Goal: Answer question/provide support: Share knowledge or assist other users

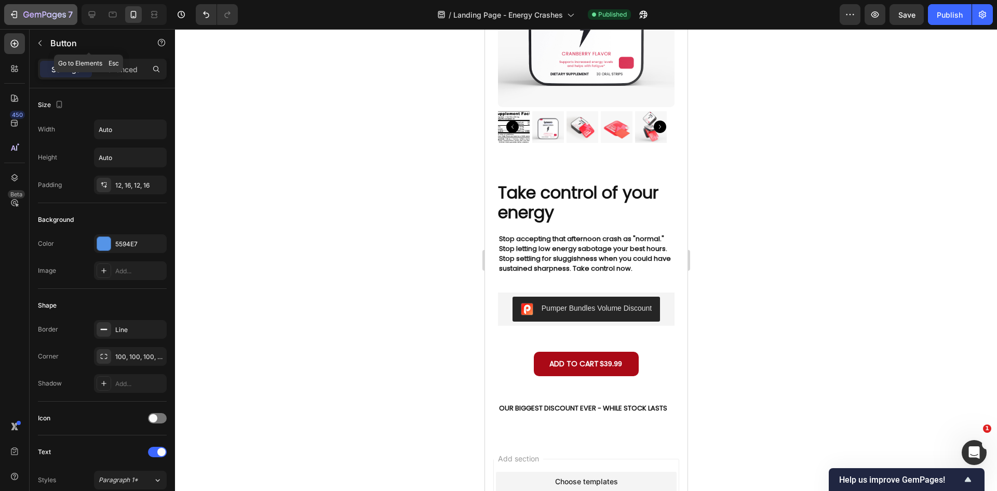
scroll to position [367, 0]
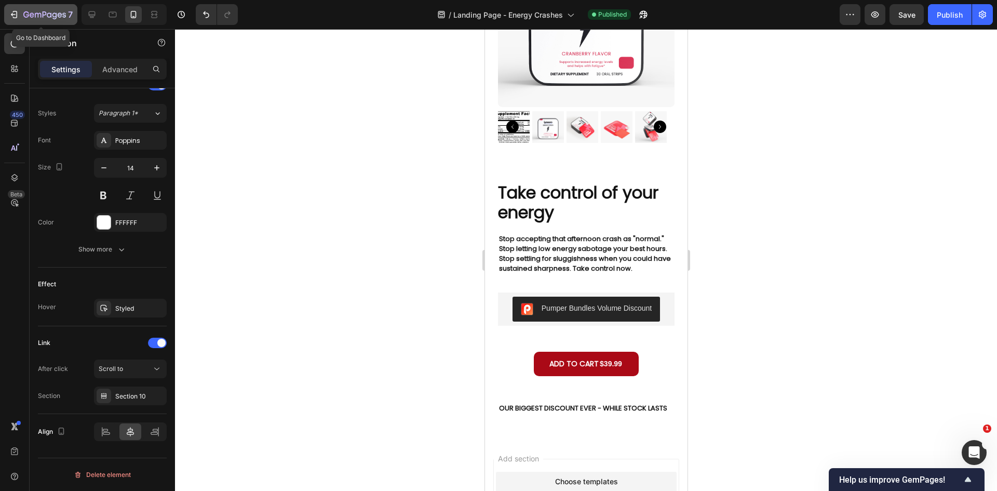
click at [17, 9] on icon "button" at bounding box center [14, 14] width 10 height 10
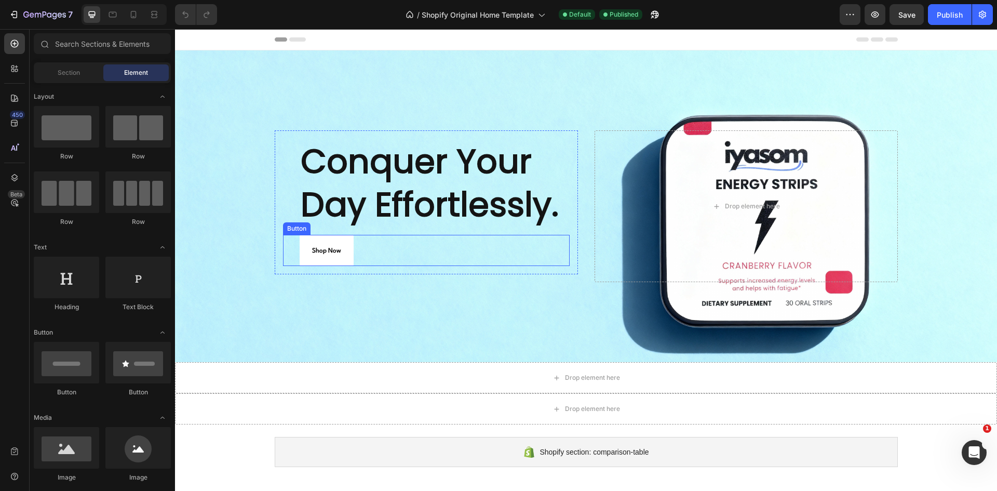
click at [354, 258] on div "Shop Now Button" at bounding box center [426, 250] width 287 height 31
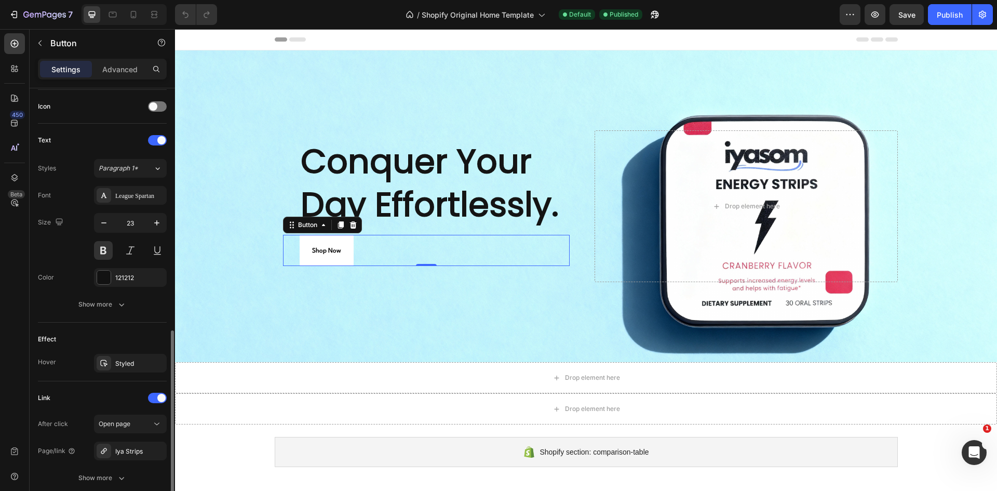
scroll to position [394, 0]
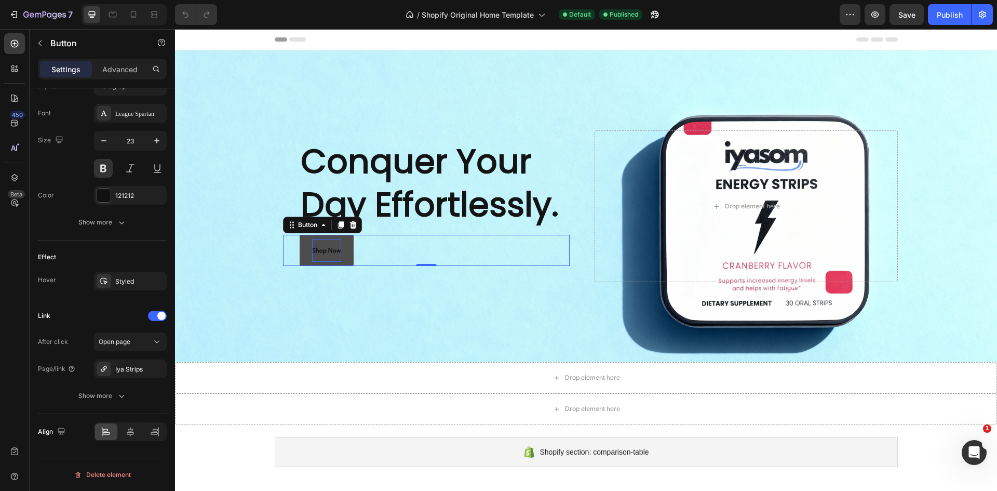
click at [331, 251] on span "Shop Now" at bounding box center [326, 251] width 29 height 6
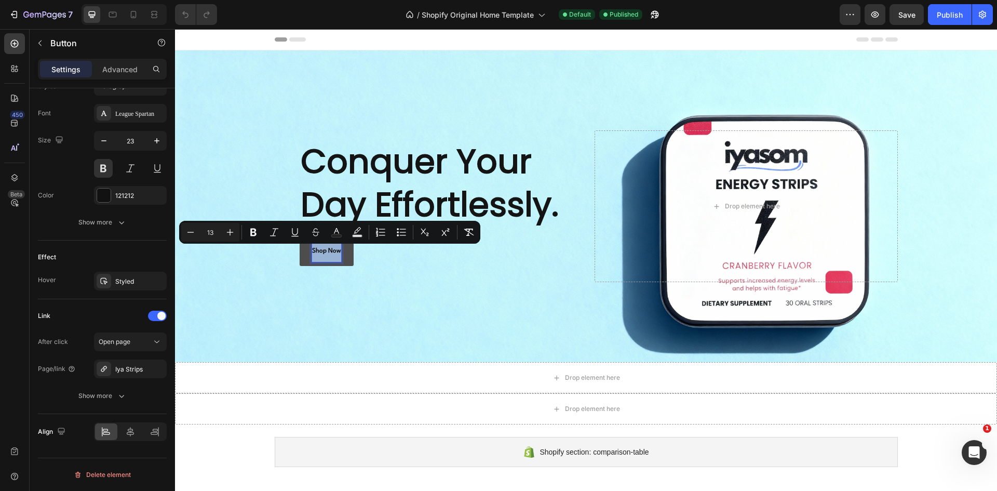
click at [331, 251] on span "Shop Now" at bounding box center [326, 251] width 29 height 6
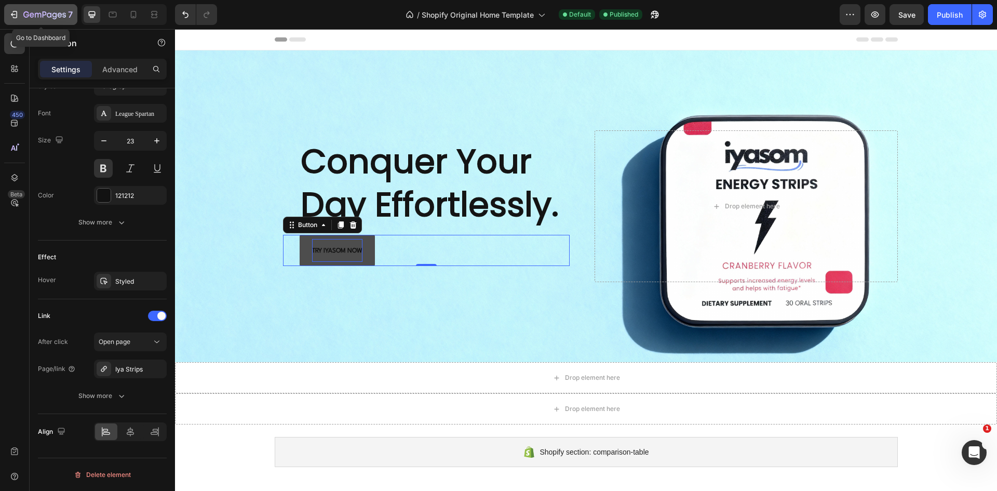
click at [15, 17] on icon "button" at bounding box center [14, 14] width 10 height 10
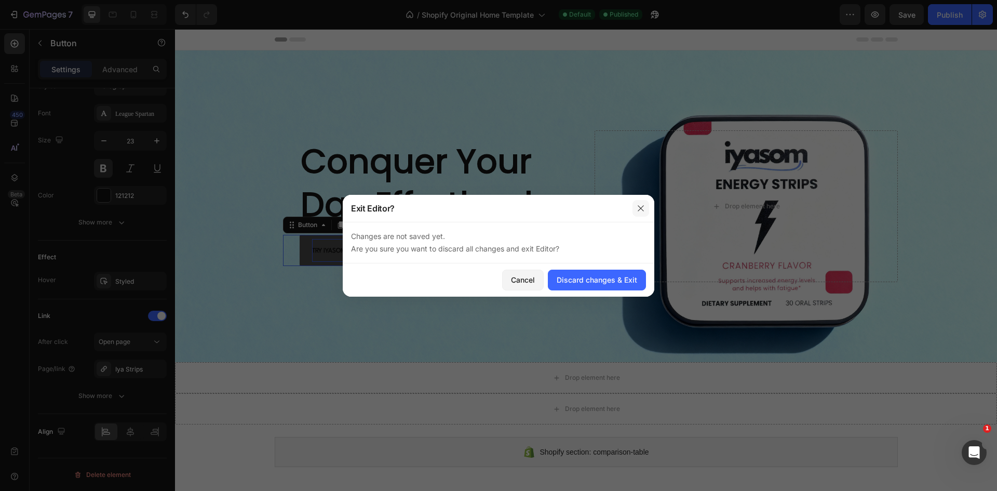
click at [642, 205] on icon "button" at bounding box center [641, 208] width 8 height 8
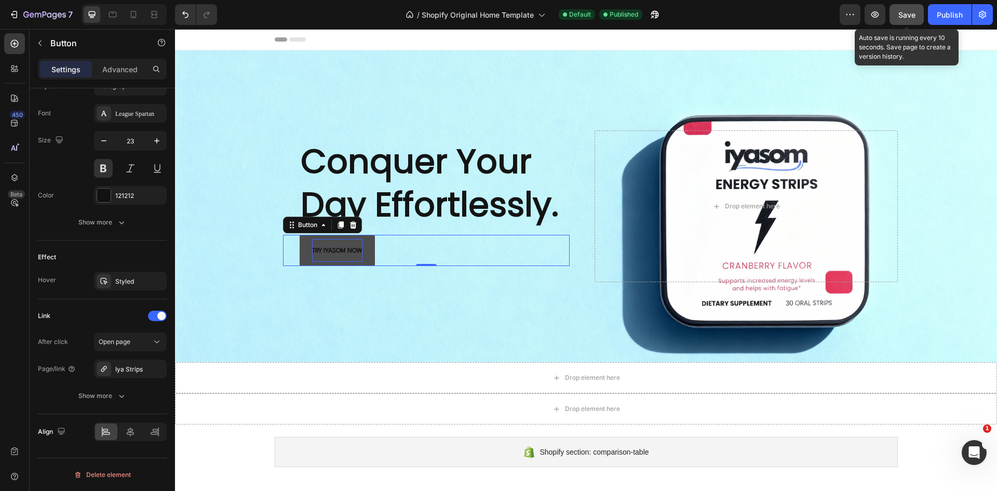
click at [910, 10] on span "Save" at bounding box center [906, 14] width 17 height 9
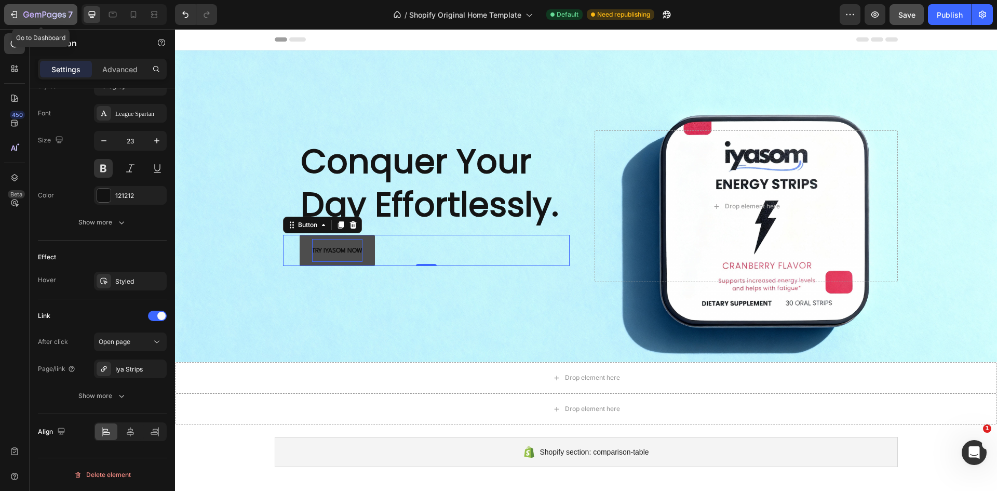
click at [20, 15] on div "7" at bounding box center [41, 14] width 64 height 12
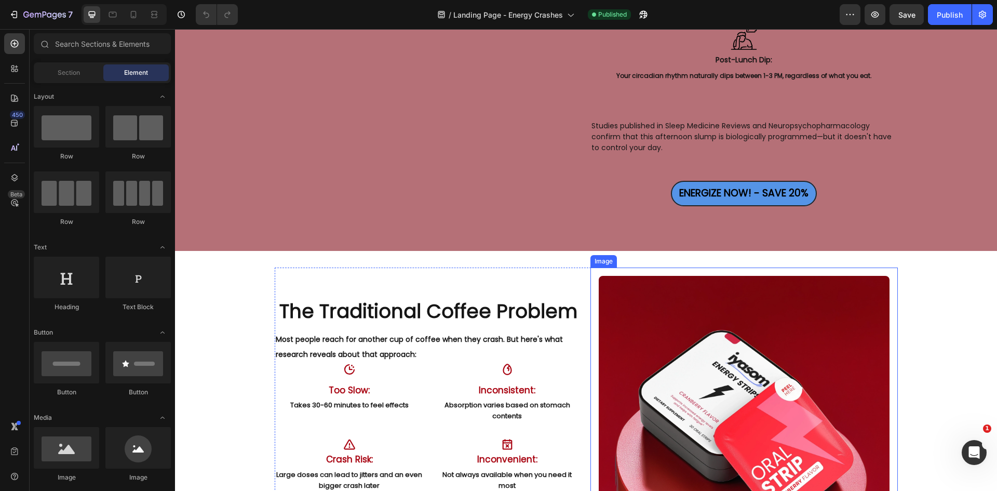
scroll to position [1402, 0]
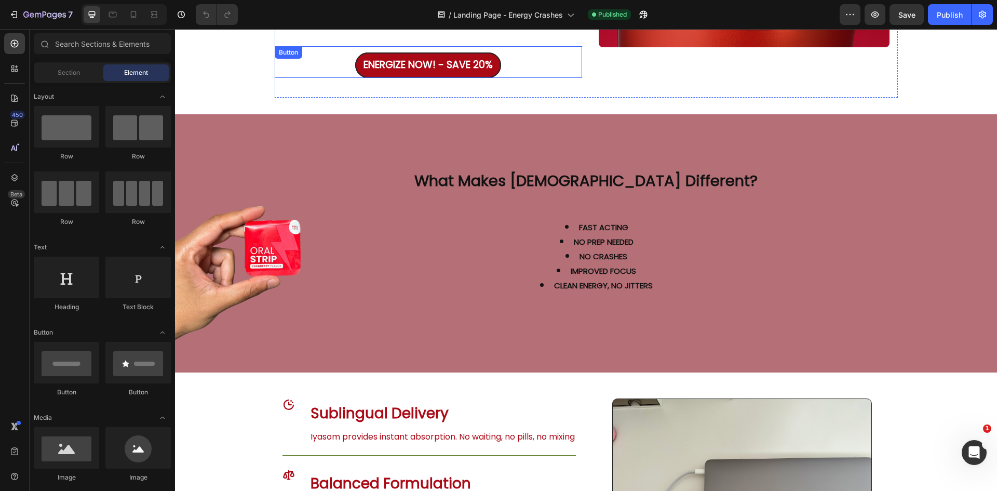
click at [455, 74] on link "ENERGIZE NOW! - SAVE 20%" at bounding box center [428, 64] width 146 height 25
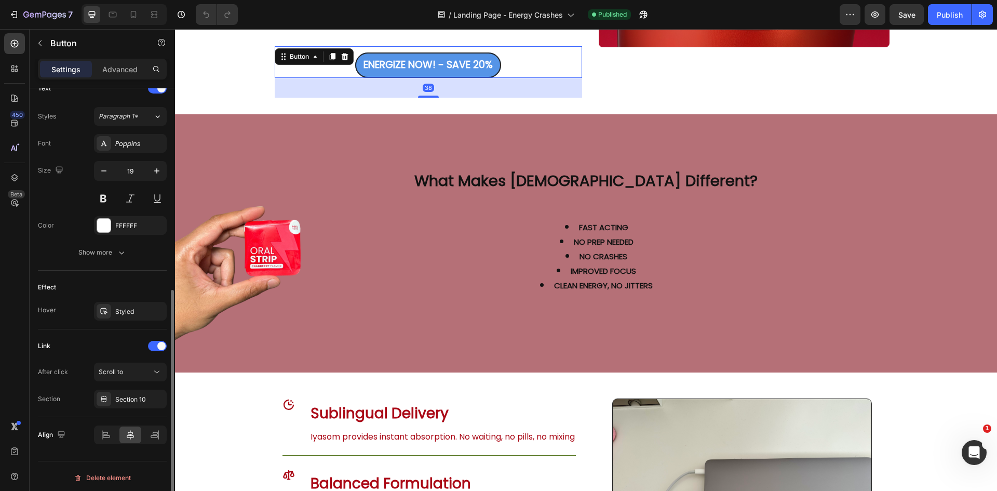
scroll to position [367, 0]
click at [130, 308] on div "Styled" at bounding box center [130, 308] width 30 height 9
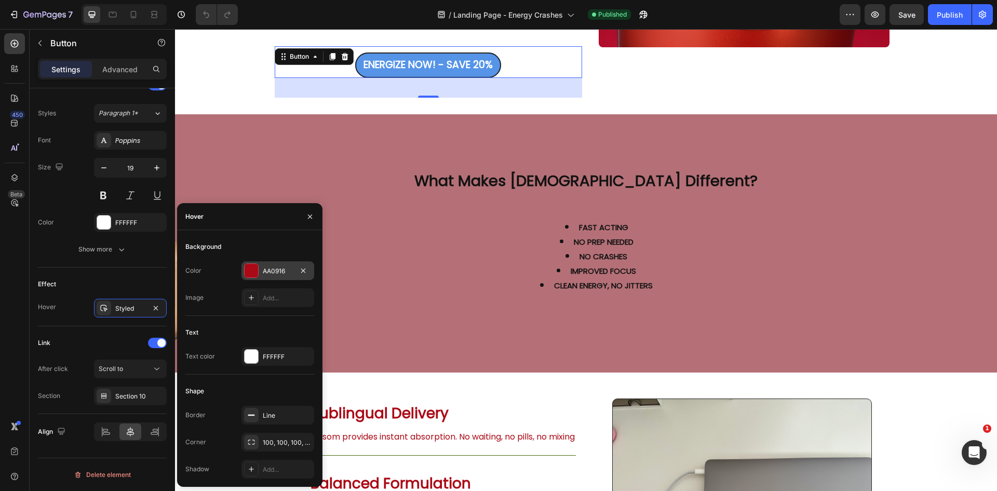
click at [248, 273] on div at bounding box center [252, 271] width 14 height 14
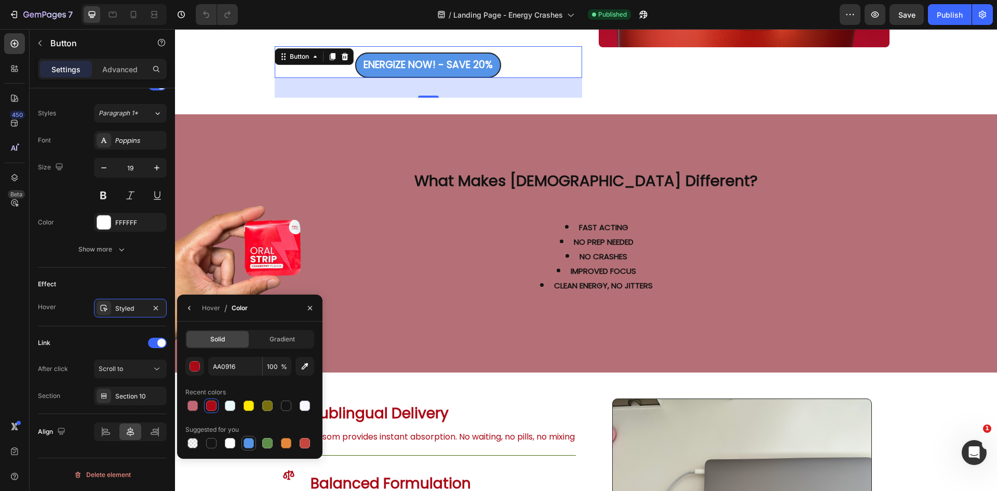
click at [246, 443] on div at bounding box center [249, 443] width 10 height 10
type input "5594E7"
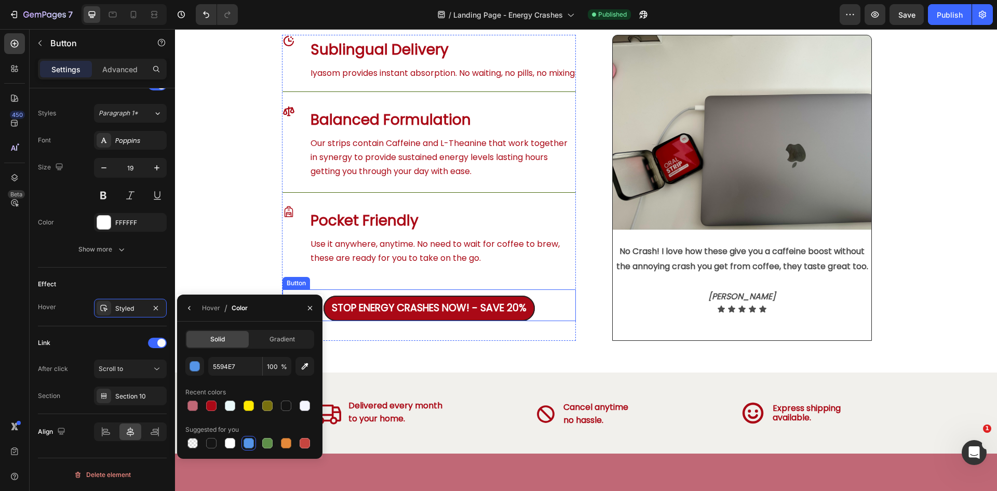
click at [510, 321] on link "STOP ENERGY CRASHES NOW! - SAVE 20%" at bounding box center [429, 307] width 211 height 25
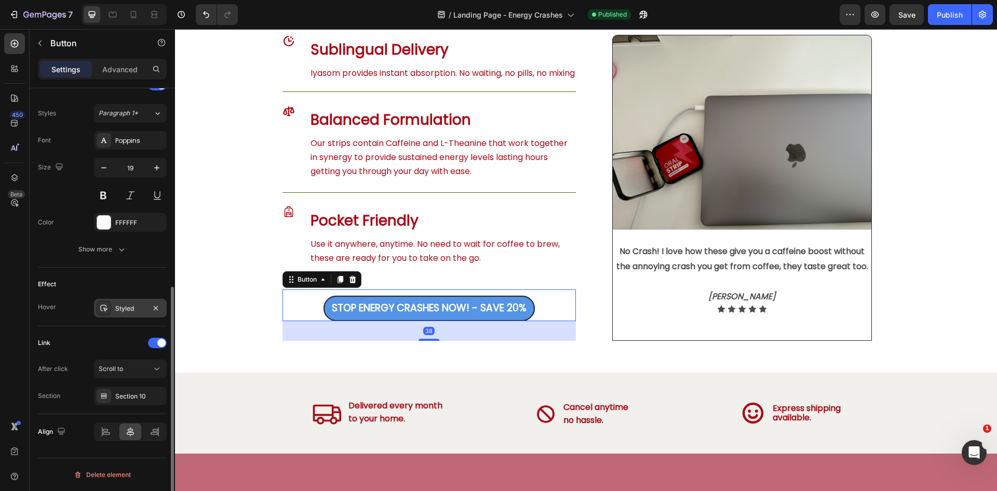
click at [138, 313] on div "Styled" at bounding box center [130, 308] width 30 height 9
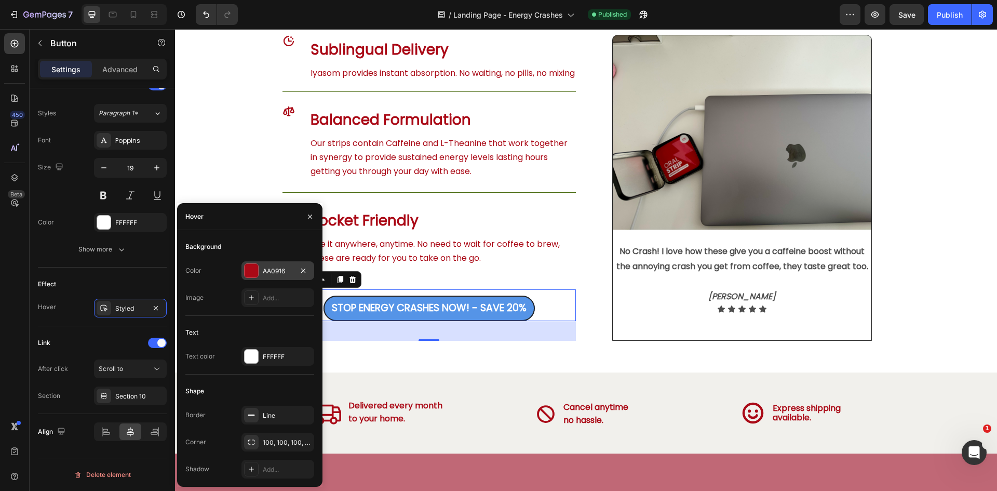
click at [256, 267] on div at bounding box center [252, 271] width 14 height 14
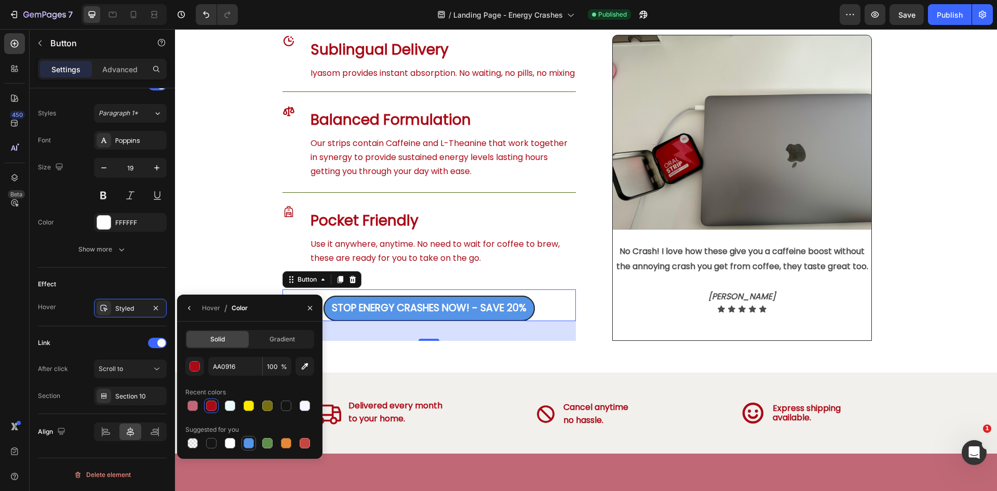
click at [247, 442] on div at bounding box center [249, 443] width 10 height 10
type input "5594E7"
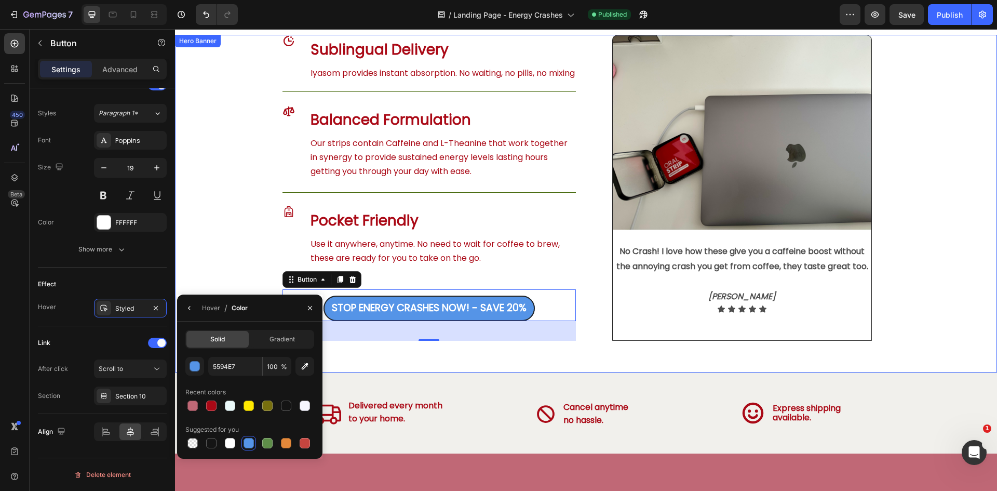
click at [482, 356] on div "Icon Sublingual Delivery Heading Iyasom provides instant absorption. No waiting…" at bounding box center [587, 204] width 634 height 338
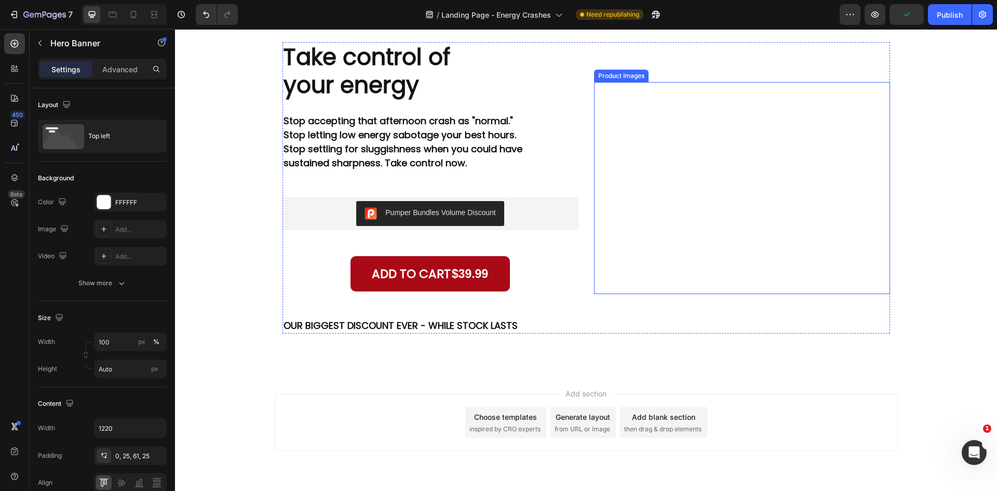
scroll to position [2671, 0]
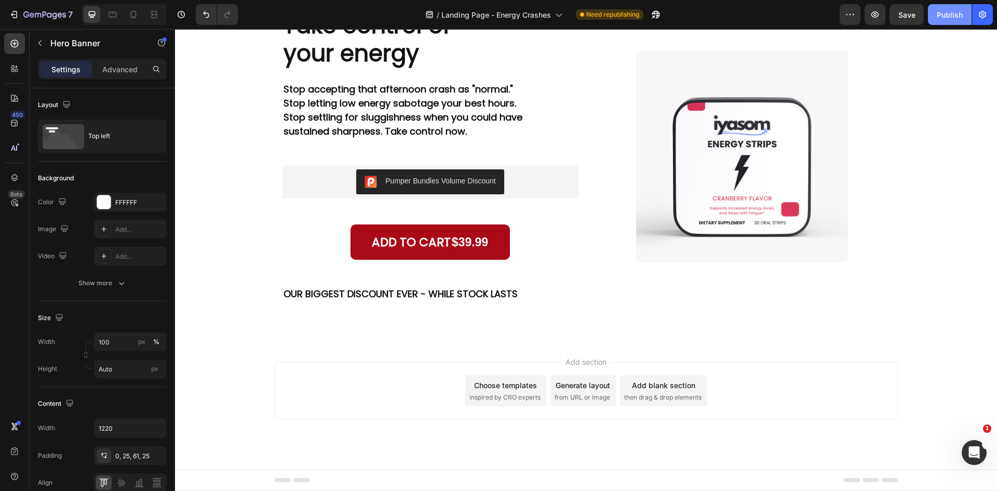
click at [941, 11] on div "Publish" at bounding box center [950, 14] width 26 height 11
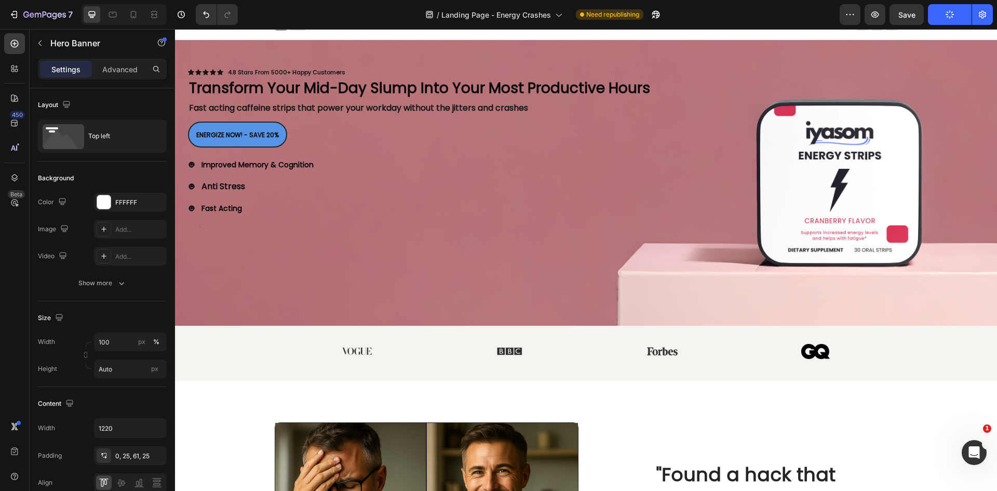
scroll to position [0, 0]
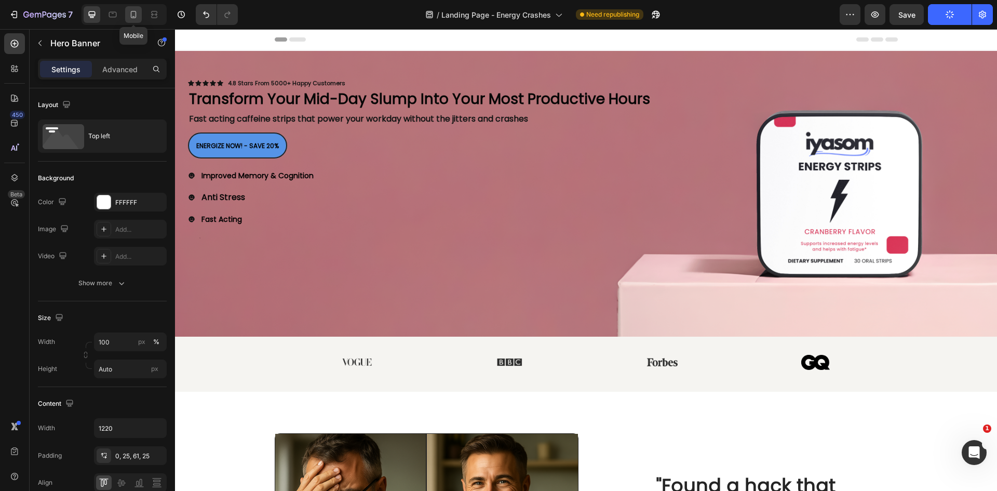
click at [131, 16] on icon at bounding box center [134, 14] width 6 height 7
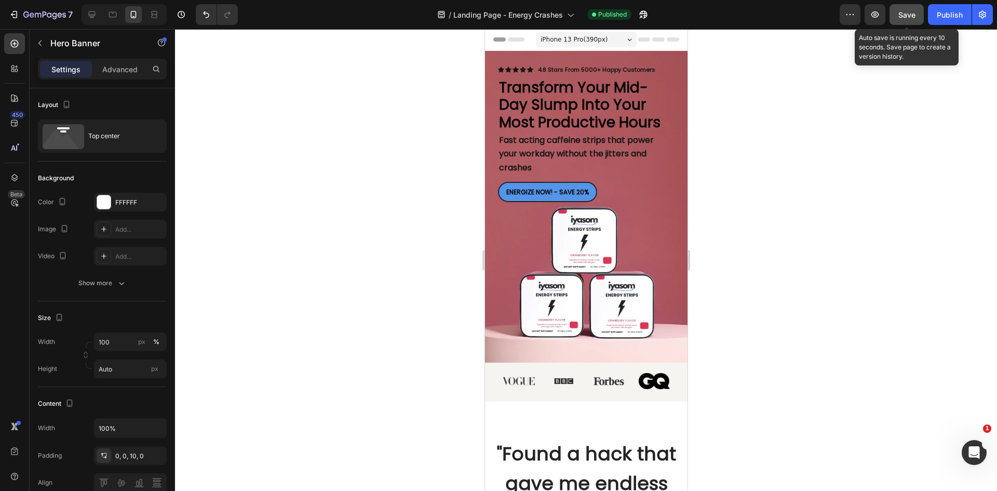
click at [906, 24] on button "Save" at bounding box center [907, 14] width 34 height 21
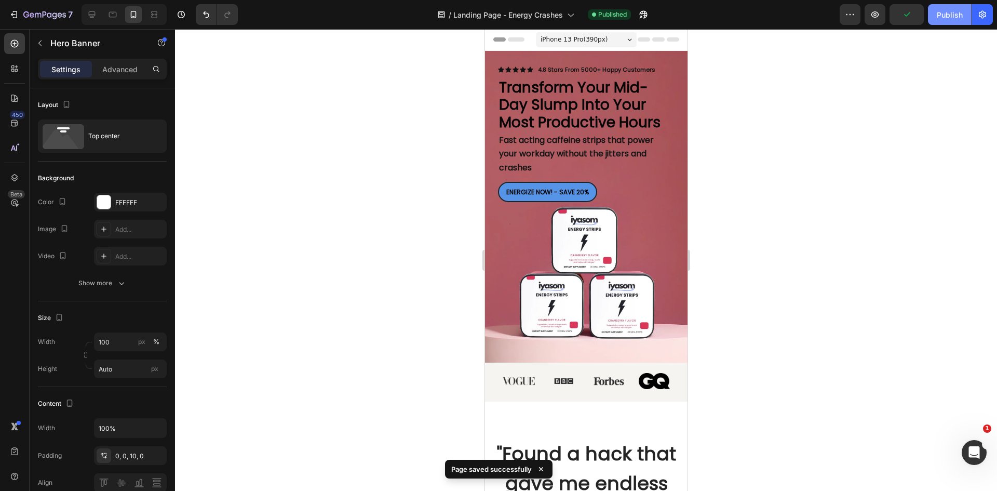
click at [935, 12] on button "Publish" at bounding box center [950, 14] width 44 height 21
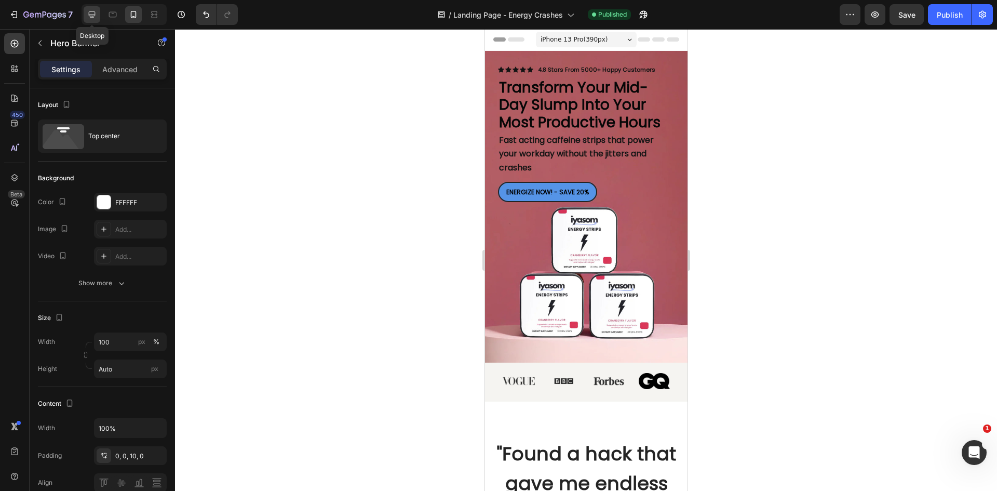
click at [89, 16] on icon at bounding box center [92, 14] width 7 height 7
type input "1220"
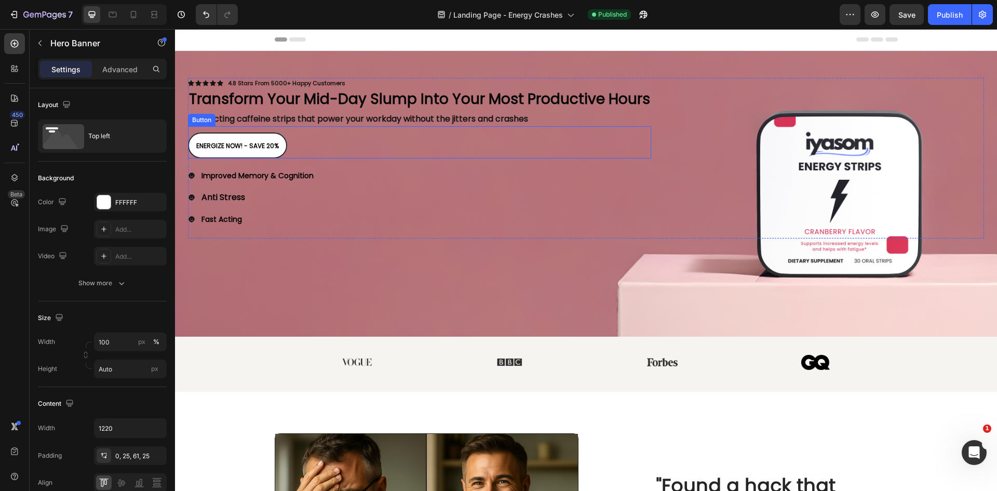
click at [280, 143] on link "ENERGIZE NOW! - SAVE 20%" at bounding box center [237, 145] width 99 height 26
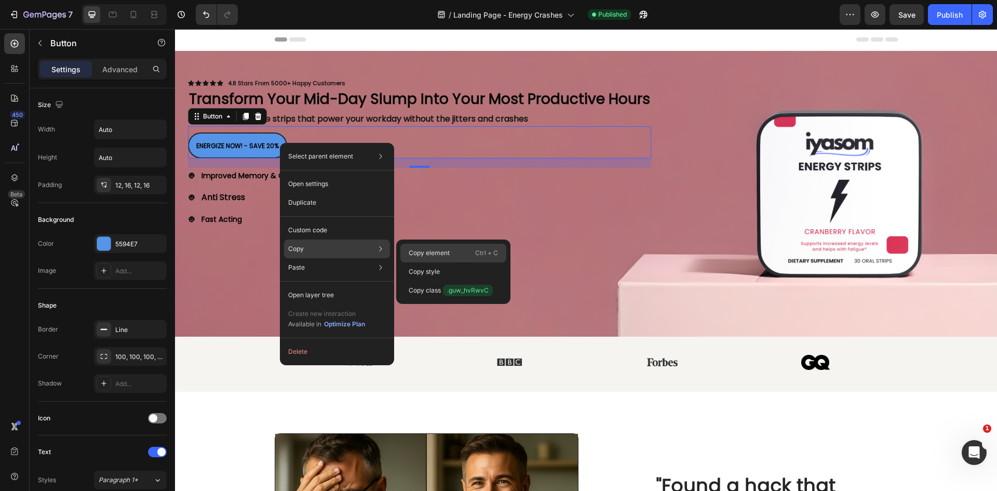
click at [419, 254] on p "Copy element" at bounding box center [429, 252] width 41 height 9
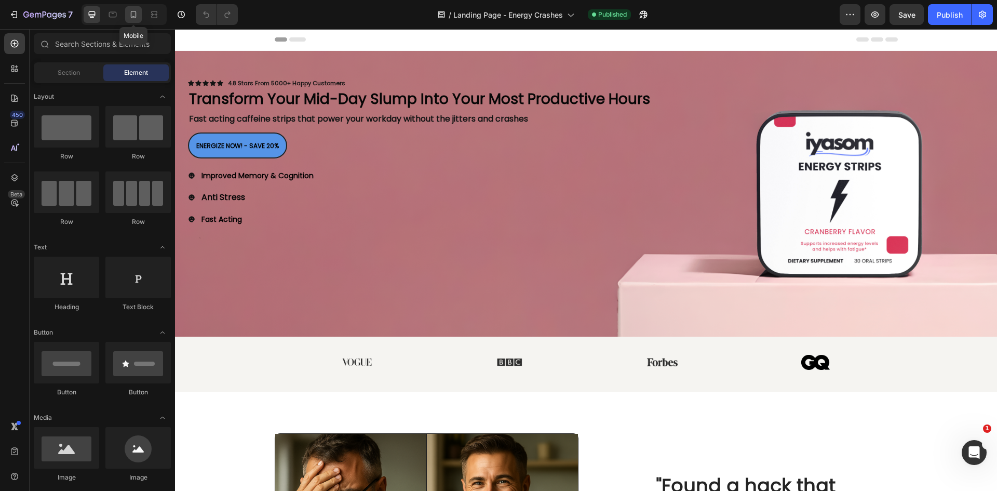
click at [135, 10] on icon at bounding box center [133, 14] width 10 height 10
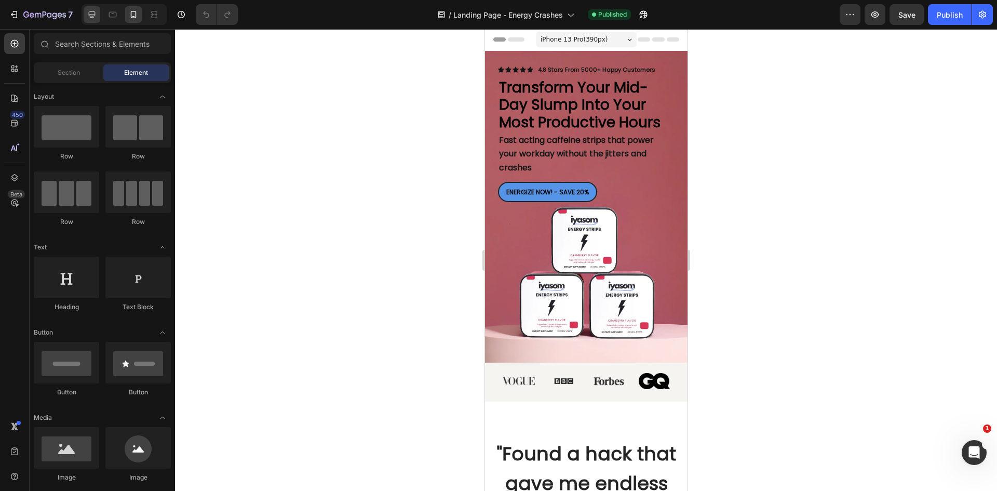
click at [95, 14] on icon at bounding box center [92, 14] width 10 height 10
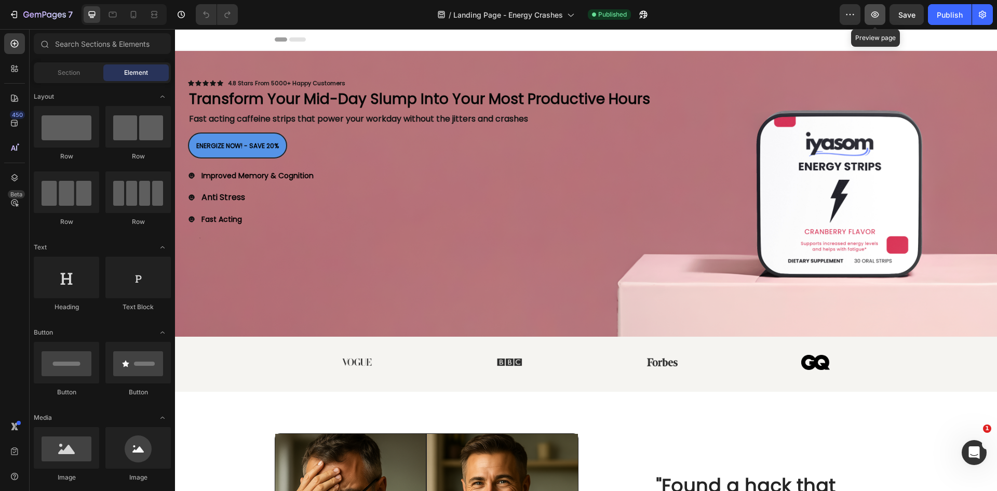
click at [873, 6] on button "button" at bounding box center [875, 14] width 21 height 21
click at [252, 149] on strong "ENERGIZE NOW! - SAVE 20%" at bounding box center [237, 145] width 83 height 9
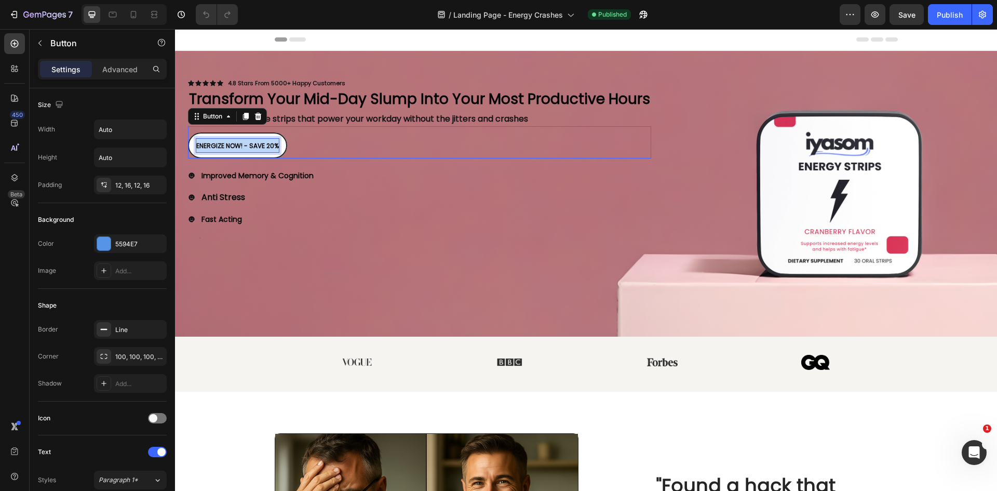
click at [252, 149] on strong "ENERGIZE NOW! - SAVE 20%" at bounding box center [237, 145] width 83 height 9
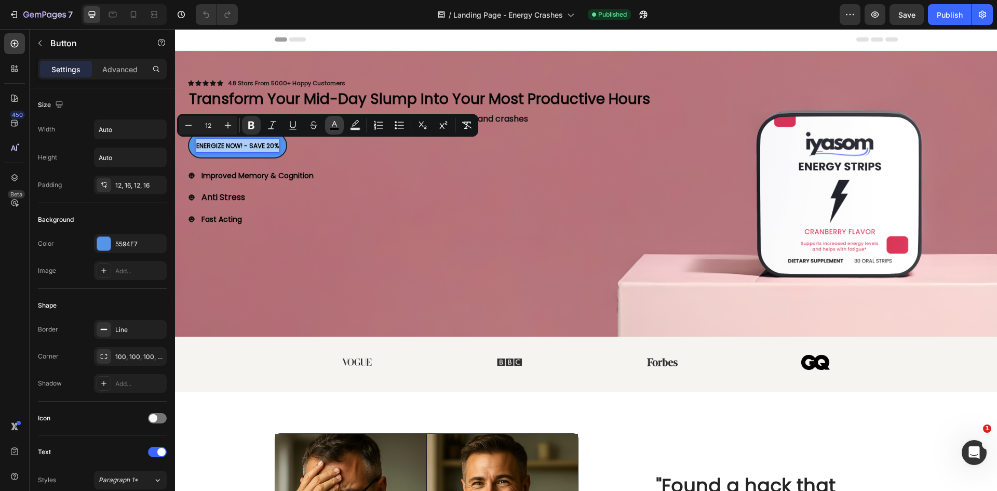
click at [335, 126] on icon "Editor contextual toolbar" at bounding box center [334, 125] width 10 height 10
type input "000000"
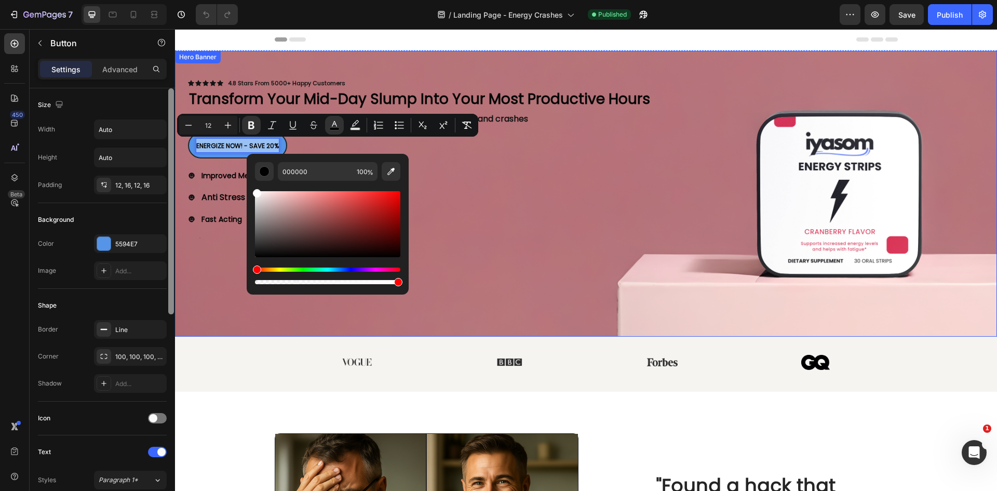
type input "FFFFFF"
drag, startPoint x: 288, startPoint y: 212, endPoint x: 174, endPoint y: 142, distance: 133.9
click at [174, 0] on body "7 Version history / Landing Page - Energy Crashes Published Preview Save Publis…" at bounding box center [498, 0] width 997 height 0
click at [217, 273] on div "Background Image" at bounding box center [586, 194] width 822 height 286
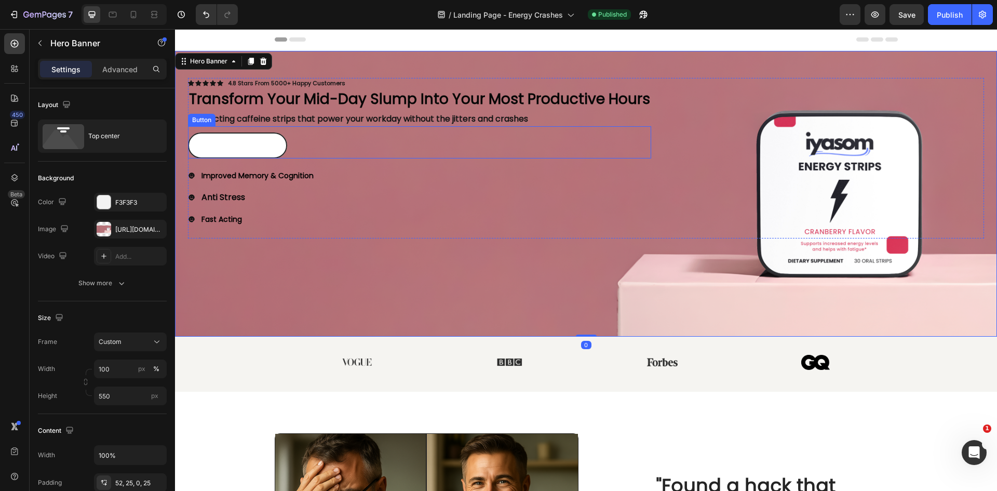
click at [283, 146] on link "ENERGIZE NOW! - SAVE 20%" at bounding box center [237, 145] width 99 height 26
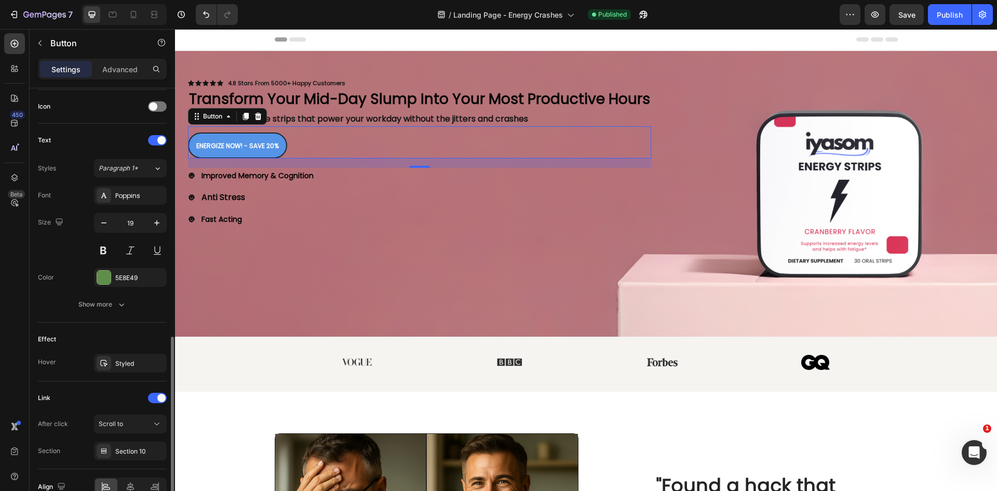
scroll to position [367, 0]
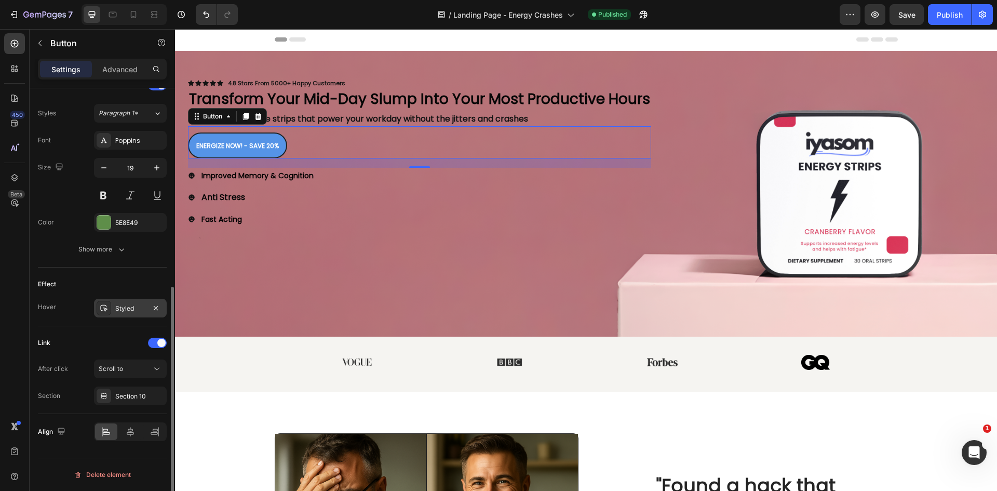
click at [124, 306] on div "Styled" at bounding box center [130, 308] width 30 height 9
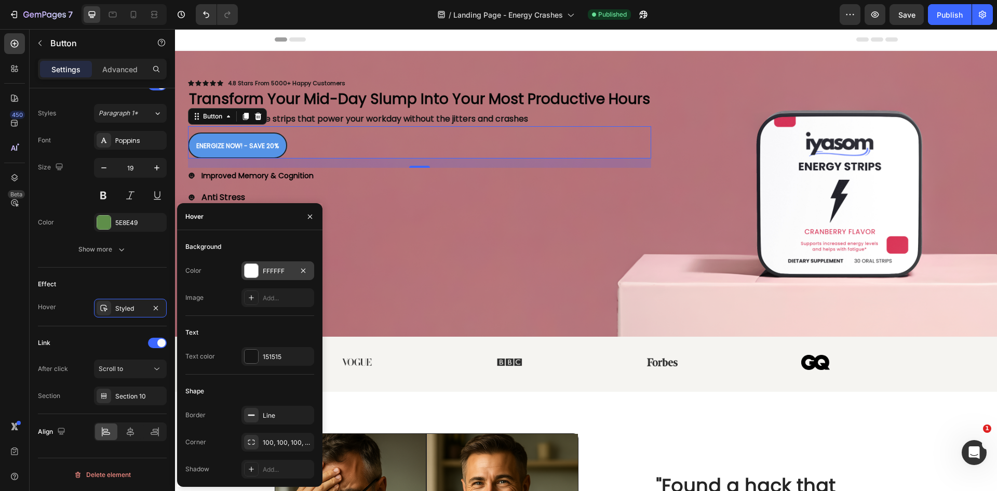
click at [251, 270] on div at bounding box center [252, 271] width 14 height 14
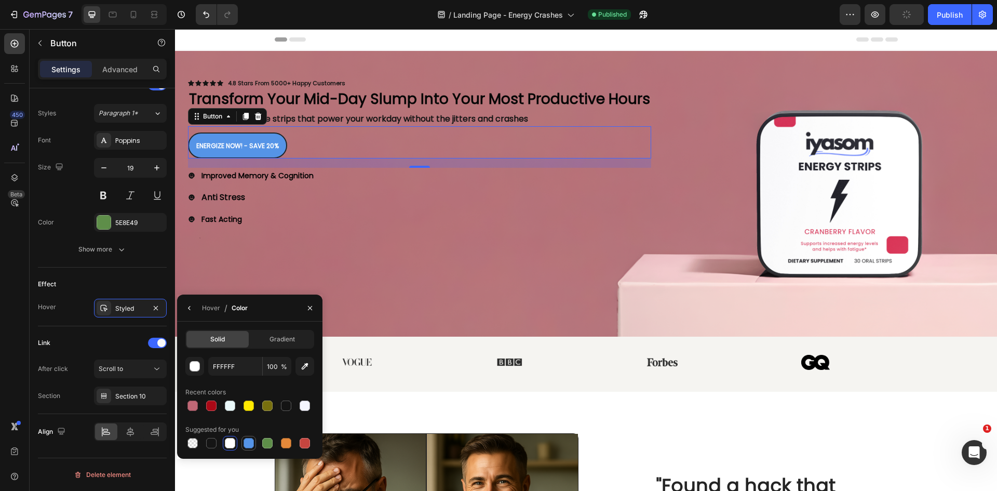
click at [252, 446] on div at bounding box center [249, 443] width 10 height 10
type input "5594E7"
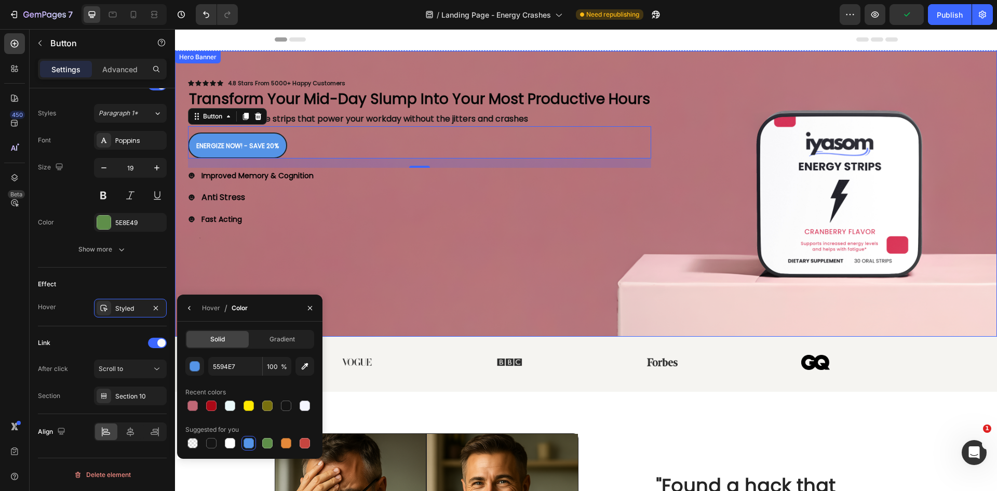
click at [342, 270] on div "Background Image" at bounding box center [586, 194] width 822 height 286
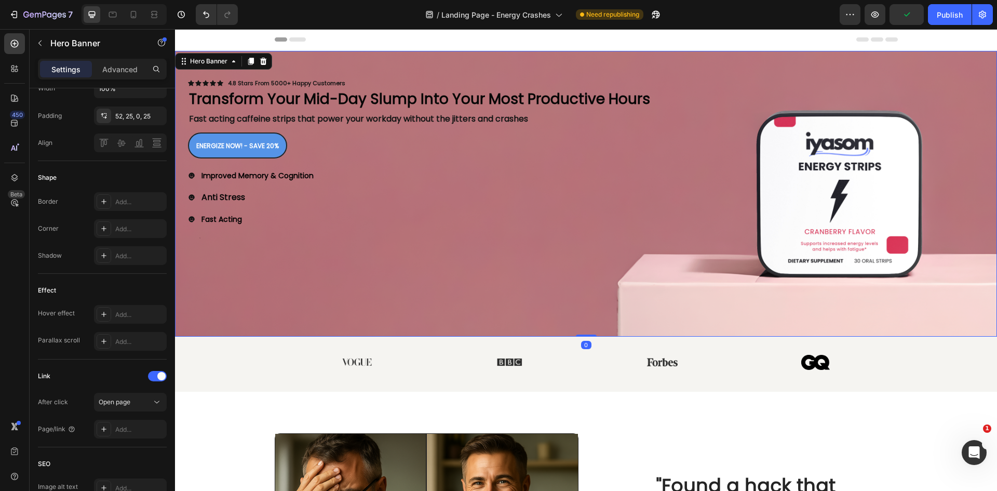
scroll to position [0, 0]
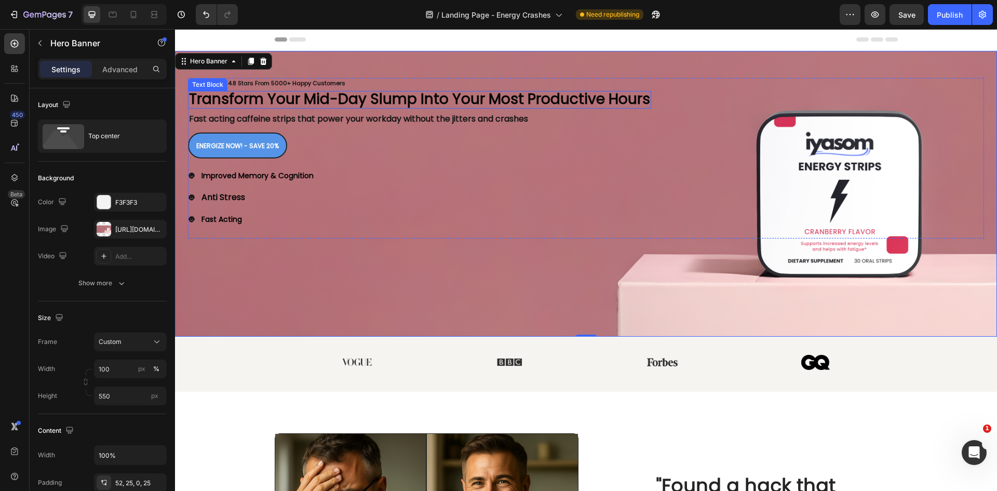
click at [319, 105] on strong "Transform Your Mid-Day Slump Into Your Most Productive Hours" at bounding box center [419, 99] width 461 height 20
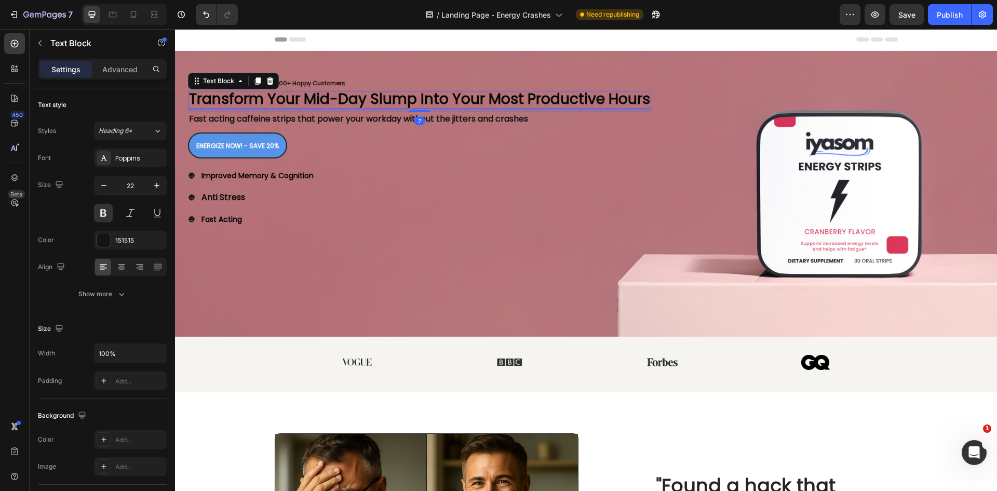
click at [315, 104] on strong "Transform Your Mid-Day Slump Into Your Most Productive Hours" at bounding box center [419, 99] width 461 height 20
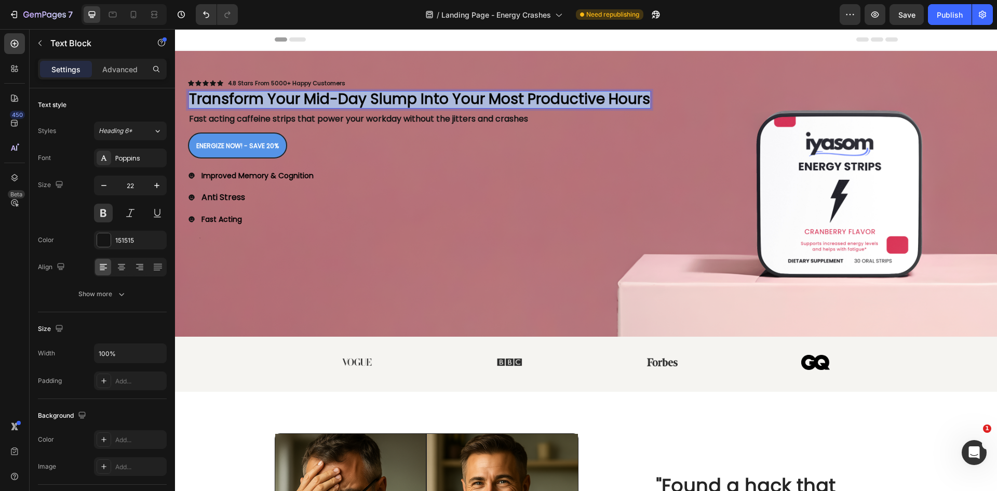
click at [315, 104] on strong "Transform Your Mid-Day Slump Into Your Most Productive Hours" at bounding box center [419, 99] width 461 height 20
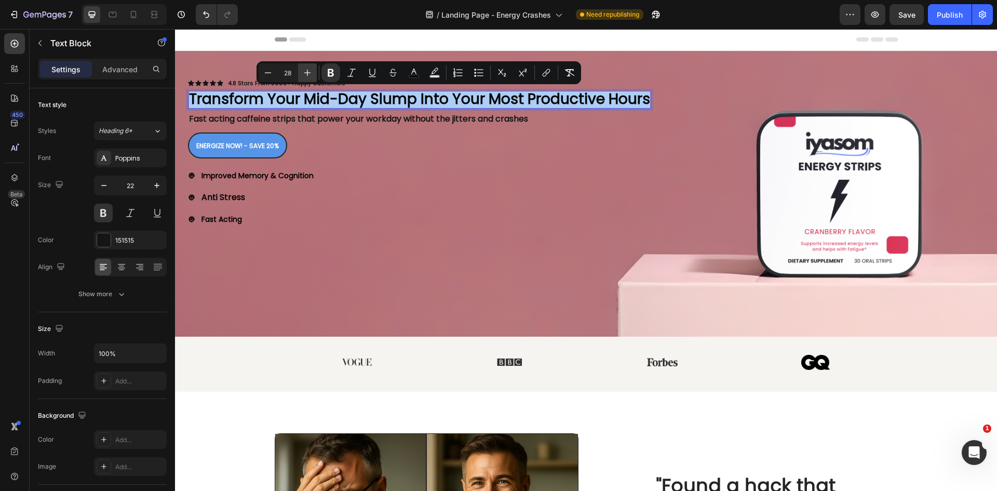
click at [306, 77] on icon "Editor contextual toolbar" at bounding box center [307, 73] width 10 height 10
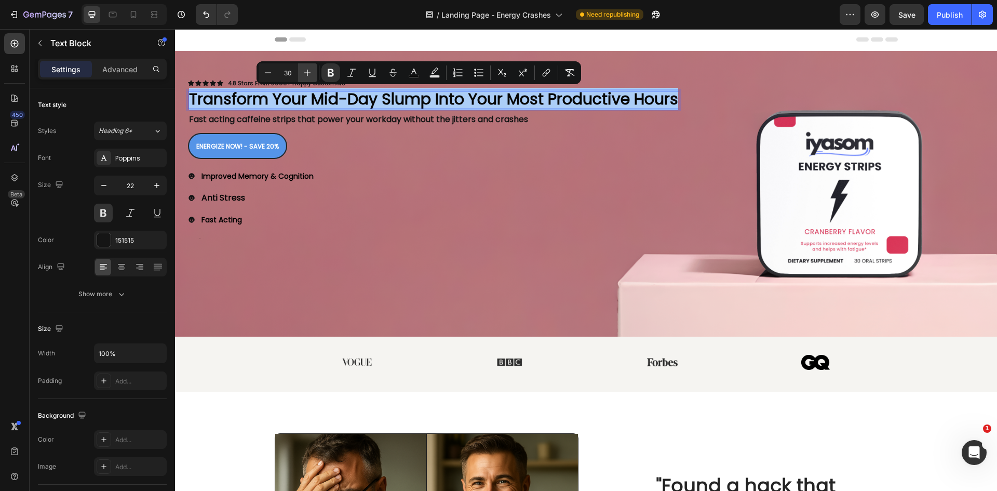
click at [306, 77] on icon "Editor contextual toolbar" at bounding box center [307, 73] width 10 height 10
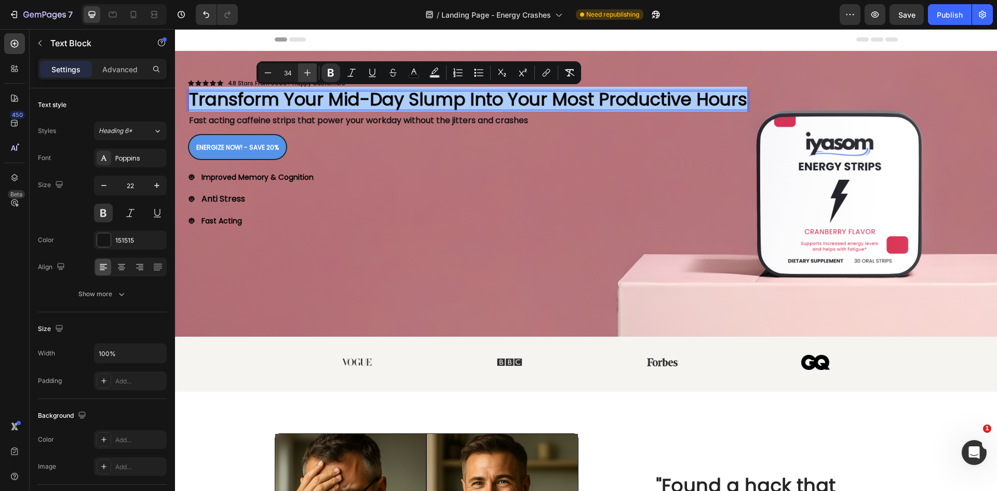
click at [306, 77] on icon "Editor contextual toolbar" at bounding box center [307, 73] width 10 height 10
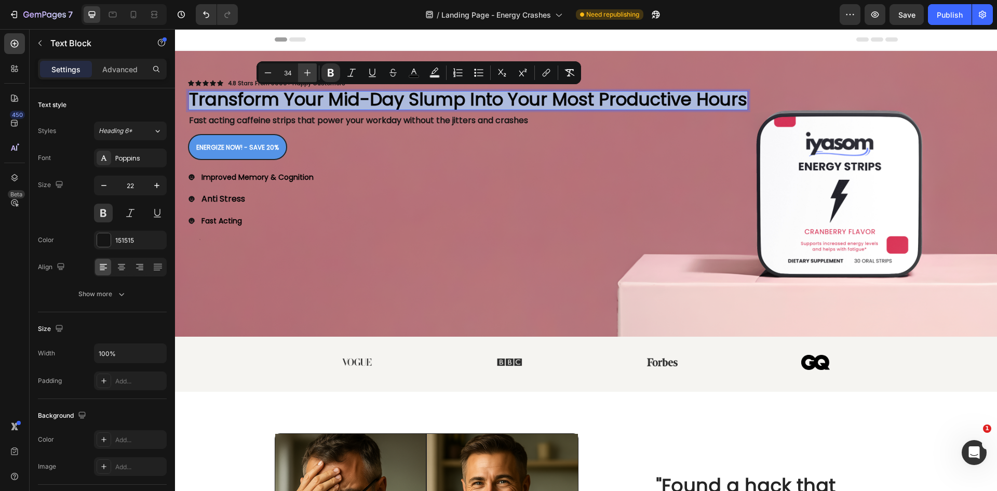
type input "35"
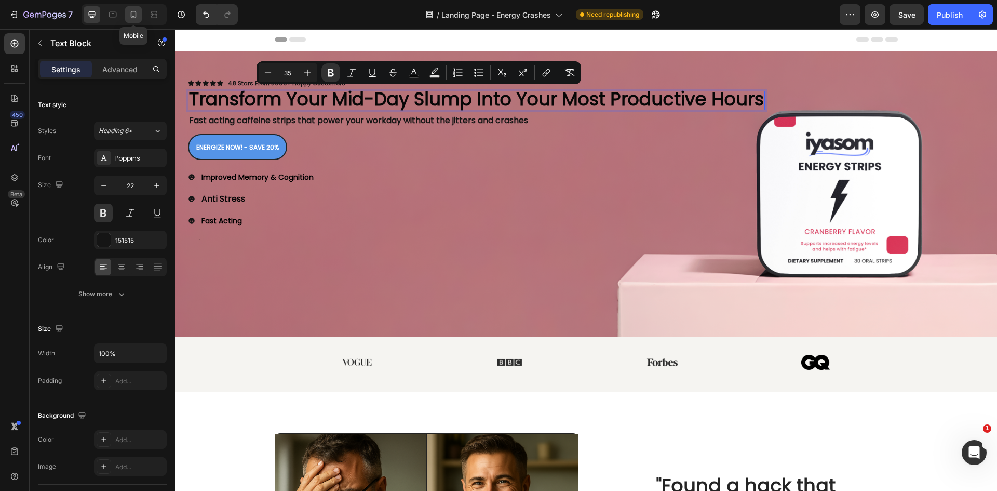
click at [138, 17] on icon at bounding box center [133, 14] width 10 height 10
type input "25"
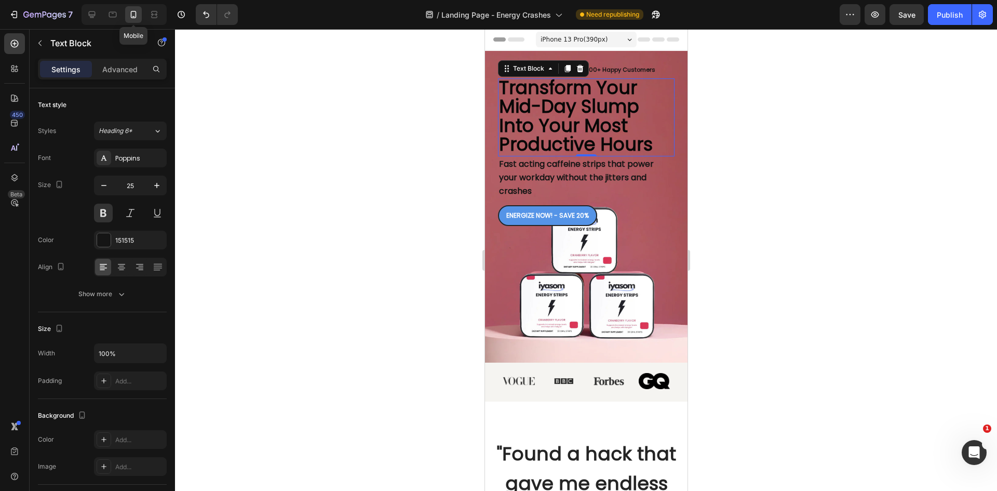
scroll to position [13, 0]
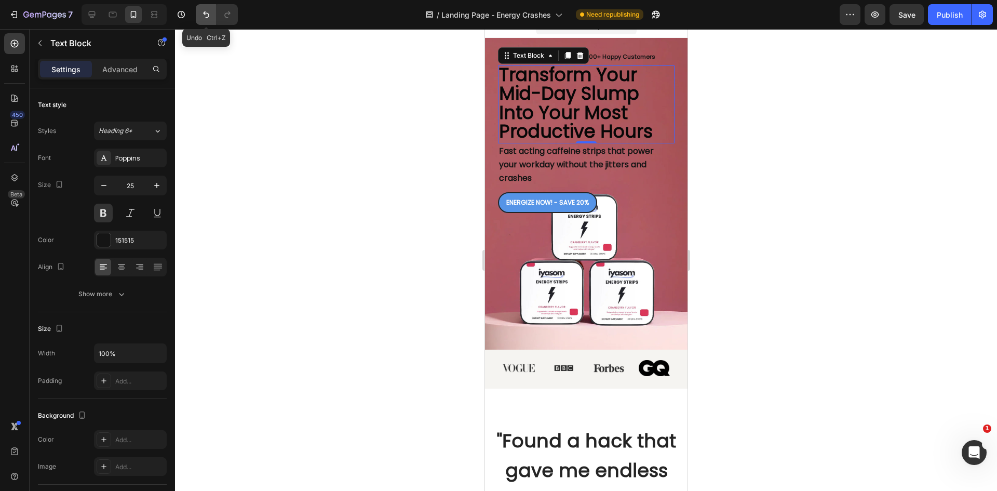
click at [204, 16] on icon "Undo/Redo" at bounding box center [206, 14] width 10 height 10
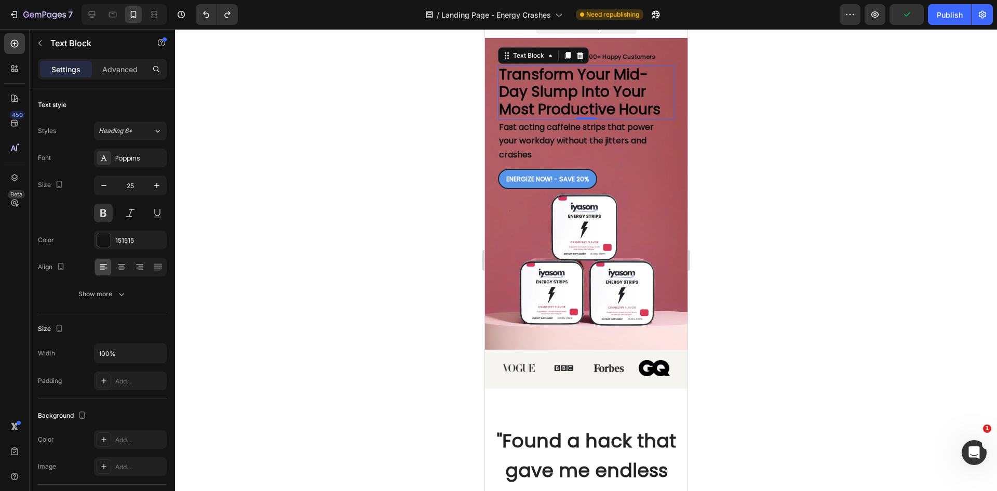
click at [288, 220] on div at bounding box center [586, 260] width 822 height 462
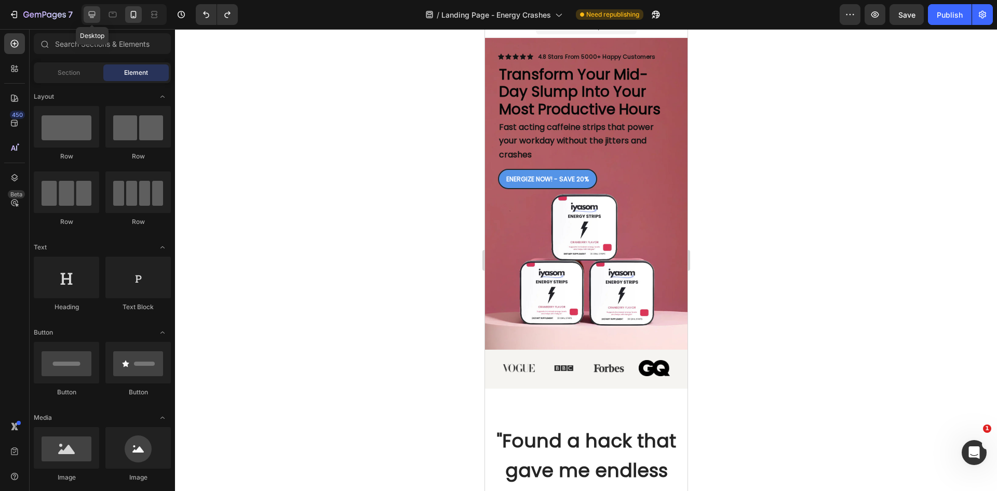
click at [89, 9] on div at bounding box center [92, 14] width 17 height 17
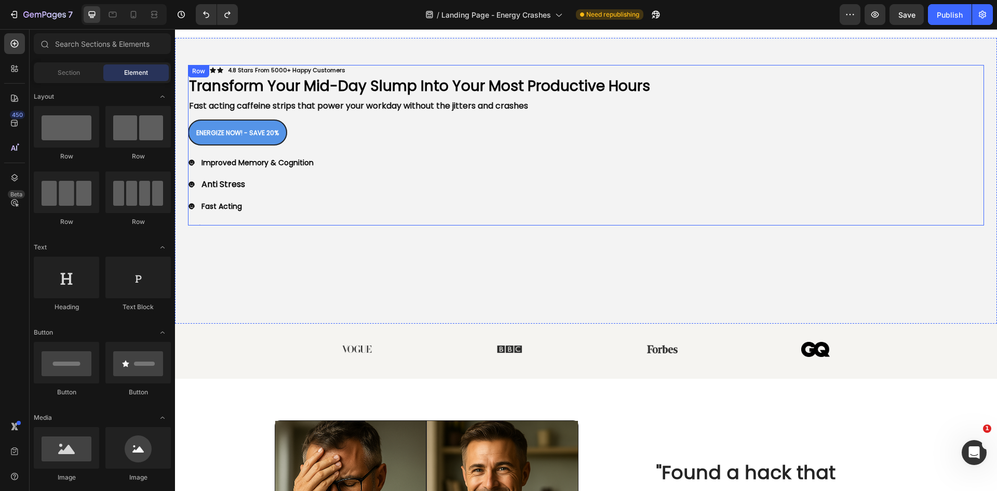
click at [589, 217] on div "Icon Icon Icon Icon Icon Icon List 4.8 Stars From 5000+ Happy Customers Text Bl…" at bounding box center [419, 145] width 463 height 160
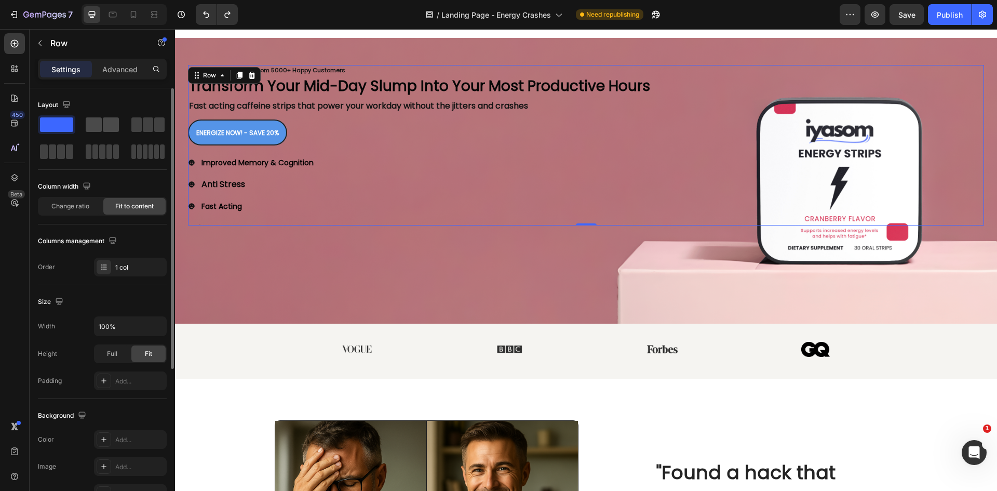
click at [102, 123] on div at bounding box center [102, 124] width 33 height 15
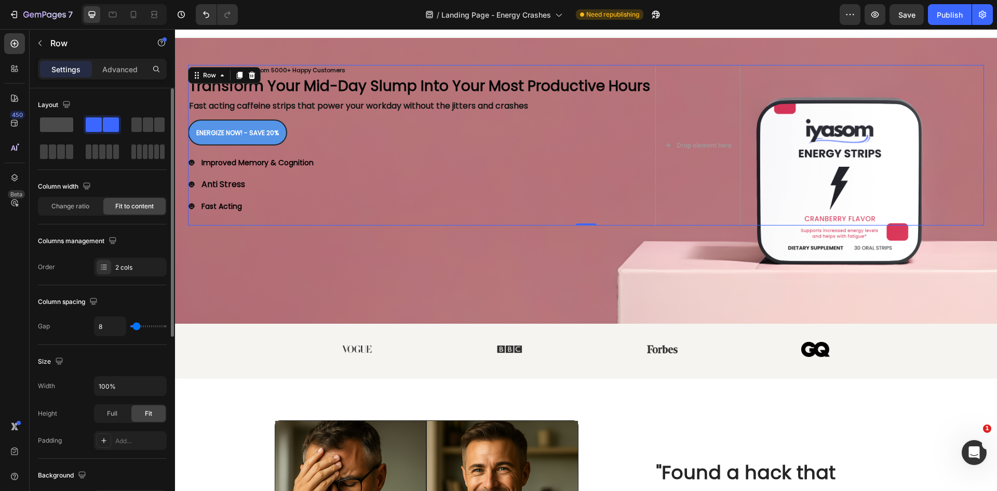
click at [52, 127] on span at bounding box center [56, 124] width 33 height 15
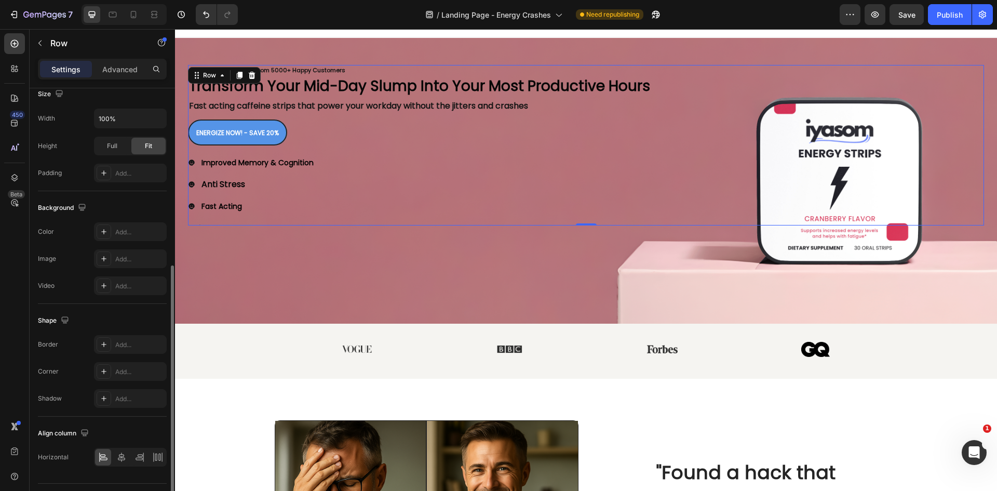
scroll to position [233, 0]
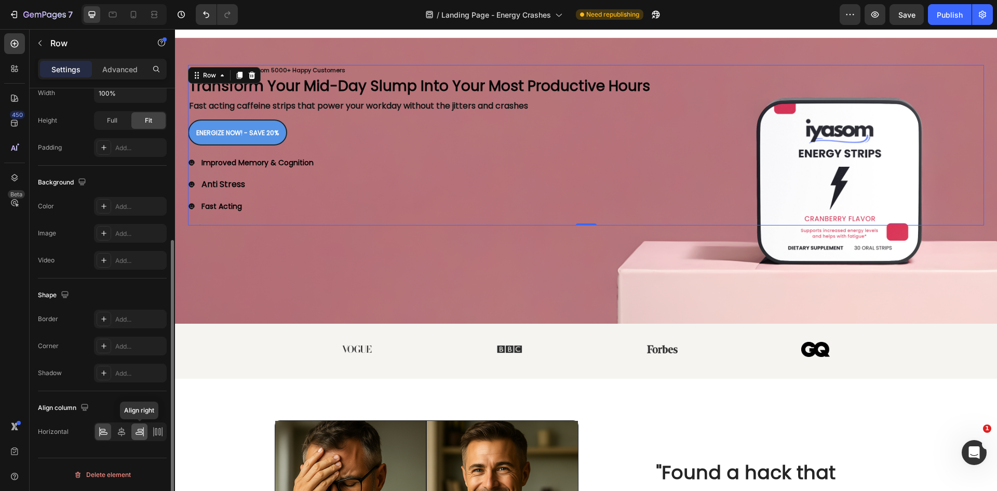
click at [143, 431] on icon at bounding box center [139, 431] width 10 height 10
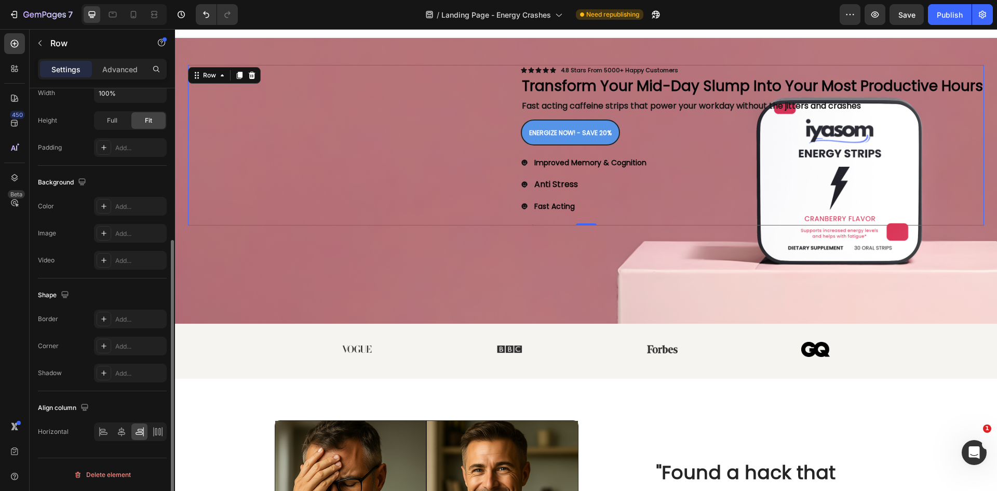
click at [113, 429] on div at bounding box center [130, 431] width 73 height 19
click at [107, 431] on icon at bounding box center [103, 431] width 10 height 10
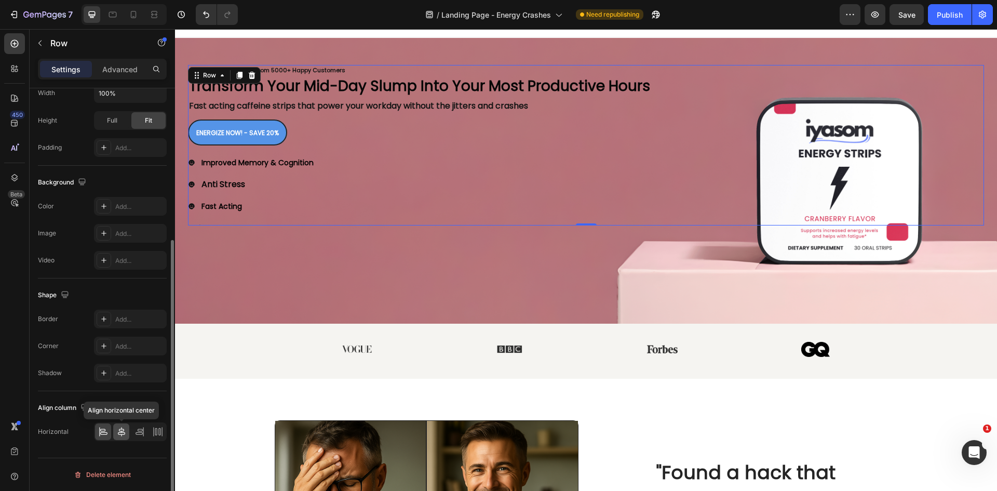
click at [120, 434] on icon at bounding box center [121, 431] width 7 height 9
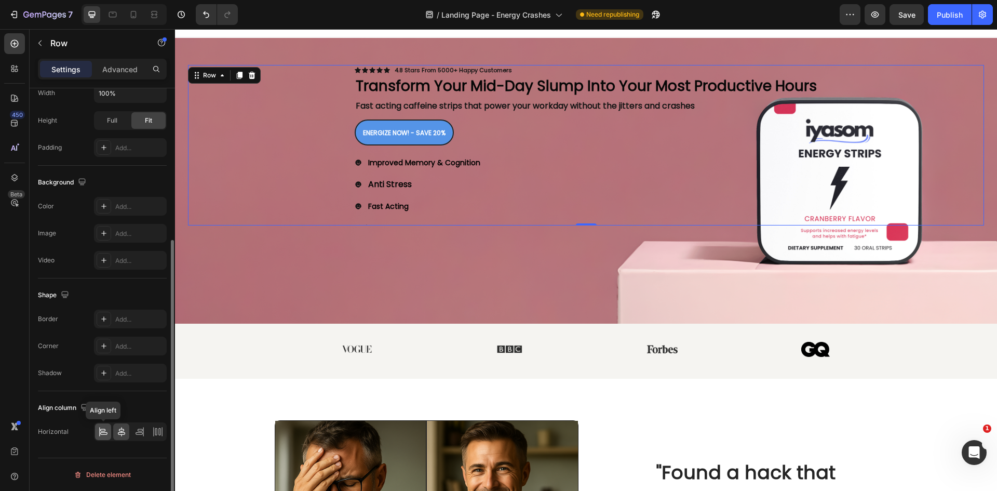
click at [103, 433] on icon at bounding box center [103, 431] width 10 height 10
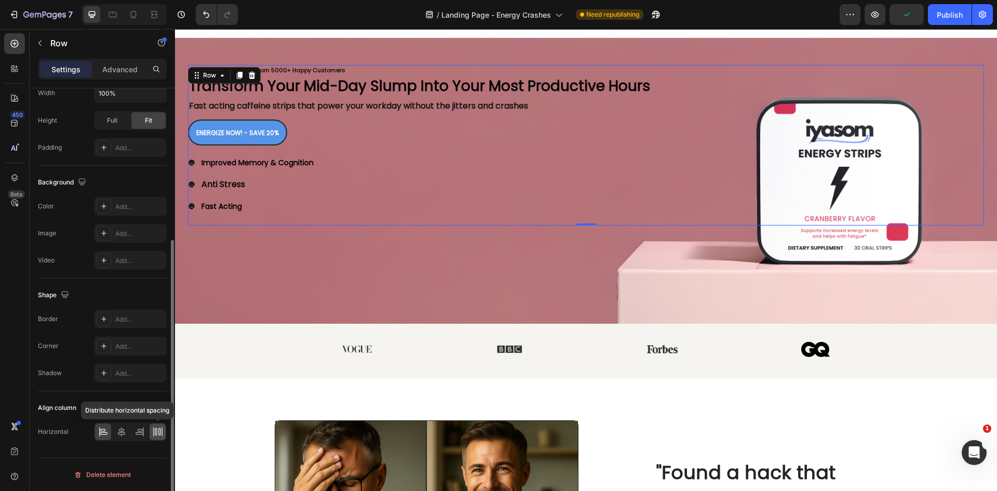
click at [151, 433] on div at bounding box center [158, 431] width 16 height 17
click at [108, 433] on icon at bounding box center [103, 431] width 10 height 10
click at [123, 436] on icon at bounding box center [121, 431] width 10 height 10
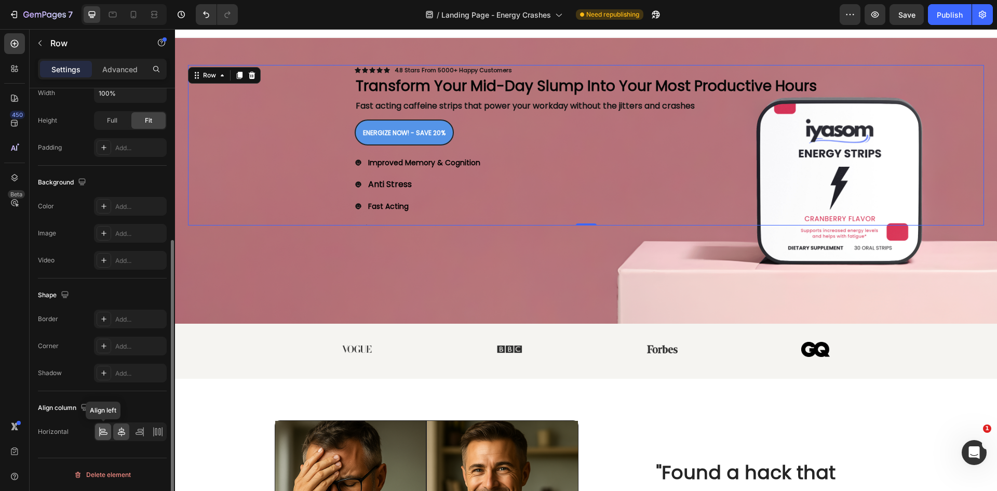
click at [107, 435] on icon at bounding box center [103, 431] width 10 height 10
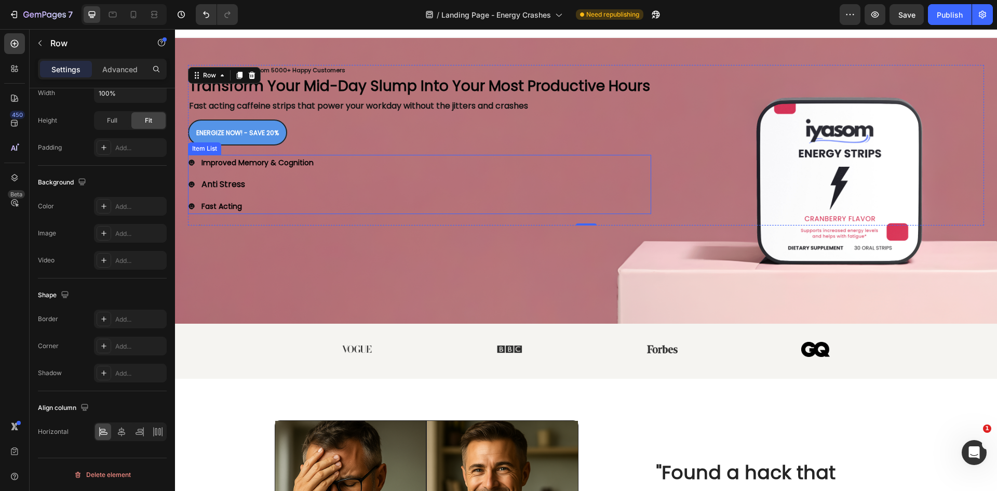
click at [542, 174] on div "Improved Memory & Cognition Anti Stress Fast Acting" at bounding box center [419, 184] width 463 height 59
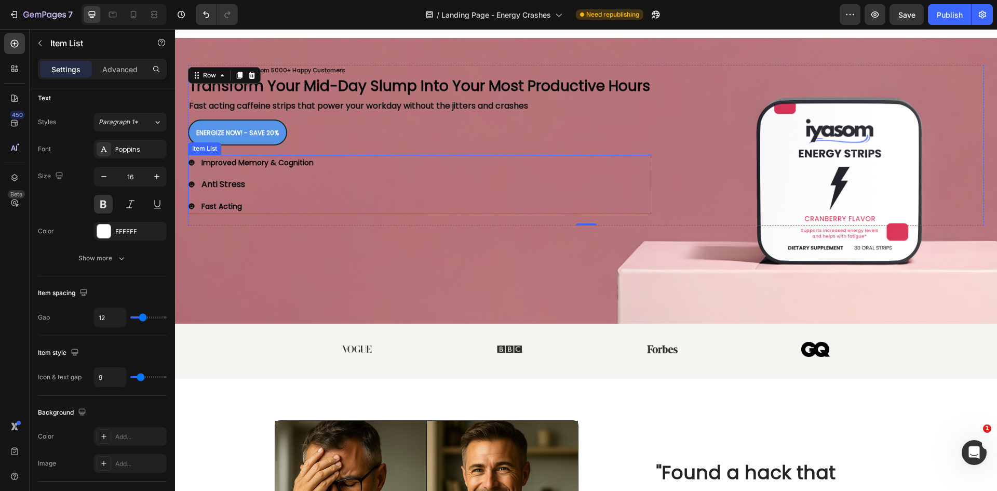
scroll to position [0, 0]
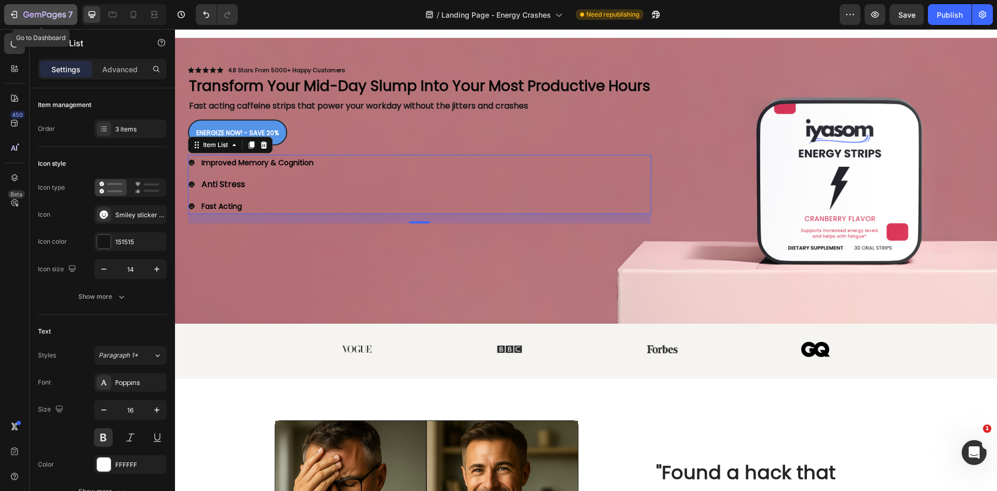
click at [17, 16] on icon "button" at bounding box center [15, 14] width 5 height 7
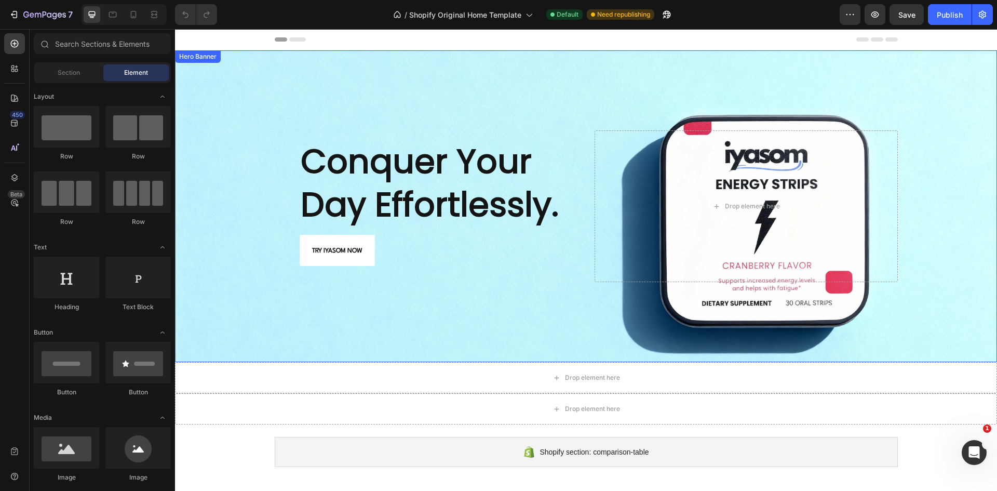
click at [367, 318] on div "Background Image" at bounding box center [586, 206] width 822 height 312
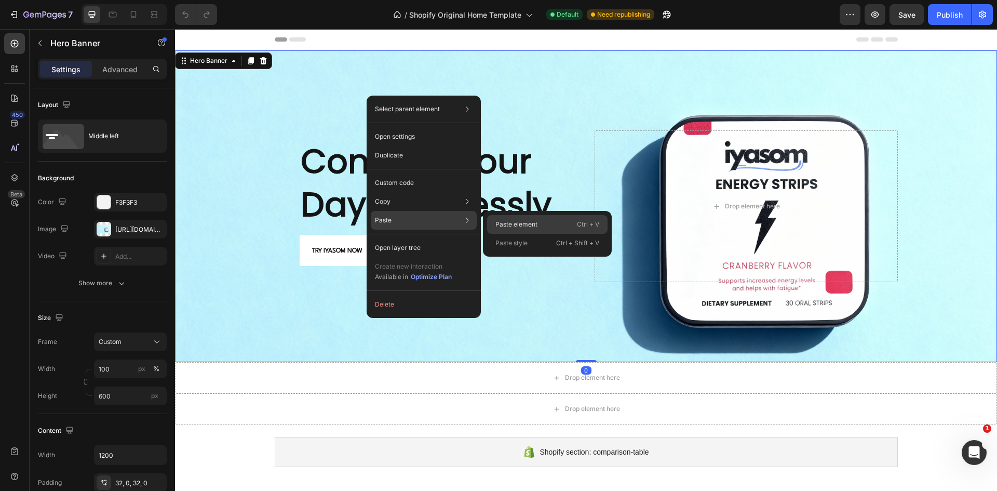
drag, startPoint x: 524, startPoint y: 225, endPoint x: 343, endPoint y: 202, distance: 183.2
click at [524, 225] on p "Paste element" at bounding box center [516, 224] width 42 height 9
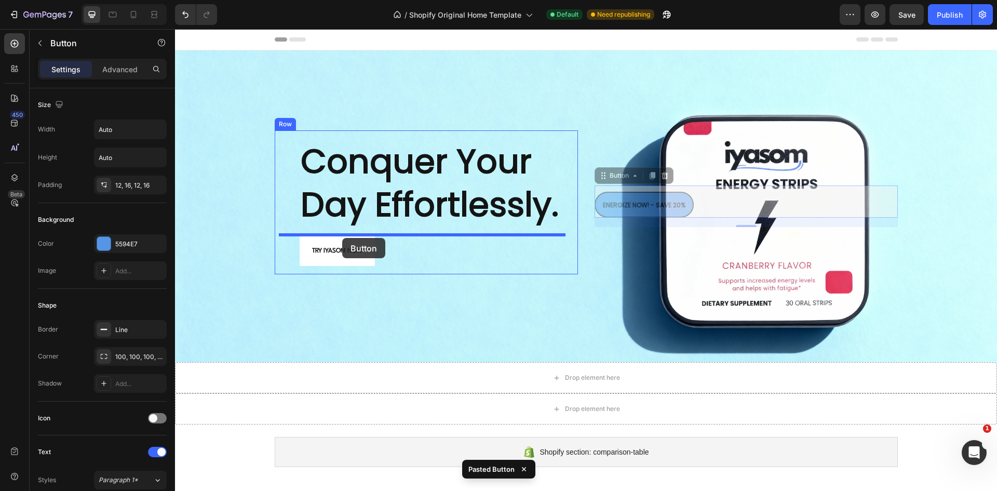
drag, startPoint x: 664, startPoint y: 194, endPoint x: 342, endPoint y: 238, distance: 325.0
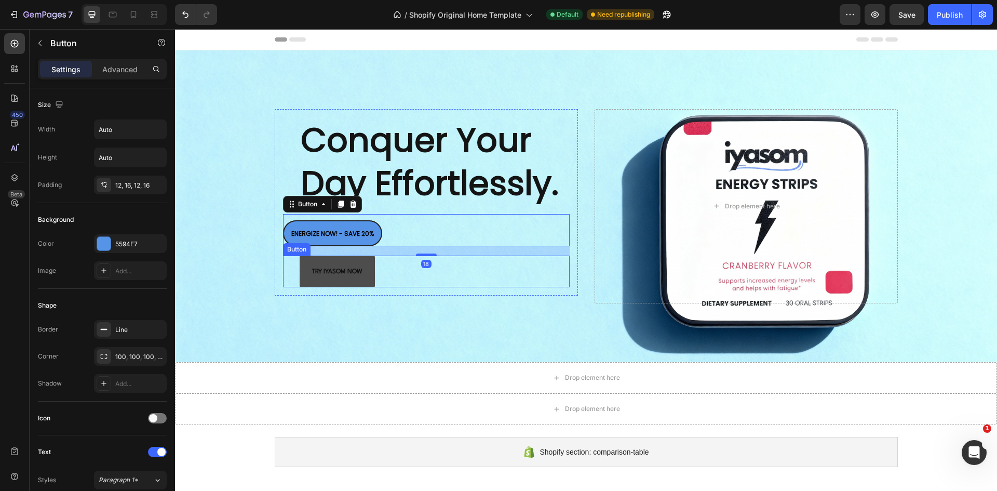
click at [370, 278] on link "TRY IYASOM NOW" at bounding box center [337, 270] width 75 height 31
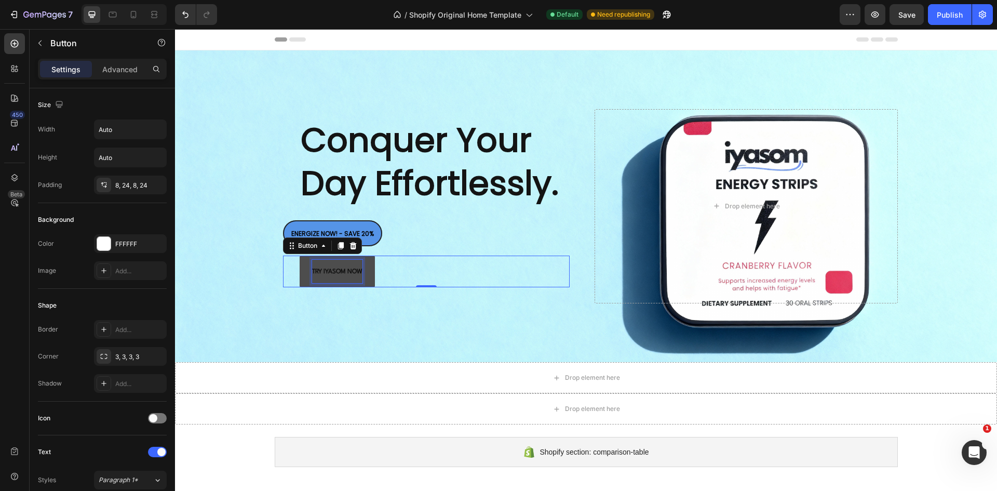
click at [352, 270] on span "TRY IYASOM NOW" at bounding box center [337, 271] width 50 height 6
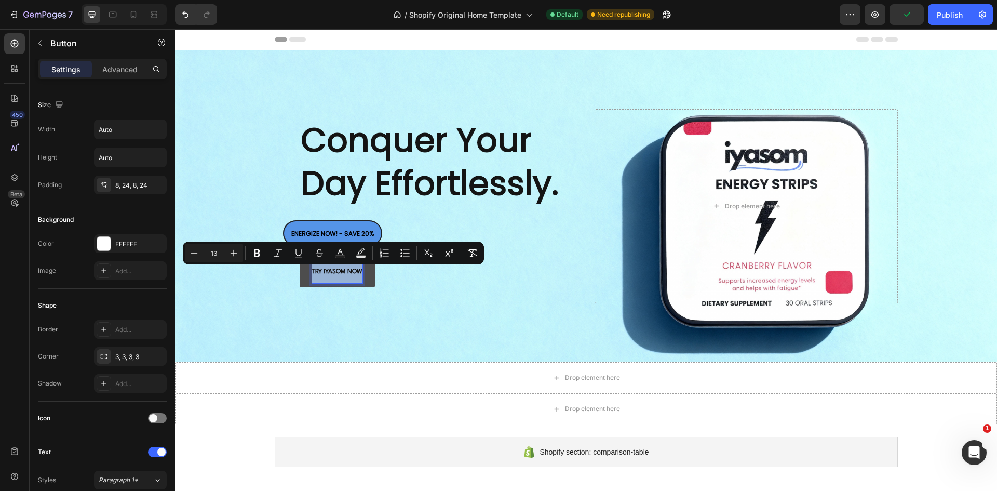
copy span "TRY IYASOM NOW"
click at [329, 234] on strong "ENERGIZE NOW! - SAVE 20%" at bounding box center [332, 233] width 83 height 9
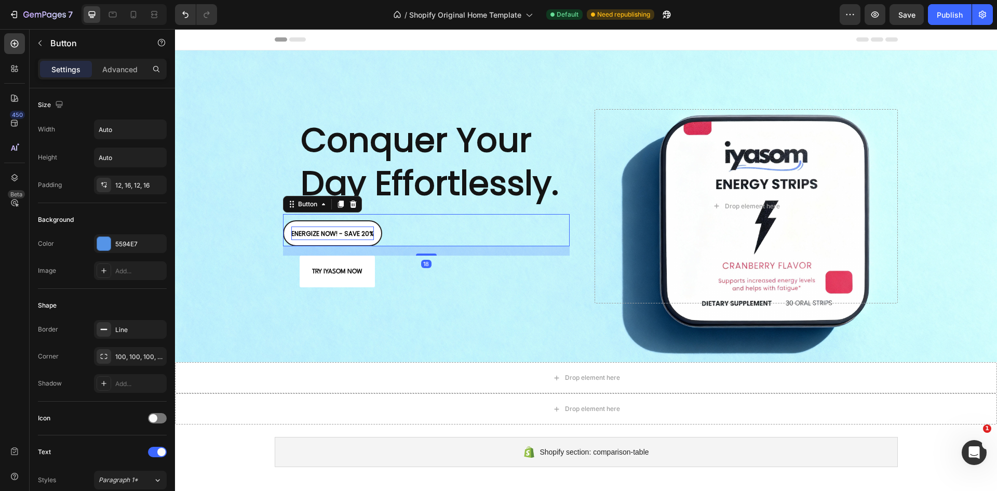
click at [329, 234] on strong "ENERGIZE NOW! - SAVE 20%" at bounding box center [332, 233] width 83 height 9
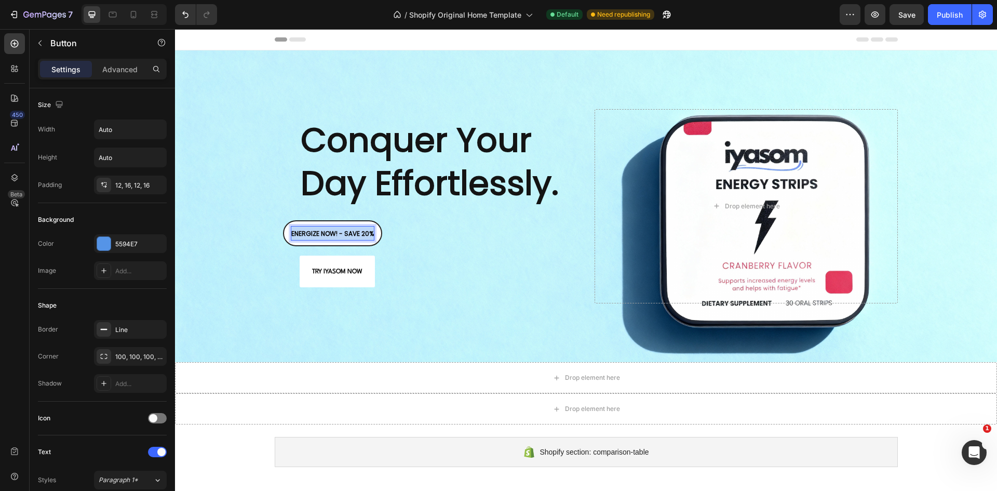
click at [329, 234] on strong "ENERGIZE NOW! - SAVE 20%" at bounding box center [332, 233] width 83 height 9
click at [315, 314] on div "Conquer Your Day Effortlessly. Heading TRY IYASOM NOW Button 18 TRY IYASOM NOW …" at bounding box center [586, 205] width 623 height 227
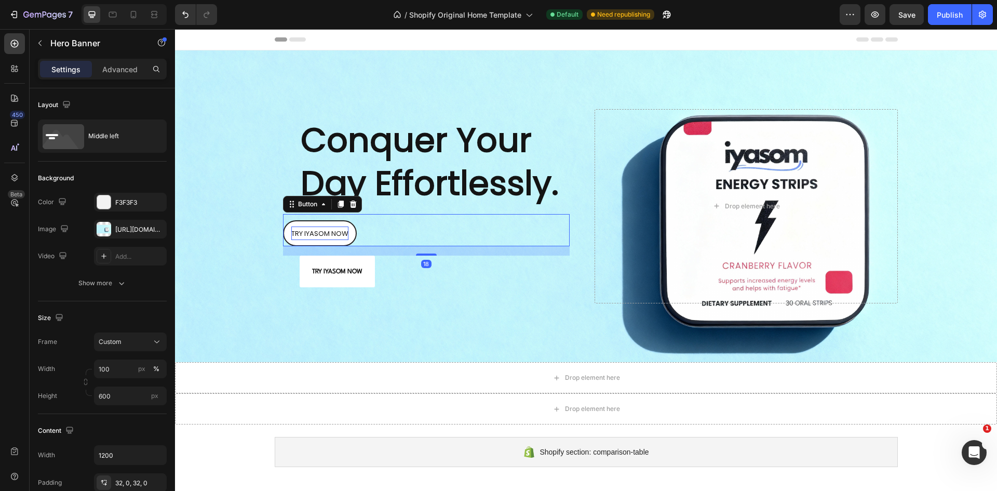
click at [325, 234] on span "TRY IYASOM NOW" at bounding box center [319, 233] width 57 height 10
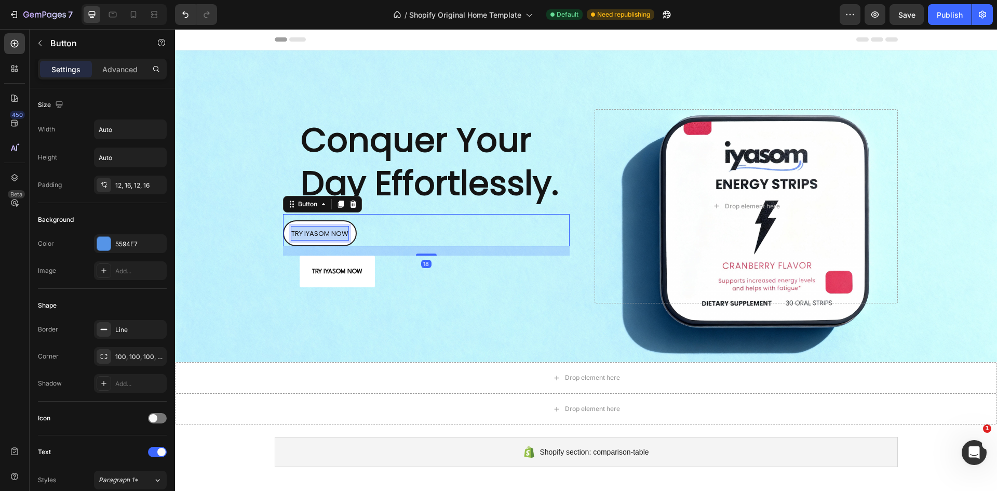
click at [325, 234] on span "TRY IYASOM NOW" at bounding box center [319, 233] width 57 height 10
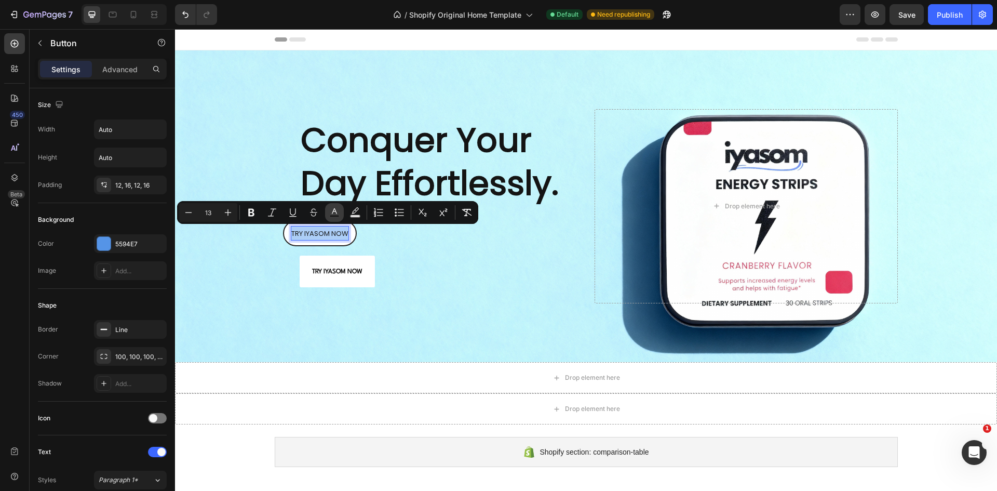
click at [333, 215] on rect "Editor contextual toolbar" at bounding box center [335, 216] width 10 height 3
type input "5E8E49"
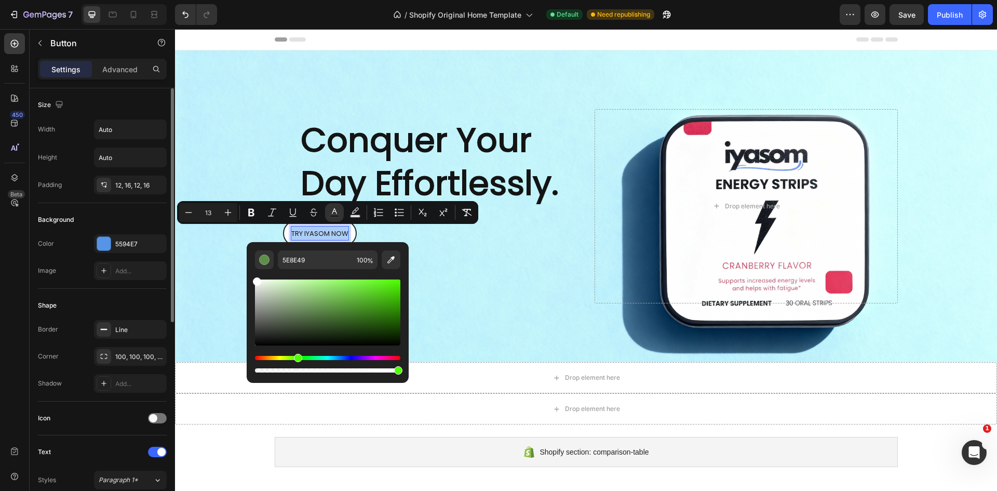
drag, startPoint x: 316, startPoint y: 312, endPoint x: 136, endPoint y: 220, distance: 202.3
click at [136, 0] on body "7 / Shopify Original Home Template Default Need republishing Preview Save Publi…" at bounding box center [498, 0] width 997 height 0
type input "FFFFFF"
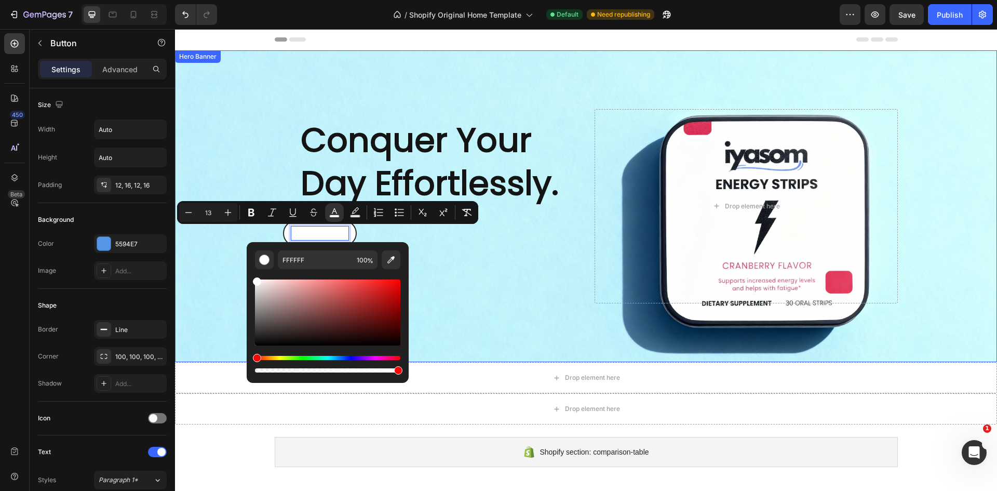
click at [213, 252] on div "Background Image" at bounding box center [586, 206] width 822 height 312
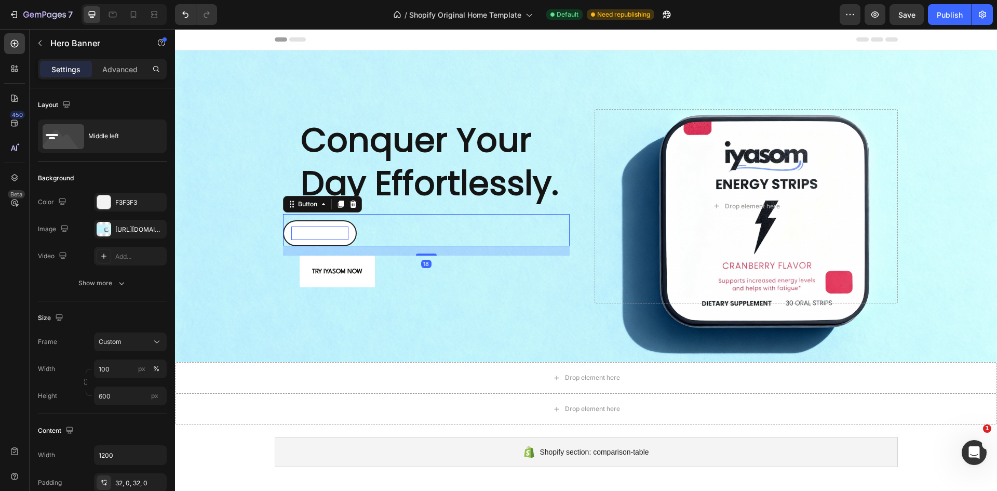
click at [299, 231] on span "TRY IYASOM NOW" at bounding box center [319, 233] width 57 height 10
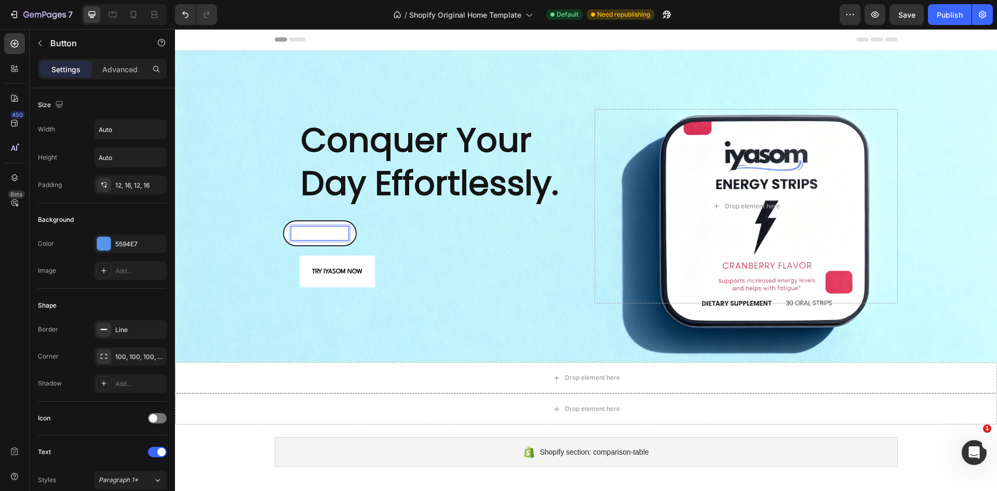
click at [299, 231] on span "TRY IYASOM NOW" at bounding box center [319, 233] width 57 height 10
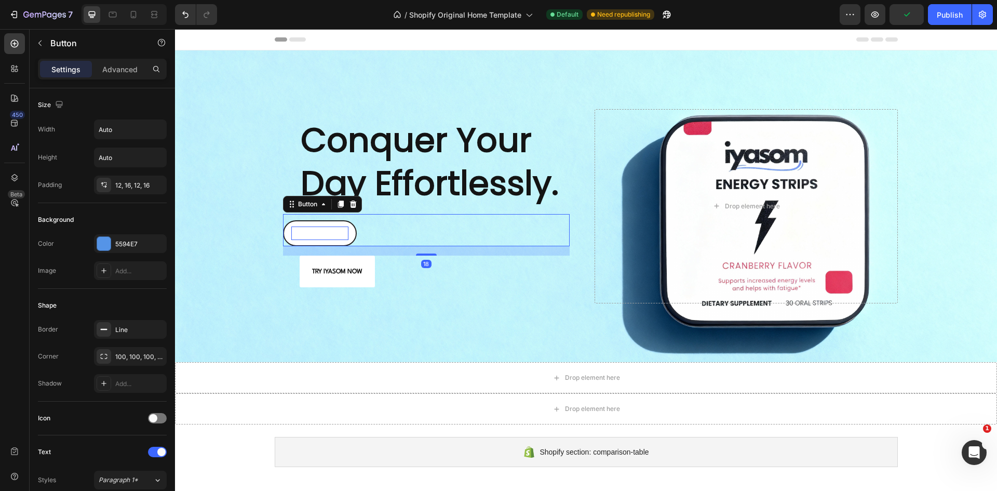
click at [351, 234] on link "TRY IYASOM NOW" at bounding box center [320, 233] width 74 height 26
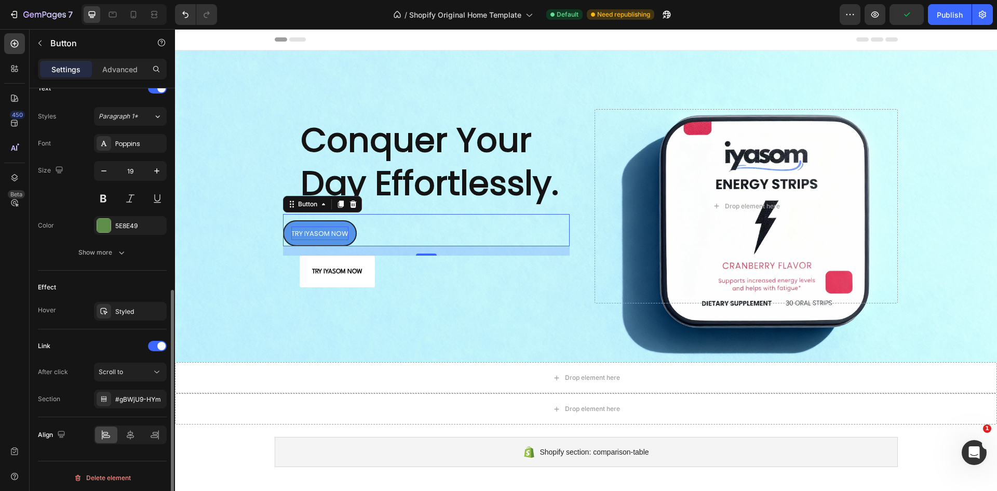
scroll to position [367, 0]
click at [311, 233] on span "TRY IYASOM NOW" at bounding box center [319, 233] width 57 height 10
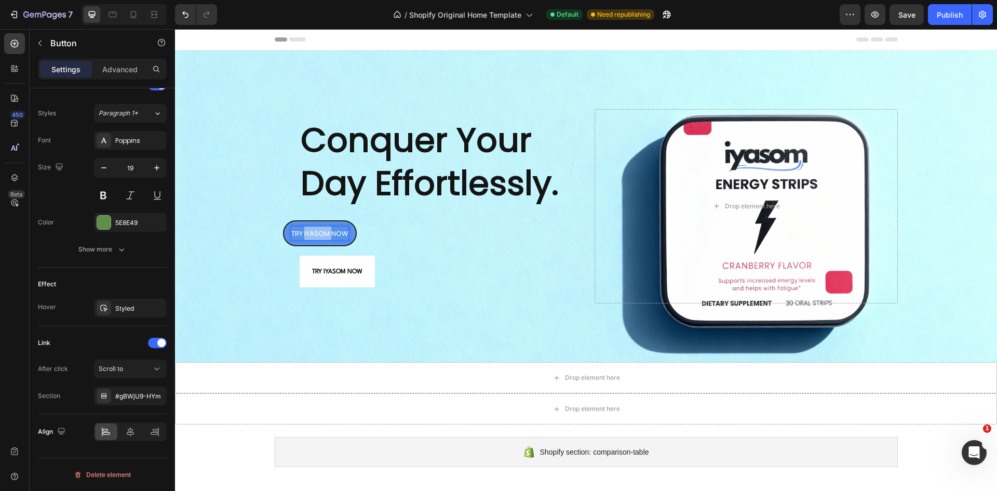
click at [311, 233] on span "TRY IYASOM NOW" at bounding box center [319, 233] width 57 height 10
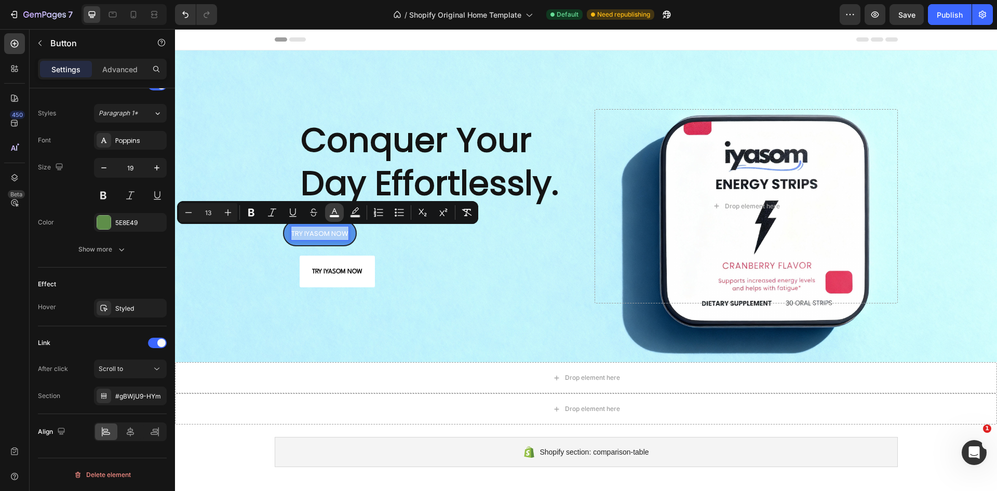
click at [337, 217] on rect "Editor contextual toolbar" at bounding box center [335, 216] width 10 height 3
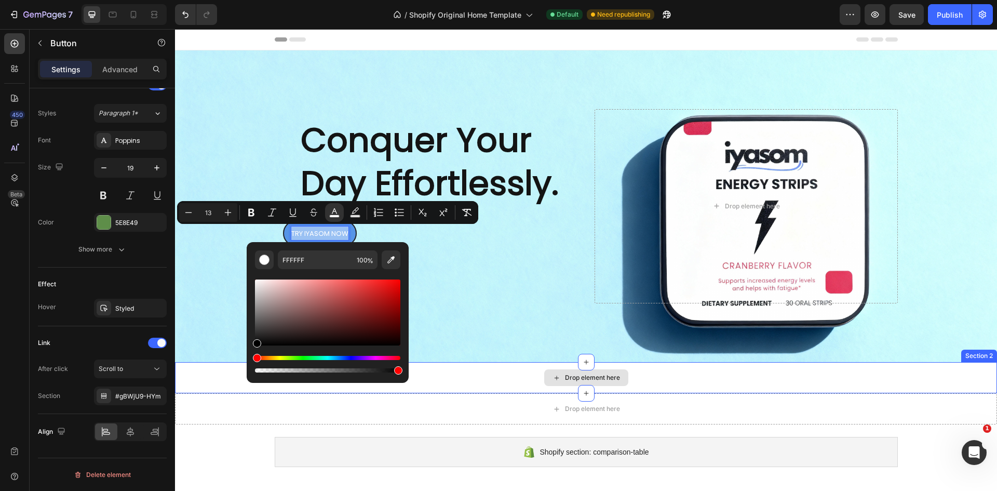
type input "000000"
drag, startPoint x: 484, startPoint y: 337, endPoint x: 211, endPoint y: 370, distance: 275.2
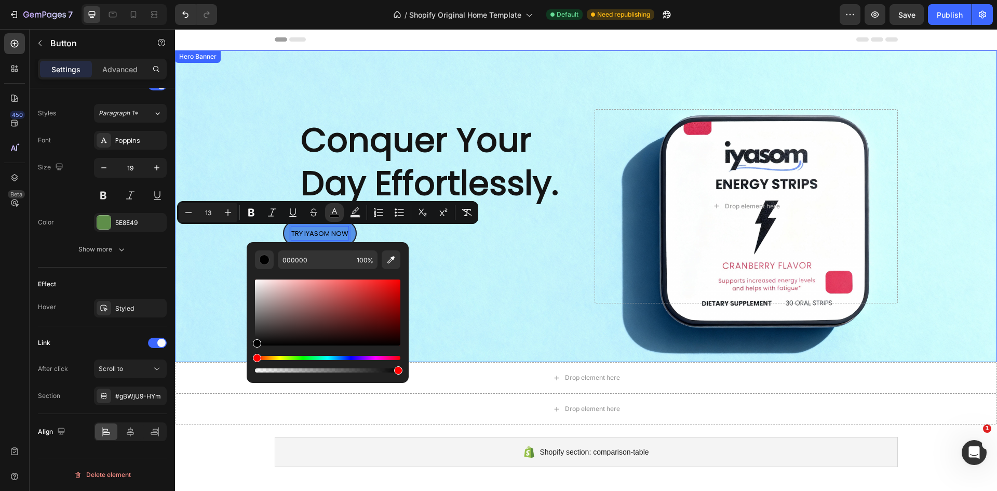
click at [206, 275] on div "Background Image" at bounding box center [586, 206] width 822 height 312
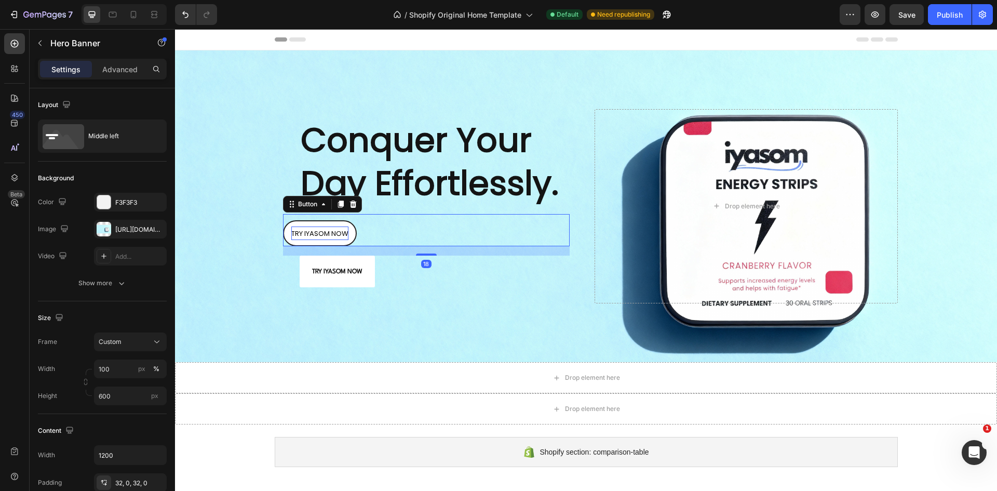
click at [337, 235] on span "TRY IYASOM NOW" at bounding box center [319, 233] width 57 height 10
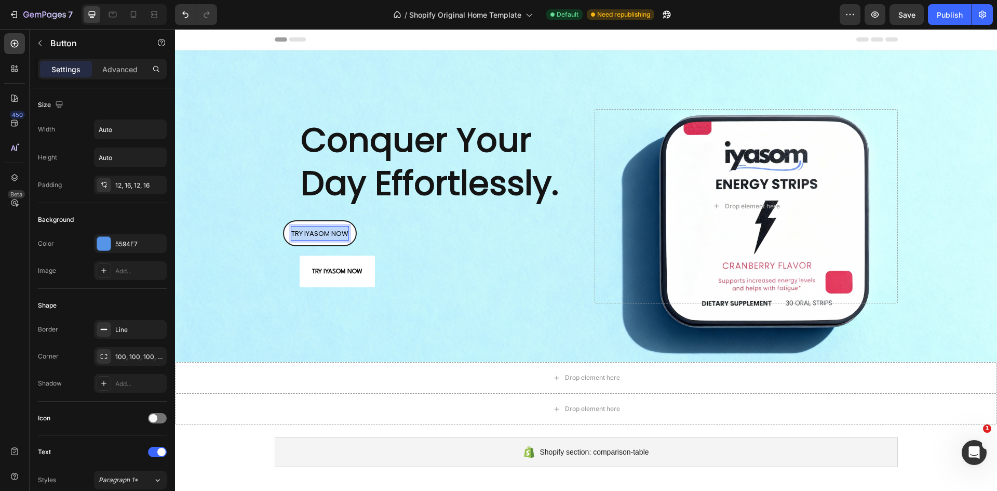
click at [337, 235] on span "TRY IYASOM NOW" at bounding box center [319, 233] width 57 height 10
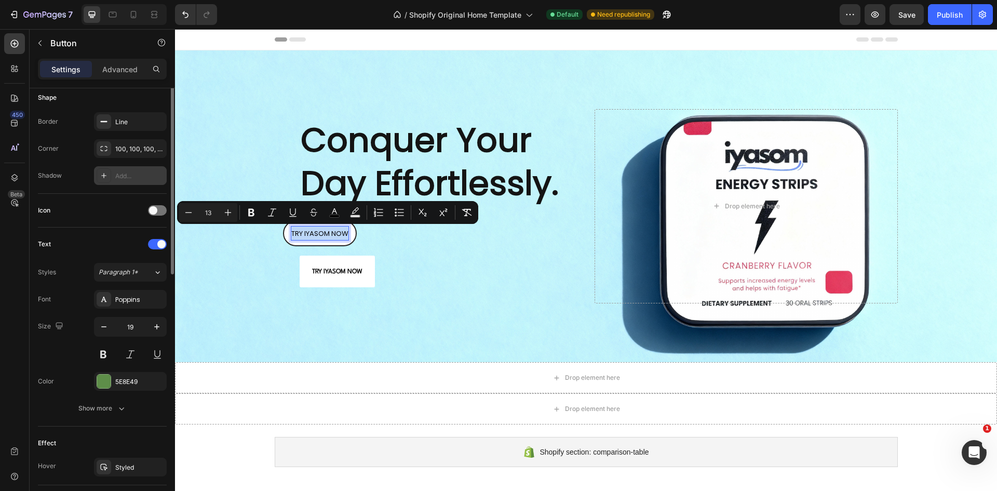
scroll to position [312, 0]
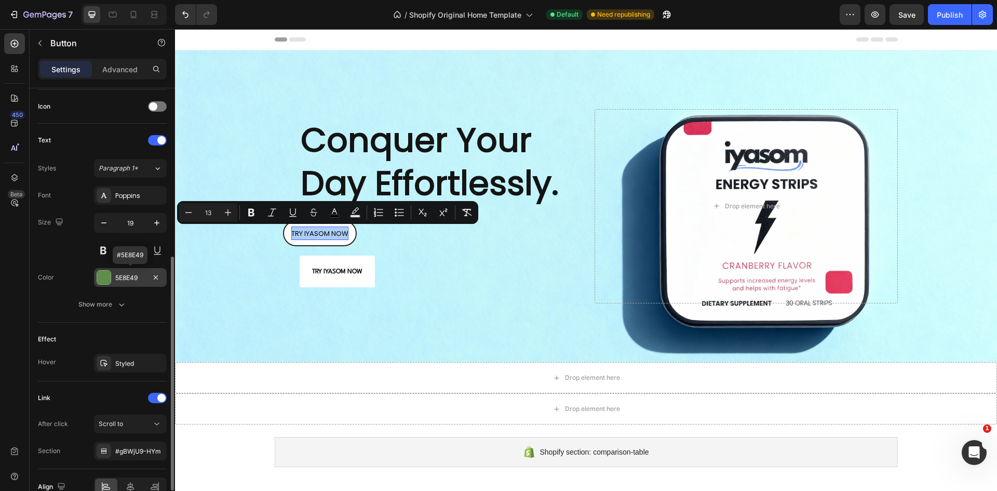
click at [107, 277] on div at bounding box center [104, 278] width 14 height 14
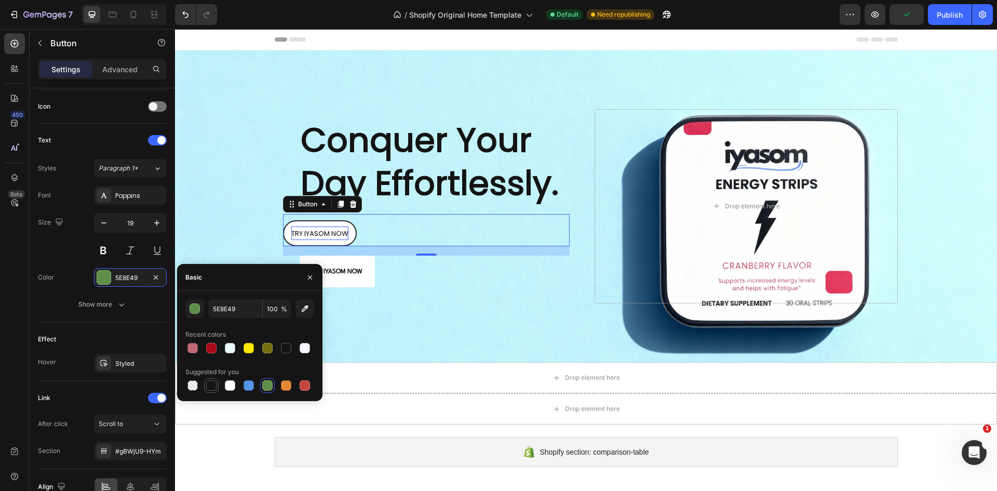
click at [211, 385] on div at bounding box center [211, 385] width 10 height 10
type input "151515"
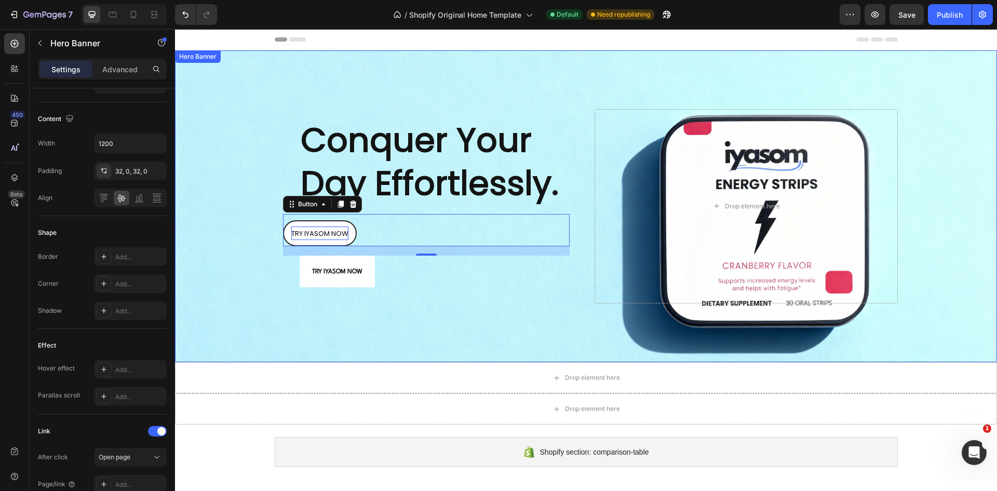
click at [445, 322] on div "Background Image" at bounding box center [586, 206] width 822 height 312
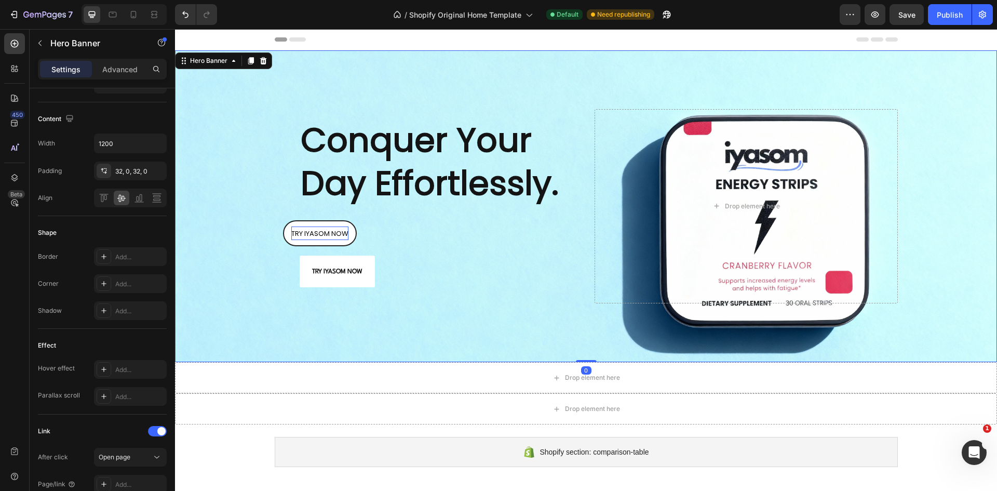
scroll to position [0, 0]
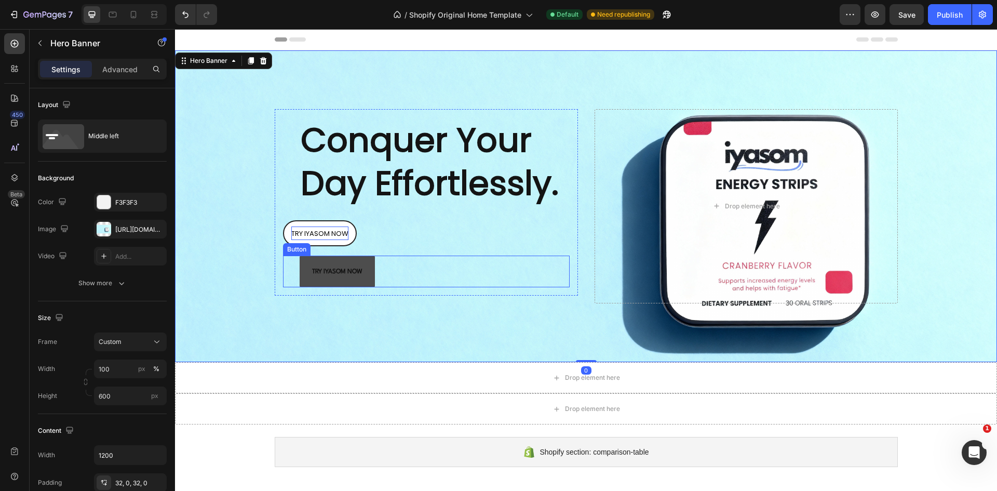
click at [368, 278] on link "TRY IYASOM NOW" at bounding box center [337, 270] width 75 height 31
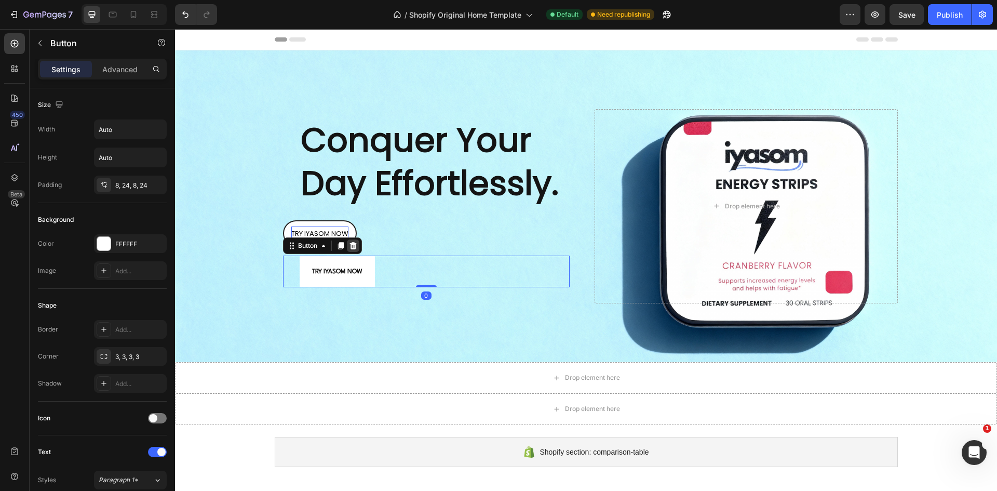
click at [354, 246] on div at bounding box center [353, 245] width 12 height 12
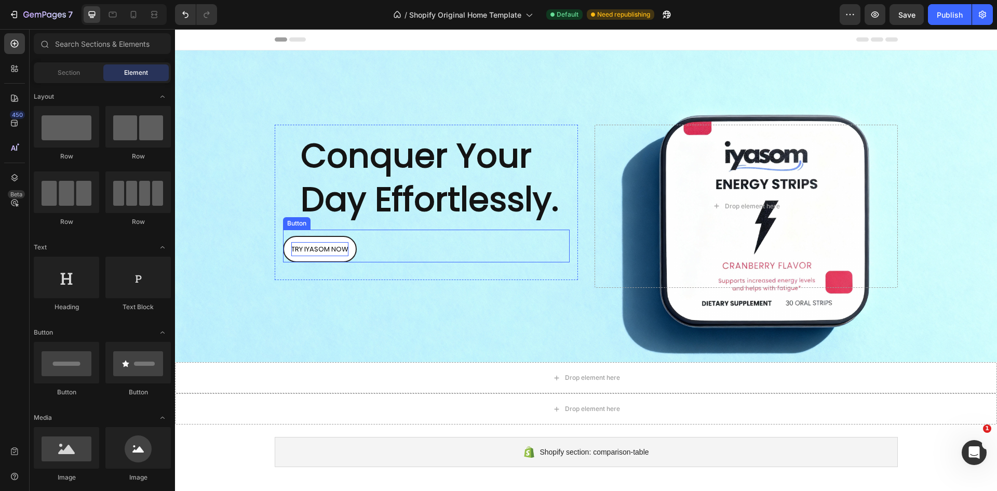
click at [320, 232] on div "TRY IYASOM NOW Button" at bounding box center [426, 246] width 287 height 33
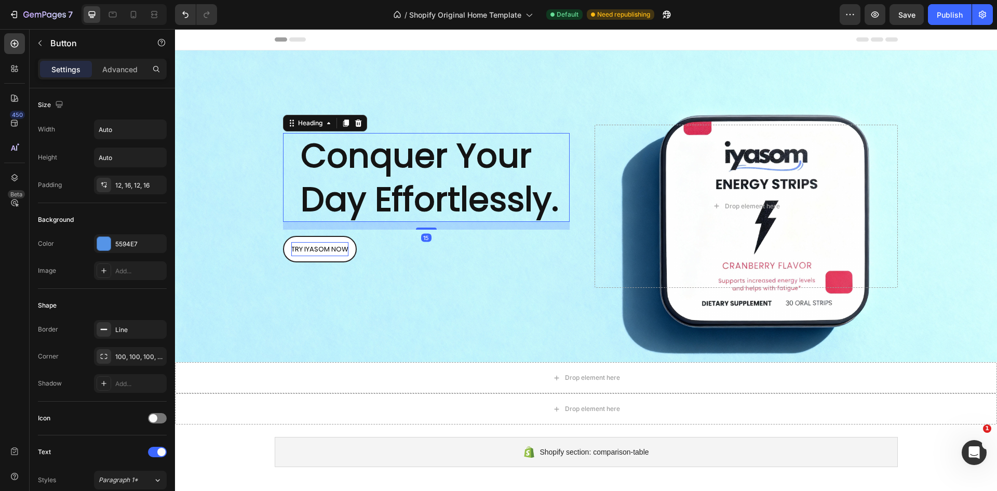
click at [324, 171] on h2 "Conquer Your Day Effortlessly." at bounding box center [435, 177] width 270 height 88
click at [367, 252] on div "TRY IYASOM NOW Button" at bounding box center [426, 246] width 287 height 33
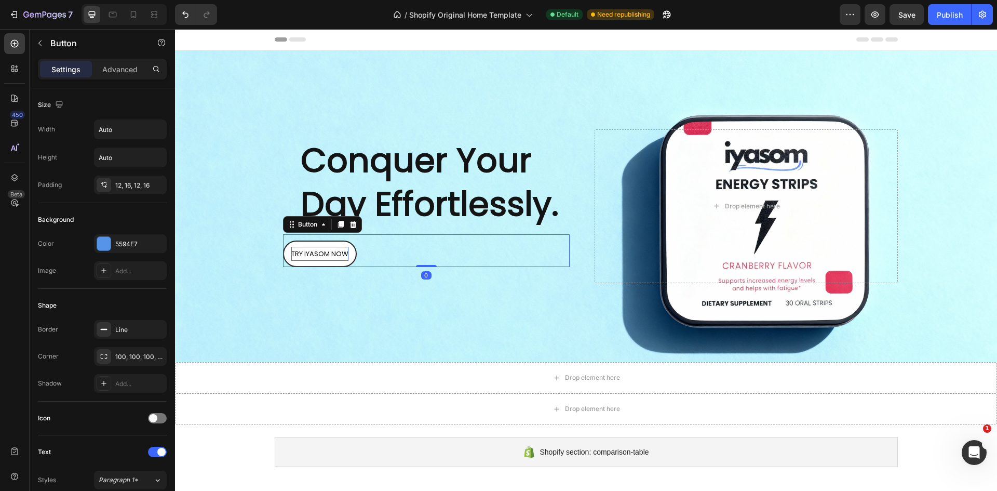
drag, startPoint x: 426, startPoint y: 271, endPoint x: 429, endPoint y: 258, distance: 13.2
click at [429, 257] on div "TRY IYASOM NOW Button 0" at bounding box center [426, 250] width 287 height 33
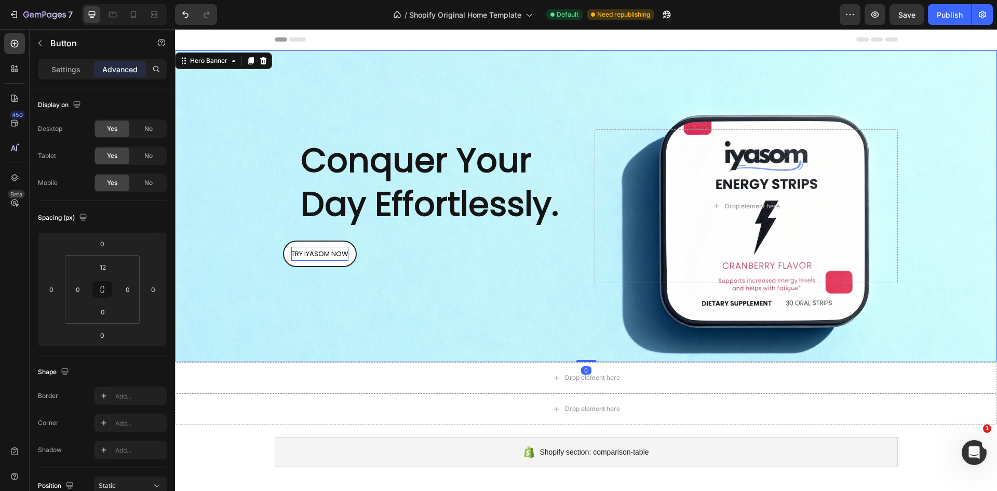
click at [358, 306] on div "Background Image" at bounding box center [586, 206] width 822 height 312
click at [352, 253] on link "TRY IYASOM NOW" at bounding box center [320, 253] width 74 height 26
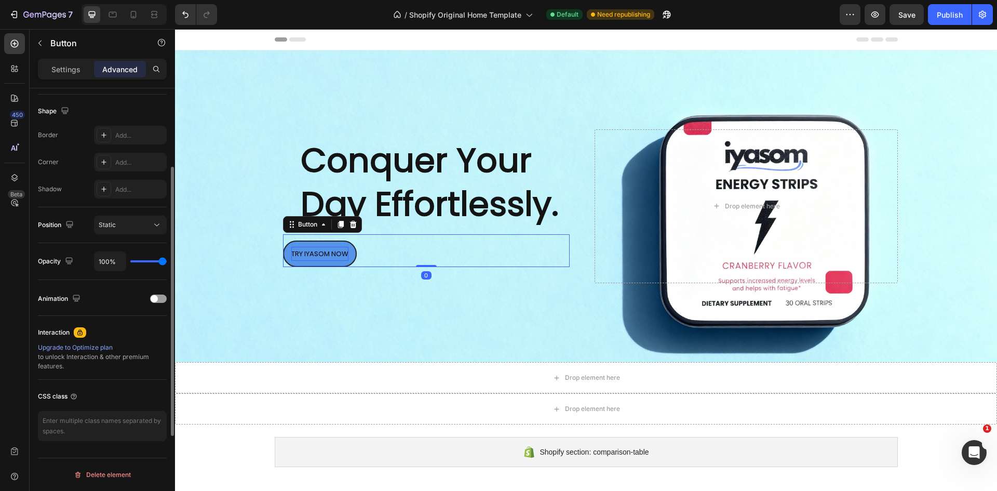
scroll to position [53, 0]
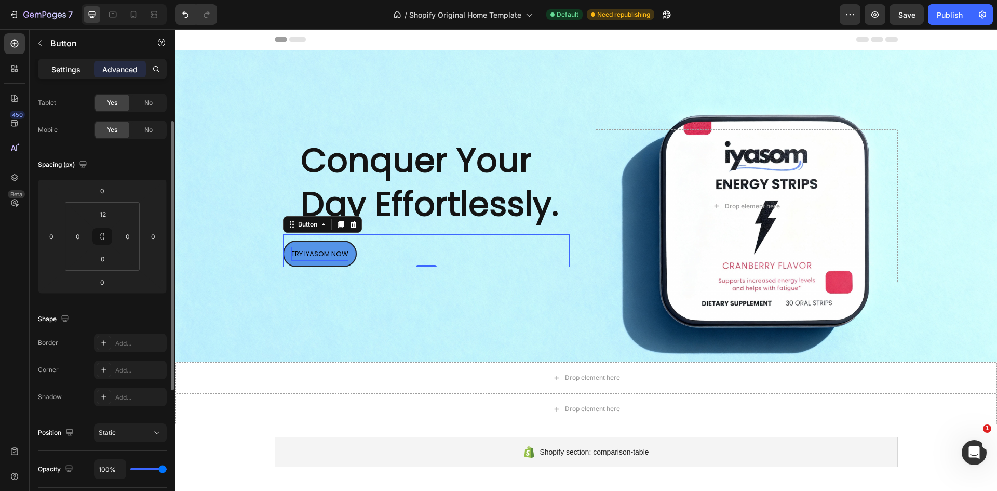
click at [73, 68] on p "Settings" at bounding box center [65, 69] width 29 height 11
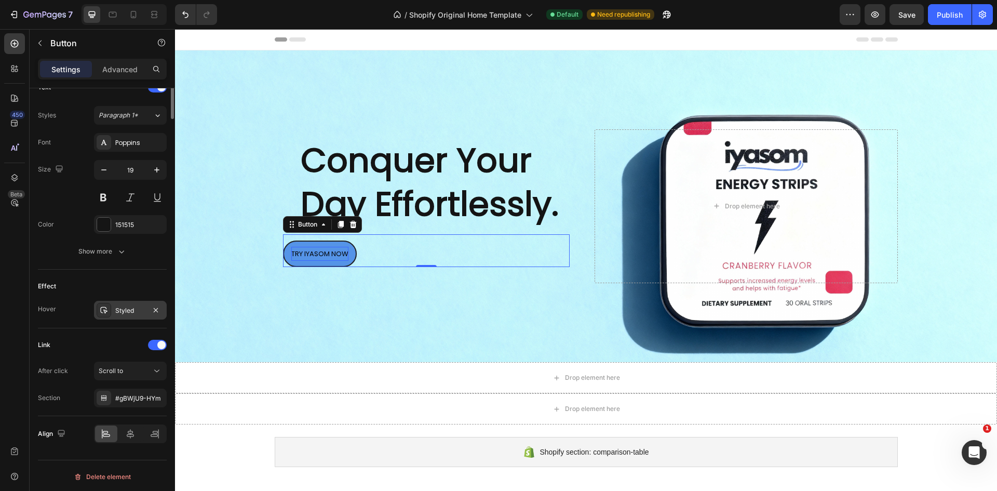
scroll to position [367, 0]
click at [131, 430] on icon at bounding box center [130, 431] width 10 height 10
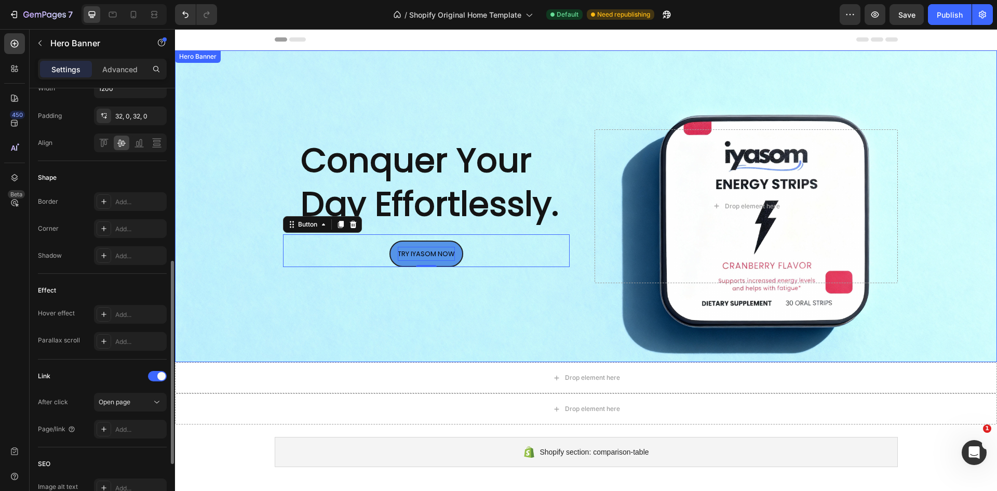
click at [274, 312] on div "Background Image" at bounding box center [586, 206] width 822 height 312
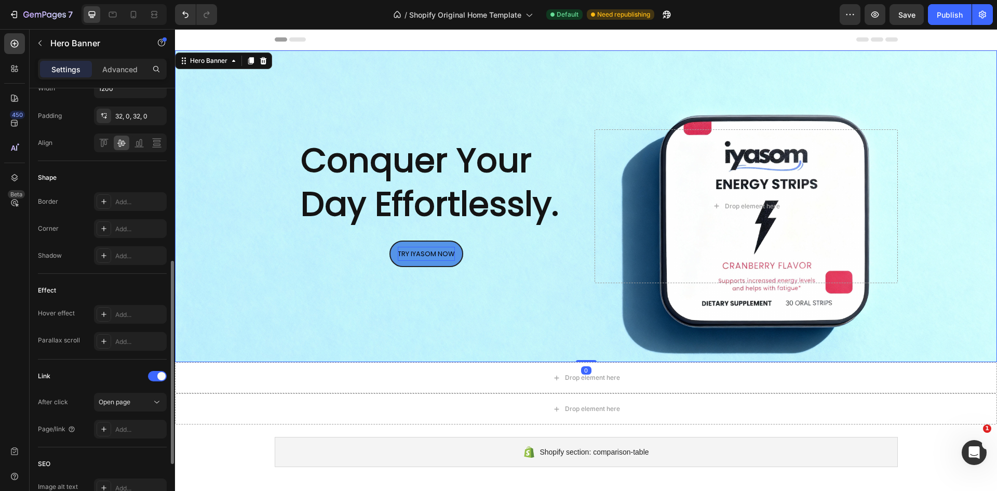
scroll to position [0, 0]
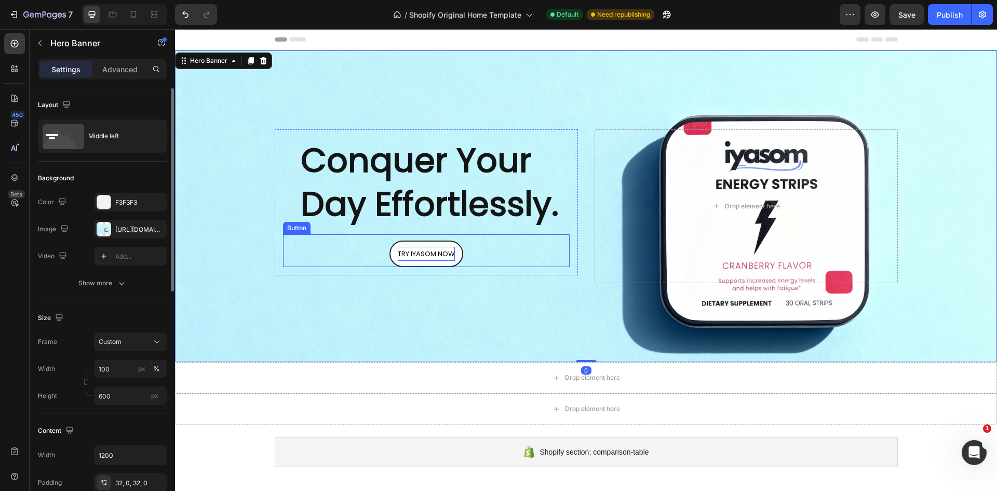
click at [453, 263] on link "TRY IYASOM NOW" at bounding box center [426, 253] width 74 height 26
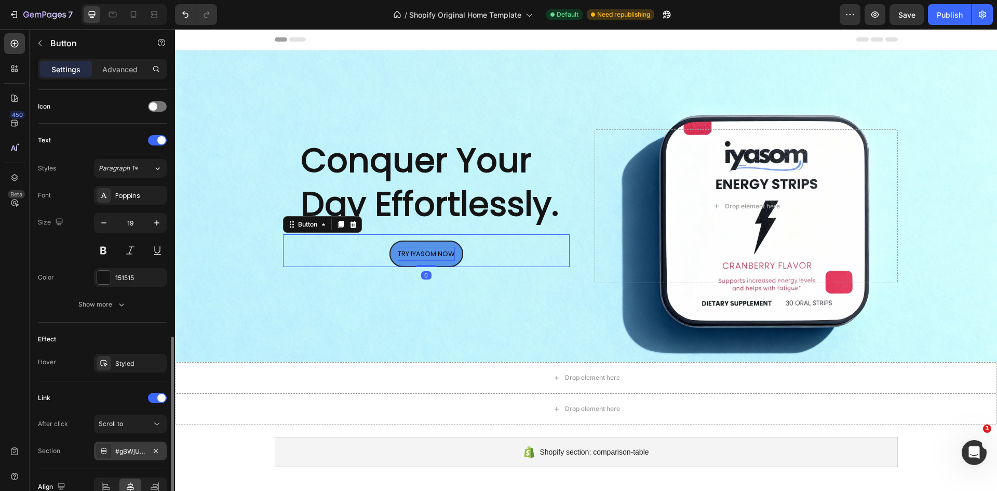
scroll to position [364, 0]
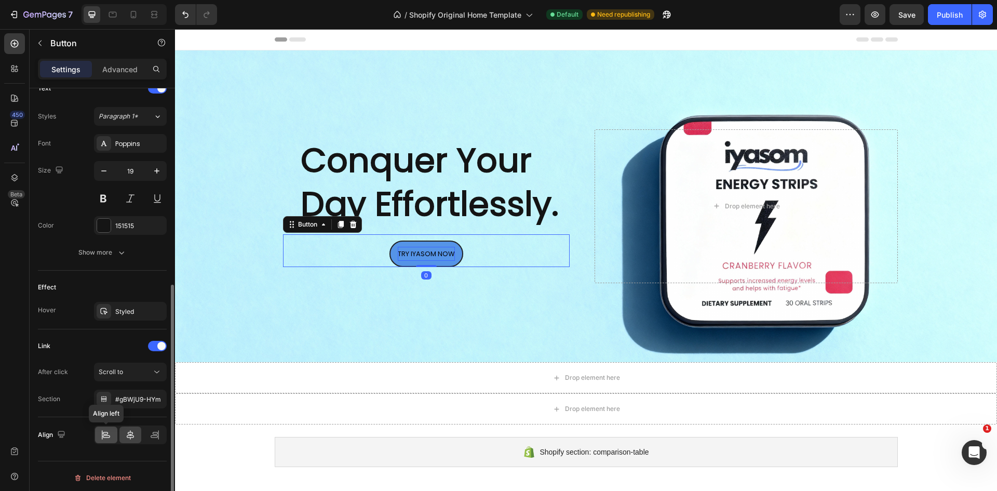
click at [108, 434] on icon at bounding box center [106, 434] width 10 height 10
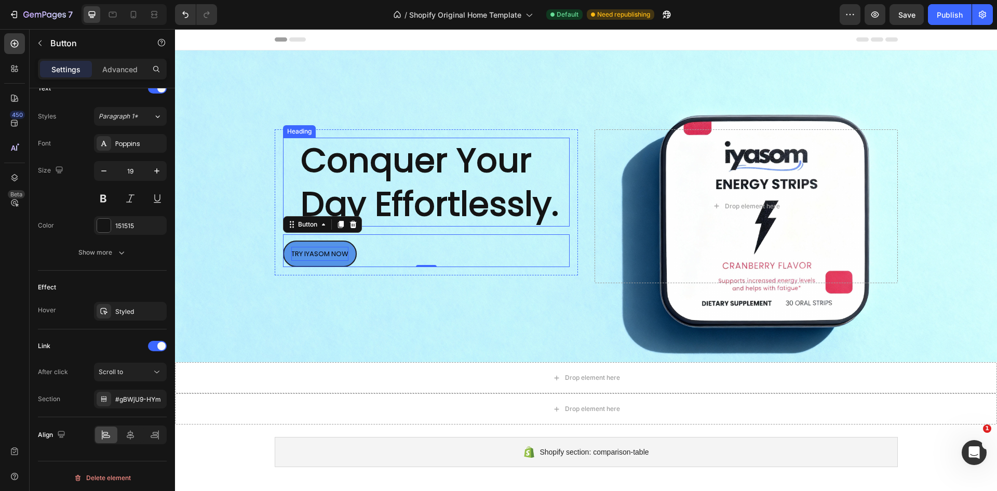
click at [304, 181] on h2 "Conquer Your Day Effortlessly." at bounding box center [435, 182] width 270 height 88
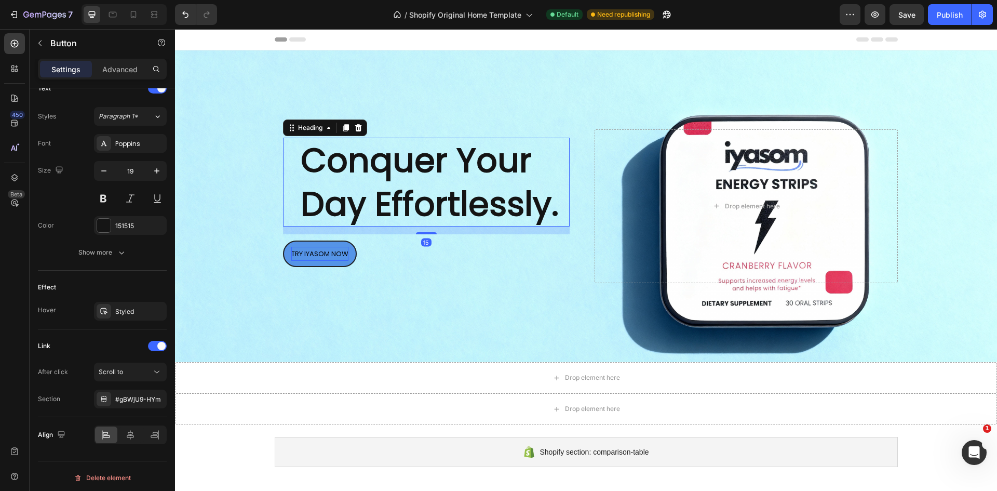
scroll to position [0, 0]
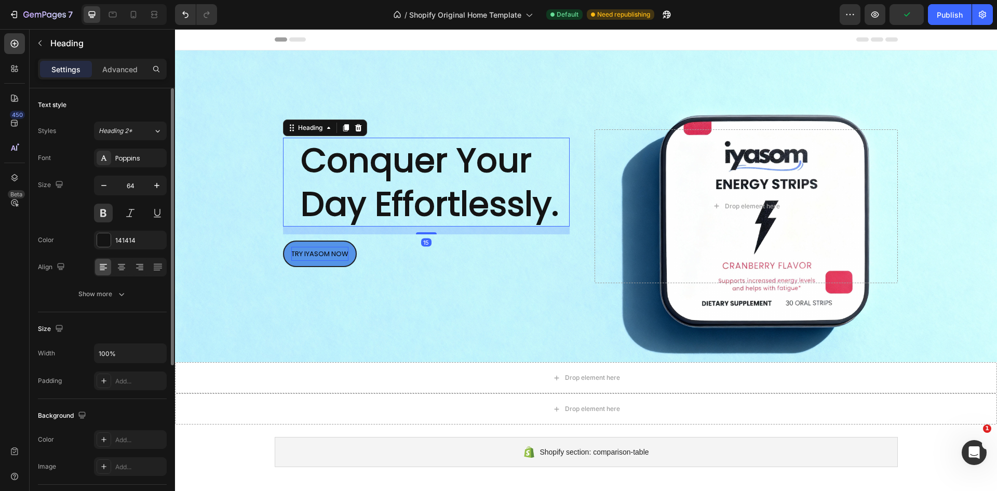
click at [300, 159] on h2 "Conquer Your Day Effortlessly." at bounding box center [435, 182] width 270 height 88
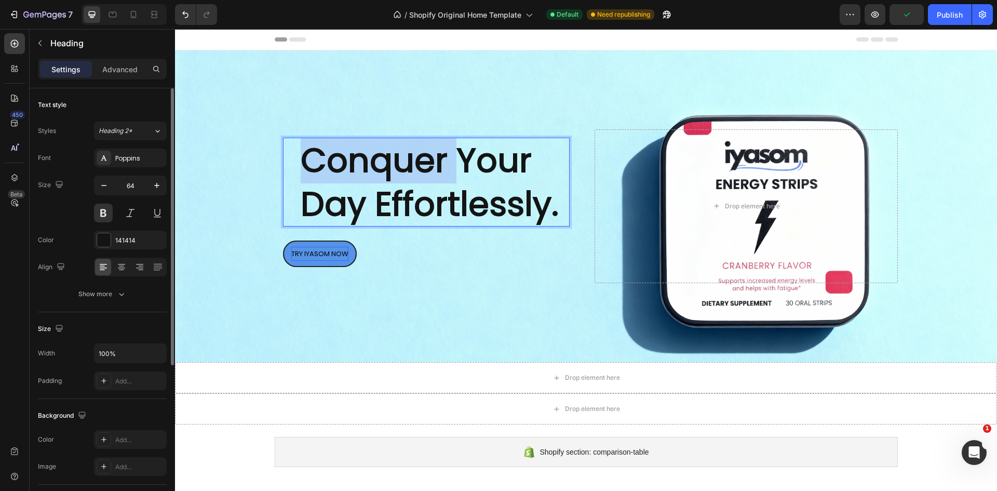
click at [301, 159] on p "Conquer Your Day Effortlessly." at bounding box center [435, 182] width 268 height 86
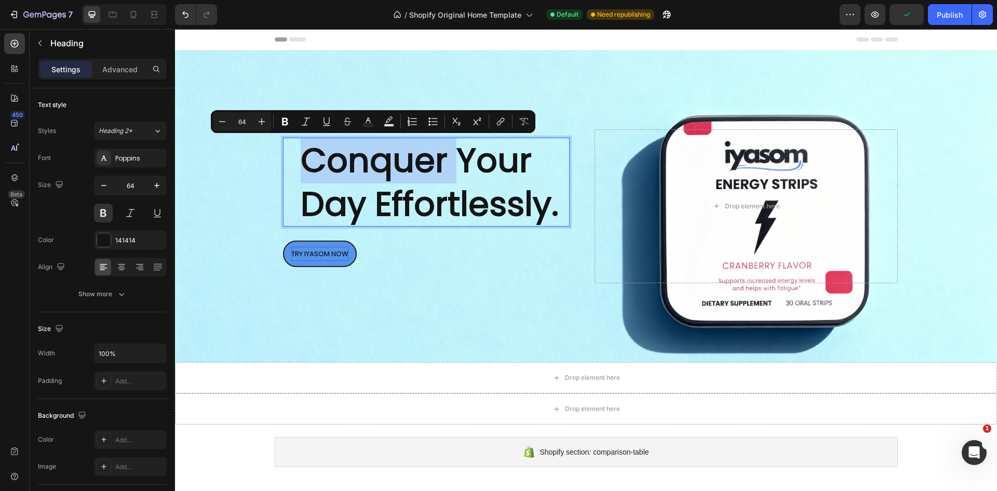
click at [295, 167] on div "Conquer Your Day Effortlessly. Heading 15" at bounding box center [426, 182] width 287 height 88
click at [300, 166] on h2 "Conquer Your Day Effortlessly." at bounding box center [435, 182] width 270 height 88
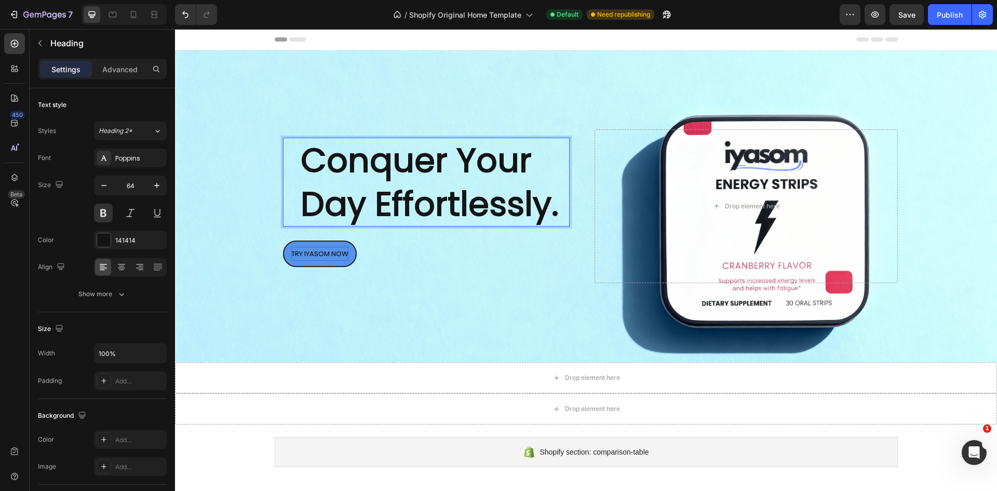
click at [414, 276] on div "Conquer Your Day Effortlessly. Heading 15 TRY IYASOM NOW Button Row" at bounding box center [426, 205] width 303 height 153
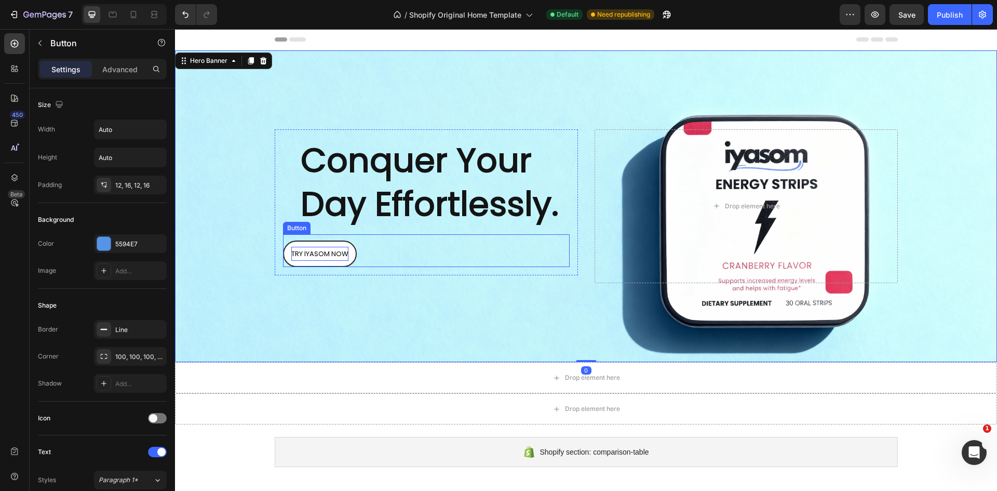
click at [349, 256] on link "TRY IYASOM NOW" at bounding box center [320, 253] width 74 height 26
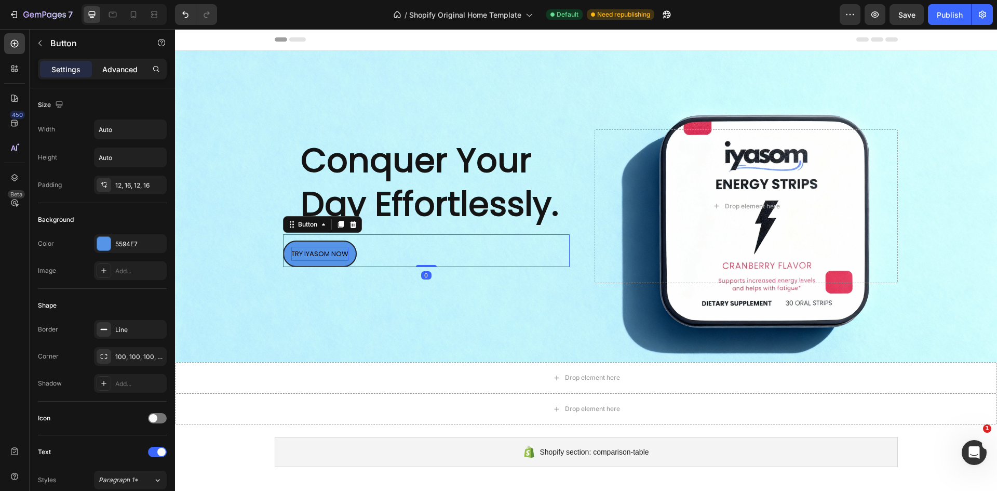
click at [100, 71] on div "Advanced" at bounding box center [120, 69] width 52 height 17
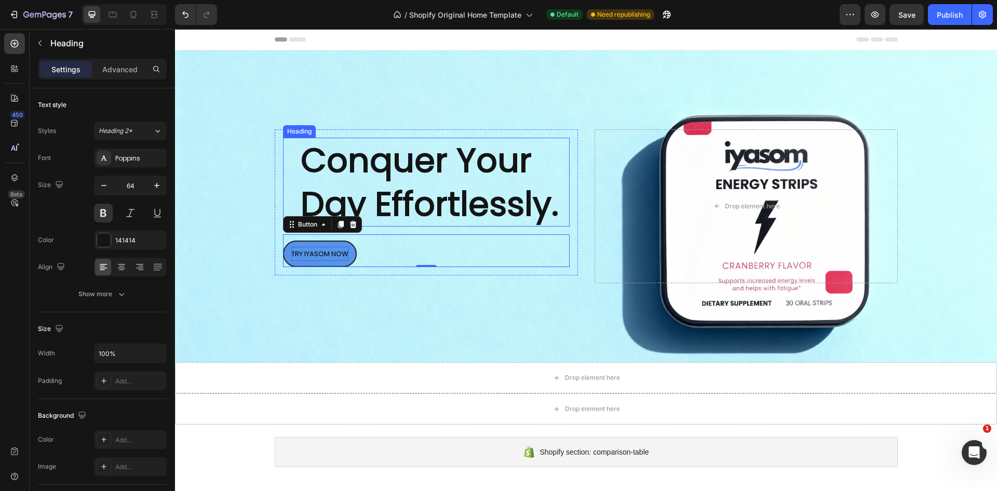
click at [320, 160] on p "Conquer Your Day Effortlessly." at bounding box center [435, 182] width 268 height 86
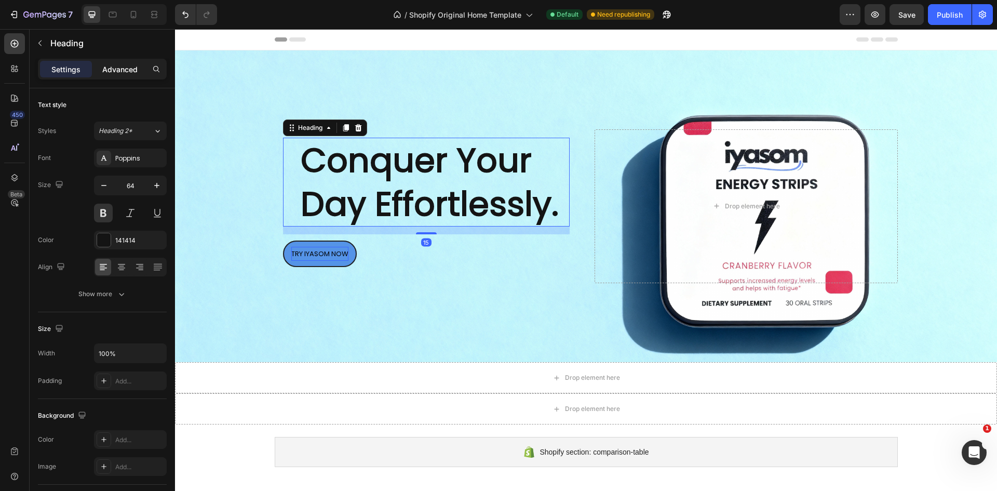
scroll to position [52, 0]
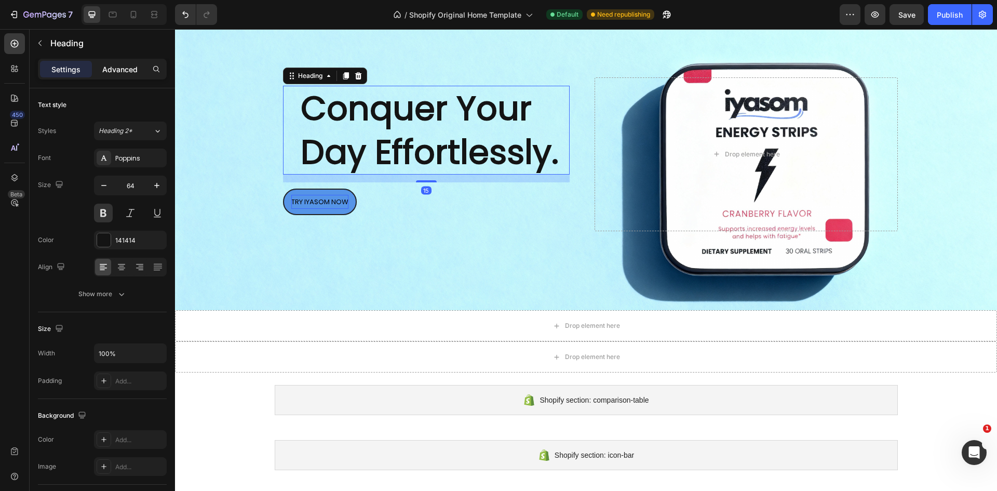
click at [103, 65] on p "Advanced" at bounding box center [119, 69] width 35 height 11
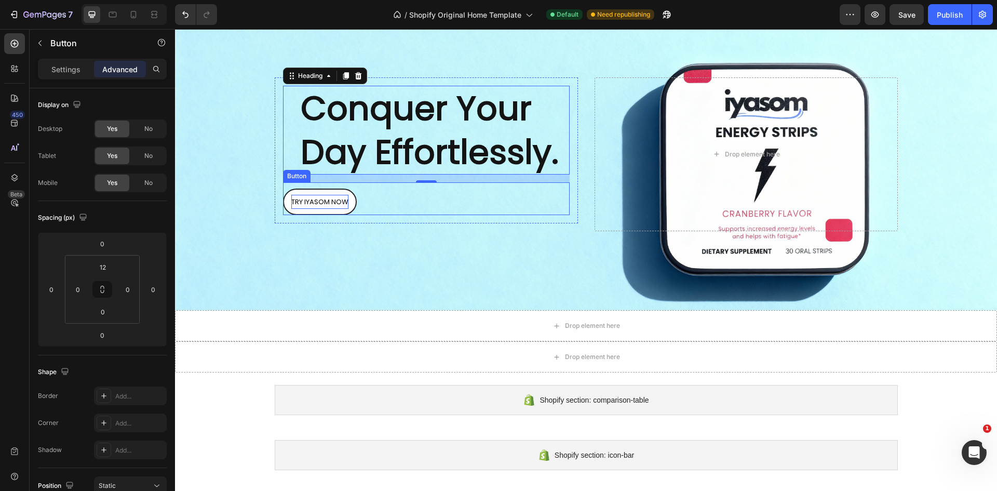
click at [348, 198] on link "TRY IYASOM NOW" at bounding box center [320, 202] width 74 height 26
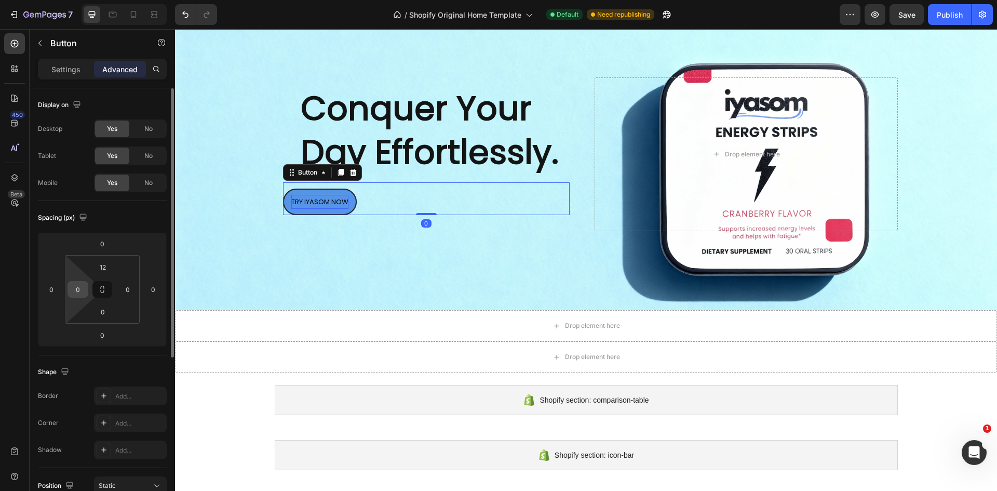
click at [84, 292] on input "0" at bounding box center [78, 289] width 16 height 16
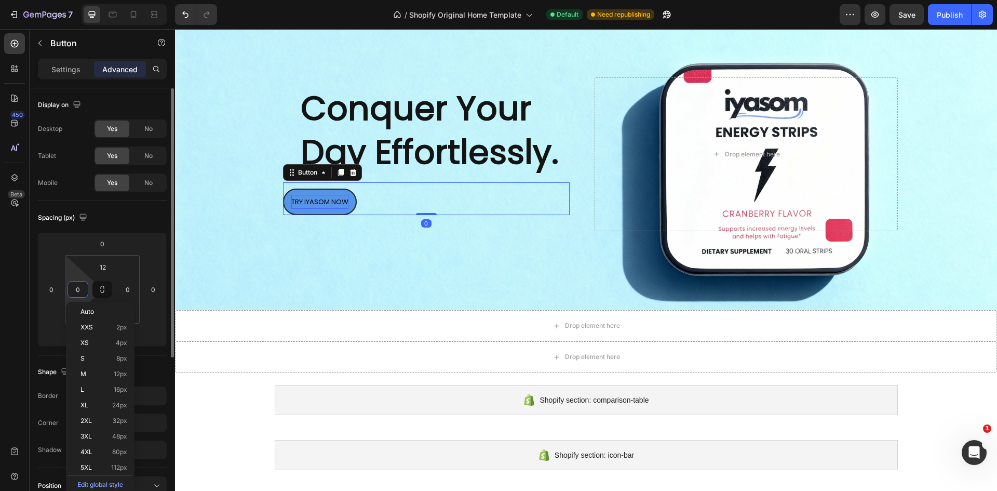
click at [84, 292] on input "0" at bounding box center [78, 289] width 16 height 16
type input "32"
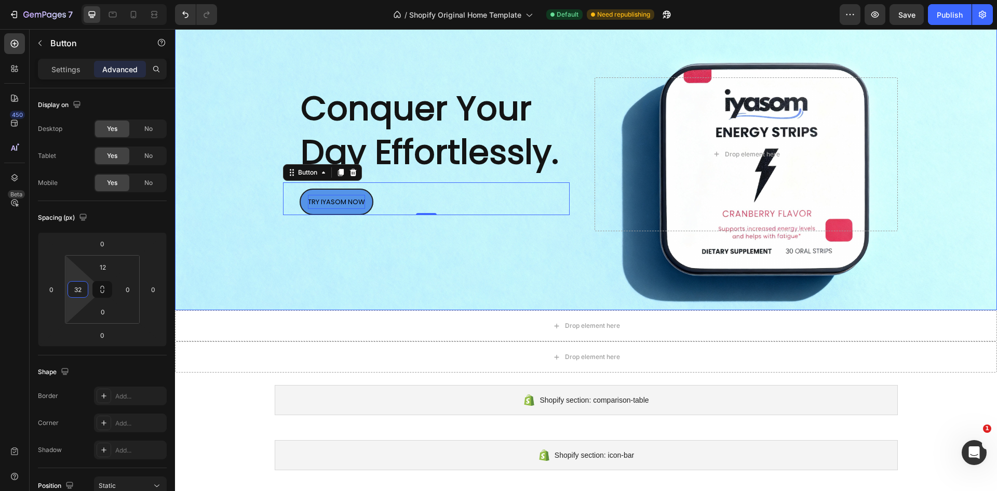
click at [373, 255] on div "Background Image" at bounding box center [586, 154] width 822 height 312
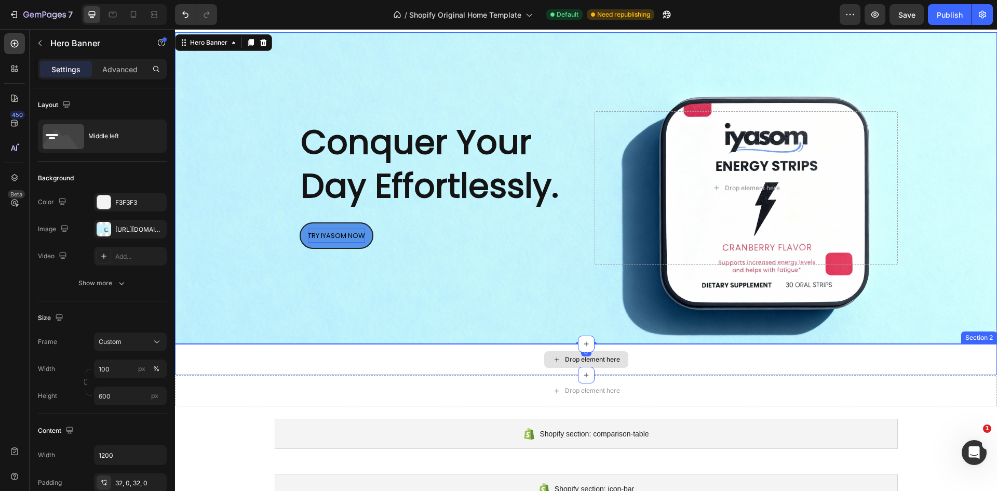
scroll to position [0, 0]
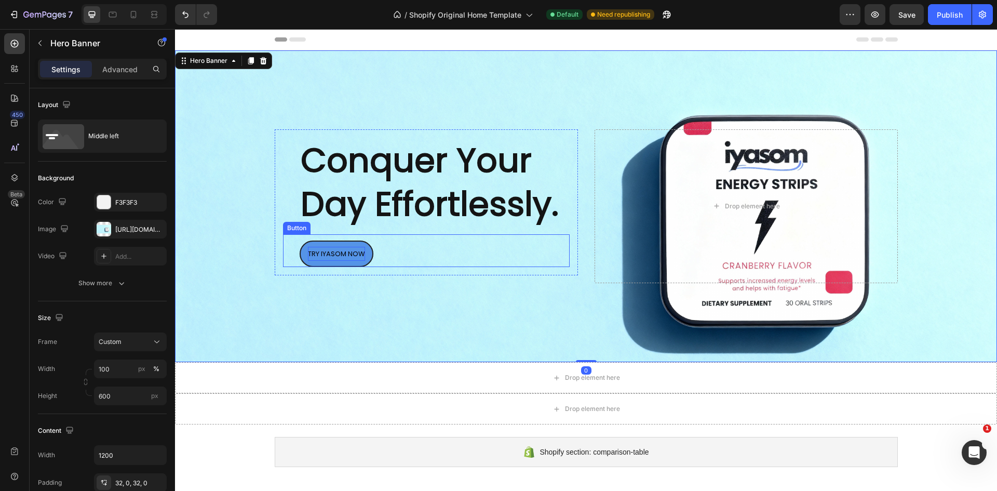
click at [402, 206] on p "Conquer Your Day Effortlessly." at bounding box center [435, 182] width 268 height 86
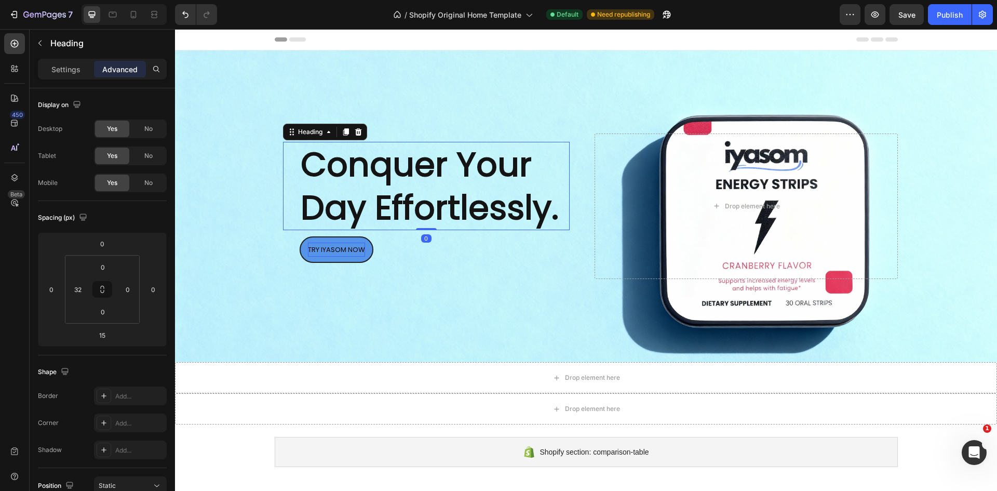
drag, startPoint x: 426, startPoint y: 233, endPoint x: 433, endPoint y: 217, distance: 17.5
click at [433, 217] on div "Conquer Your Day Effortlessly. Heading 0" at bounding box center [426, 186] width 287 height 88
type input "0"
click at [450, 292] on div "Conquer Your Day Effortlessly. Heading 0 TRY IYASOM NOW Button Row Drop element…" at bounding box center [586, 206] width 623 height 179
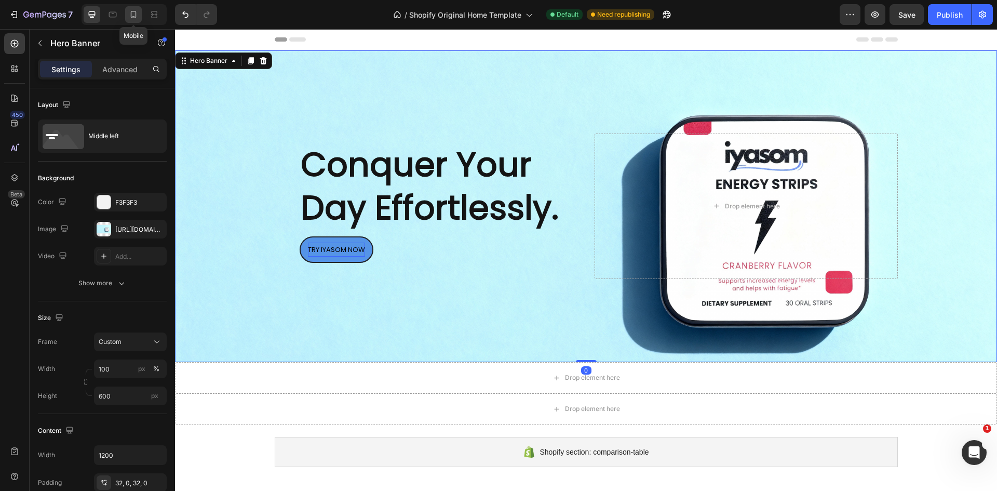
click at [132, 7] on div at bounding box center [133, 14] width 17 height 17
type input "100%"
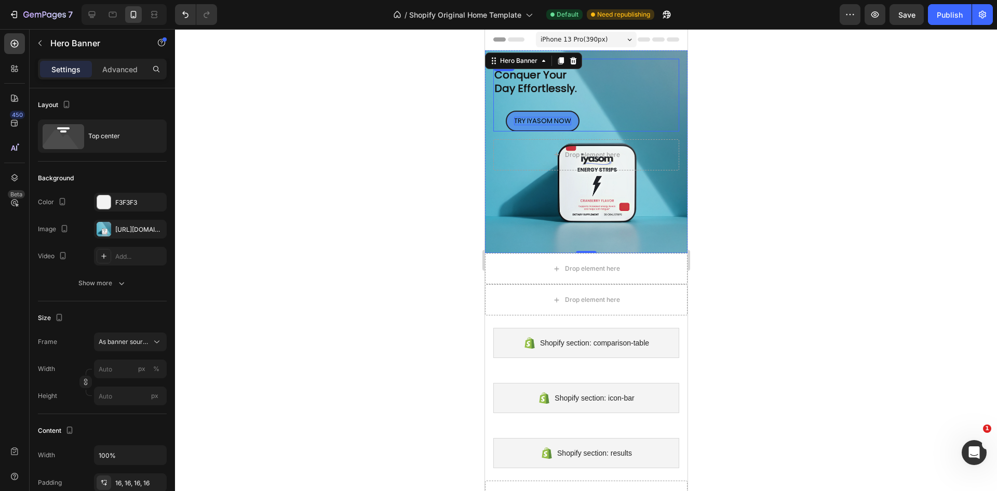
click at [579, 112] on div "Conquer Your Day Effortlessly. Heading TRY IYASOM NOW Button Row" at bounding box center [586, 95] width 186 height 73
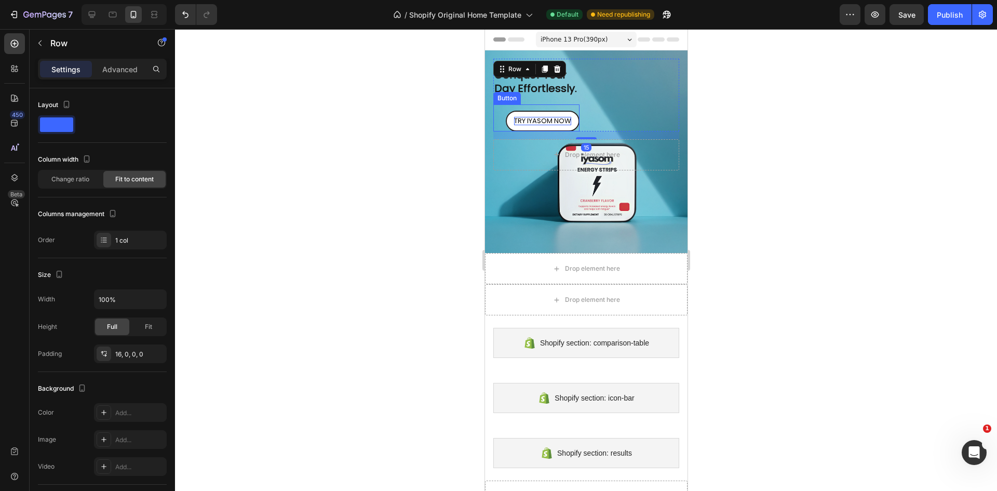
click at [572, 114] on link "TRY IYASOM NOW" at bounding box center [542, 121] width 74 height 21
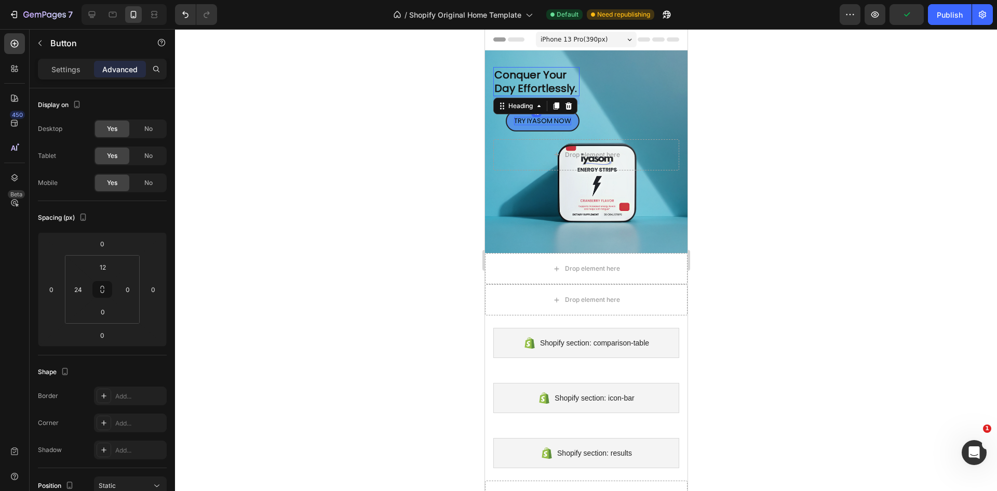
click at [523, 73] on p "Conquer Your Day Effortlessly." at bounding box center [536, 81] width 84 height 27
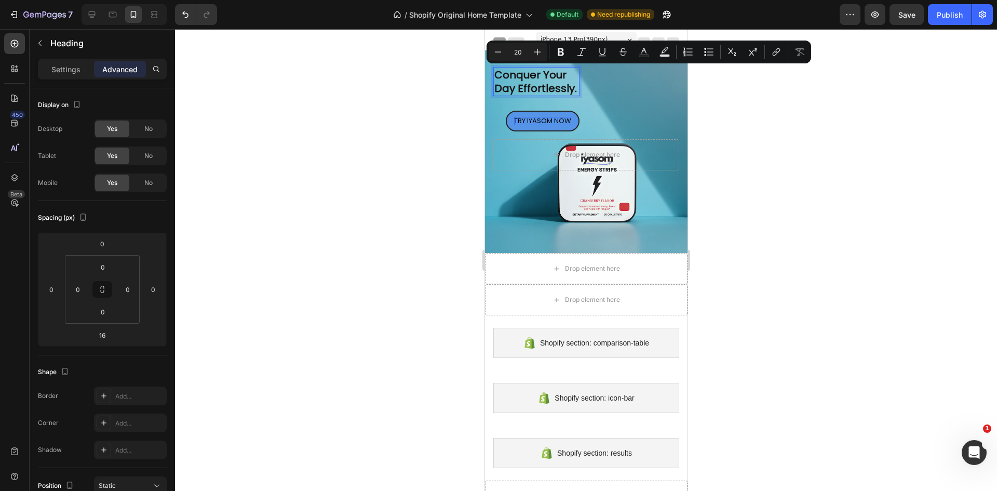
click at [558, 88] on p "Conquer Your Day Effortlessly." at bounding box center [536, 81] width 84 height 27
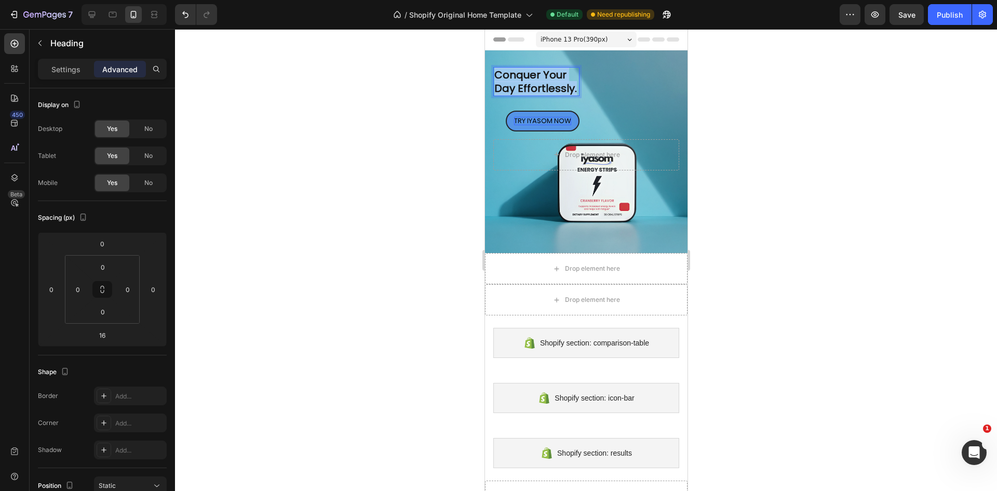
drag, startPoint x: 574, startPoint y: 89, endPoint x: 466, endPoint y: 58, distance: 112.4
click at [485, 58] on html "iPhone 13 Pro ( 390 px) iPhone 13 Mini iPhone 13 Pro iPhone 11 Pro Max iPhone 1…" at bounding box center [586, 492] width 203 height 927
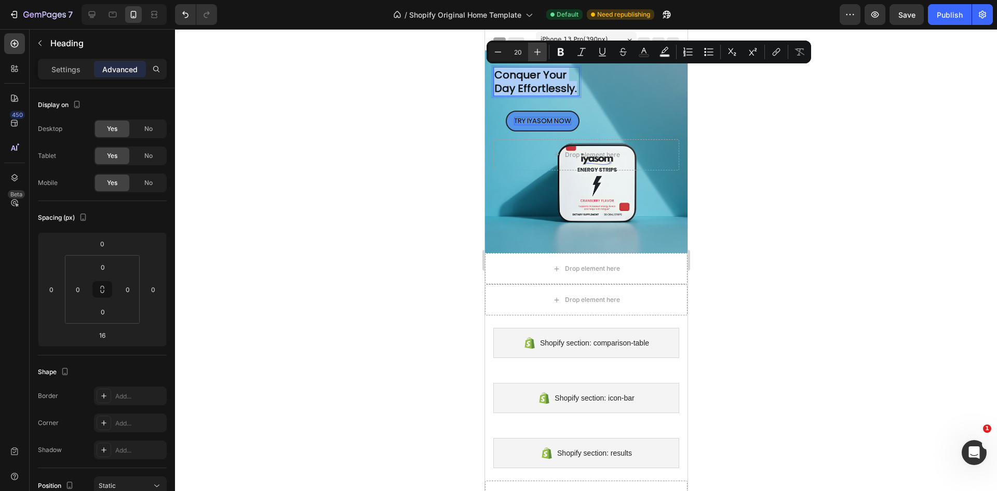
click at [532, 49] on icon "Editor contextual toolbar" at bounding box center [537, 52] width 10 height 10
click at [532, 49] on button "Plus" at bounding box center [537, 52] width 19 height 19
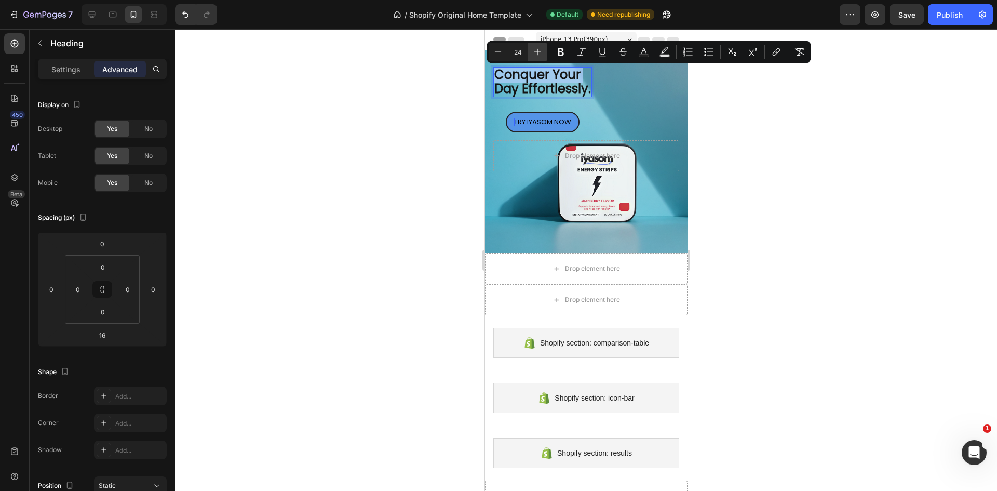
type input "25"
click at [92, 12] on icon at bounding box center [92, 14] width 10 height 10
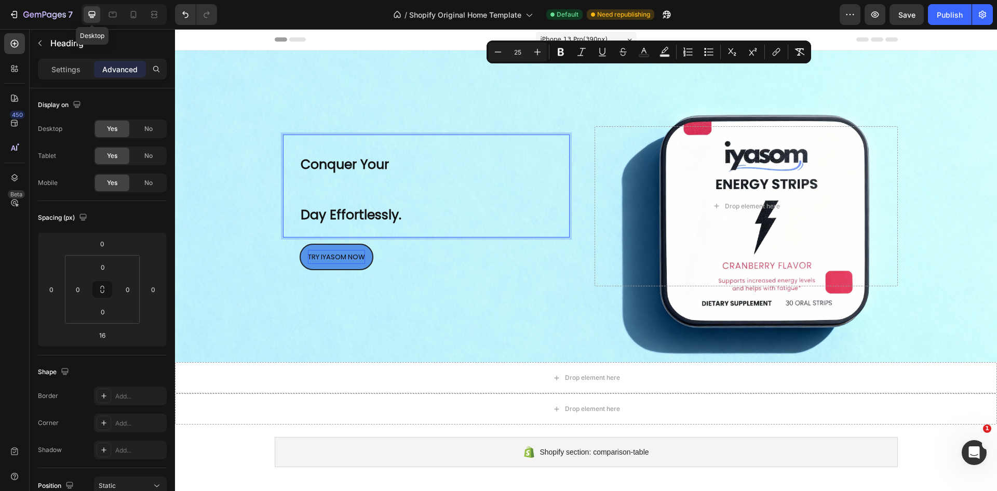
type input "0"
type input "32"
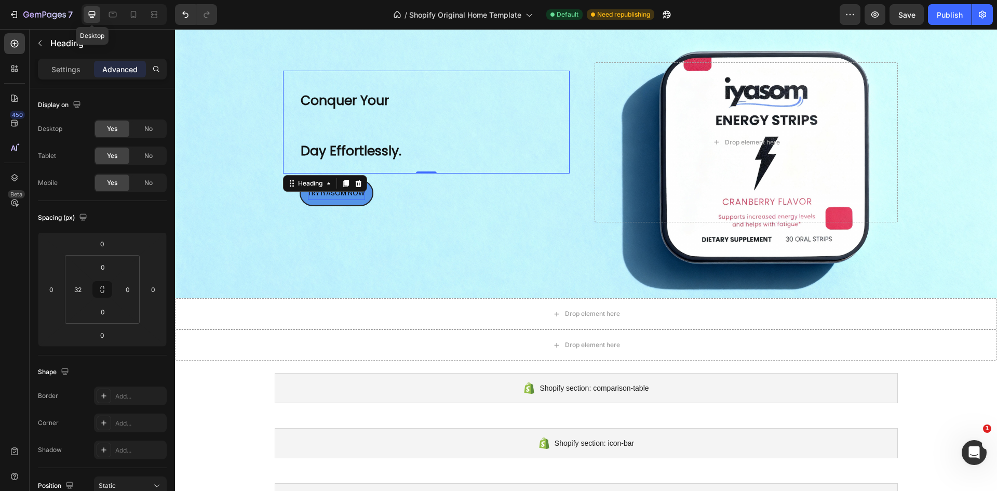
scroll to position [69, 0]
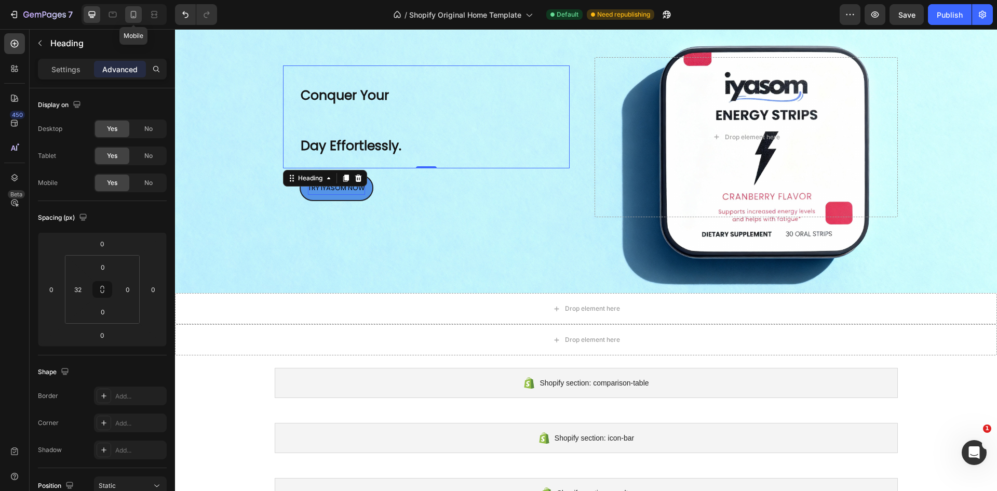
click at [129, 11] on icon at bounding box center [133, 14] width 10 height 10
type input "16"
type input "0"
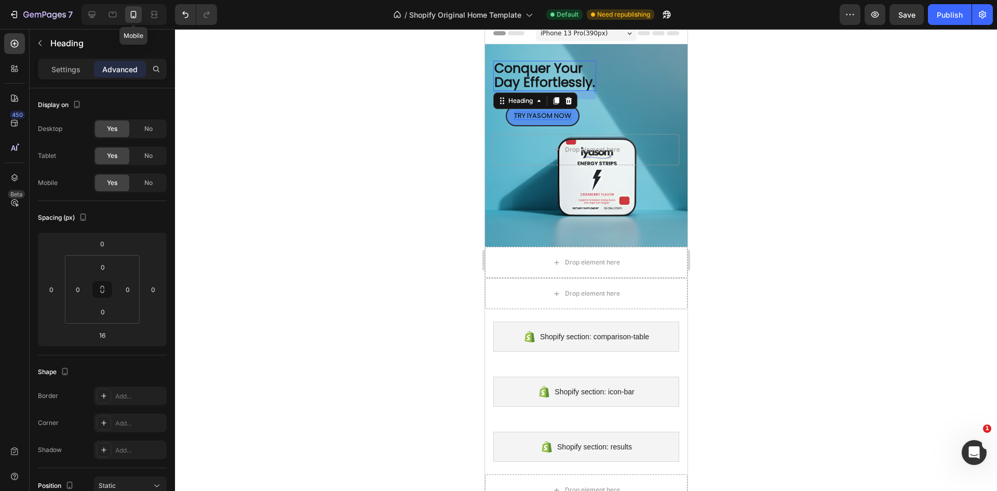
scroll to position [2, 0]
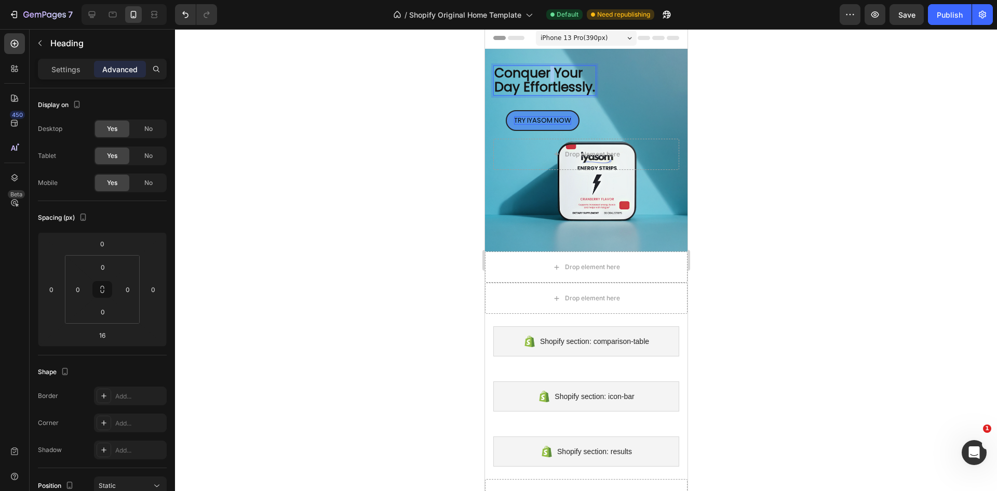
click at [548, 73] on span "Conquer Your" at bounding box center [538, 73] width 88 height 18
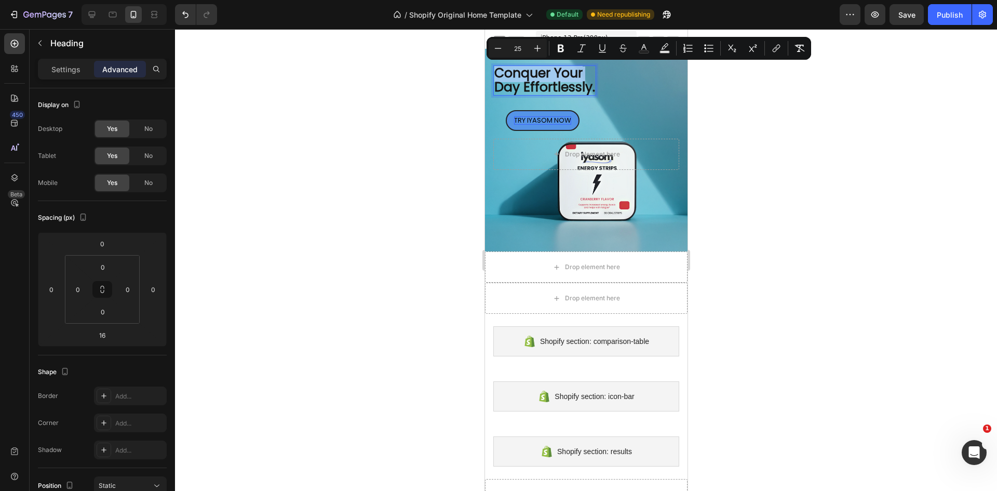
click at [548, 73] on span "Conquer Your" at bounding box center [538, 73] width 88 height 18
click at [579, 89] on span "Day Effortlessly." at bounding box center [544, 87] width 101 height 18
drag, startPoint x: 593, startPoint y: 89, endPoint x: 498, endPoint y: 71, distance: 96.1
click at [498, 71] on p "Conquer Your Day Effortlessly." at bounding box center [544, 80] width 101 height 28
click at [63, 68] on p "Settings" at bounding box center [65, 69] width 29 height 11
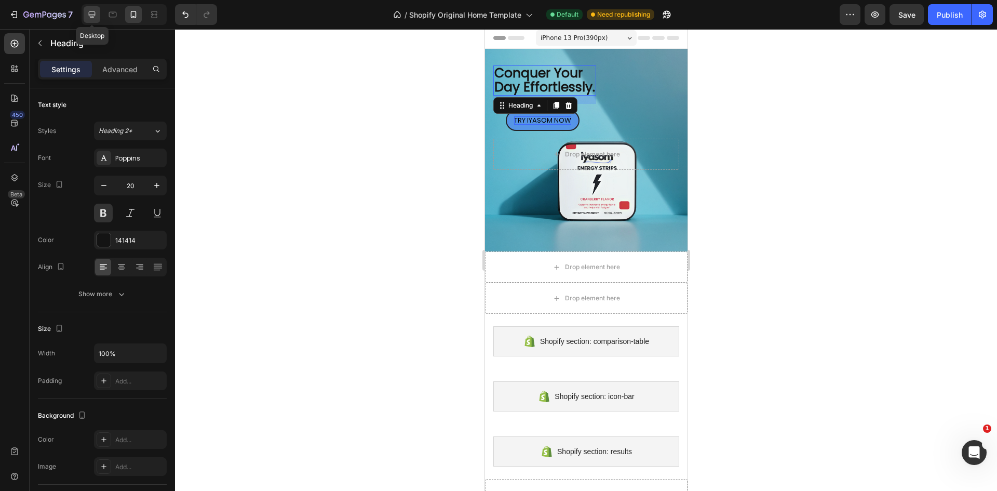
click at [92, 11] on icon at bounding box center [92, 14] width 10 height 10
type input "64"
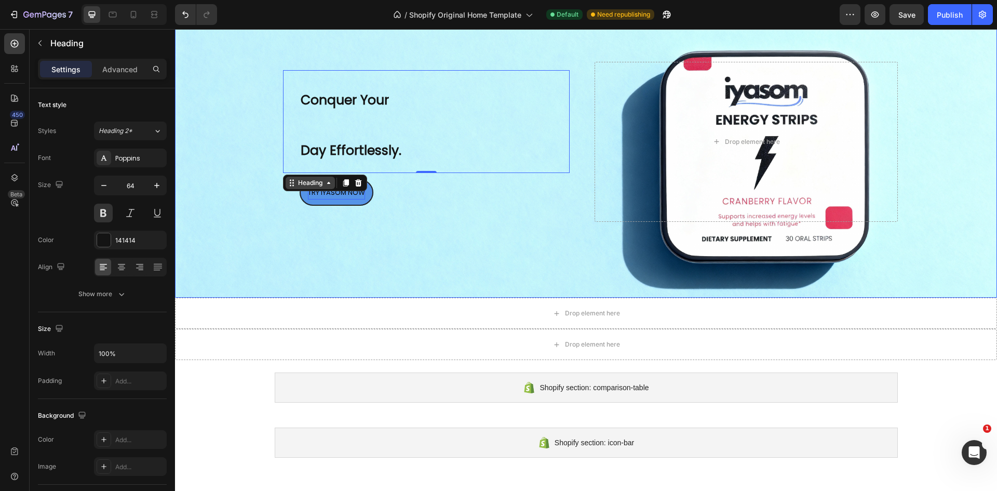
scroll to position [69, 0]
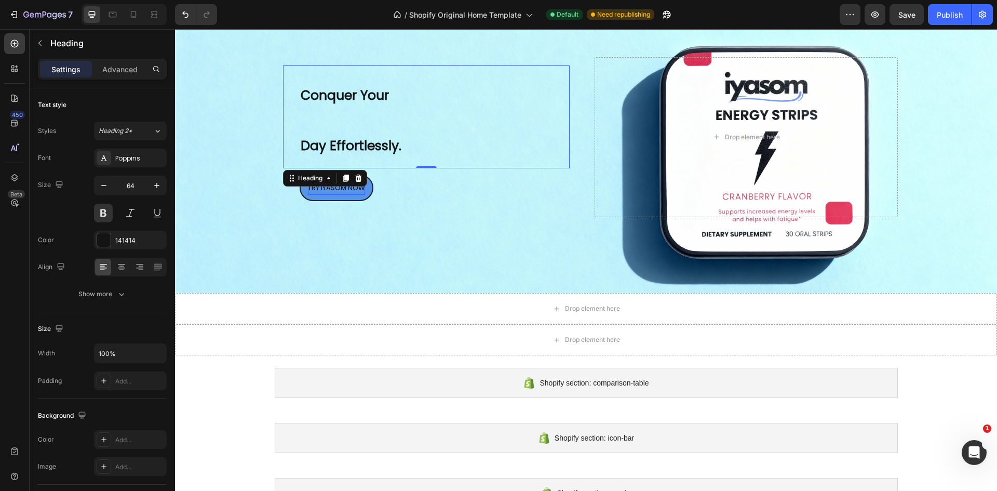
click at [294, 141] on div "⁠⁠⁠⁠⁠⁠⁠ Conquer Your Day Effortlessly. Heading 16" at bounding box center [426, 116] width 287 height 103
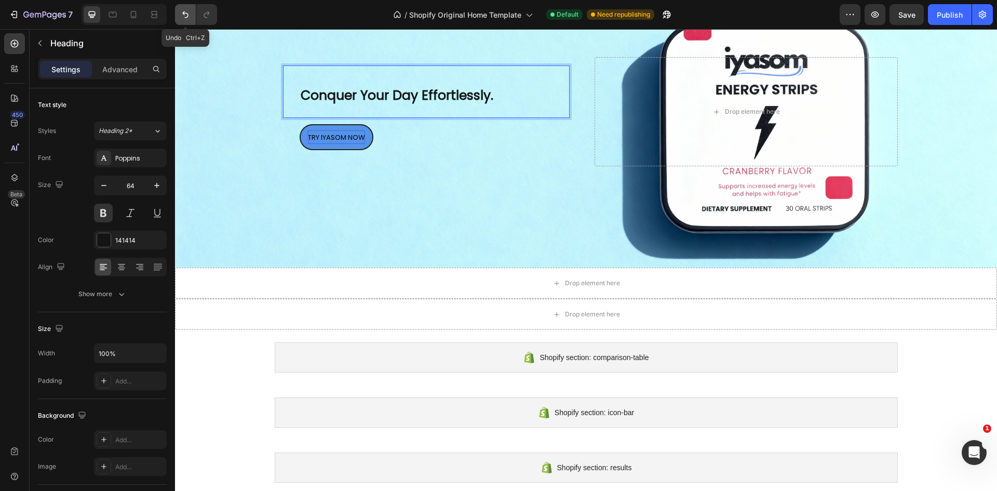
click at [181, 18] on icon "Undo/Redo" at bounding box center [185, 14] width 10 height 10
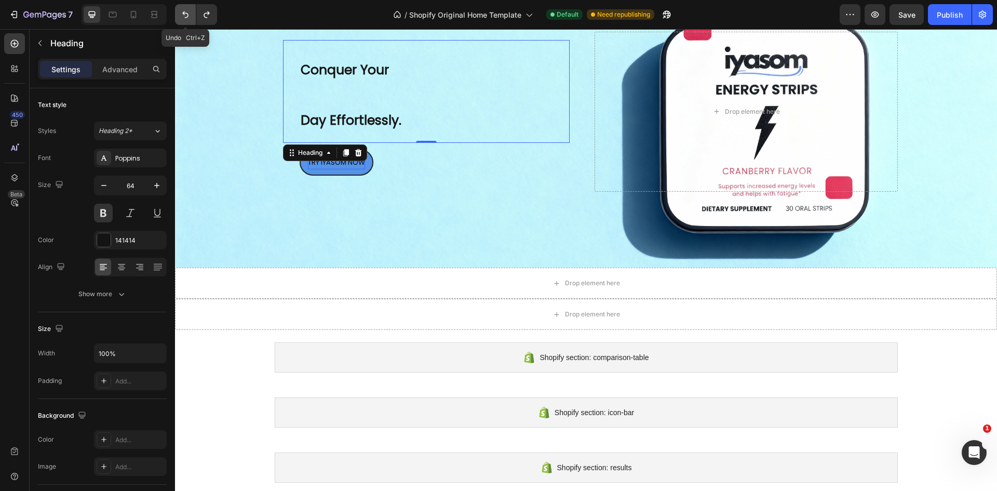
click at [181, 18] on icon "Undo/Redo" at bounding box center [185, 14] width 10 height 10
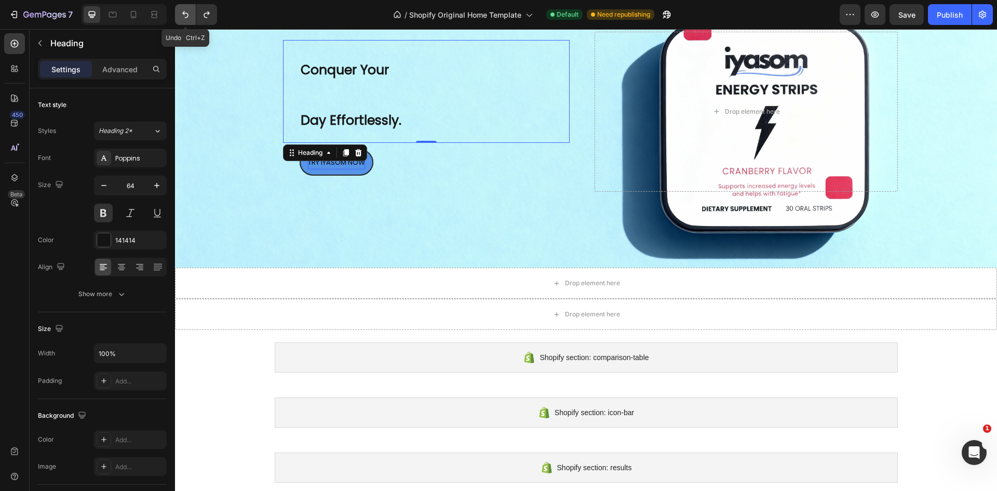
click at [181, 18] on icon "Undo/Redo" at bounding box center [185, 14] width 10 height 10
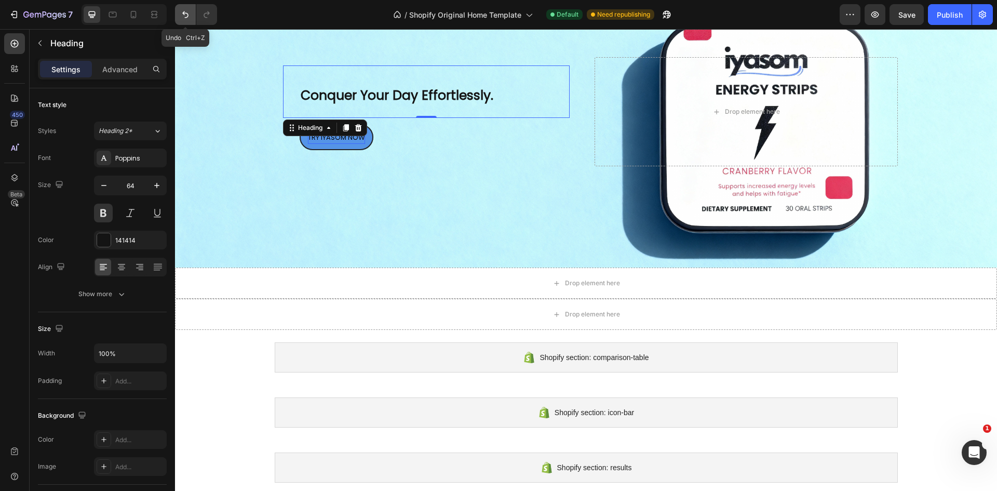
click at [187, 20] on button "Undo/Redo" at bounding box center [185, 14] width 21 height 21
click at [189, 12] on icon "Undo/Redo" at bounding box center [185, 14] width 10 height 10
click at [252, 114] on div "Background Image" at bounding box center [586, 112] width 822 height 312
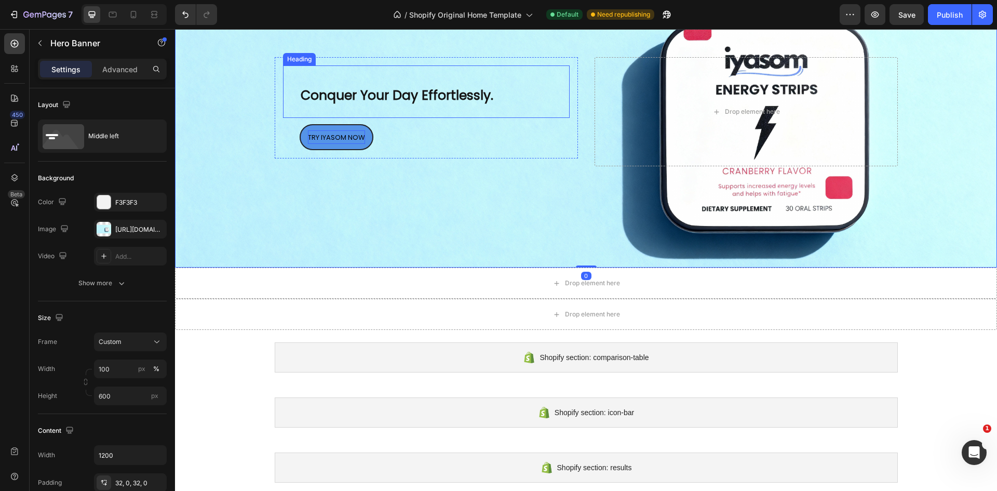
click at [348, 90] on span "Conquer Your Day Effortlessly." at bounding box center [397, 95] width 193 height 18
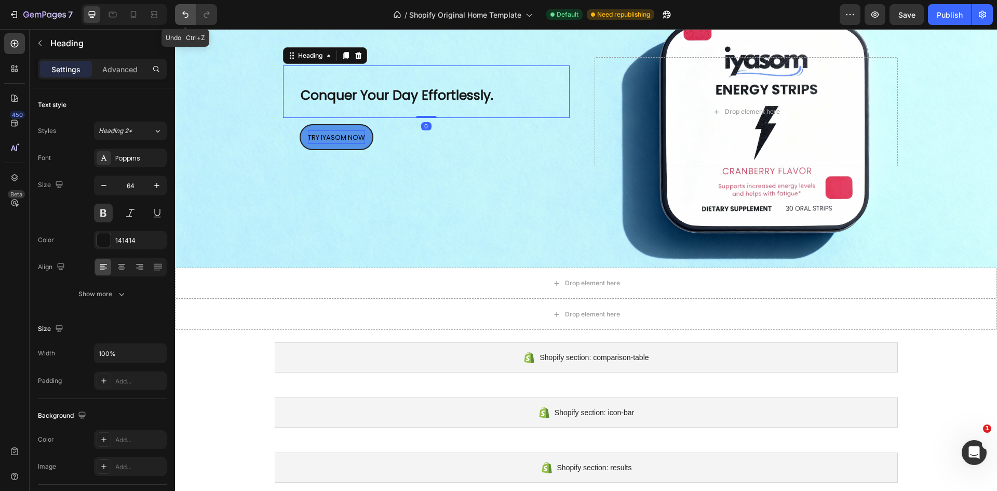
click at [189, 18] on icon "Undo/Redo" at bounding box center [185, 14] width 10 height 10
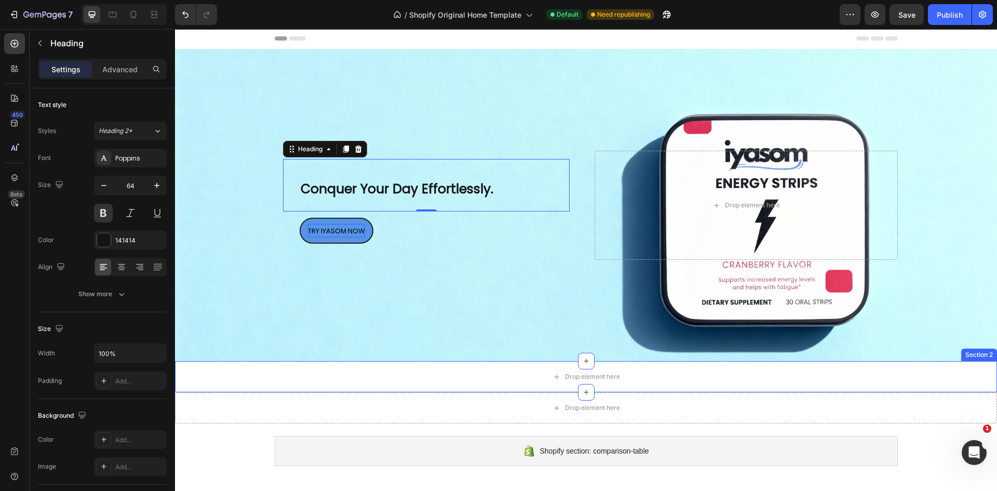
scroll to position [0, 0]
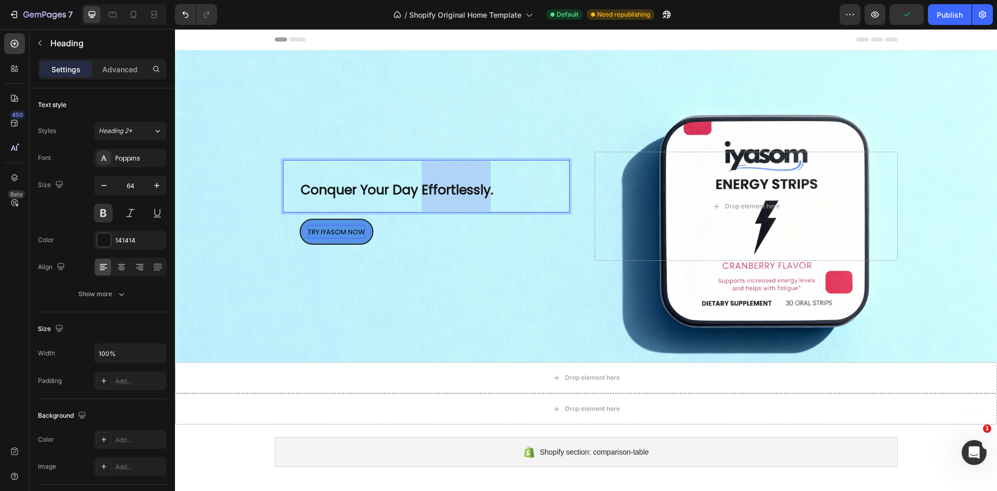
click at [464, 189] on span "Conquer Your Day Effortlessly." at bounding box center [397, 190] width 193 height 18
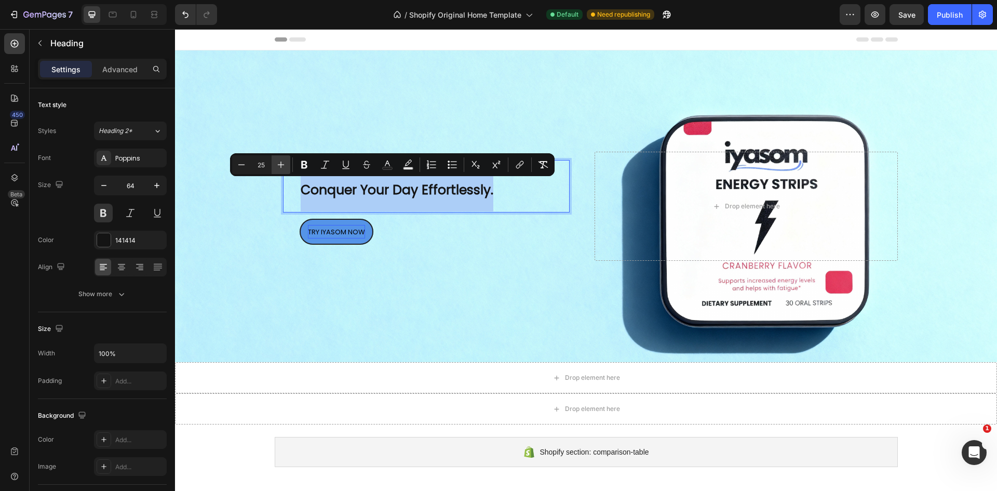
click at [281, 164] on icon "Editor contextual toolbar" at bounding box center [281, 165] width 7 height 7
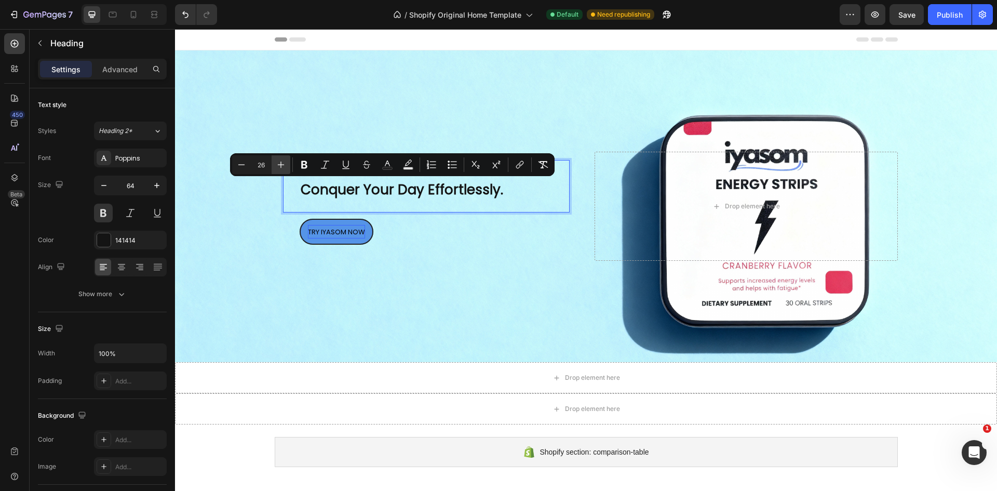
click at [281, 164] on icon "Editor contextual toolbar" at bounding box center [281, 165] width 7 height 7
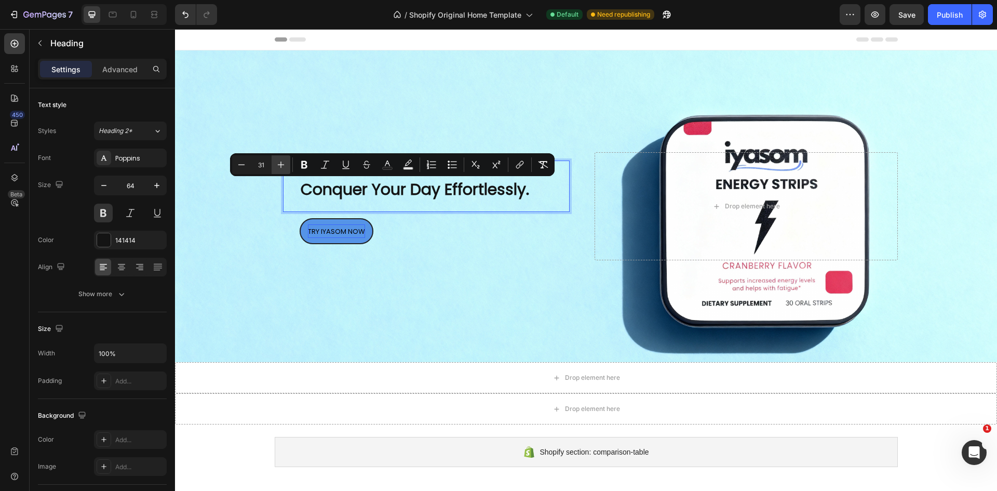
click at [281, 164] on icon "Editor contextual toolbar" at bounding box center [281, 165] width 7 height 7
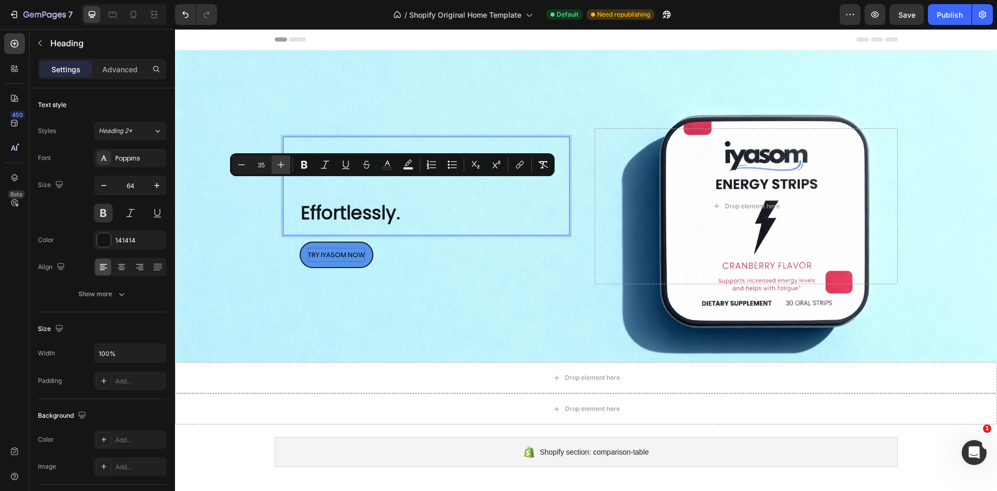
click at [281, 164] on icon "Editor contextual toolbar" at bounding box center [281, 165] width 7 height 7
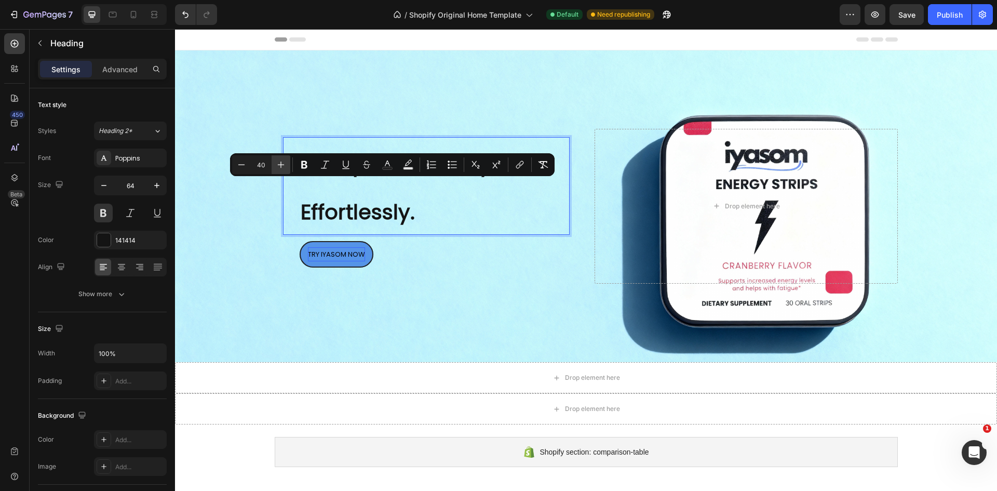
click at [281, 164] on icon "Editor contextual toolbar" at bounding box center [281, 165] width 7 height 7
type input "44"
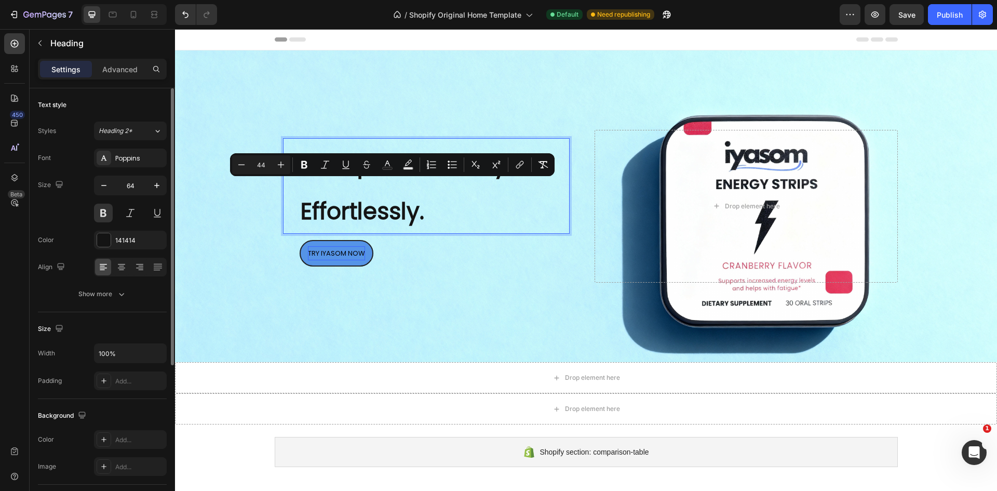
click at [122, 184] on input "64" at bounding box center [130, 185] width 34 height 19
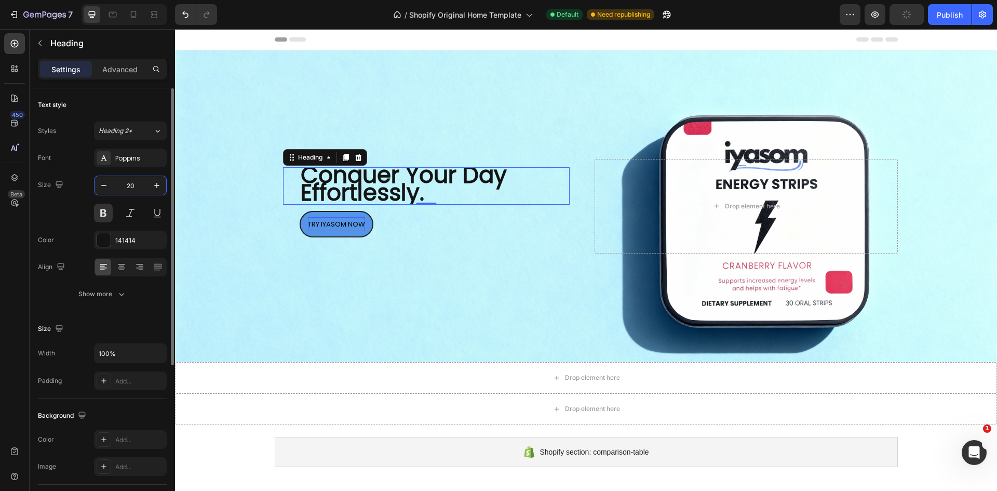
click at [146, 187] on input "20" at bounding box center [130, 185] width 34 height 19
type input "32"
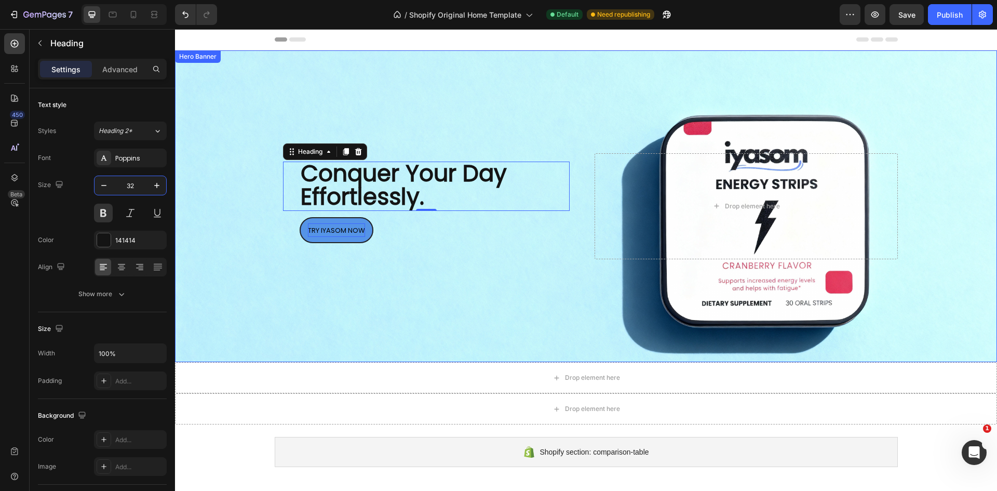
click at [442, 266] on div "⁠⁠⁠⁠⁠⁠⁠ Conquer Your Day Effortlessly. Heading 0 TRY IYASOM NOW Button Row Drop…" at bounding box center [586, 207] width 623 height 140
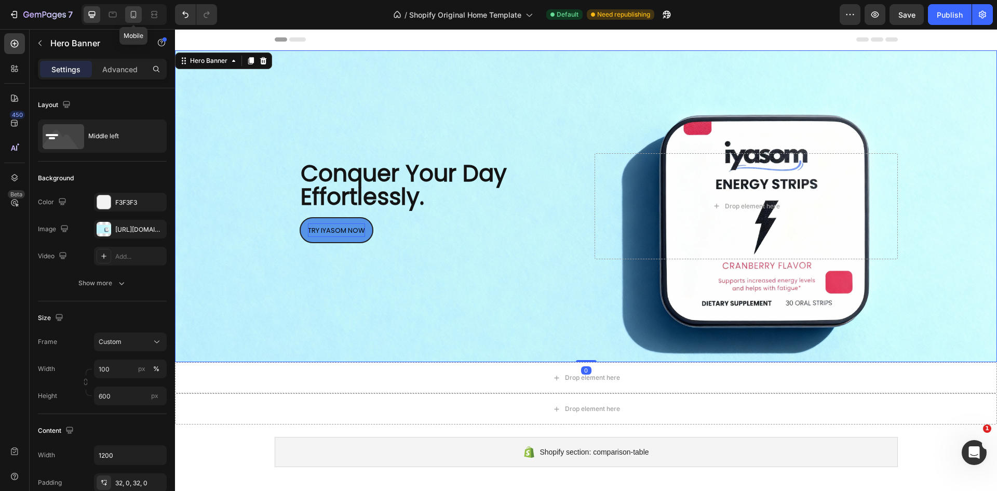
click at [137, 9] on div at bounding box center [133, 14] width 17 height 17
type input "100%"
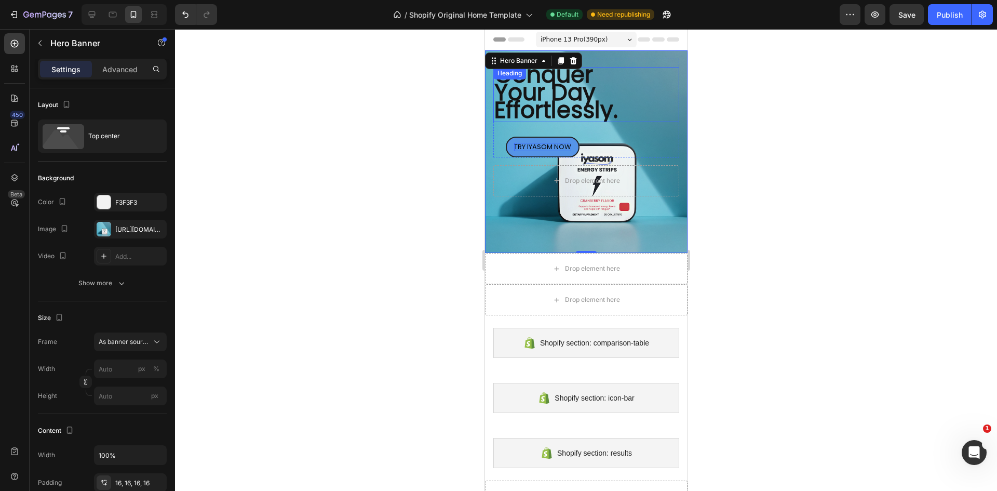
click at [537, 100] on span "Conquer Your Day Effortlessly." at bounding box center [556, 92] width 124 height 67
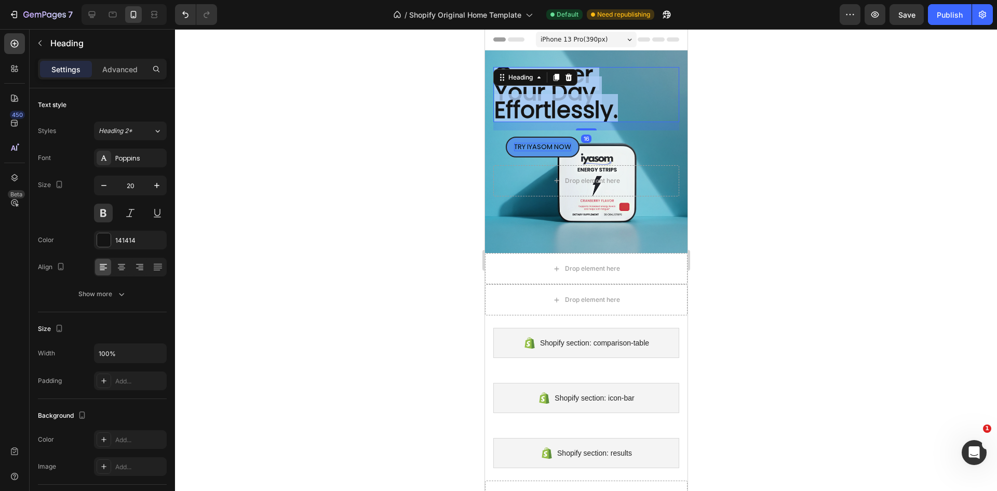
click at [537, 100] on span "Conquer Your Day Effortlessly." at bounding box center [556, 92] width 124 height 67
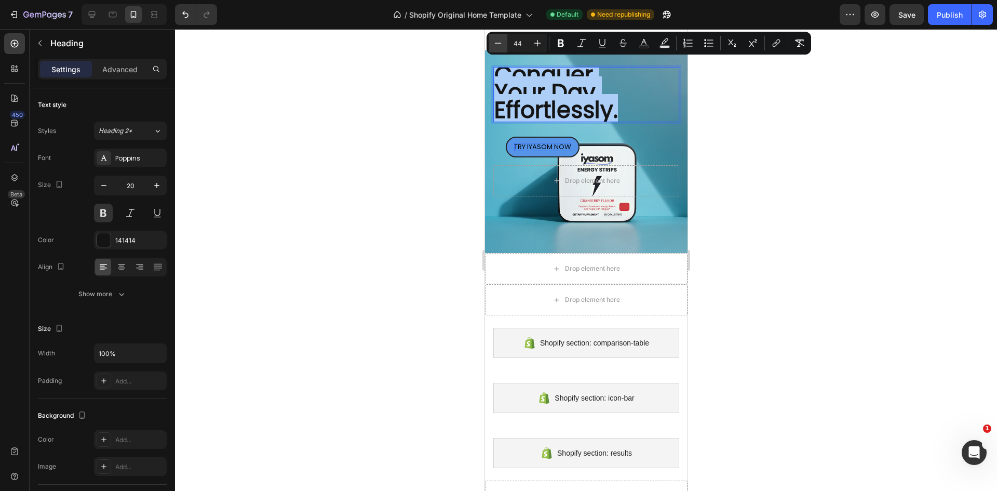
click at [505, 44] on button "Minus" at bounding box center [498, 43] width 19 height 19
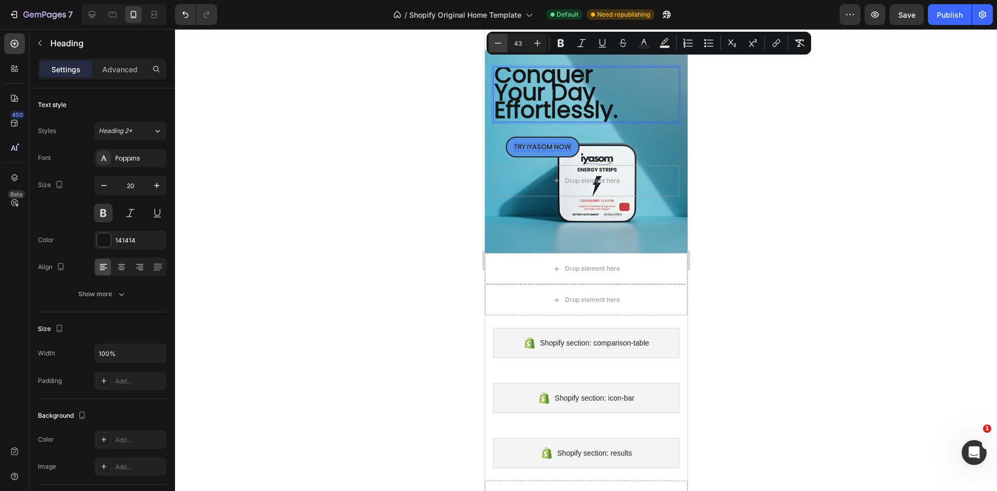
click at [505, 44] on button "Minus" at bounding box center [498, 43] width 19 height 19
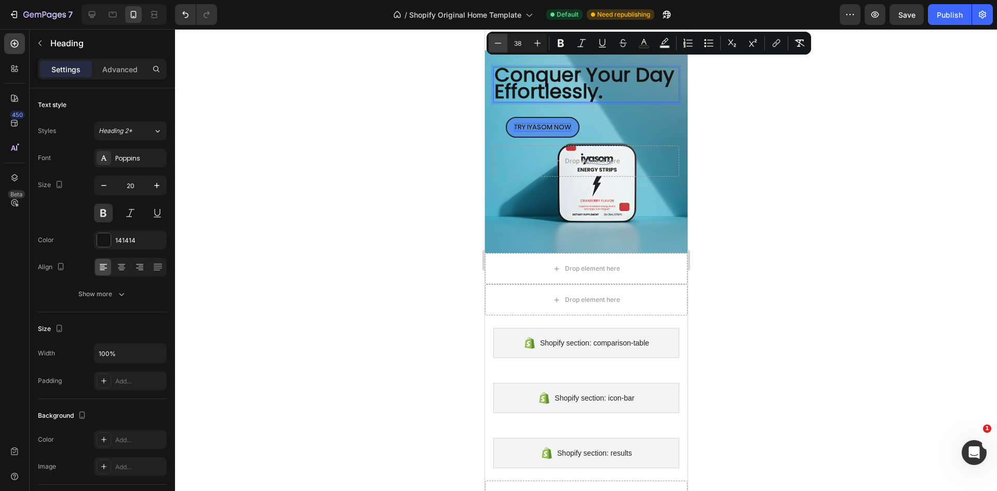
click at [505, 44] on button "Minus" at bounding box center [498, 43] width 19 height 19
type input "35"
click at [155, 187] on icon "button" at bounding box center [157, 185] width 10 height 10
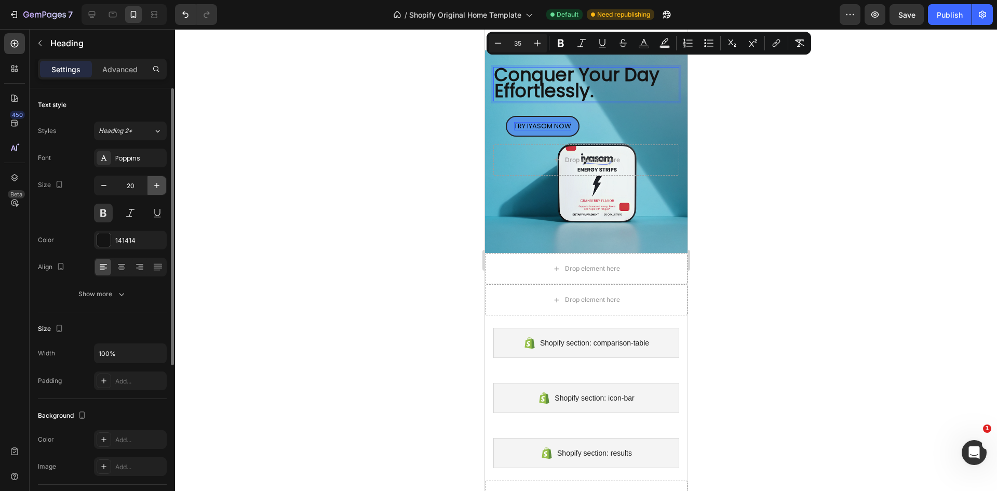
click at [155, 187] on icon "button" at bounding box center [157, 185] width 10 height 10
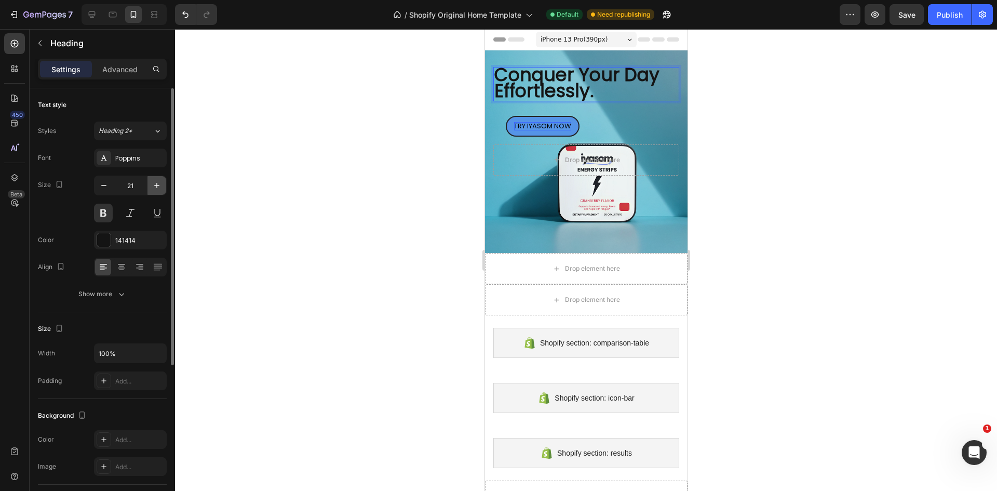
click at [155, 187] on icon "button" at bounding box center [157, 185] width 10 height 10
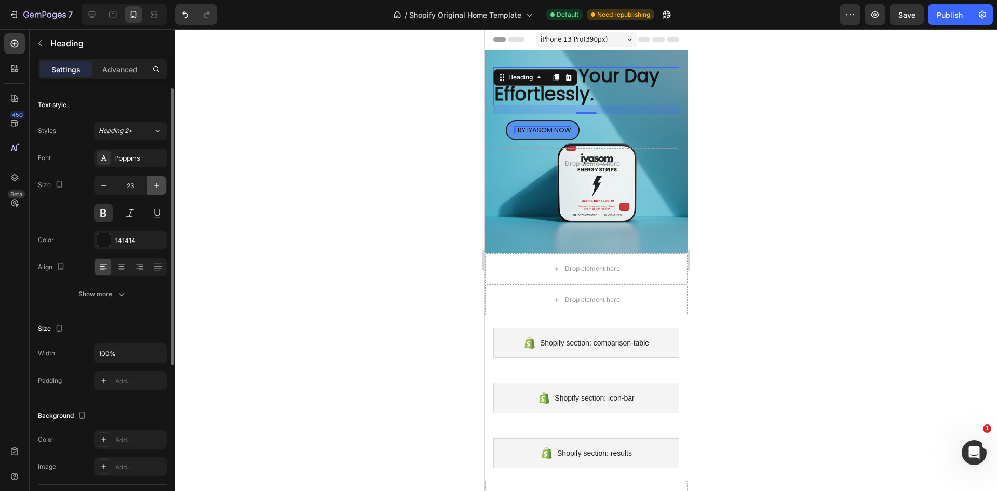
click at [155, 187] on icon "button" at bounding box center [157, 185] width 10 height 10
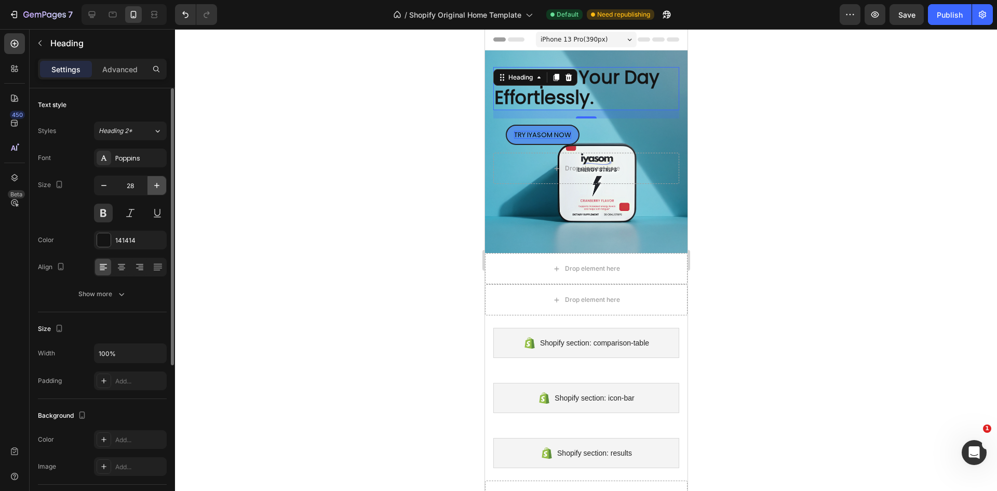
click at [155, 187] on icon "button" at bounding box center [157, 185] width 10 height 10
type input "32"
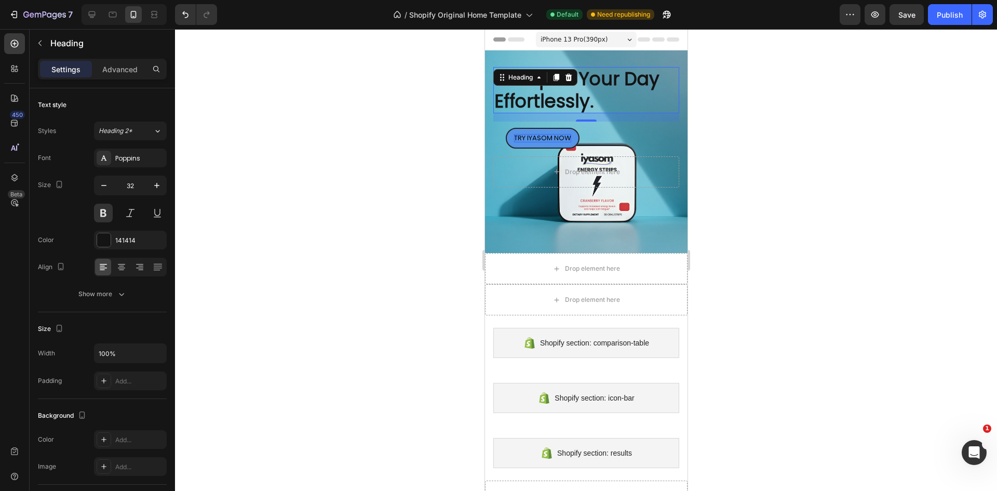
click at [405, 169] on div at bounding box center [586, 260] width 822 height 462
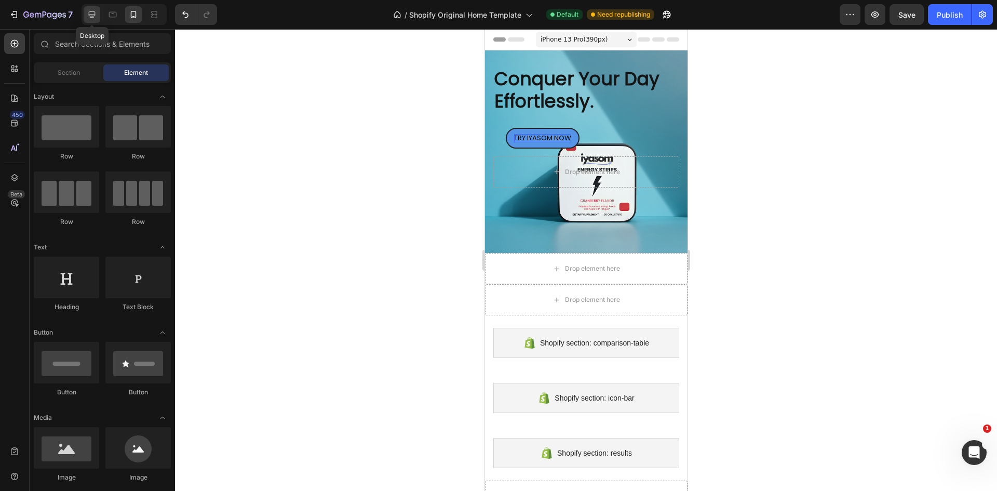
click at [89, 15] on icon at bounding box center [92, 14] width 7 height 7
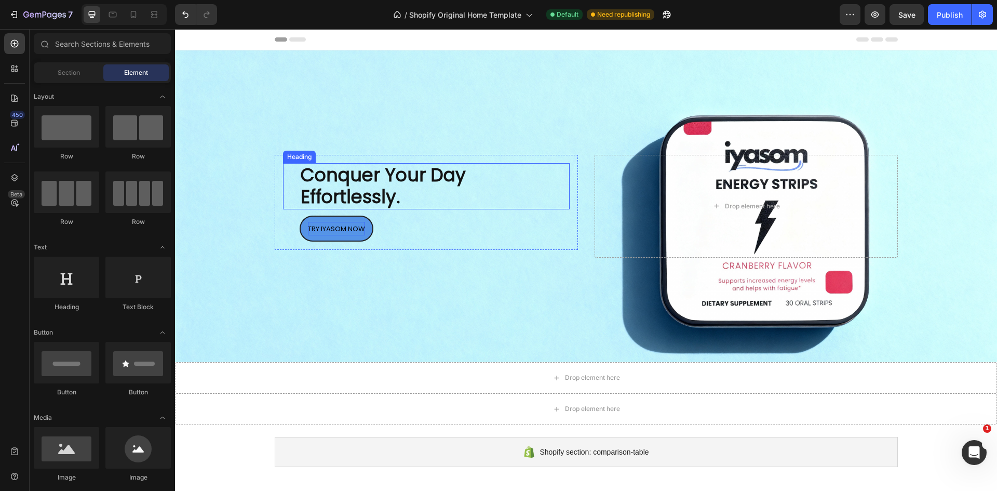
click at [407, 181] on span "Conquer Your Day Effortlessly." at bounding box center [383, 186] width 165 height 48
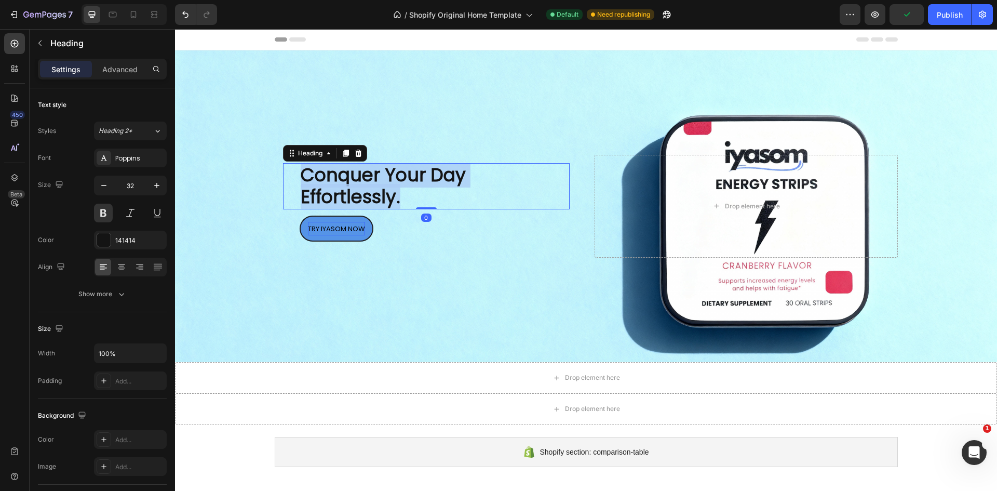
click at [407, 181] on span "Conquer Your Day Effortlessly." at bounding box center [383, 186] width 165 height 48
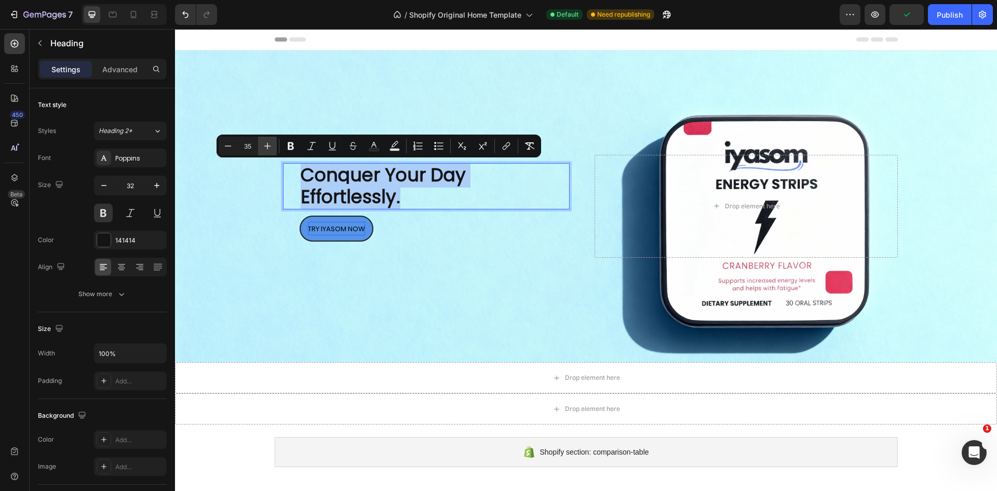
click at [270, 140] on button "Plus" at bounding box center [267, 146] width 19 height 19
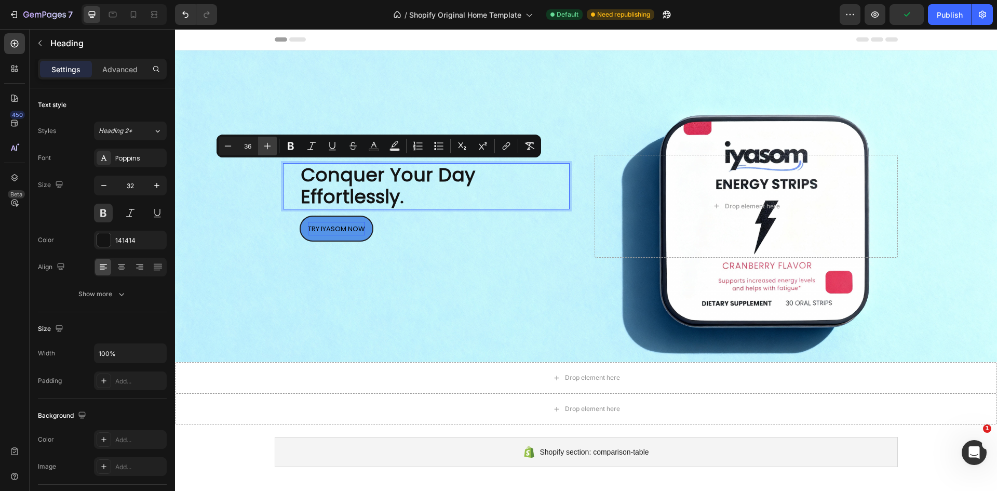
click at [270, 140] on button "Plus" at bounding box center [267, 146] width 19 height 19
type input "39"
click at [139, 15] on div at bounding box center [133, 14] width 17 height 17
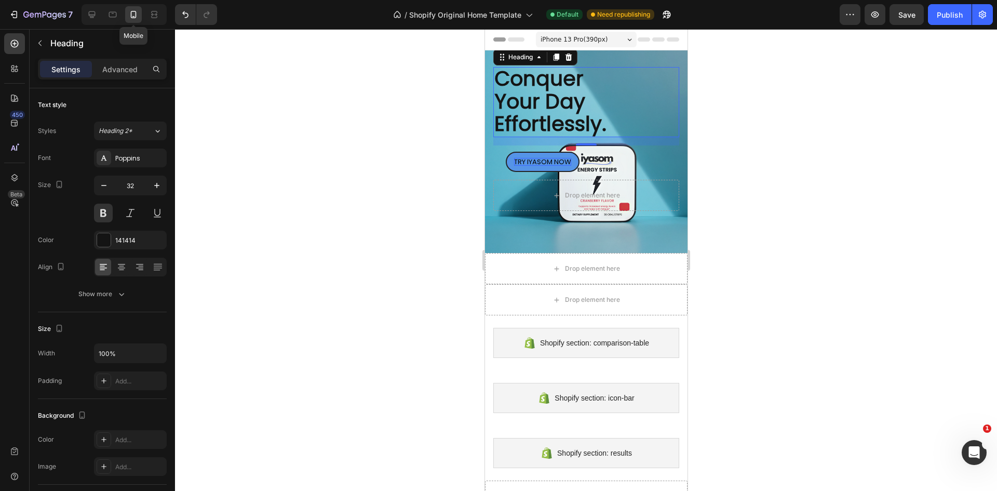
scroll to position [2, 0]
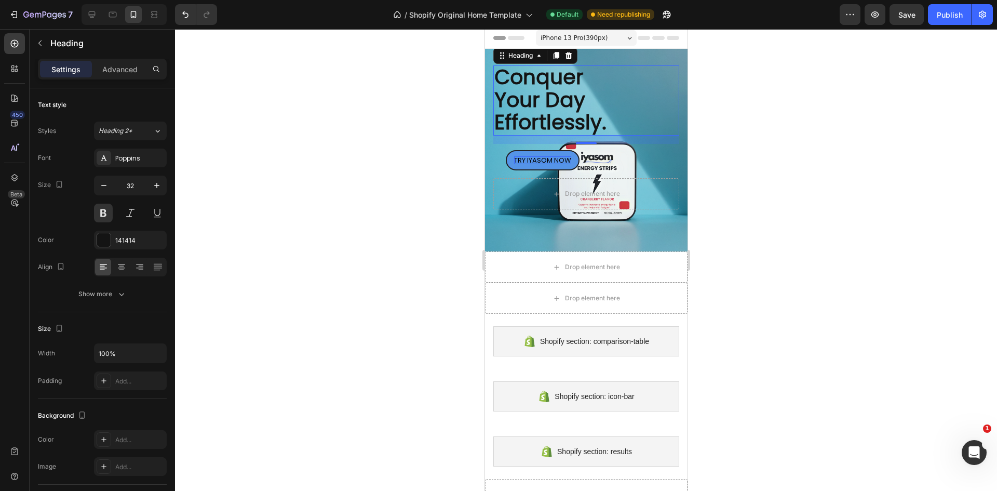
click at [363, 169] on div at bounding box center [586, 260] width 822 height 462
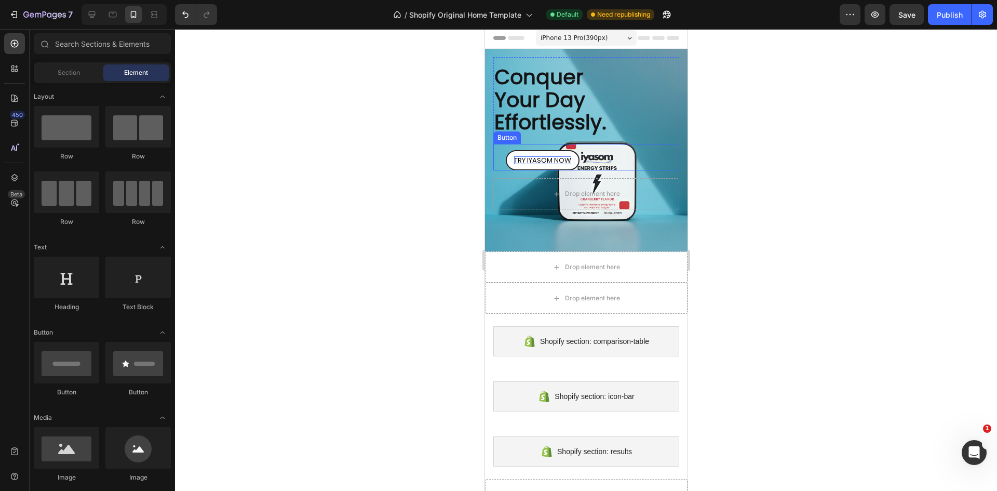
click at [574, 158] on link "TRY IYASOM NOW" at bounding box center [542, 160] width 74 height 21
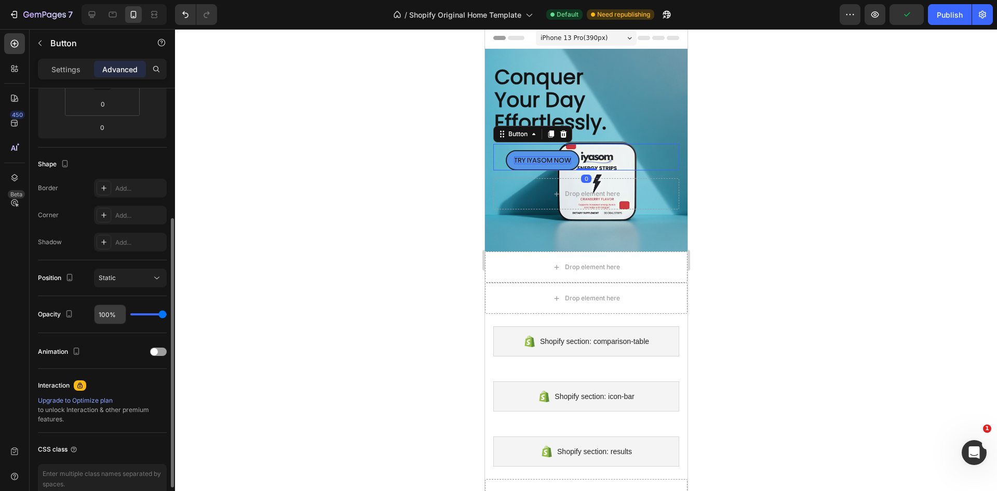
scroll to position [261, 0]
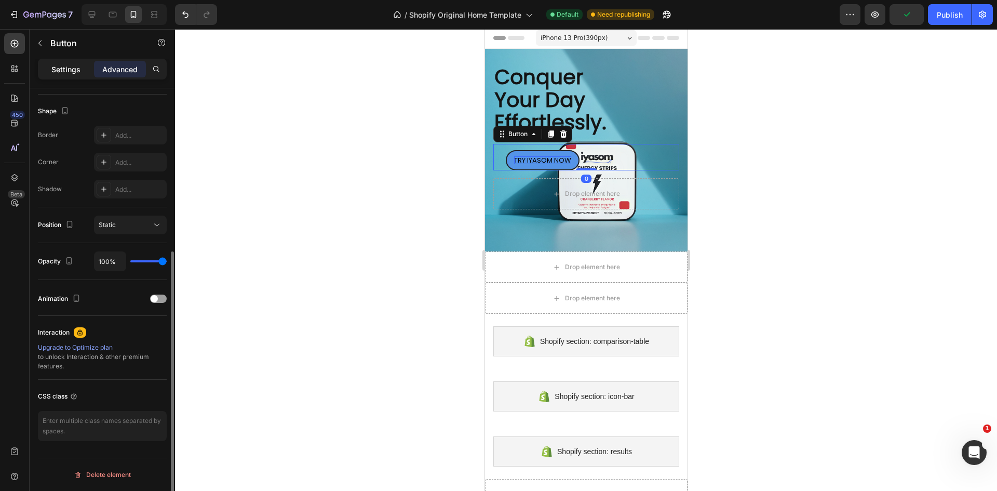
click at [79, 73] on p "Settings" at bounding box center [65, 69] width 29 height 11
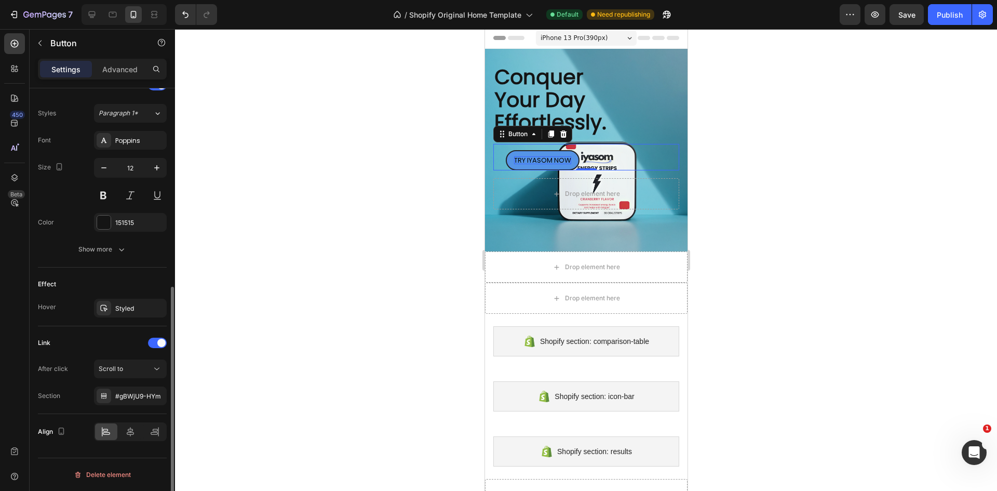
scroll to position [0, 0]
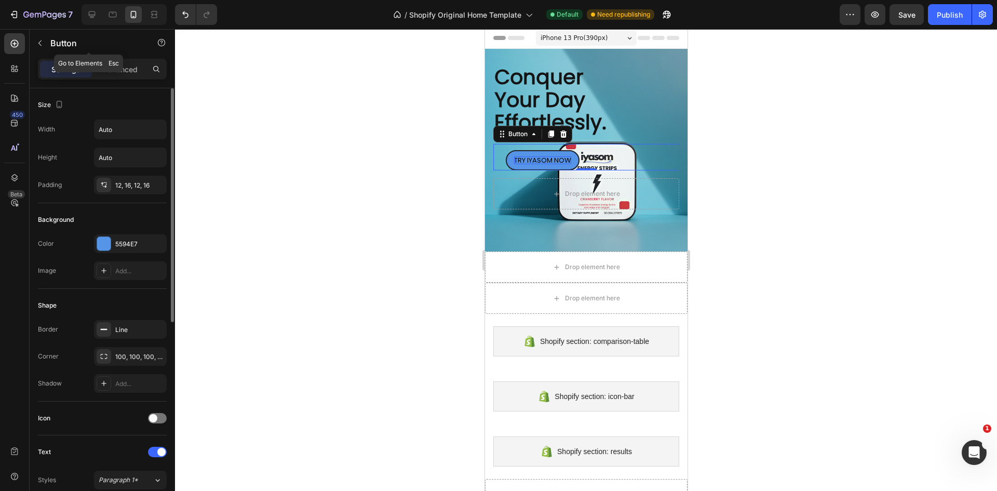
click at [125, 58] on div "Button" at bounding box center [89, 44] width 118 height 30
click at [125, 65] on p "Advanced" at bounding box center [119, 69] width 35 height 11
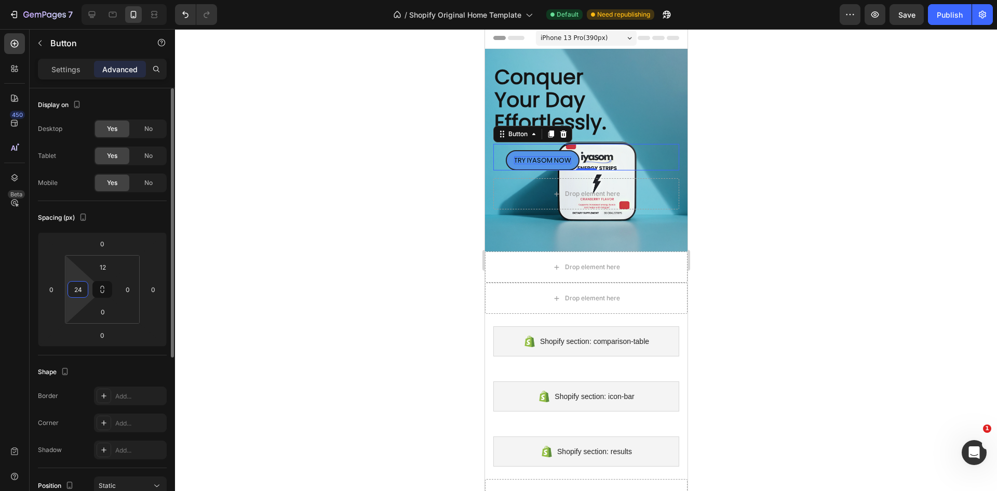
click at [78, 290] on input "24" at bounding box center [78, 289] width 16 height 16
type input "0"
click at [279, 305] on div at bounding box center [586, 260] width 822 height 462
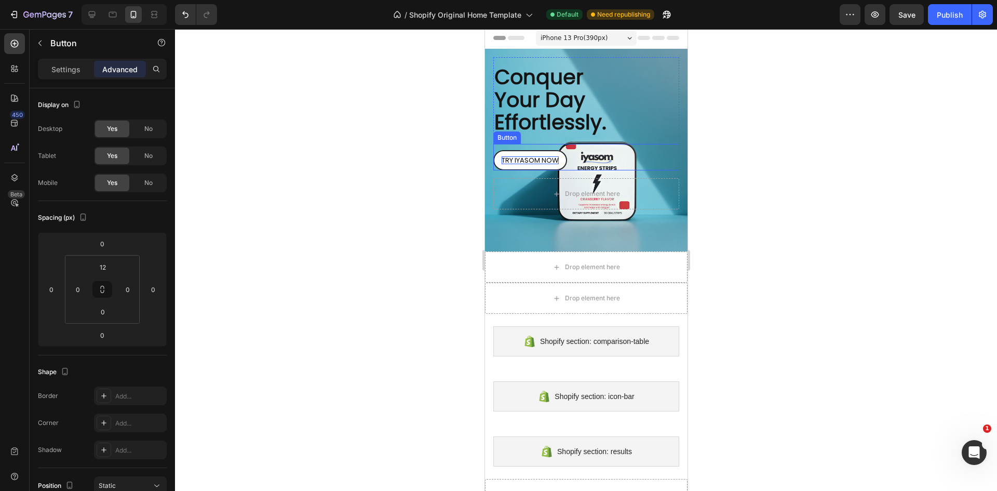
click at [557, 152] on link "TRY IYASOM NOW" at bounding box center [530, 160] width 74 height 21
click at [265, 201] on div at bounding box center [586, 260] width 822 height 462
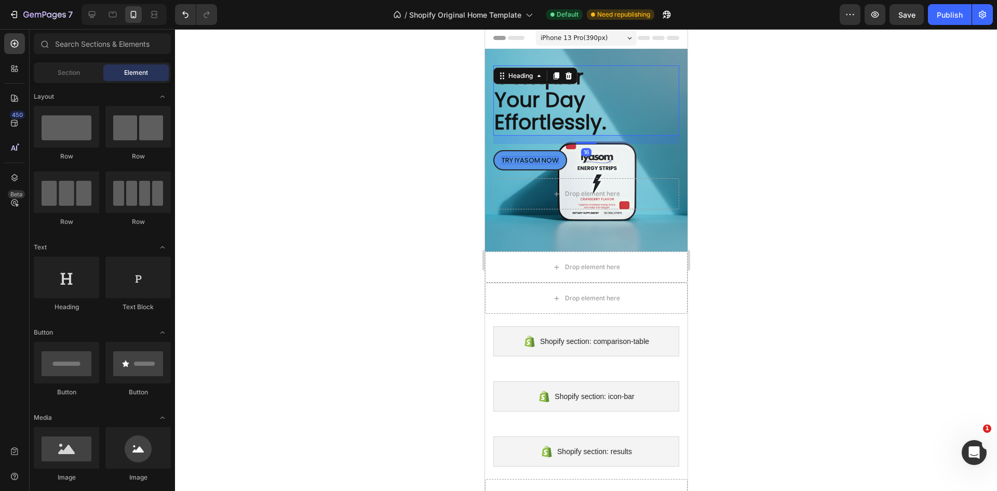
click at [547, 112] on span "Conquer Your Day Effortlessly." at bounding box center [550, 100] width 112 height 74
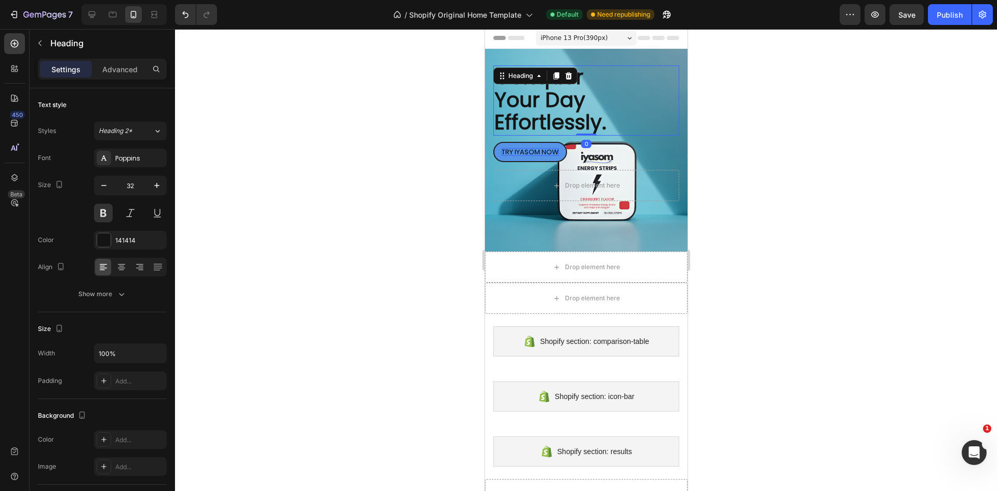
drag, startPoint x: 587, startPoint y: 143, endPoint x: 589, endPoint y: 128, distance: 15.1
click at [589, 128] on div "⁠⁠⁠⁠⁠⁠⁠ Conquer Your Day Effortlessly. Heading 0" at bounding box center [586, 100] width 186 height 70
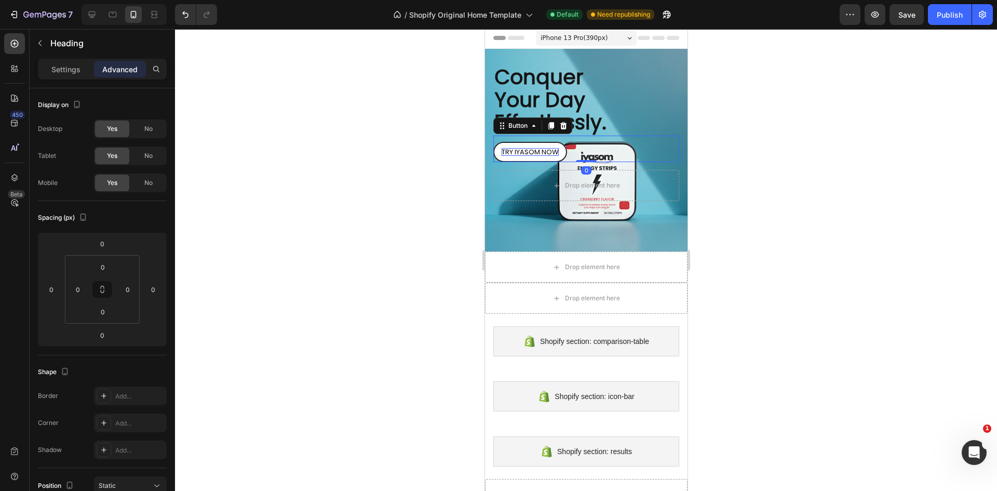
click at [564, 152] on link "TRY IYASOM NOW" at bounding box center [530, 152] width 74 height 21
click at [66, 66] on p "Settings" at bounding box center [65, 69] width 29 height 11
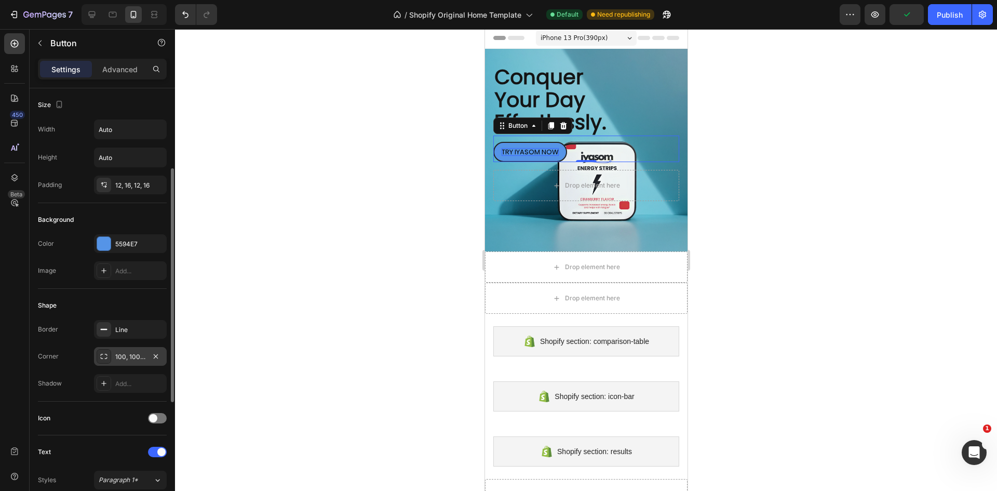
scroll to position [312, 0]
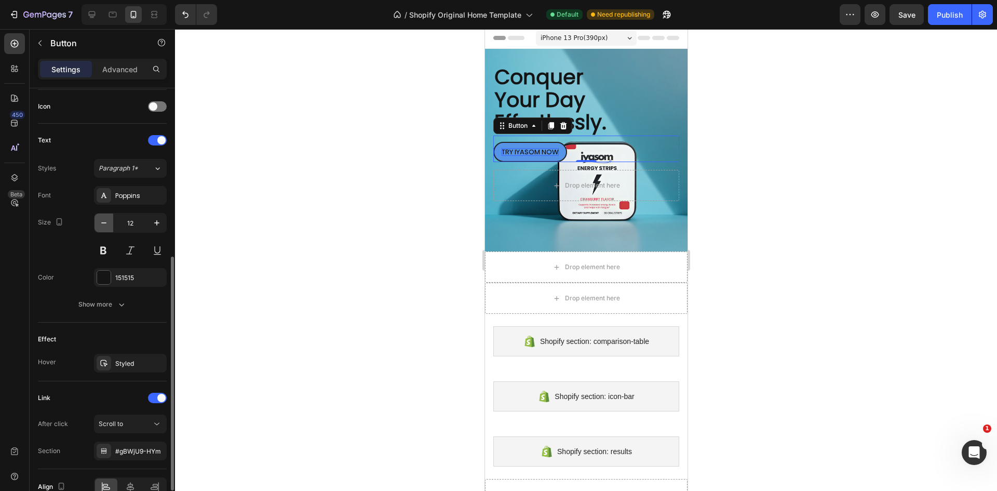
click at [101, 220] on icon "button" at bounding box center [104, 223] width 10 height 10
click at [155, 220] on icon "button" at bounding box center [157, 223] width 10 height 10
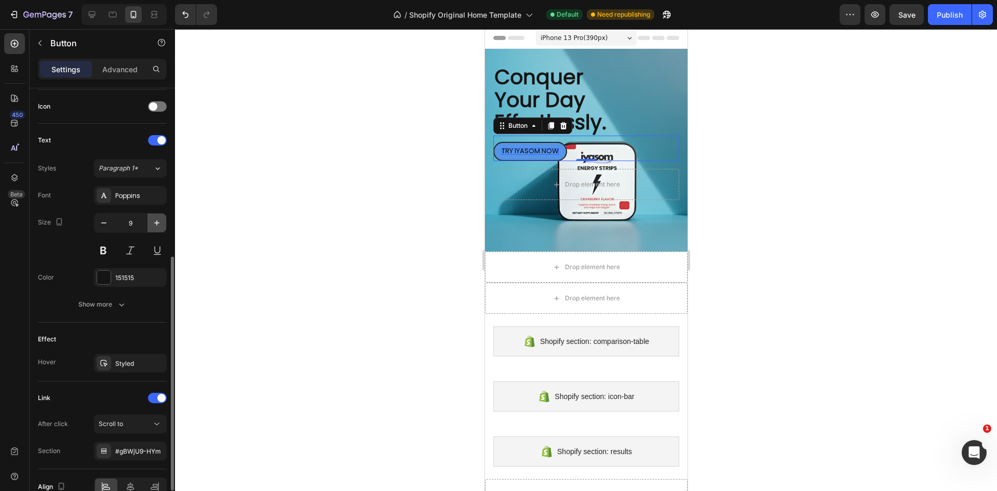
click at [155, 220] on icon "button" at bounding box center [157, 223] width 10 height 10
type input "10"
click at [644, 144] on div "TRY IYASOM NOW Button 0" at bounding box center [586, 149] width 186 height 26
click at [669, 147] on div "TRY IYASOM NOW Button 0" at bounding box center [586, 149] width 186 height 26
click at [372, 294] on div at bounding box center [586, 260] width 822 height 462
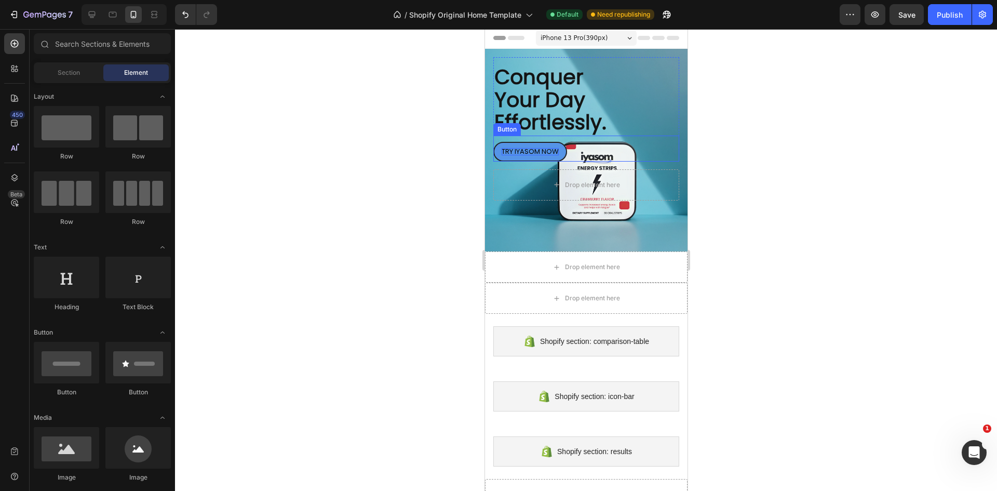
click at [666, 145] on div "TRY IYASOM NOW Button" at bounding box center [586, 149] width 186 height 26
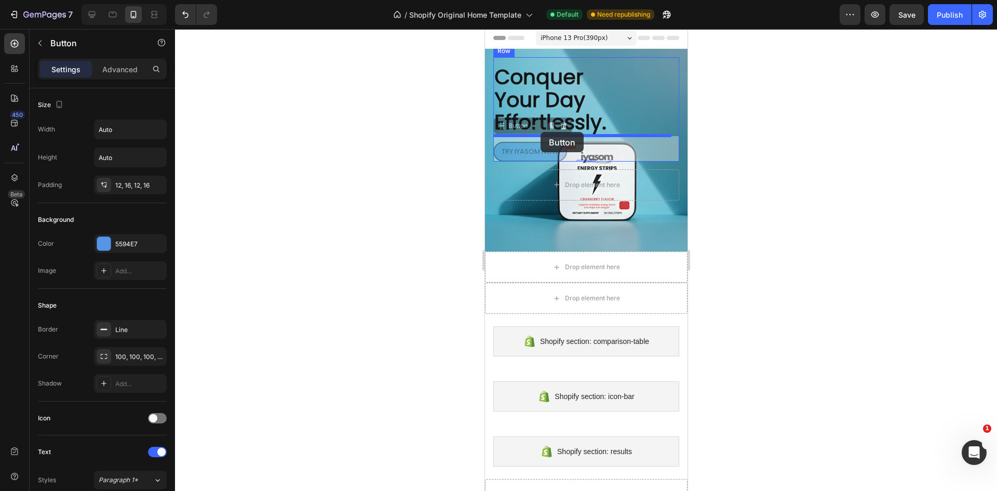
drag, startPoint x: 558, startPoint y: 147, endPoint x: 540, endPoint y: 132, distance: 23.2
click at [540, 132] on div "iPhone 13 Pro ( 390 px) iPhone 13 Mini iPhone 13 Pro iPhone 11 Pro Max iPhone 1…" at bounding box center [586, 491] width 203 height 927
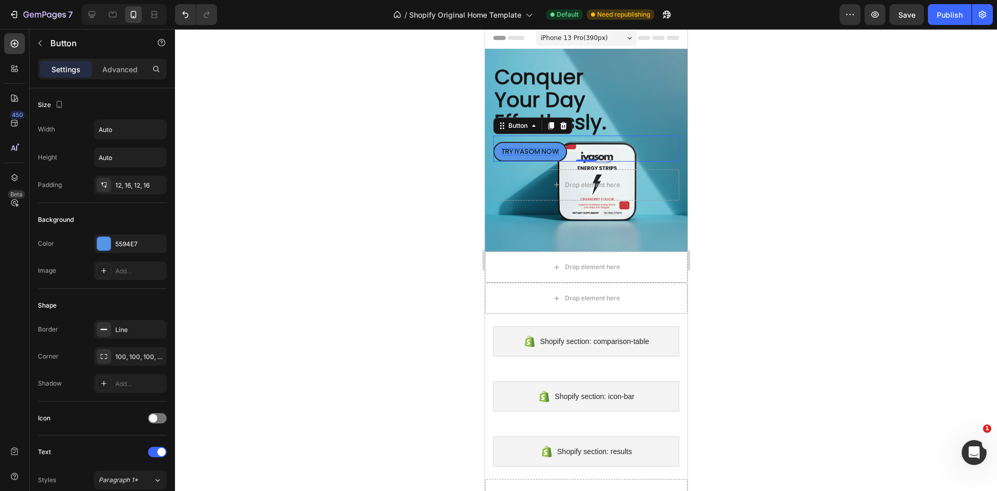
click at [371, 207] on div at bounding box center [586, 260] width 822 height 462
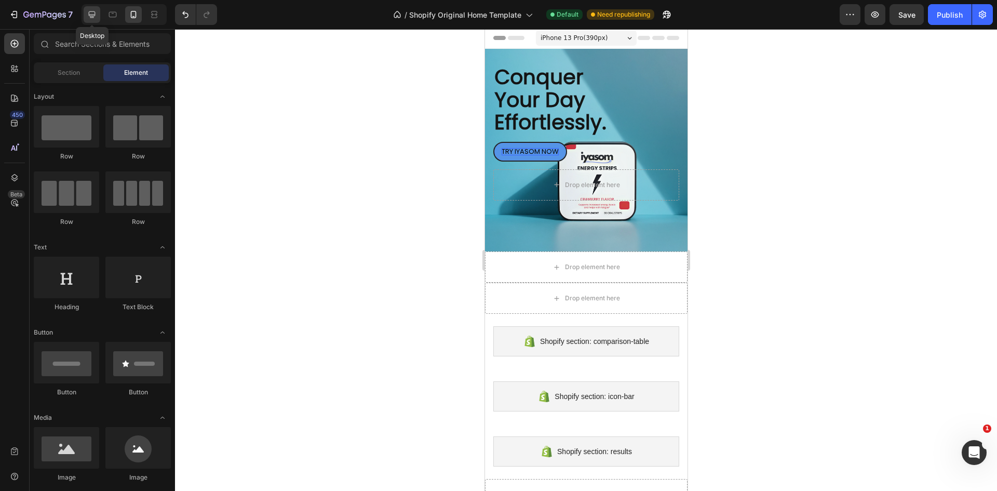
click at [89, 14] on icon at bounding box center [92, 14] width 7 height 7
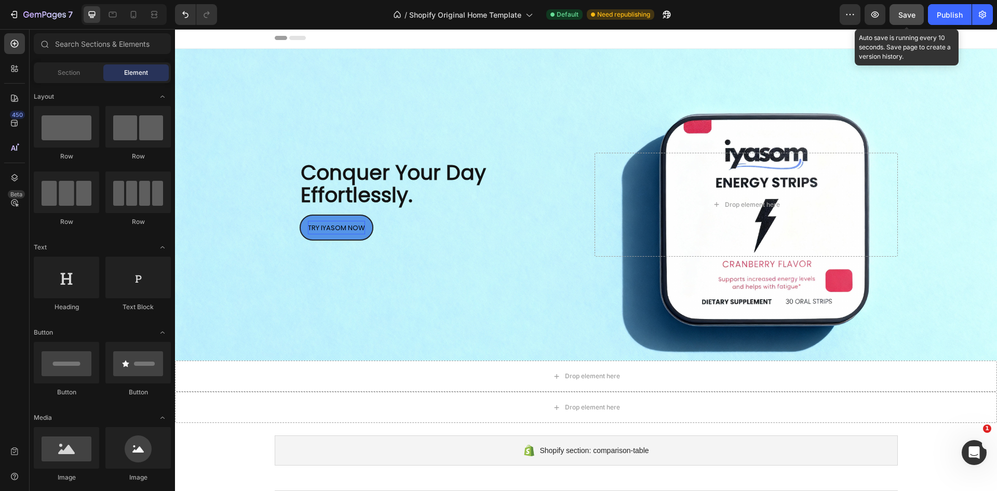
click at [902, 18] on span "Save" at bounding box center [906, 14] width 17 height 9
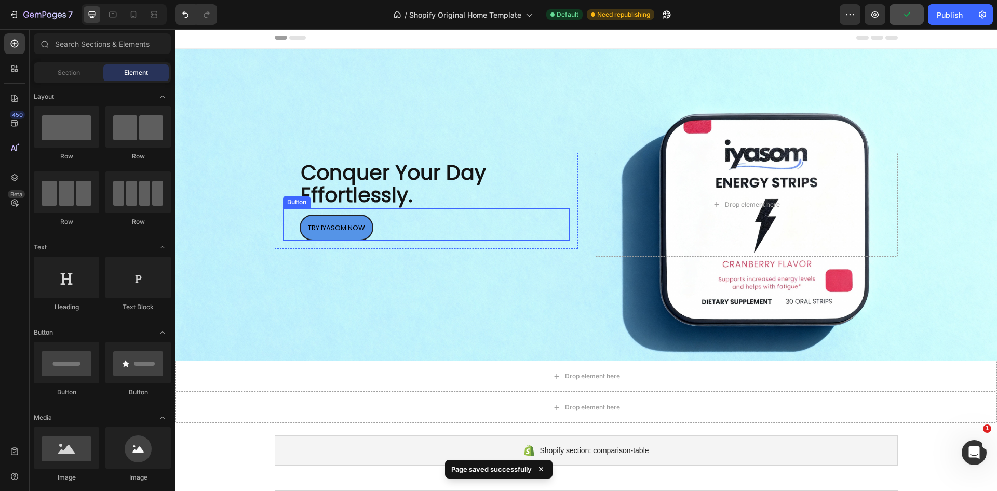
click at [374, 231] on div "TRY IYASOM NOW Button" at bounding box center [426, 224] width 287 height 33
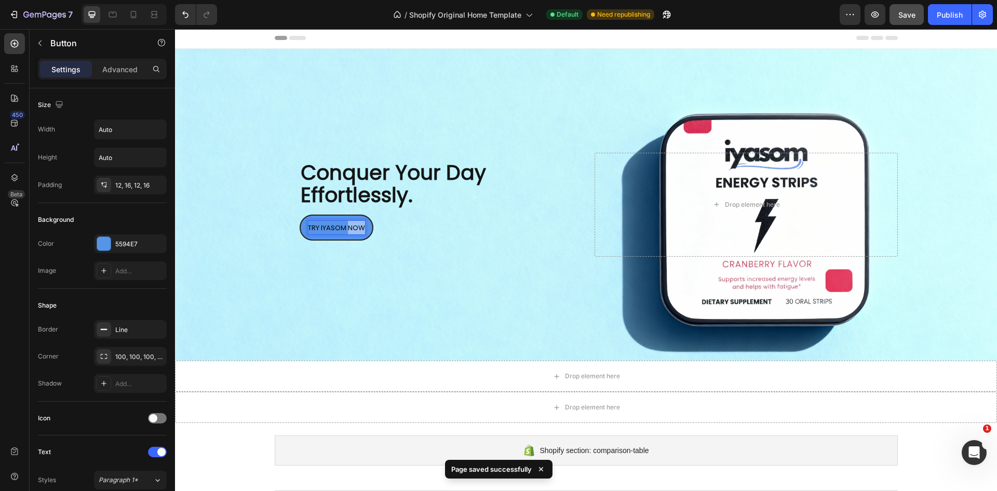
click at [346, 228] on span "TRY IYASOM NOW" at bounding box center [336, 228] width 57 height 10
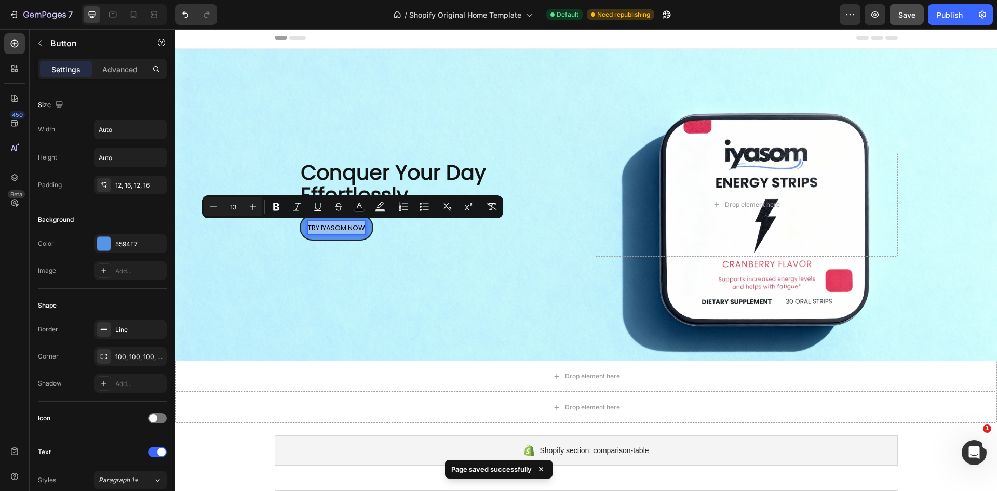
click at [346, 228] on span "TRY IYASOM NOW" at bounding box center [336, 228] width 57 height 10
click at [360, 268] on div "⁠⁠⁠⁠⁠⁠⁠ Conquer Your Day Effortlessly. Heading TRY IYASOM NOW Button 0 Row Drop…" at bounding box center [586, 205] width 623 height 138
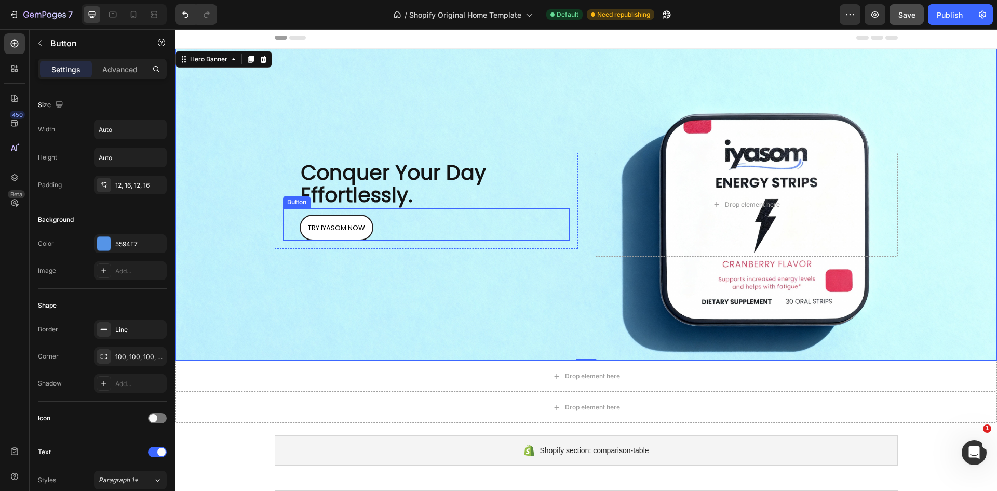
click at [363, 224] on link "TRY IYASOM NOW" at bounding box center [337, 227] width 74 height 26
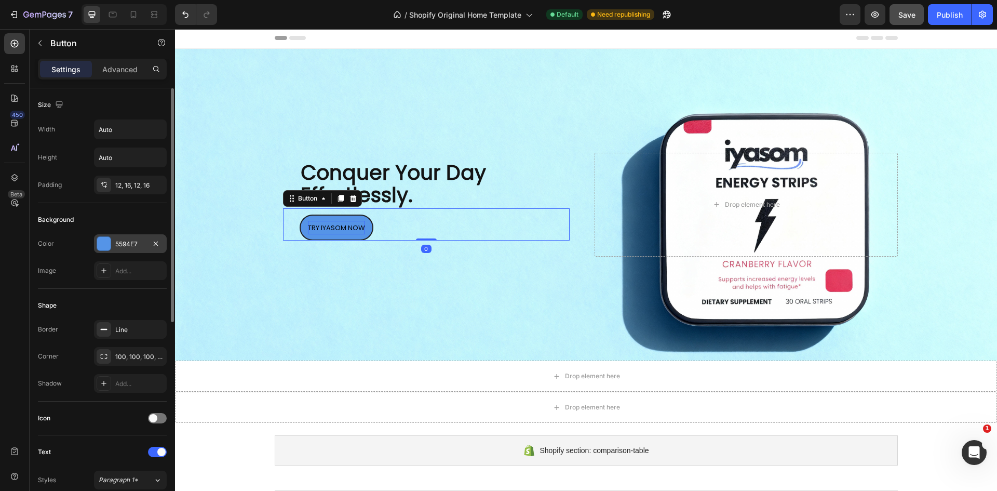
click at [110, 236] on div at bounding box center [104, 243] width 15 height 15
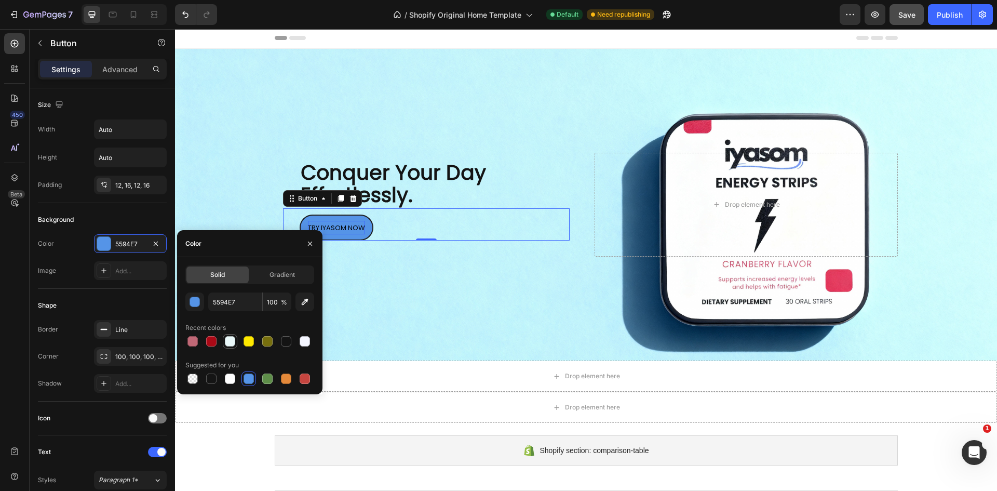
click at [228, 338] on div at bounding box center [230, 341] width 10 height 10
type input "EAF9FA"
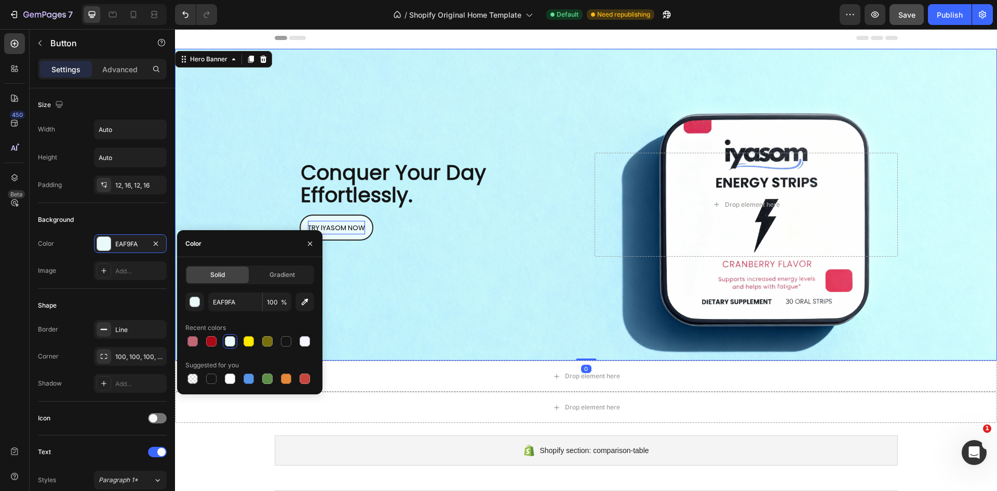
click at [387, 290] on div "Background Image" at bounding box center [586, 205] width 822 height 312
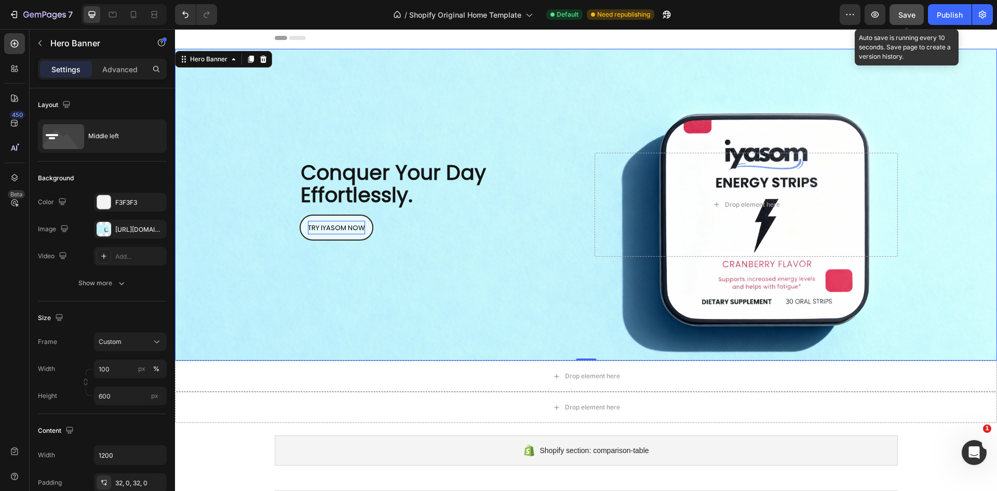
click at [908, 14] on span "Save" at bounding box center [906, 14] width 17 height 9
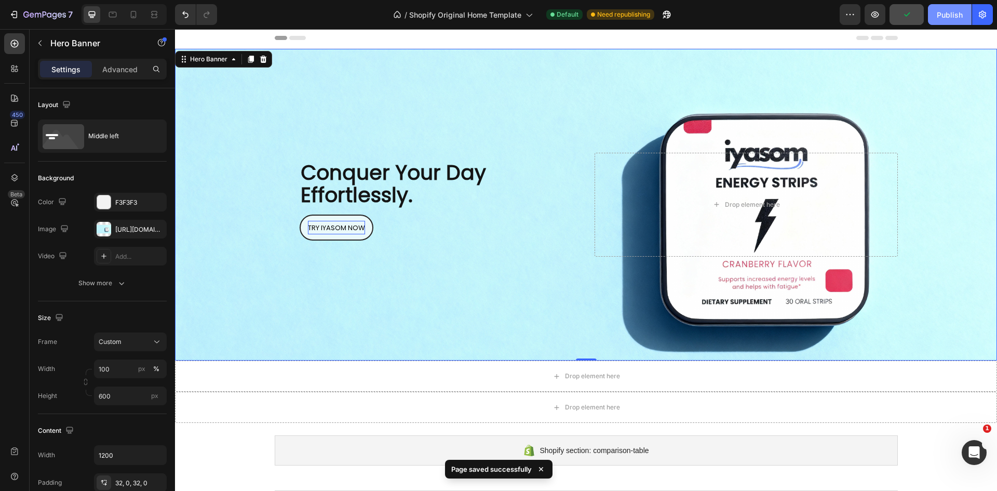
click at [941, 13] on div "Publish" at bounding box center [950, 14] width 26 height 11
click at [135, 9] on div at bounding box center [133, 14] width 17 height 17
type input "100%"
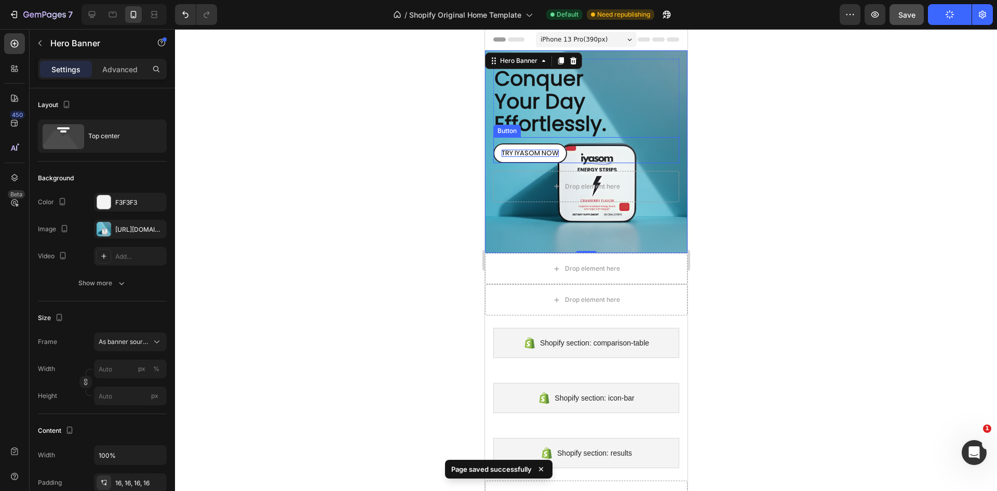
click at [561, 154] on link "TRY IYASOM NOW" at bounding box center [530, 153] width 74 height 20
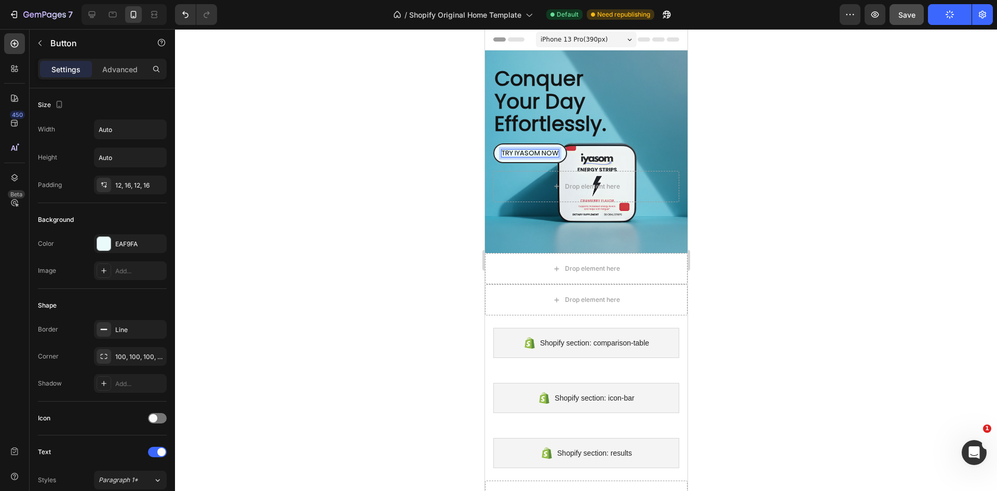
click at [540, 151] on span "TRY IYASOM NOW" at bounding box center [529, 153] width 57 height 10
click at [775, 168] on div at bounding box center [586, 260] width 822 height 462
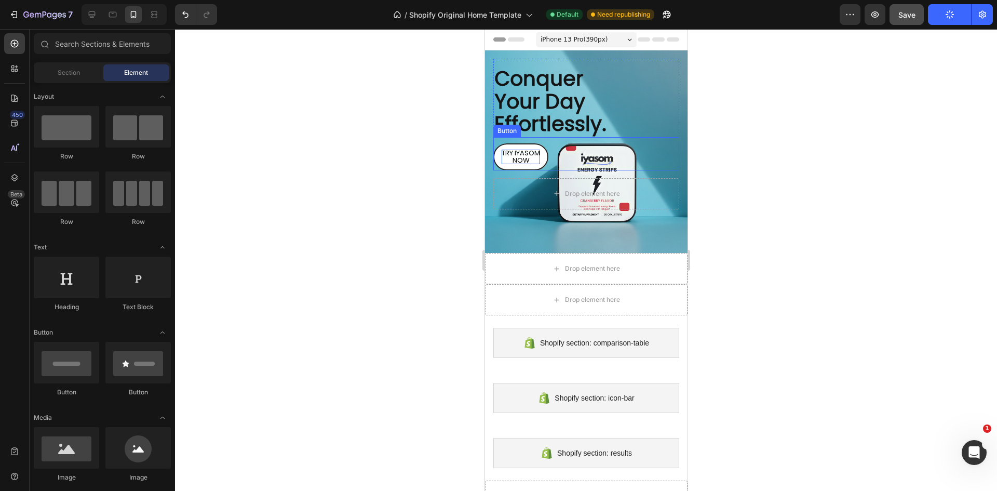
click at [542, 155] on link "TRY IYASOM NOW" at bounding box center [520, 156] width 55 height 27
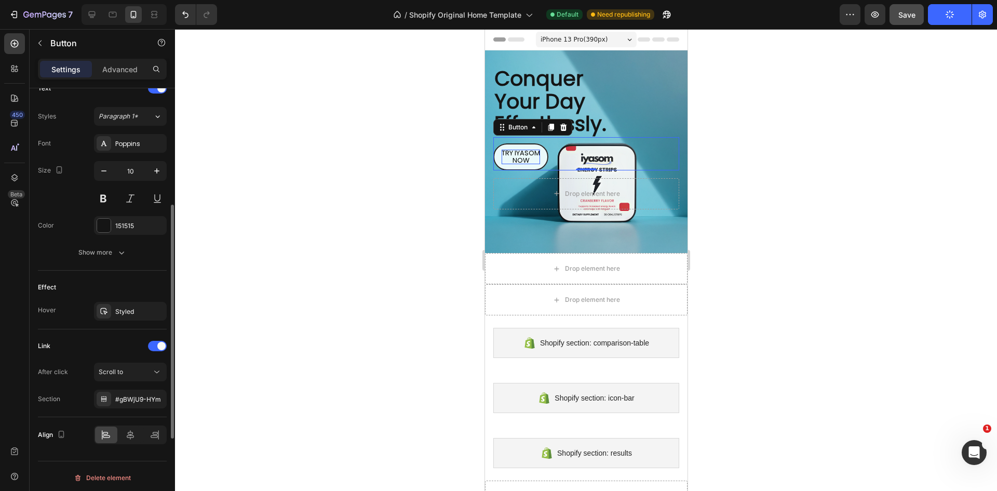
scroll to position [367, 0]
click at [104, 167] on icon "button" at bounding box center [104, 168] width 10 height 10
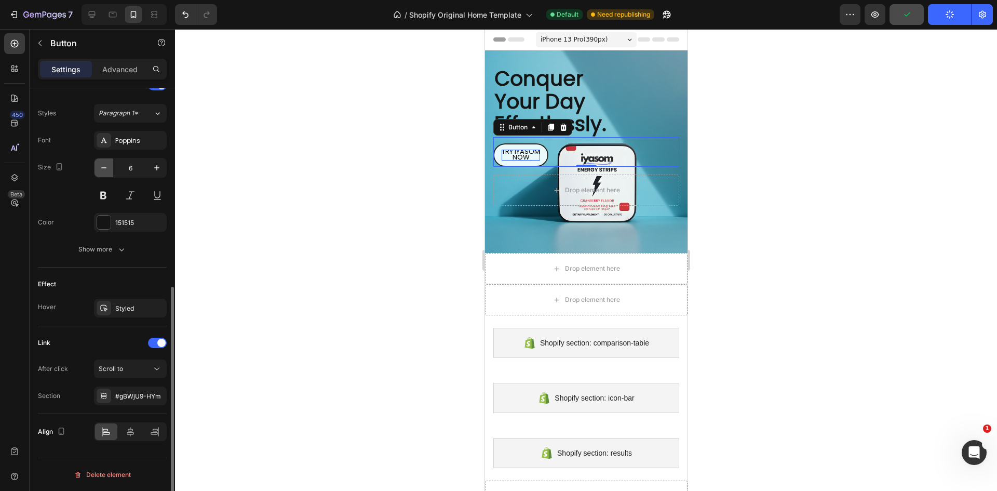
click at [104, 167] on icon "button" at bounding box center [104, 168] width 10 height 10
click at [155, 164] on icon "button" at bounding box center [157, 168] width 10 height 10
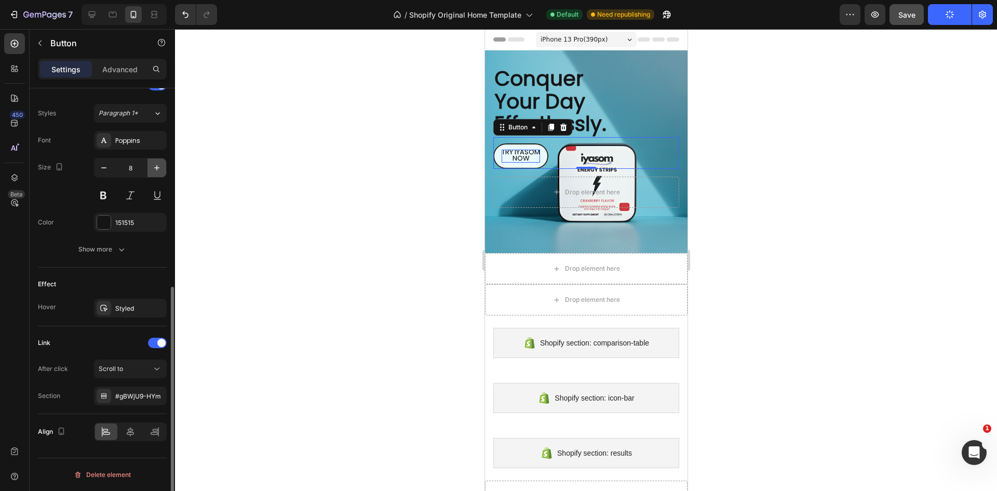
click at [155, 164] on icon "button" at bounding box center [157, 168] width 10 height 10
type input "11"
click at [765, 234] on div at bounding box center [586, 260] width 822 height 462
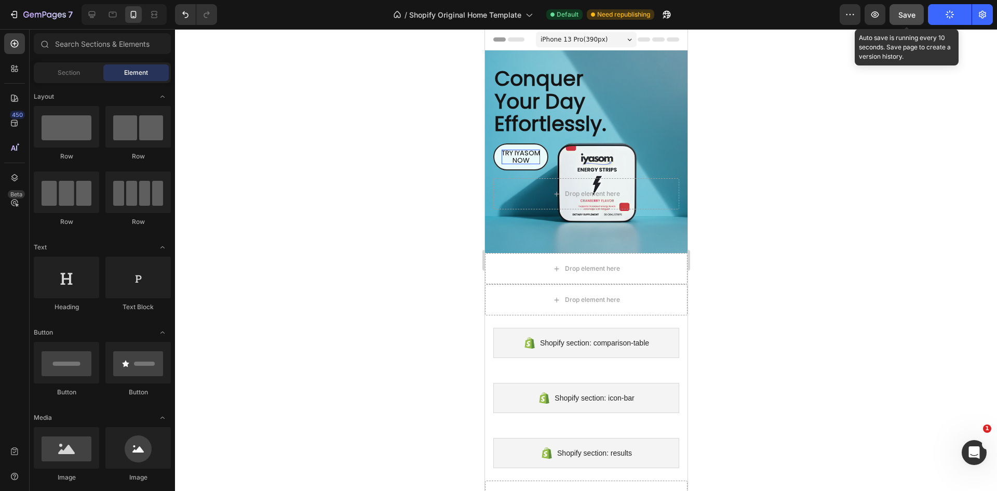
click at [916, 19] on button "Save" at bounding box center [907, 14] width 34 height 21
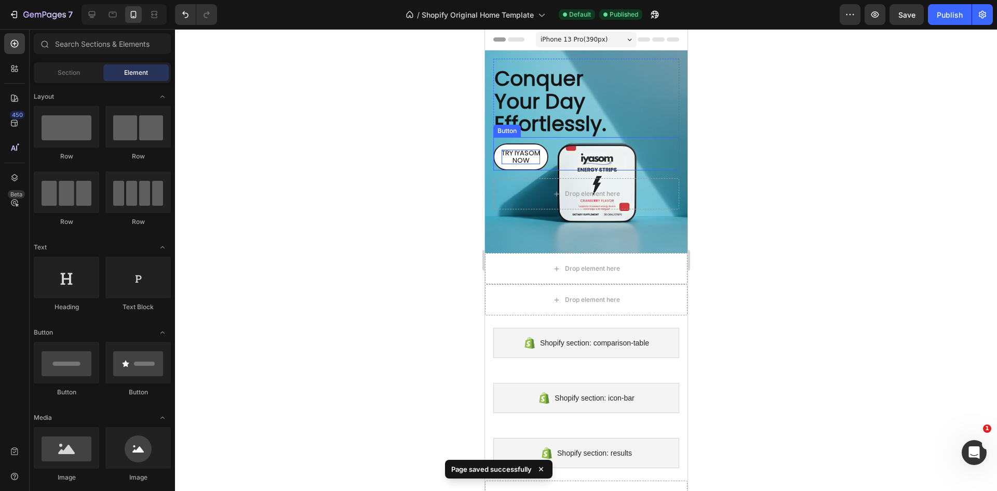
click at [544, 153] on link "TRY IYASOM NOW" at bounding box center [520, 157] width 55 height 28
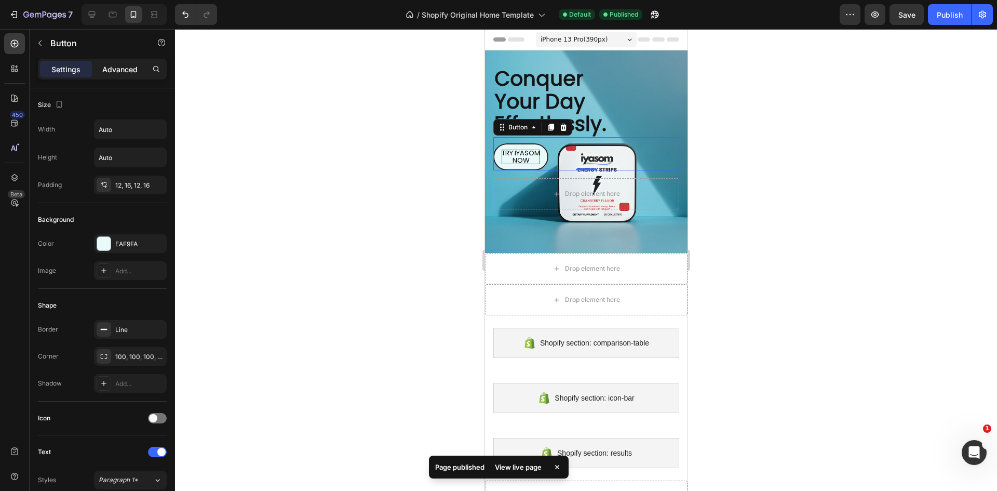
click at [117, 68] on p "Advanced" at bounding box center [119, 69] width 35 height 11
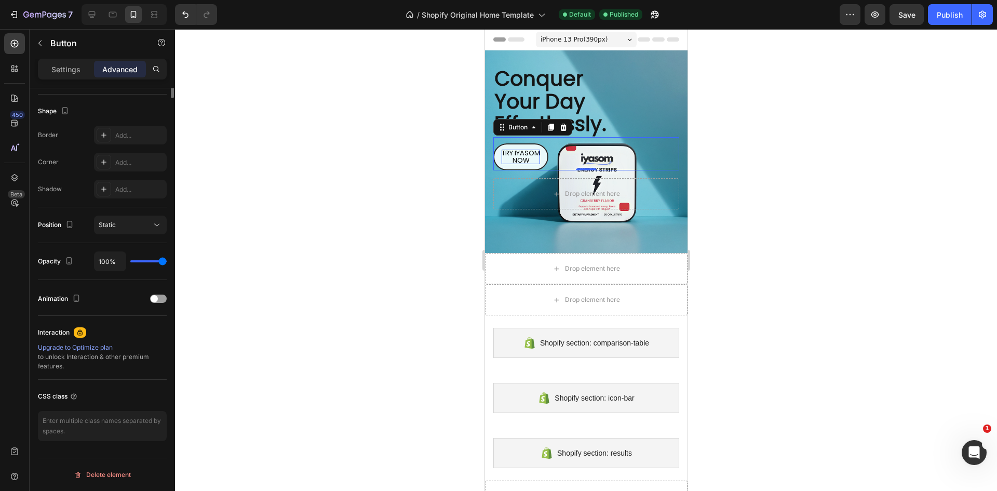
scroll to position [0, 0]
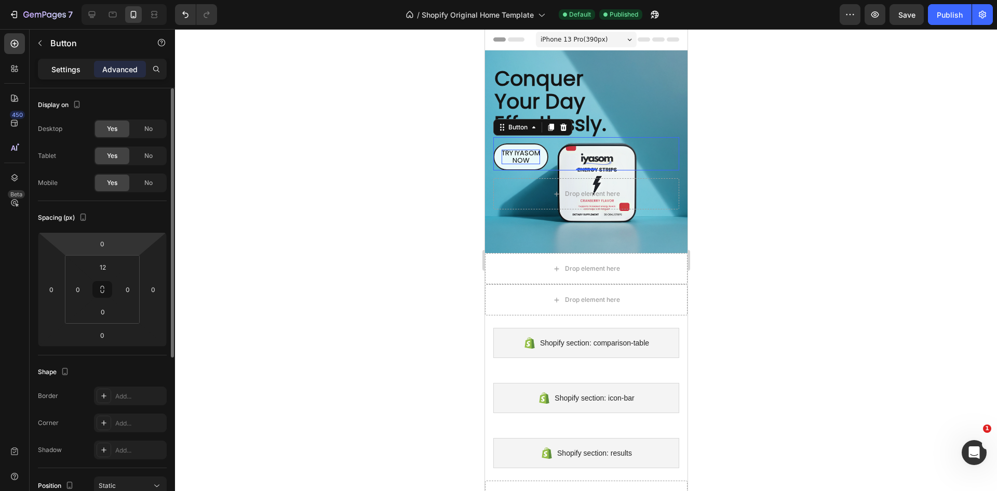
click at [84, 74] on div "Settings" at bounding box center [66, 69] width 52 height 17
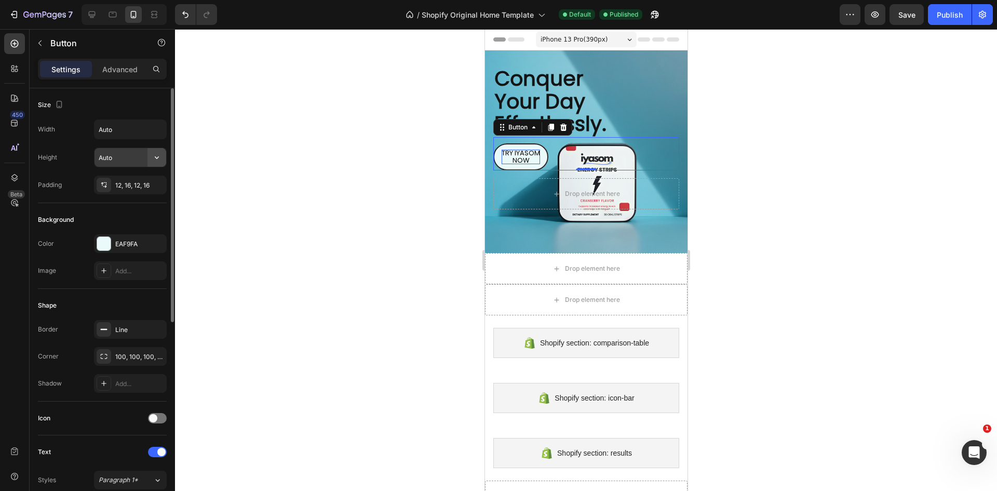
click at [154, 162] on icon "button" at bounding box center [157, 157] width 10 height 10
click at [134, 181] on p "Fit content Auto" at bounding box center [127, 183] width 59 height 9
click at [135, 133] on input "Auto" at bounding box center [131, 129] width 72 height 19
click at [155, 125] on icon "button" at bounding box center [157, 129] width 10 height 10
click at [130, 174] on p "Full 100%" at bounding box center [127, 175] width 59 height 9
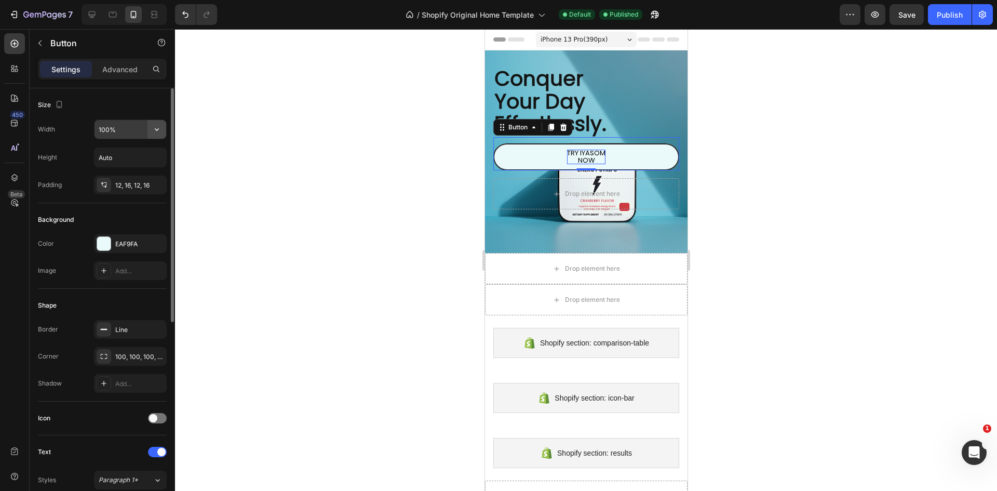
click at [155, 126] on icon "button" at bounding box center [157, 129] width 10 height 10
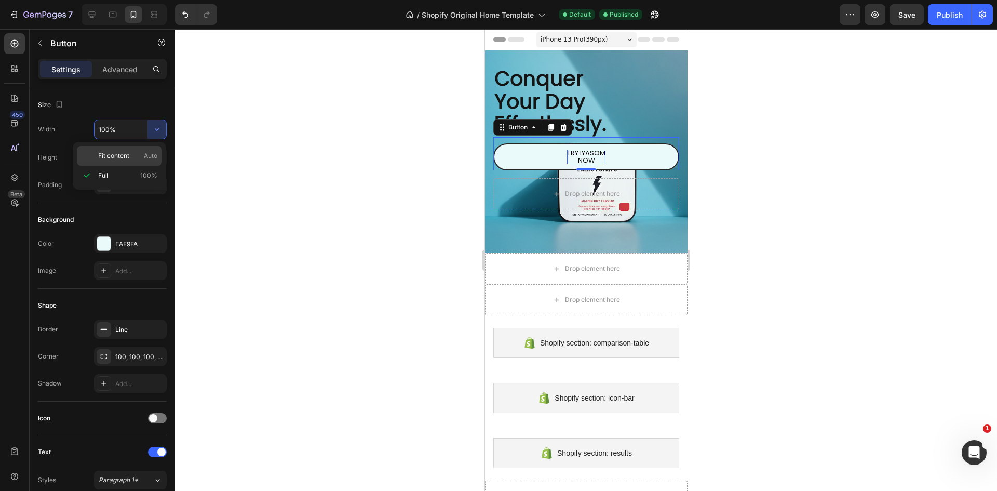
click at [128, 155] on span "Fit content" at bounding box center [113, 155] width 31 height 9
type input "Auto"
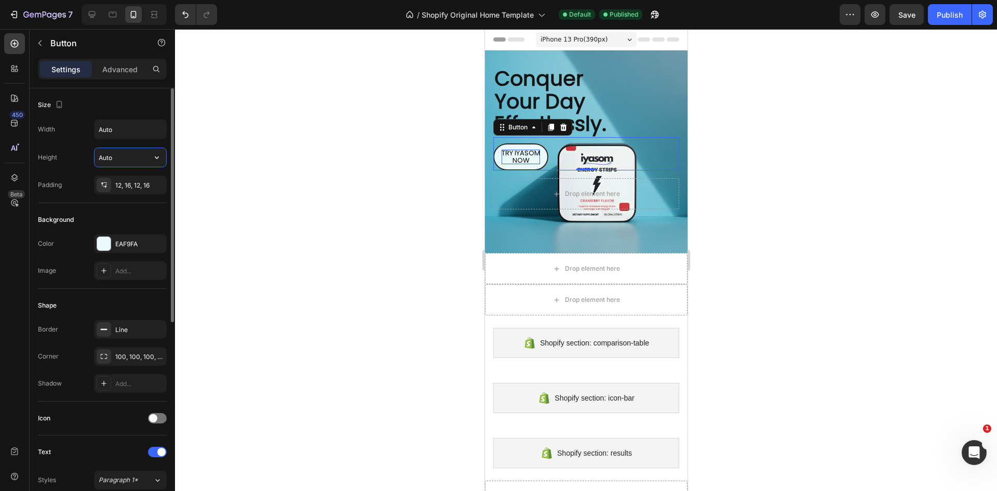
click at [119, 160] on input "Auto" at bounding box center [131, 157] width 72 height 19
type input "8"
click at [123, 126] on input "Auto" at bounding box center [131, 129] width 72 height 19
type input "90"
click at [101, 162] on input "text" at bounding box center [131, 157] width 72 height 19
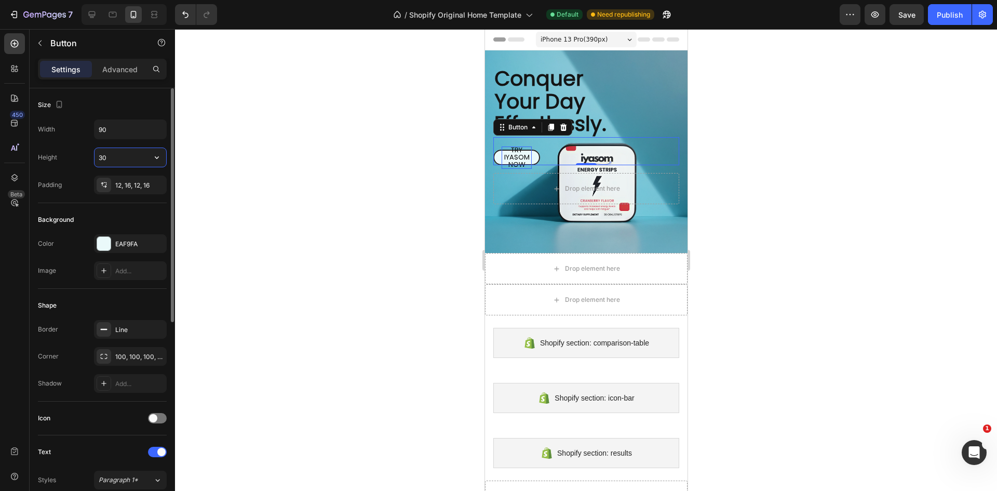
type input "3"
type input "2"
type input "50"
click at [342, 221] on div at bounding box center [586, 260] width 822 height 462
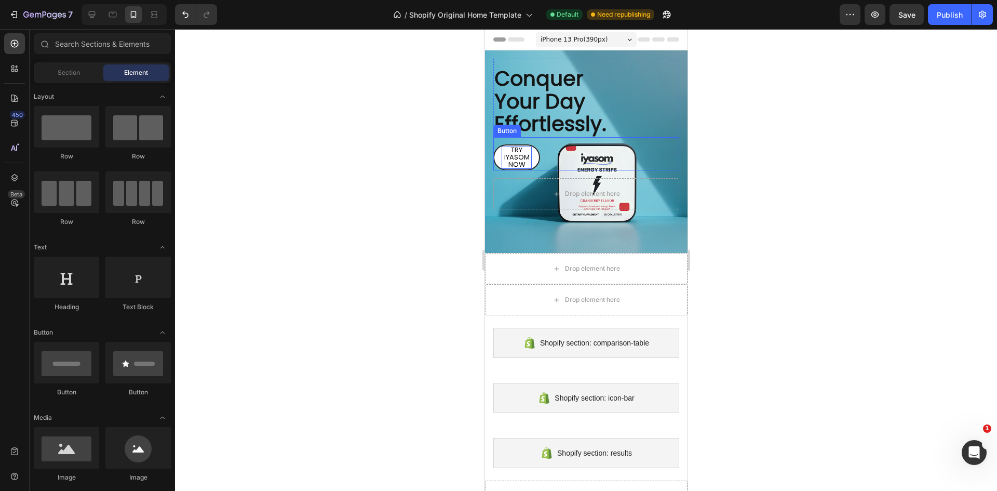
click at [535, 151] on link "TRY IYASOM NOW" at bounding box center [516, 157] width 47 height 26
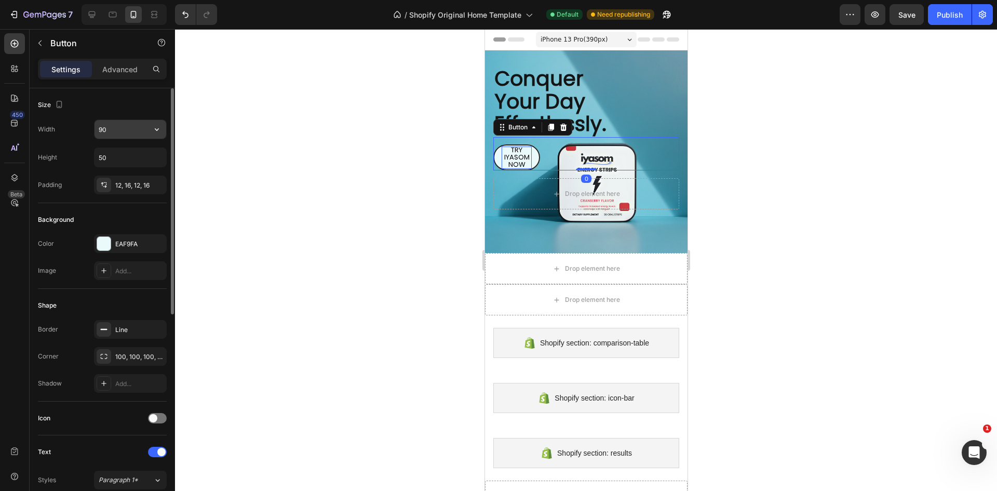
click at [113, 125] on input "90" at bounding box center [131, 129] width 72 height 19
type input "120"
click at [331, 195] on div at bounding box center [586, 260] width 822 height 462
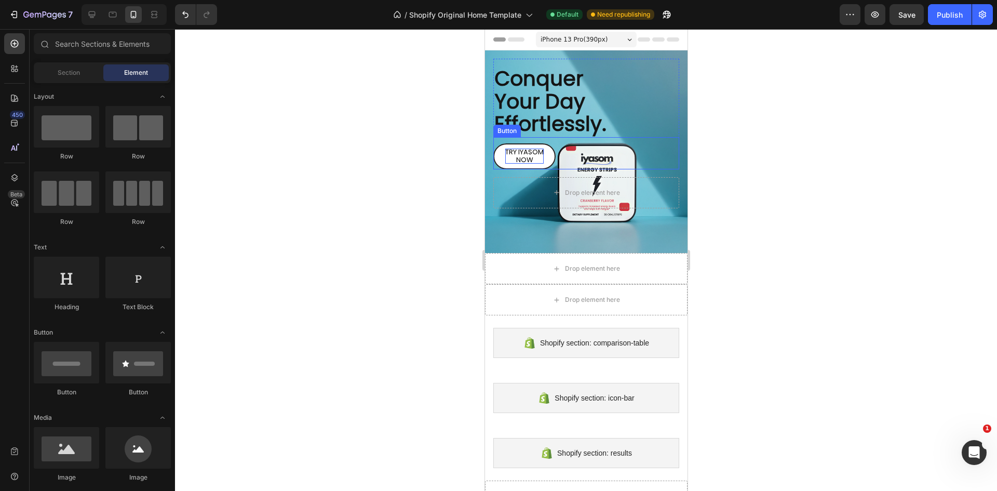
click at [549, 157] on link "TRY IYASOM NOW" at bounding box center [524, 156] width 62 height 26
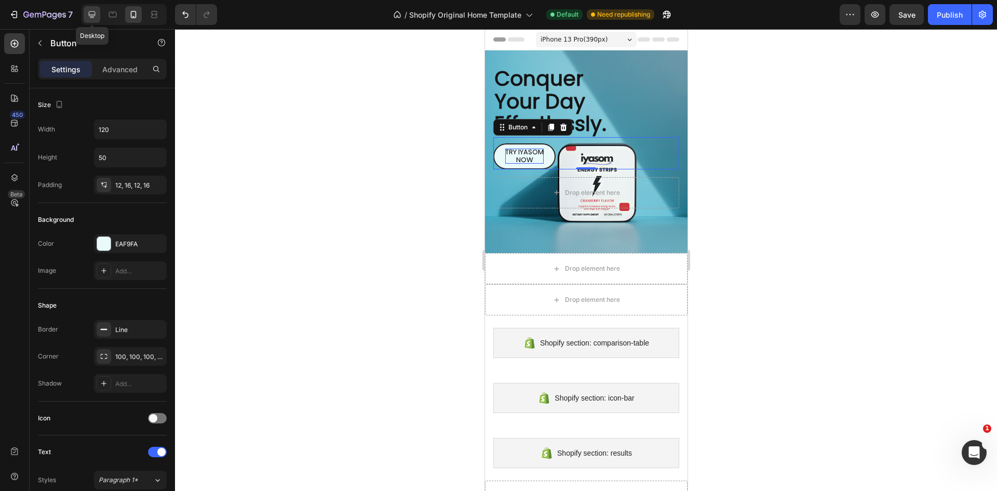
click at [90, 18] on icon at bounding box center [92, 14] width 10 height 10
type input "Auto"
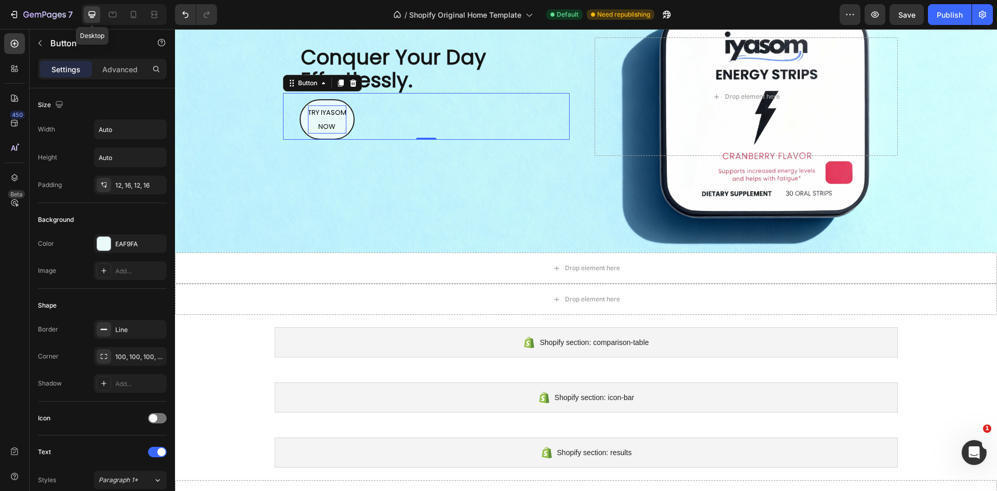
scroll to position [137, 0]
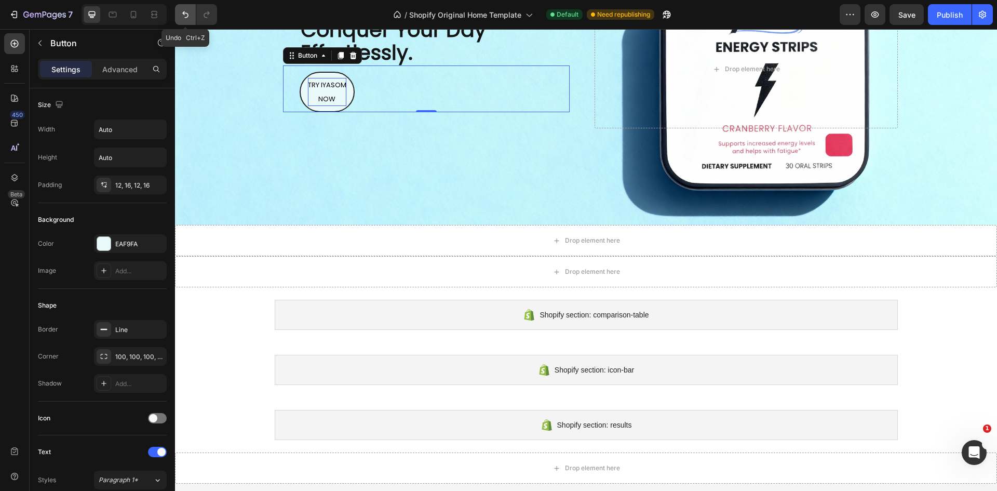
click at [187, 19] on icon "Undo/Redo" at bounding box center [185, 14] width 10 height 10
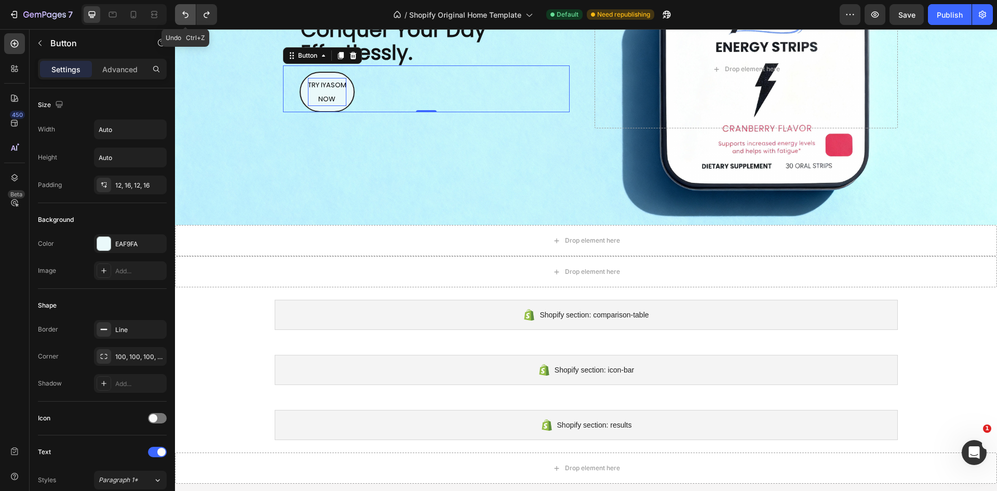
click at [187, 19] on icon "Undo/Redo" at bounding box center [185, 14] width 10 height 10
click at [128, 15] on icon at bounding box center [133, 14] width 10 height 10
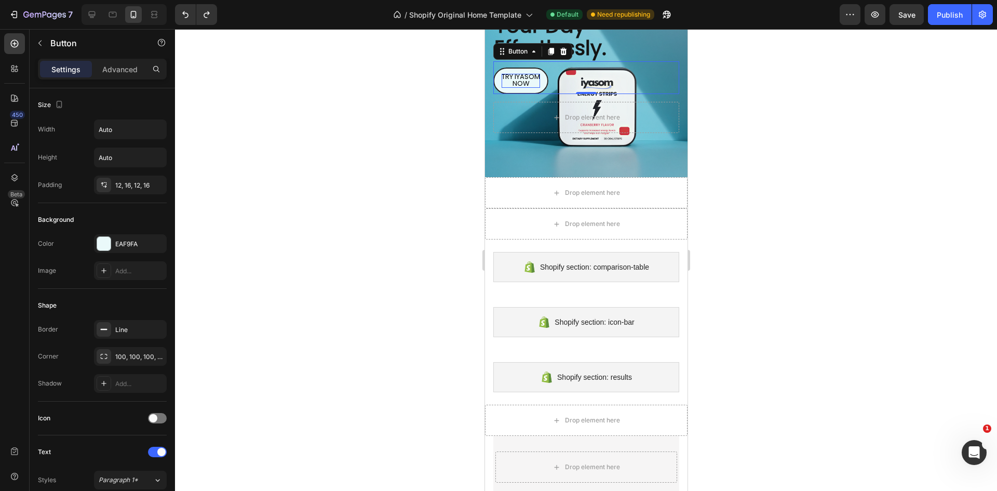
scroll to position [72, 0]
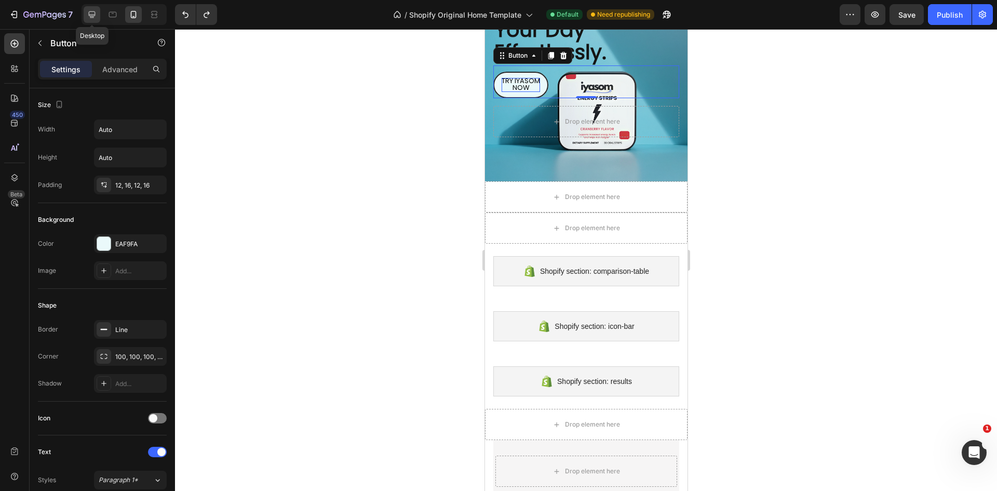
click at [88, 14] on icon at bounding box center [92, 14] width 10 height 10
type input "19"
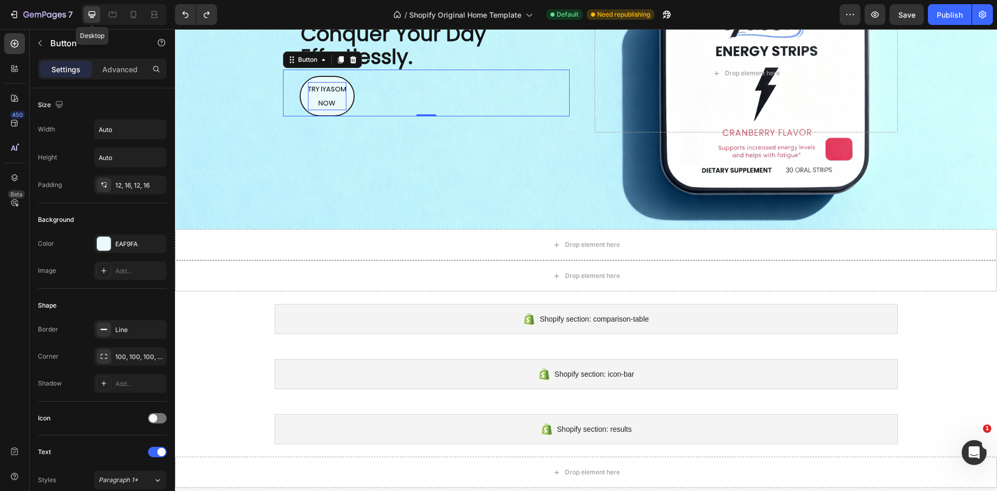
scroll to position [137, 0]
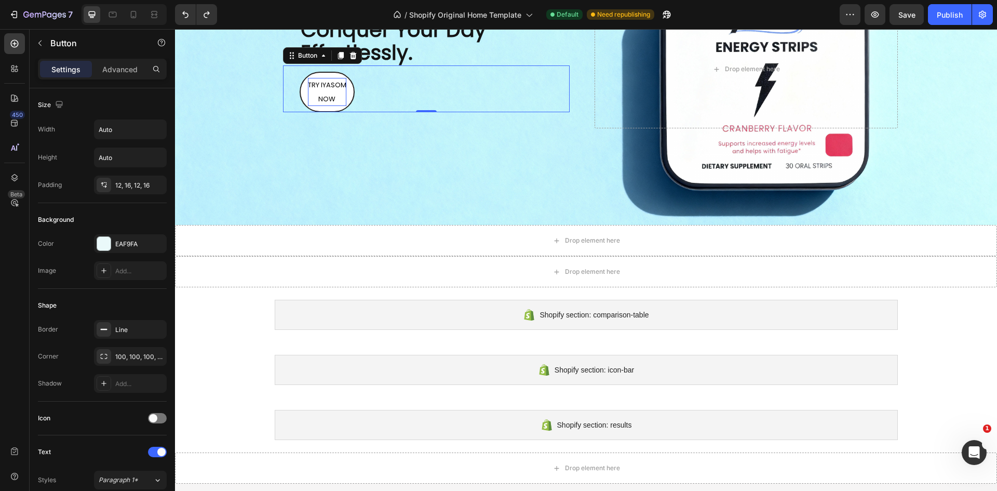
click at [345, 100] on link "TRY IYASOM NOW" at bounding box center [327, 92] width 55 height 40
click at [118, 151] on input "Auto" at bounding box center [131, 157] width 72 height 19
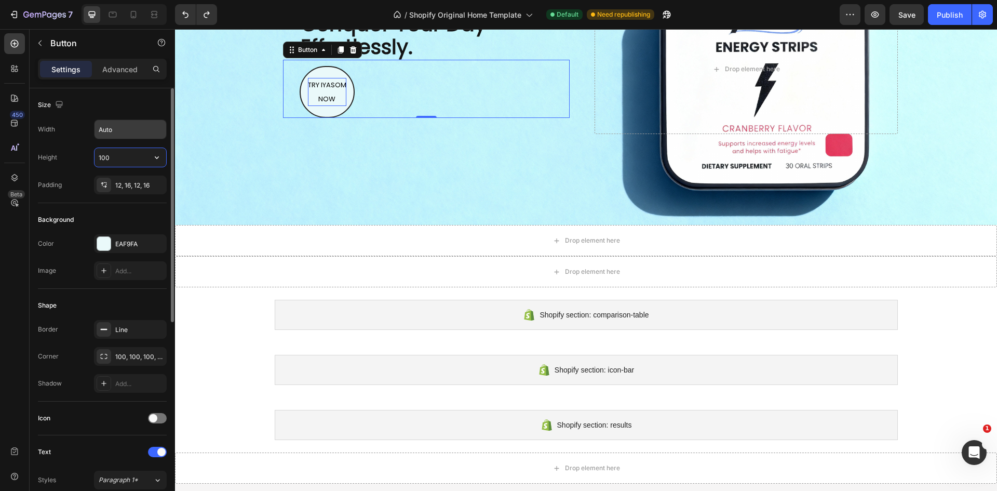
type input "100"
click at [120, 131] on input "Auto" at bounding box center [131, 129] width 72 height 19
type input "2"
type input "8"
click at [125, 155] on input "100" at bounding box center [131, 157] width 72 height 19
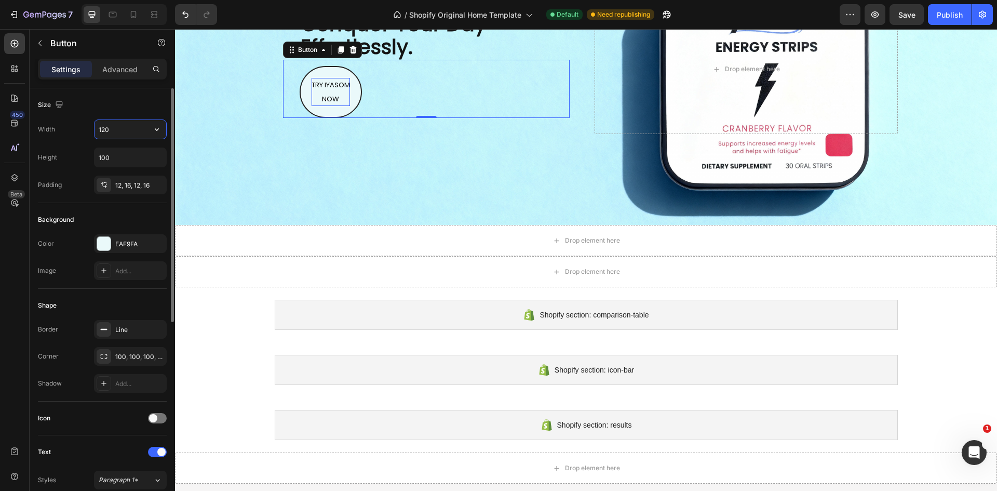
click at [123, 135] on input "120" at bounding box center [131, 129] width 72 height 19
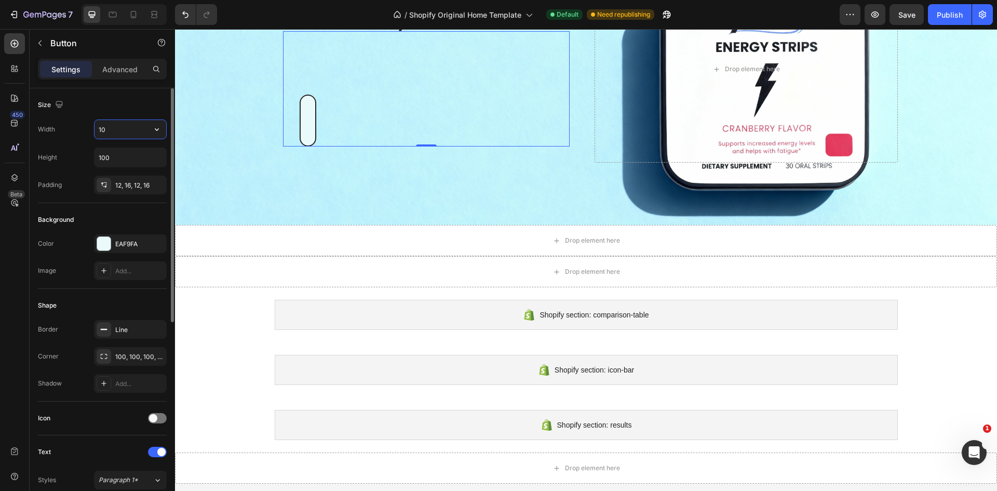
type input "1"
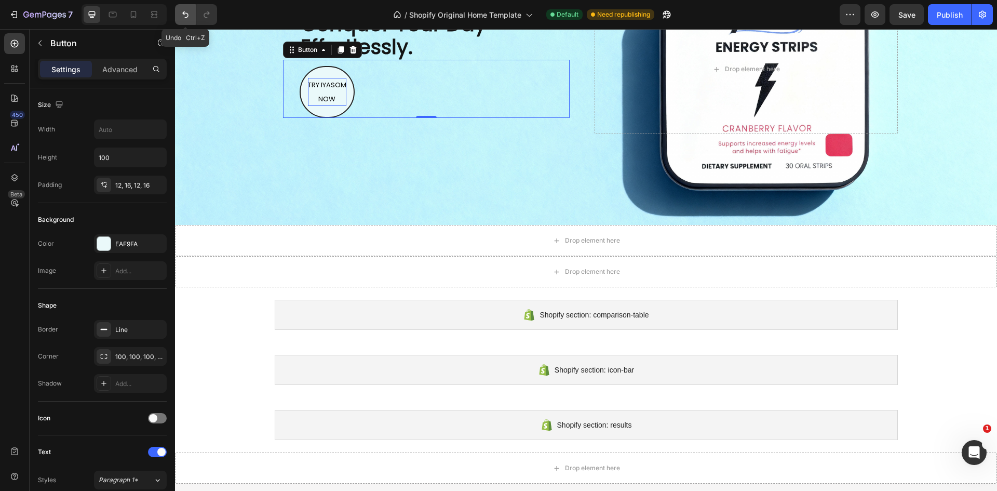
click at [184, 12] on icon "Undo/Redo" at bounding box center [185, 14] width 10 height 10
type input "Auto"
click at [184, 12] on icon "Undo/Redo" at bounding box center [185, 14] width 10 height 10
type input "Auto"
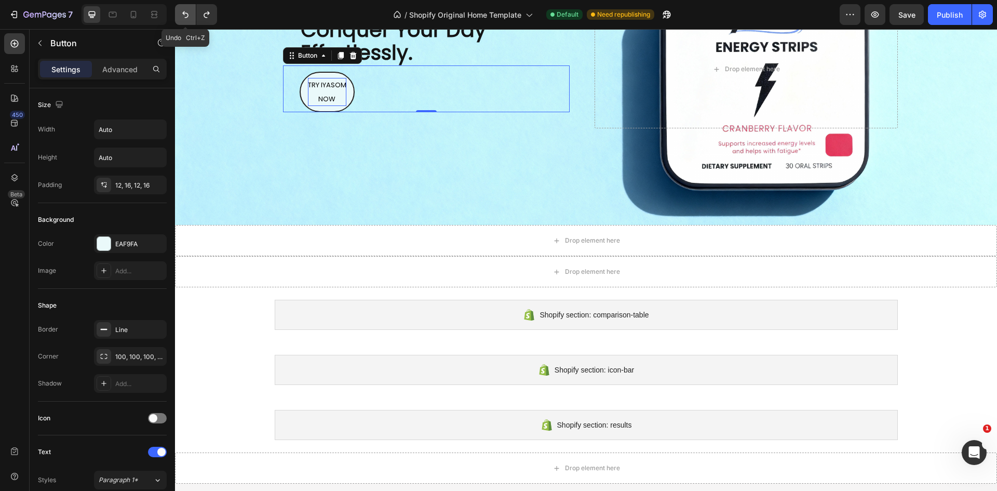
click at [184, 12] on icon "Undo/Redo" at bounding box center [185, 14] width 10 height 10
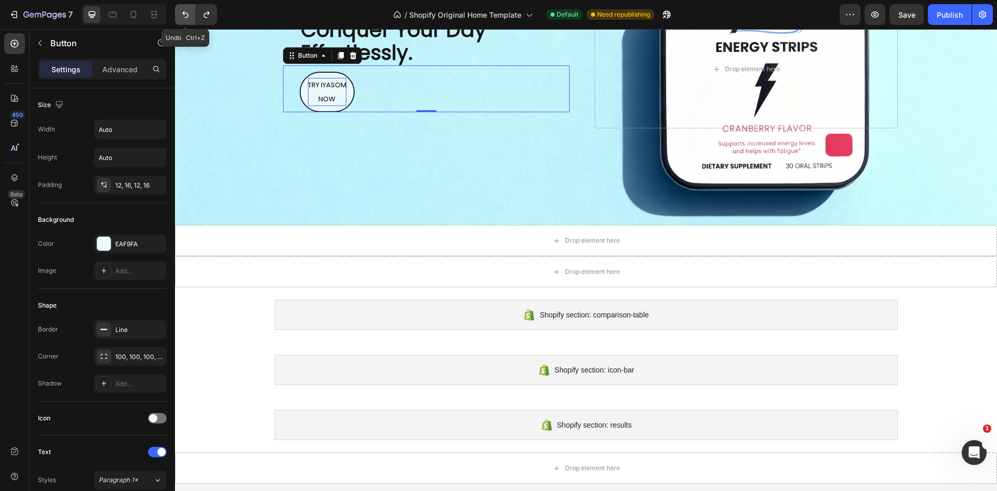
click at [184, 12] on icon "Undo/Redo" at bounding box center [185, 14] width 10 height 10
click at [182, 16] on icon "Undo/Redo" at bounding box center [185, 14] width 10 height 10
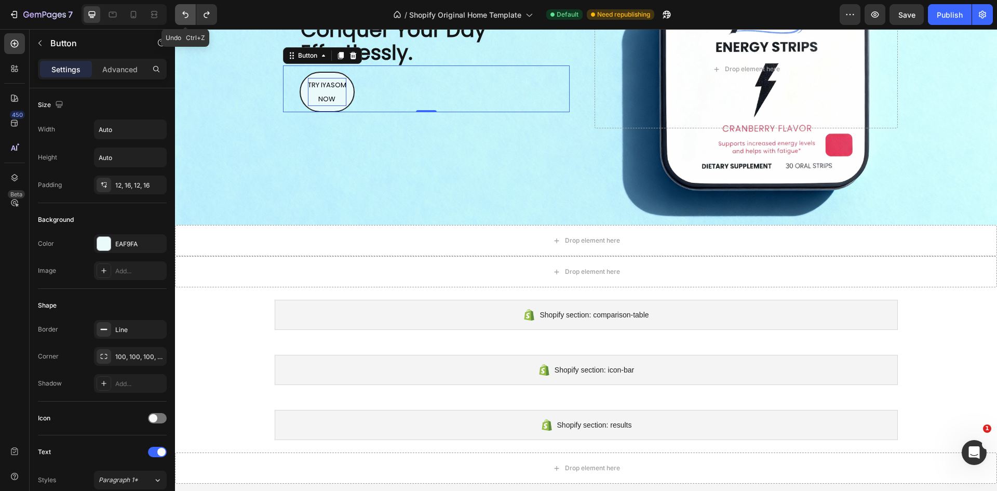
click at [182, 16] on icon "Undo/Redo" at bounding box center [185, 14] width 10 height 10
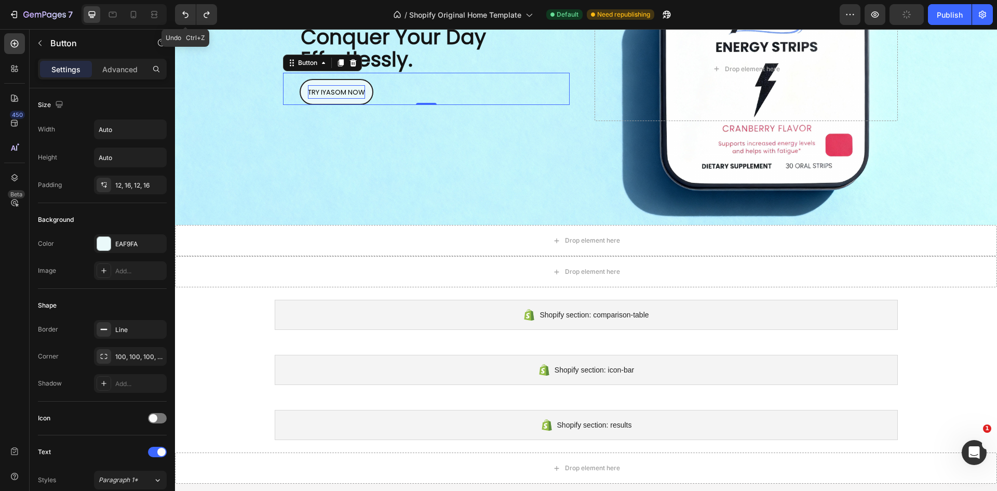
drag, startPoint x: 357, startPoint y: 45, endPoint x: 418, endPoint y: 149, distance: 120.3
click at [418, 149] on div "Background Image" at bounding box center [586, 69] width 822 height 312
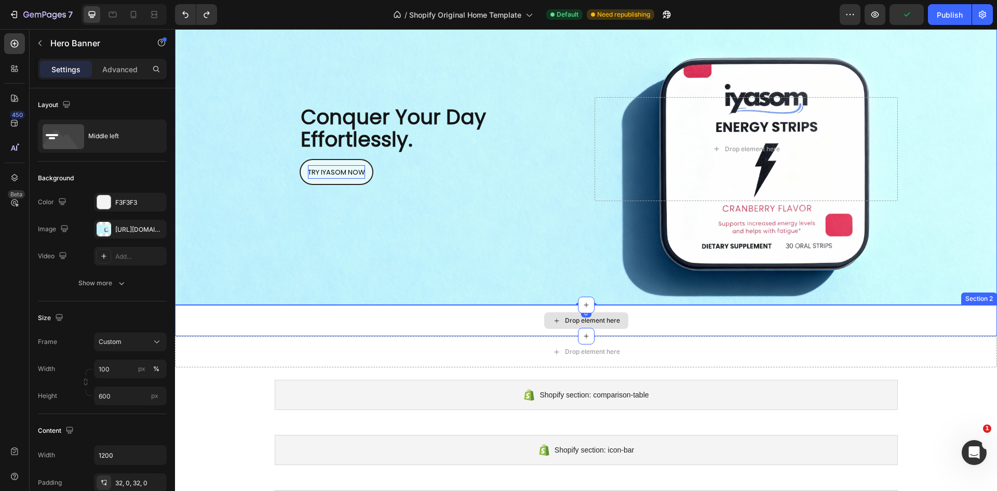
scroll to position [0, 0]
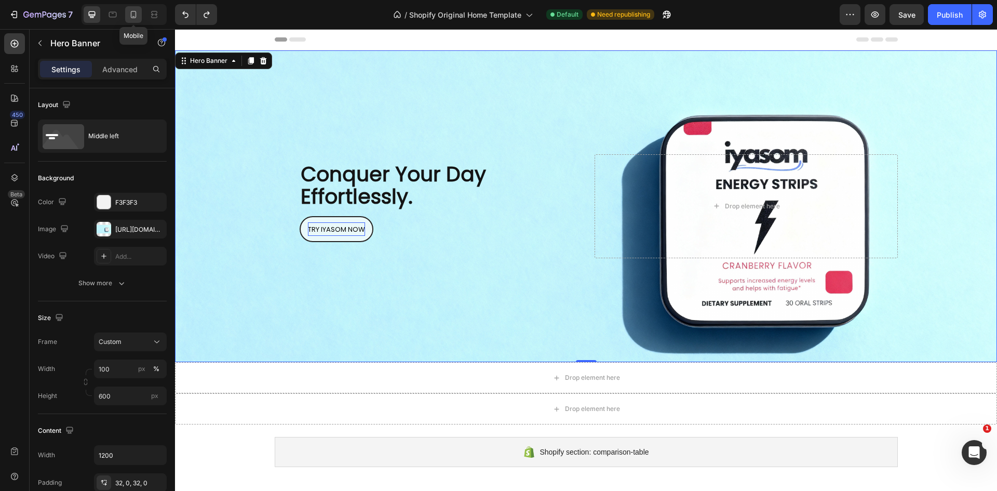
click at [129, 10] on icon at bounding box center [133, 14] width 10 height 10
type input "100%"
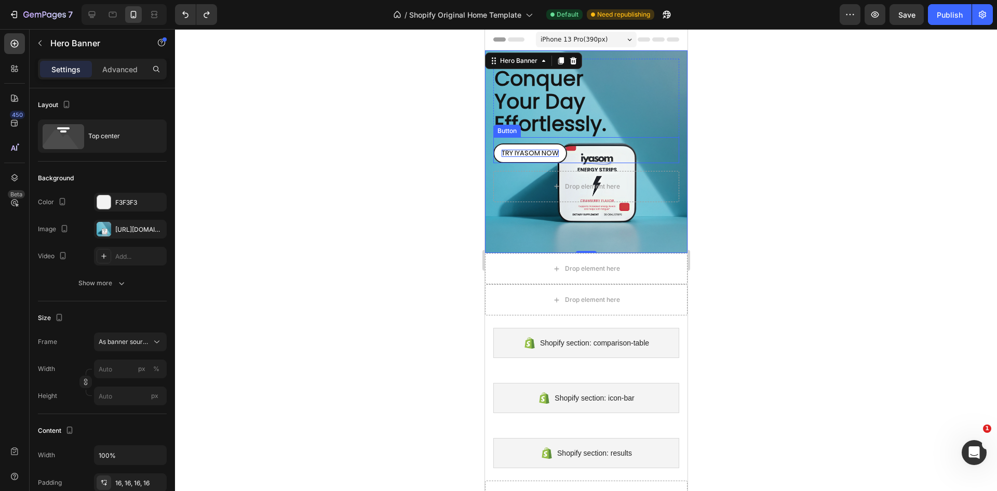
click at [519, 159] on link "TRY IYASOM NOW" at bounding box center [530, 153] width 74 height 20
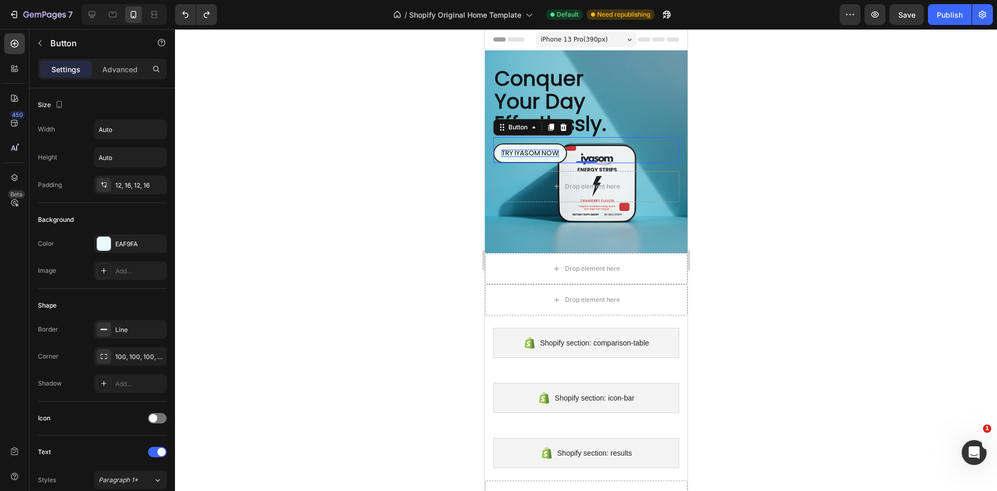
click at [777, 261] on div at bounding box center [586, 260] width 822 height 462
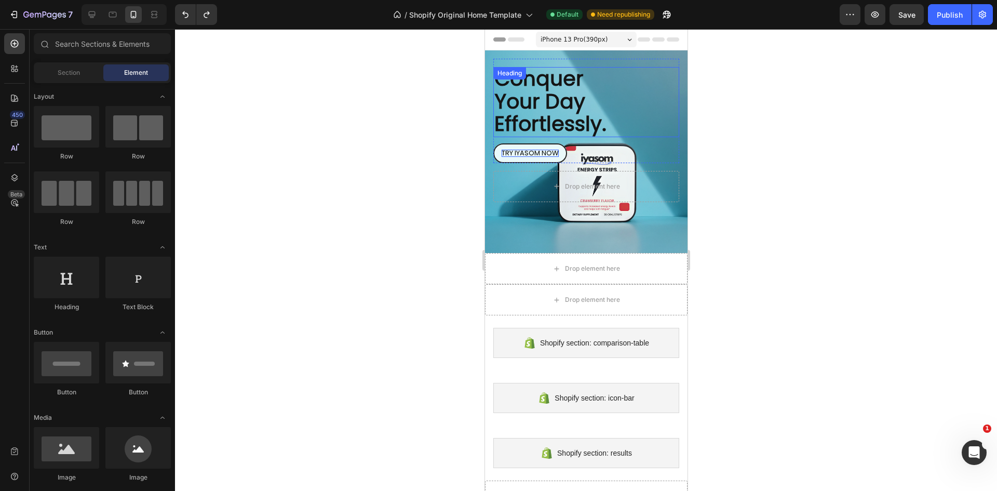
click at [579, 113] on span "Conquer Your Day Effortlessly." at bounding box center [550, 101] width 112 height 74
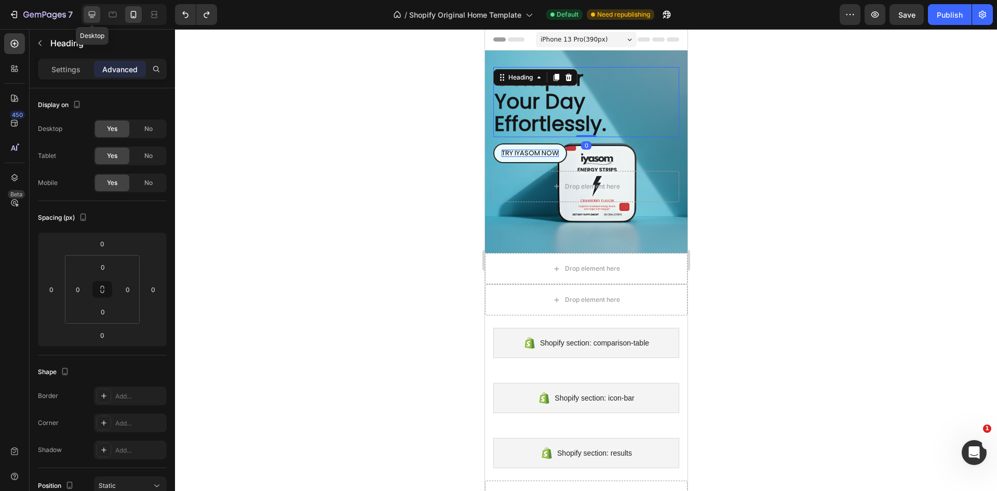
click at [97, 14] on icon at bounding box center [92, 14] width 10 height 10
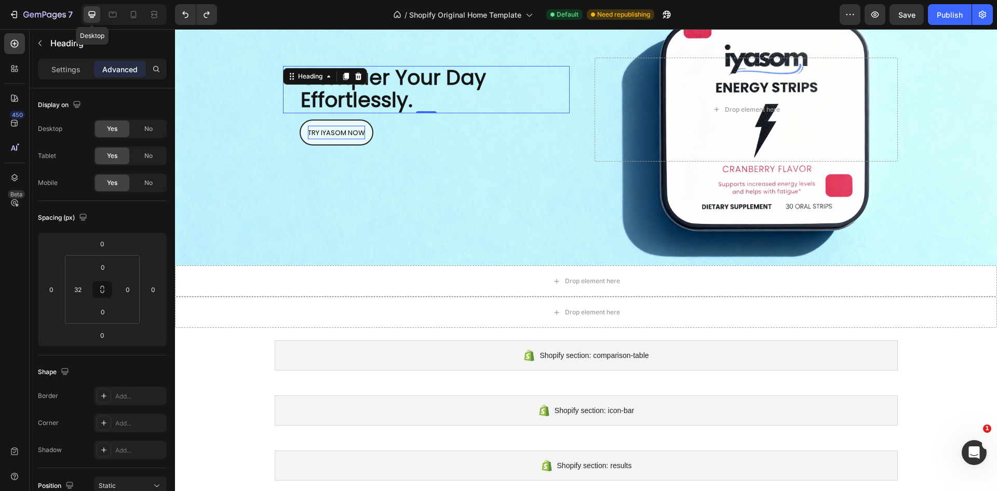
scroll to position [97, 0]
click at [136, 15] on icon at bounding box center [134, 14] width 6 height 7
type input "0"
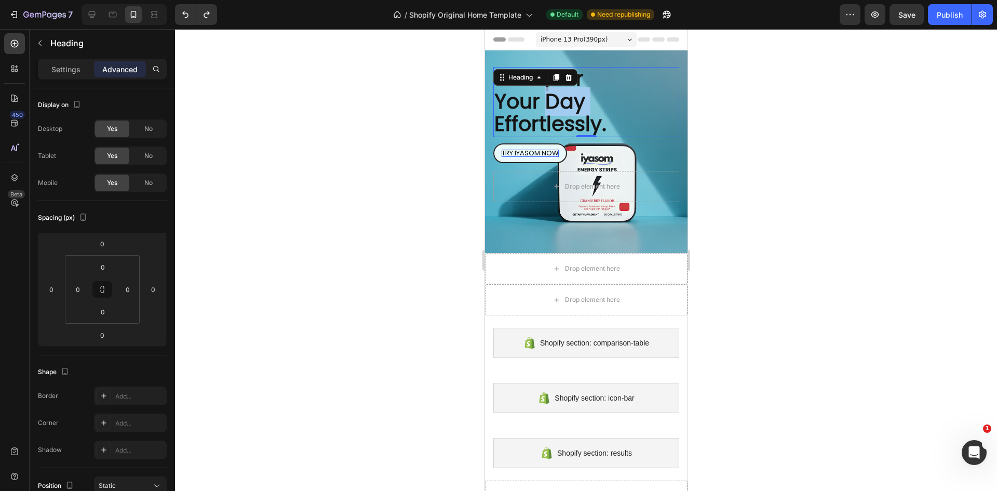
click at [565, 105] on span "Conquer Your Day Effortlessly." at bounding box center [550, 101] width 112 height 74
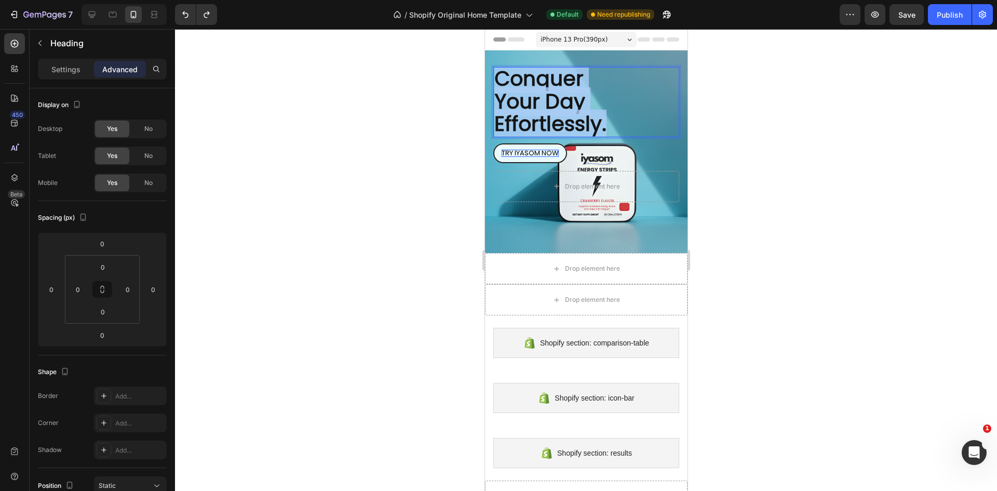
click at [565, 105] on span "Conquer Your Day Effortlessly." at bounding box center [550, 101] width 112 height 74
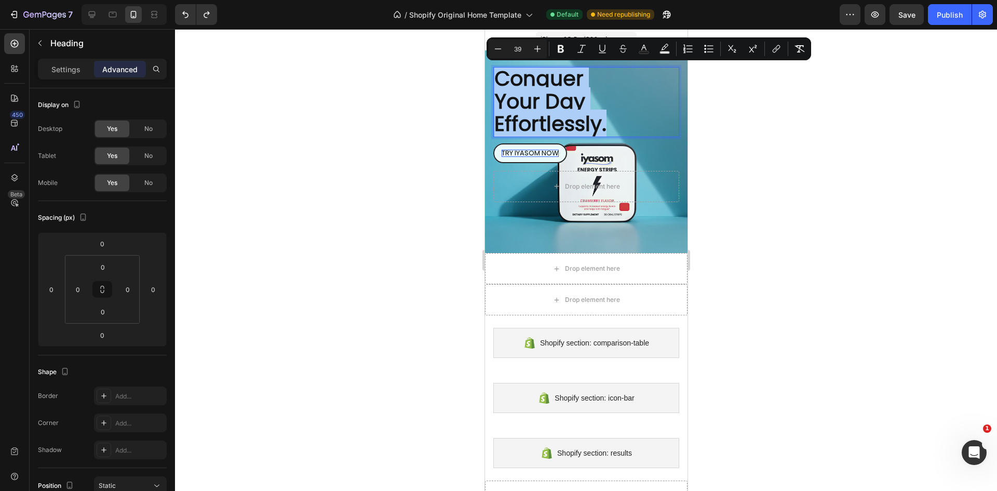
click at [367, 196] on div at bounding box center [586, 260] width 822 height 462
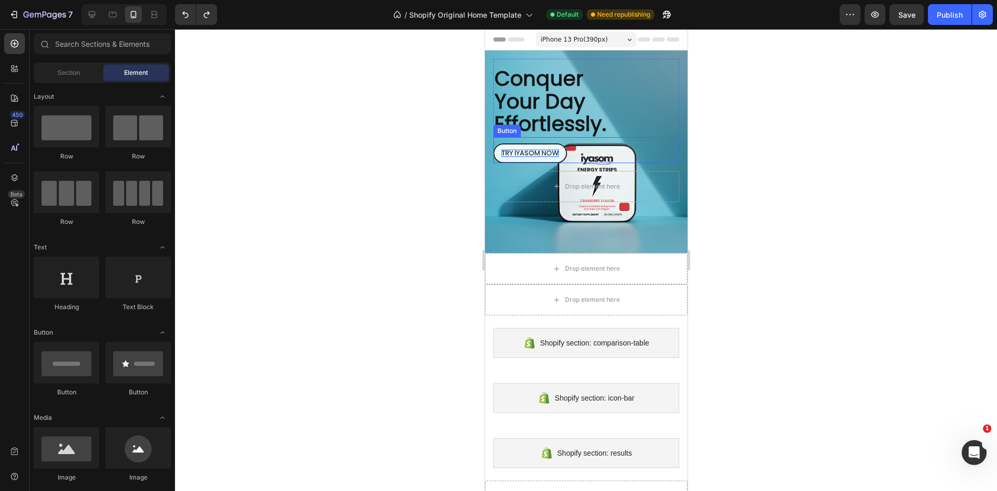
click at [557, 151] on span "TRY IYASOM NOW" at bounding box center [529, 153] width 57 height 10
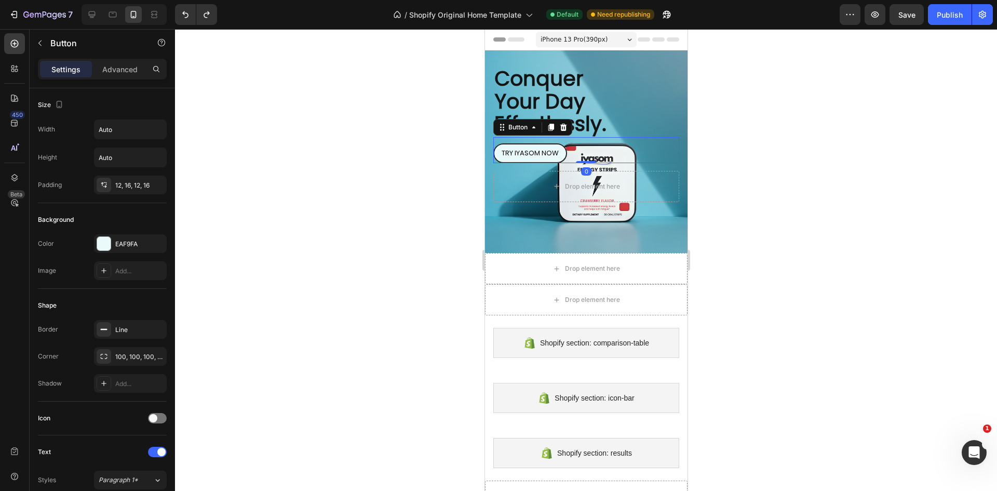
click at [407, 217] on div at bounding box center [586, 260] width 822 height 462
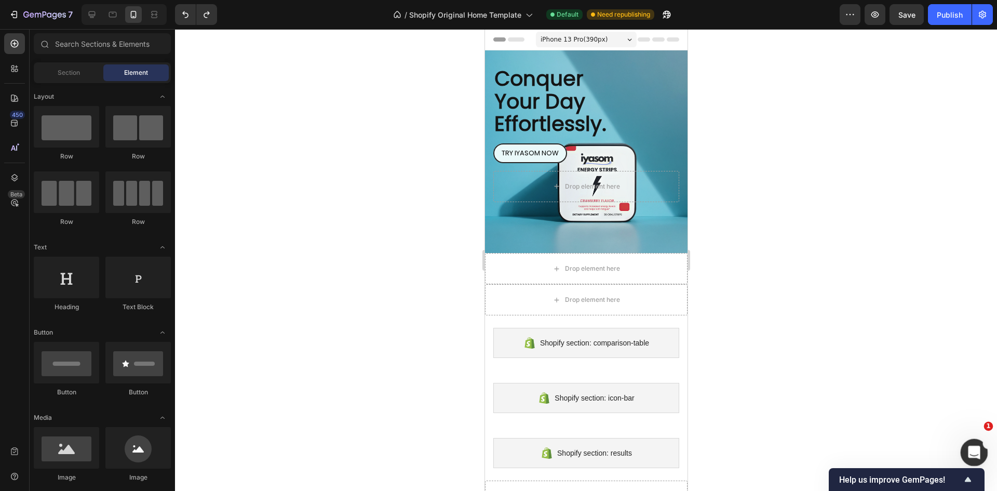
click at [974, 456] on icon "Open Intercom Messenger" at bounding box center [972, 450] width 17 height 17
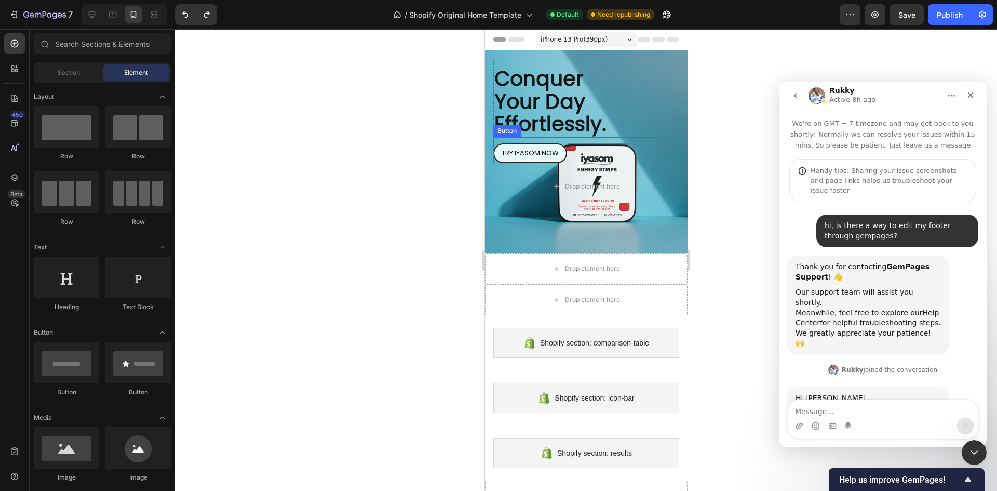
scroll to position [95, 0]
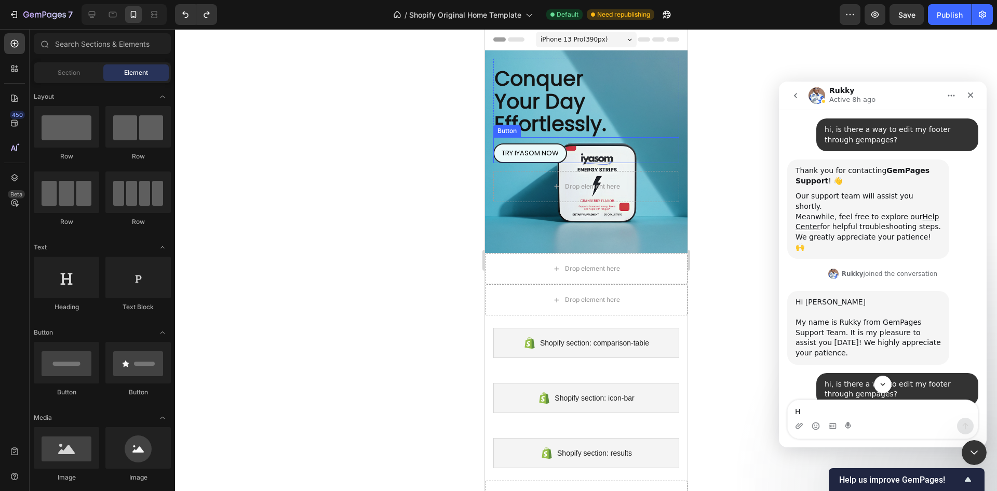
type textarea "HI"
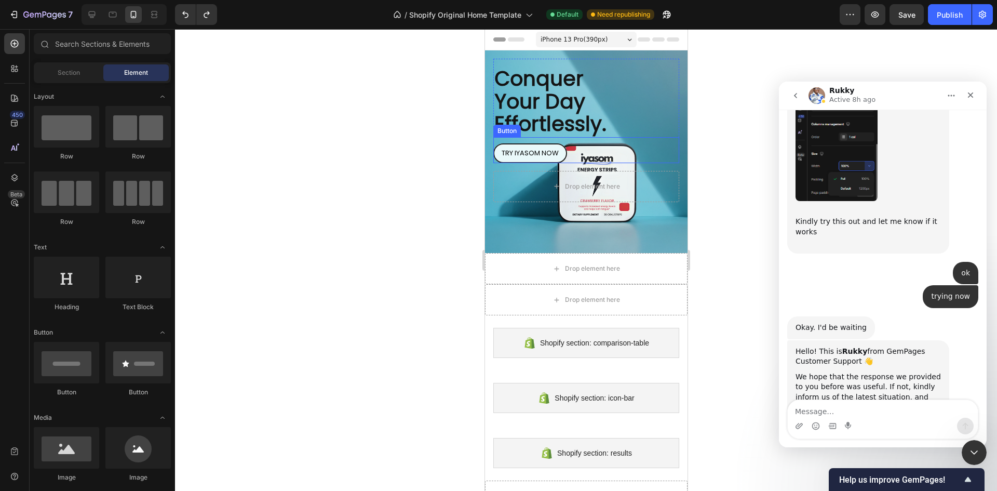
scroll to position [2187, 0]
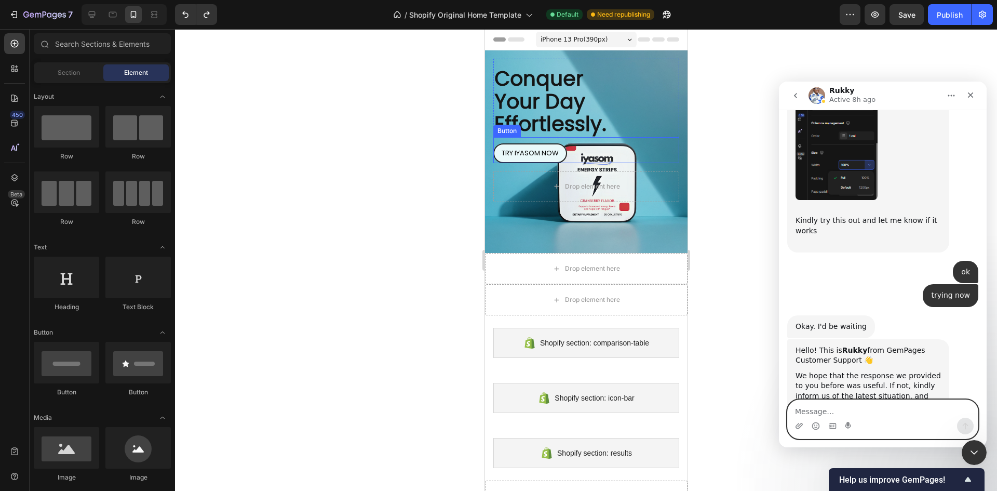
click at [916, 406] on textarea "Message…" at bounding box center [883, 409] width 190 height 18
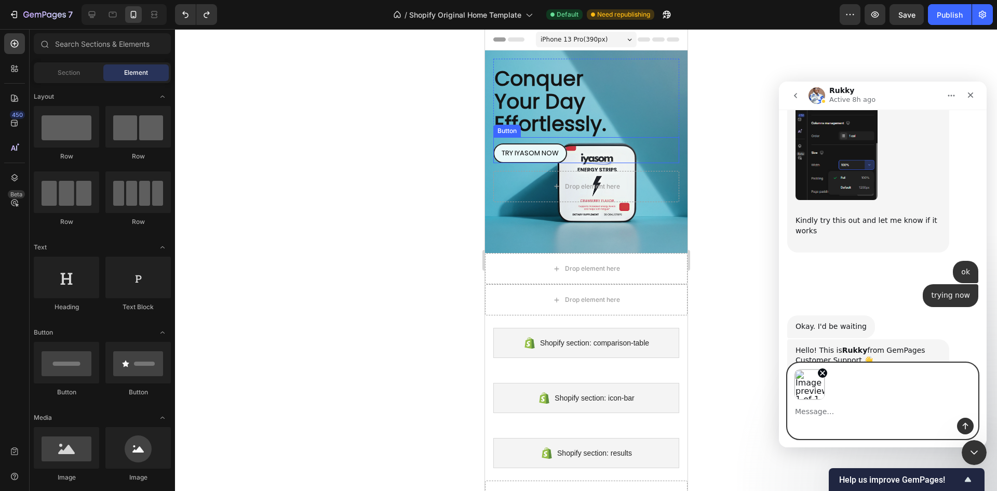
scroll to position [2224, 0]
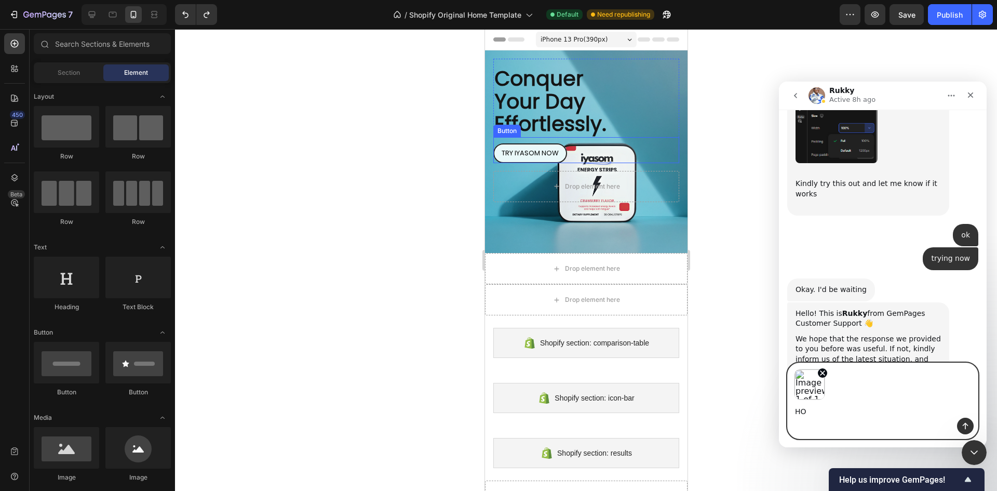
type textarea "H"
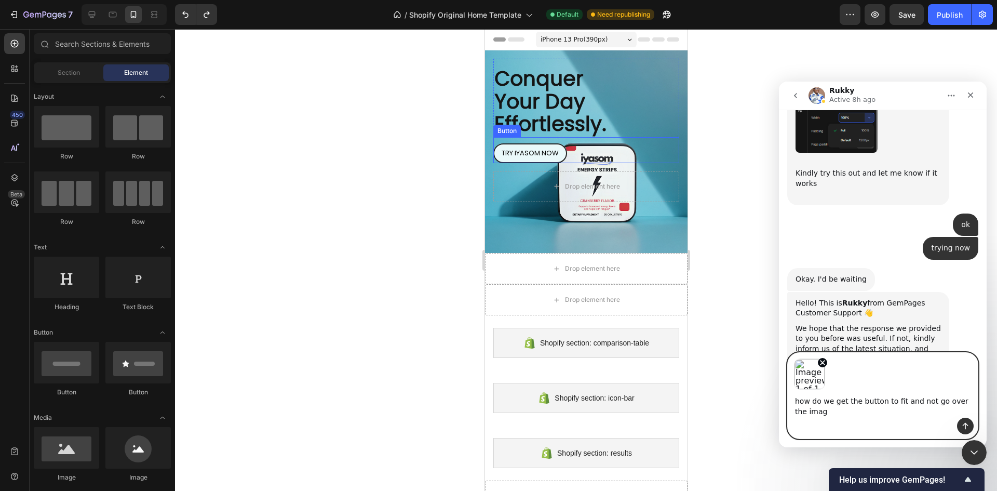
type textarea "how do we get the button to fit and not go over the image"
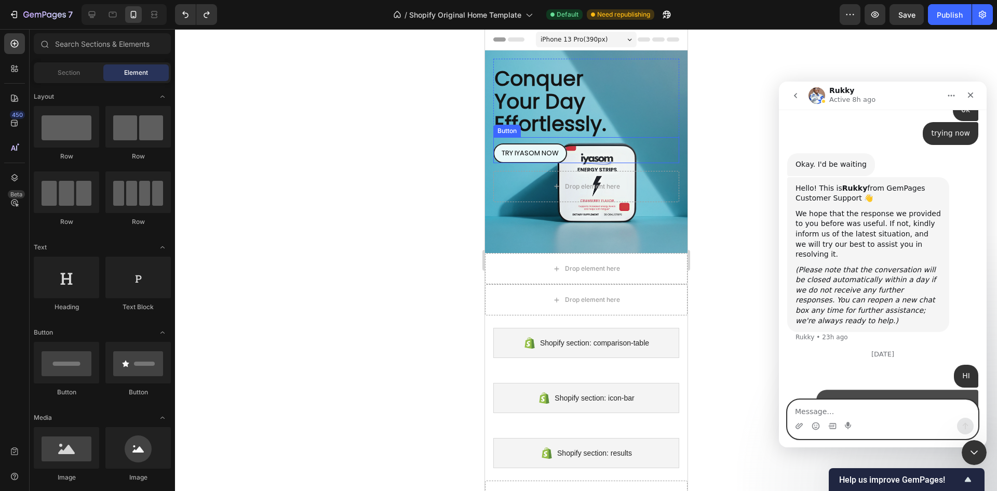
scroll to position [2351, 0]
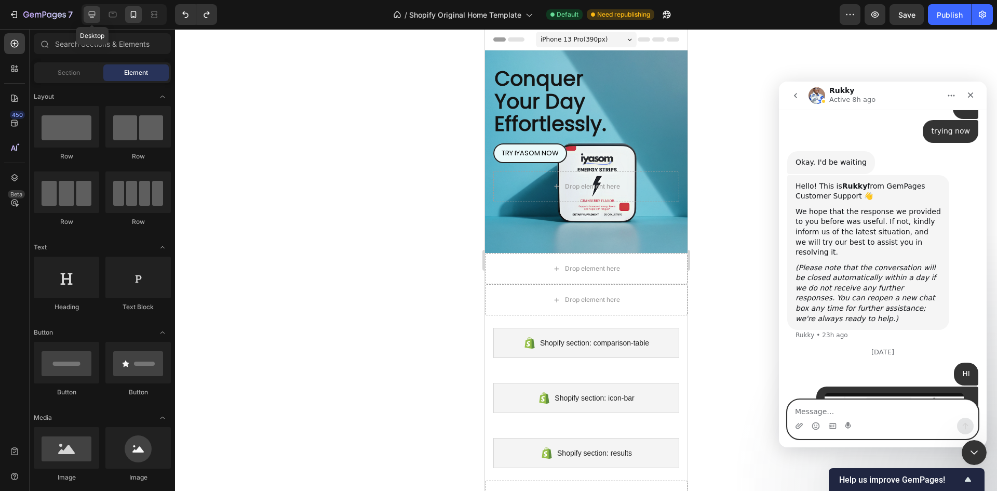
click at [95, 16] on icon at bounding box center [92, 14] width 10 height 10
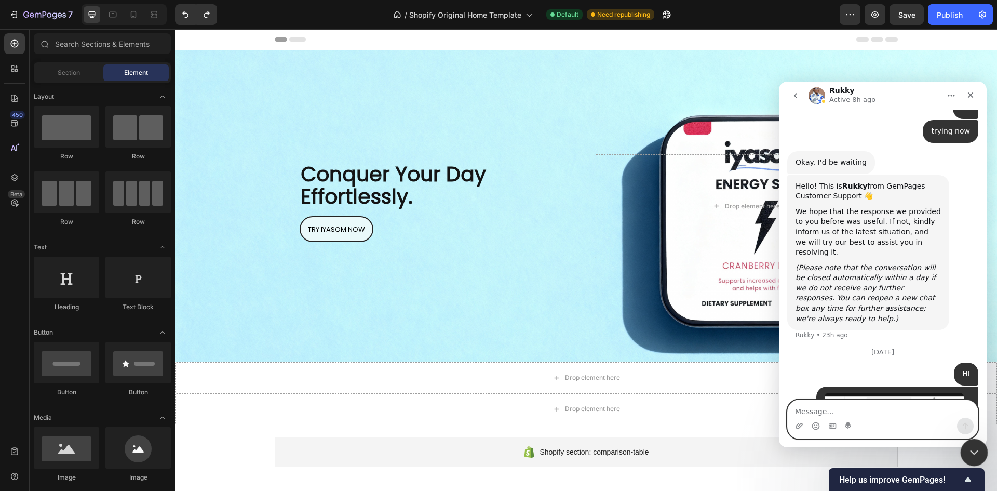
click at [982, 452] on div "Close Intercom Messenger" at bounding box center [972, 450] width 25 height 25
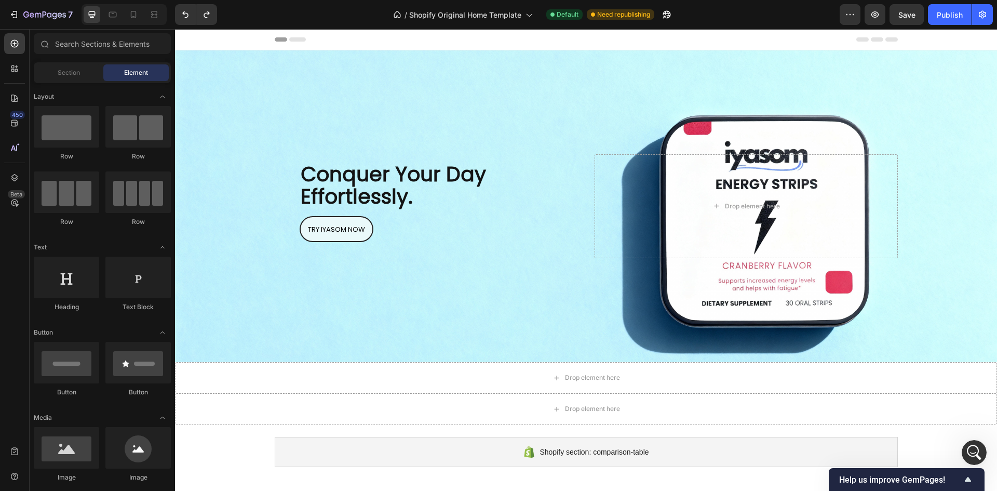
scroll to position [2351, 0]
click at [972, 451] on icon "Open Intercom Messenger" at bounding box center [972, 451] width 7 height 8
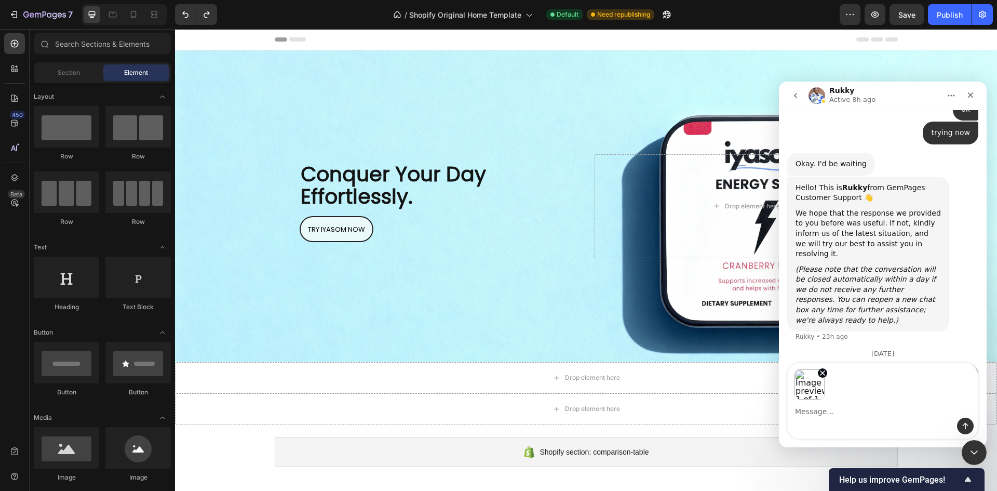
scroll to position [2388, 0]
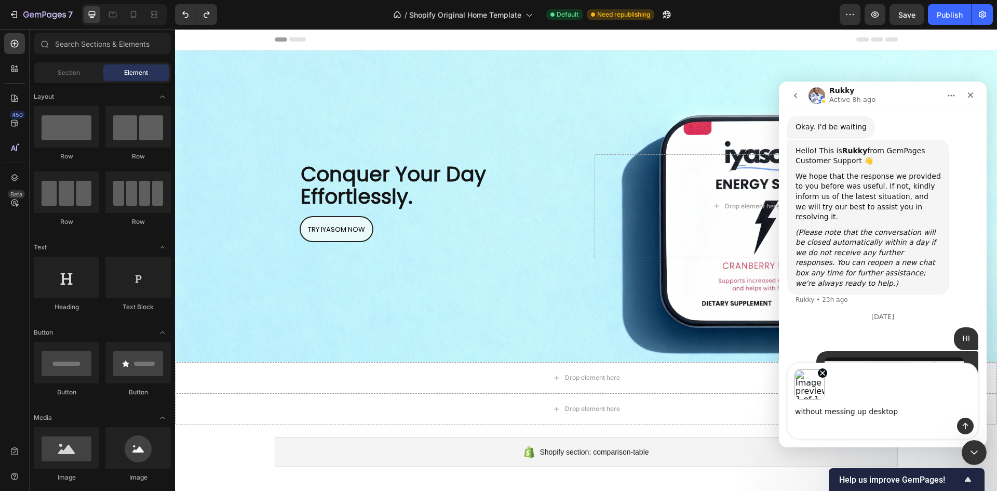
type textarea "without messing up desktop?"
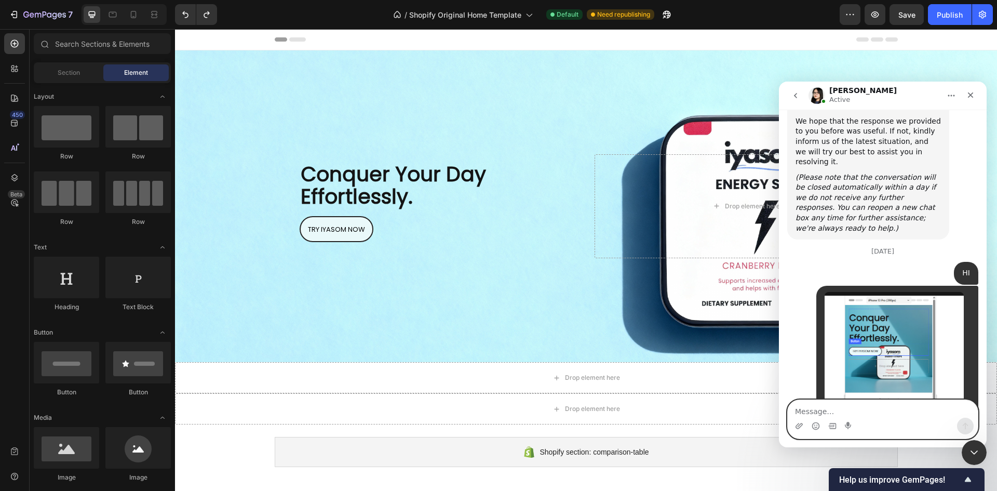
scroll to position [2518, 0]
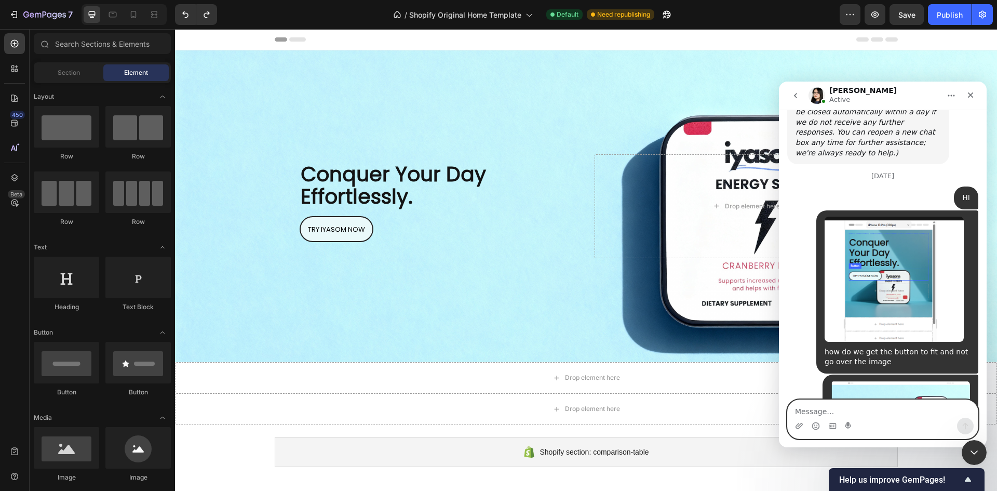
click at [823, 406] on textarea "Message…" at bounding box center [883, 409] width 190 height 18
type textarea "hi"
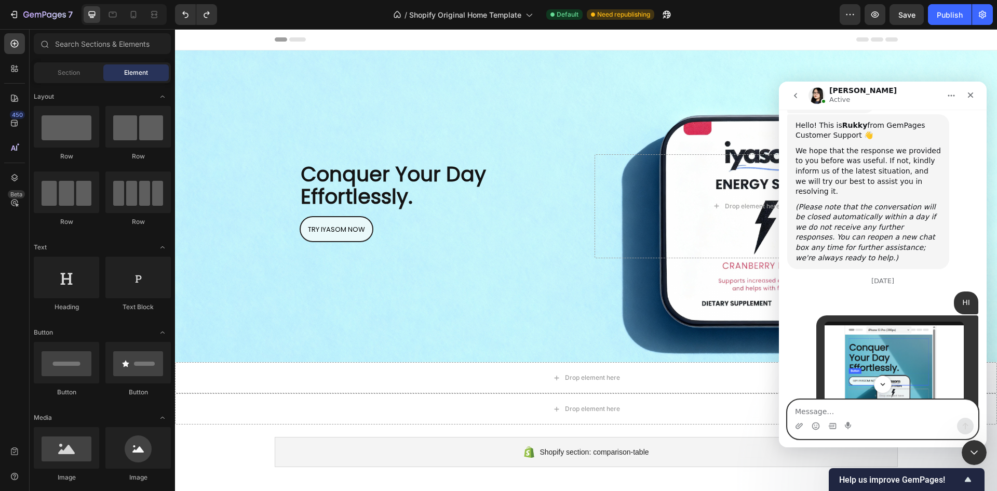
scroll to position [2393, 0]
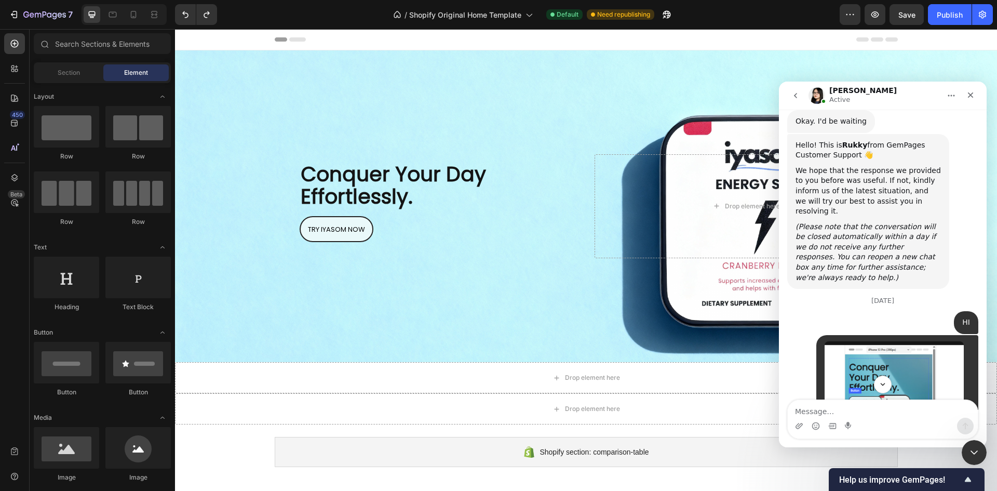
click at [902, 341] on img "Iyasom says…" at bounding box center [894, 403] width 139 height 125
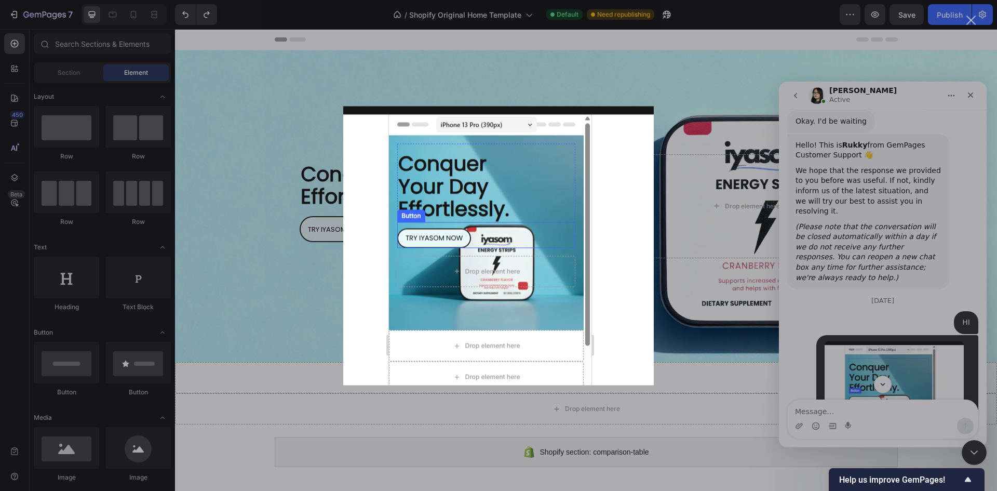
scroll to position [0, 0]
click at [895, 376] on div "Intercom messenger" at bounding box center [498, 245] width 997 height 491
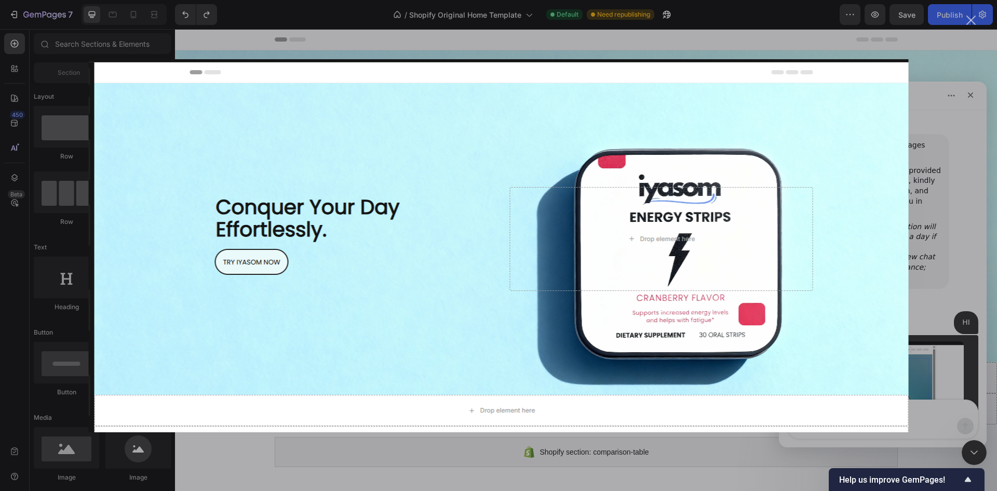
click at [922, 348] on div "Intercom messenger" at bounding box center [498, 245] width 997 height 491
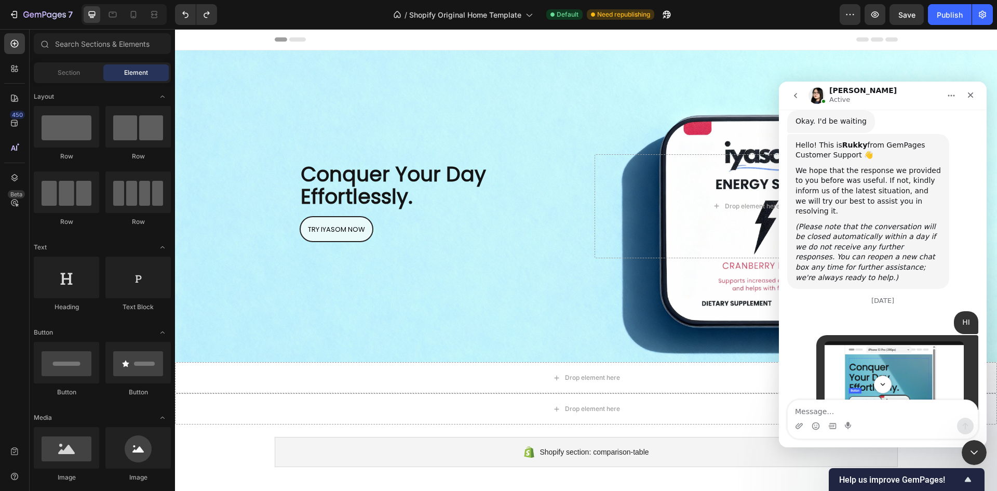
scroll to position [2549, 0]
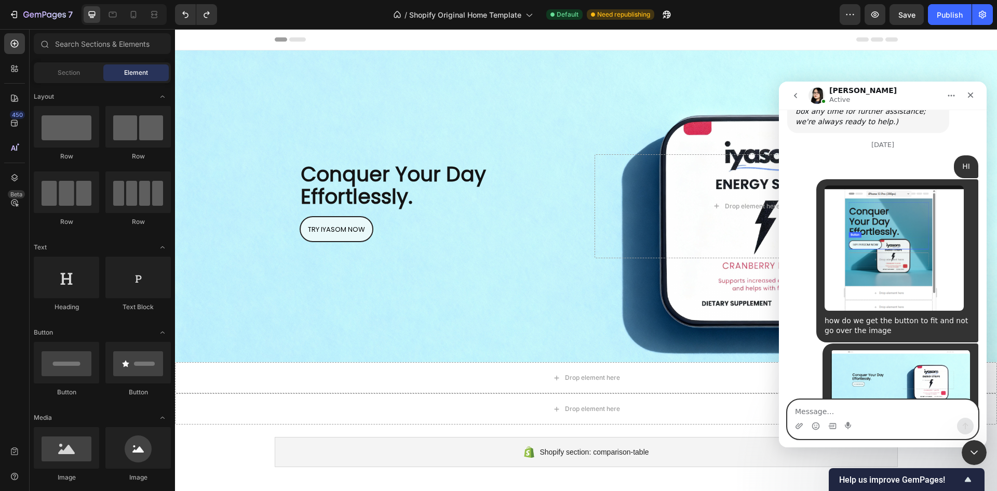
click at [918, 405] on textarea "Message…" at bounding box center [883, 409] width 190 height 18
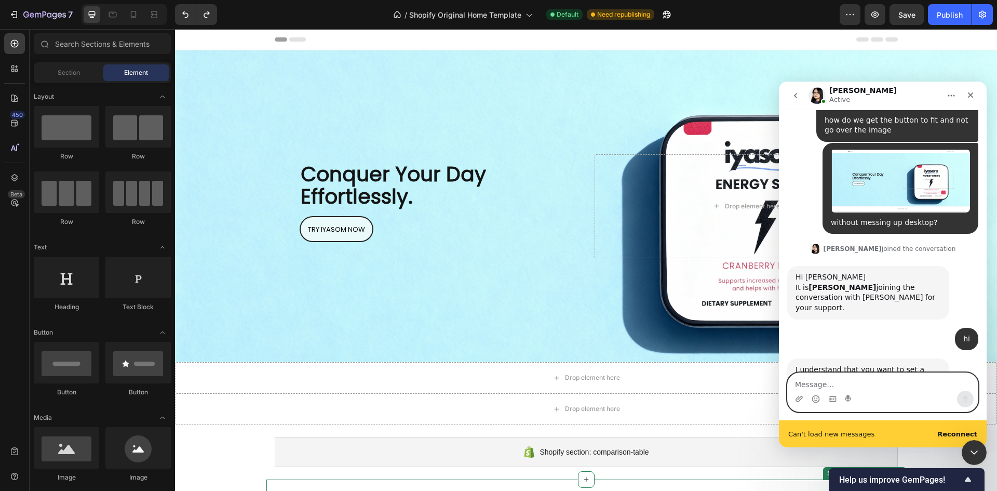
scroll to position [2777, 0]
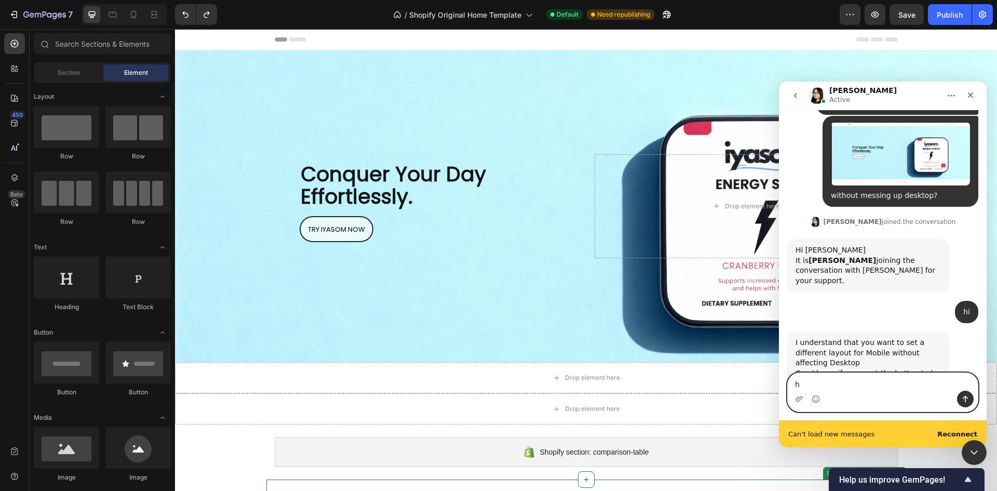
type textarea "hi"
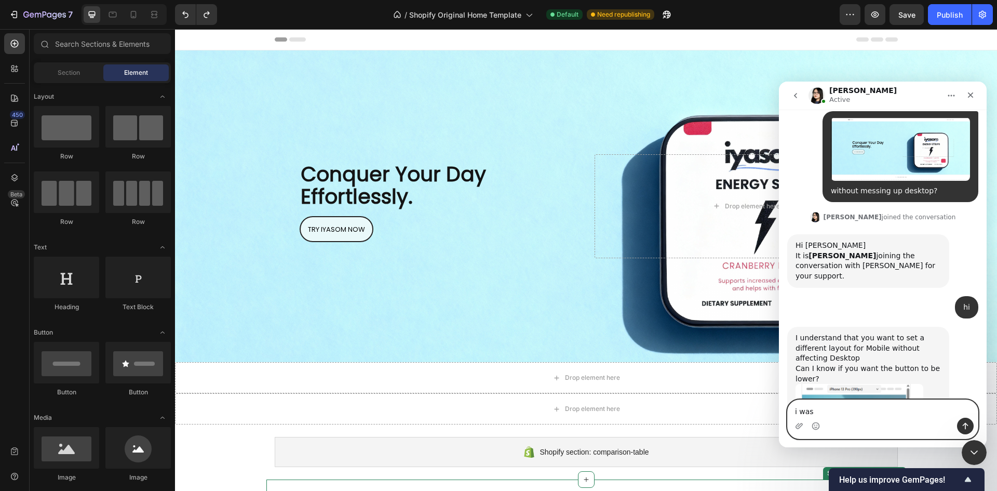
scroll to position [2781, 0]
type textarea "i want it below the text"
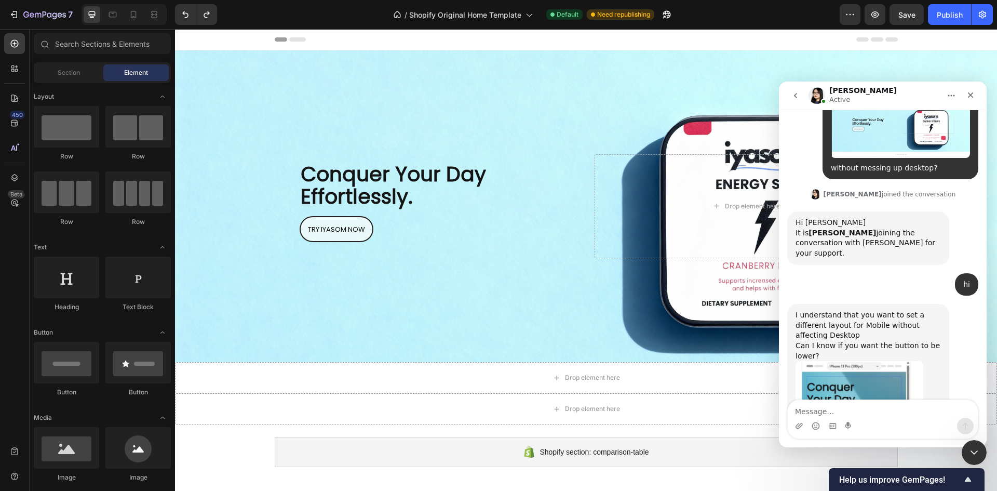
click at [870, 361] on img "Pauline says…" at bounding box center [860, 430] width 128 height 139
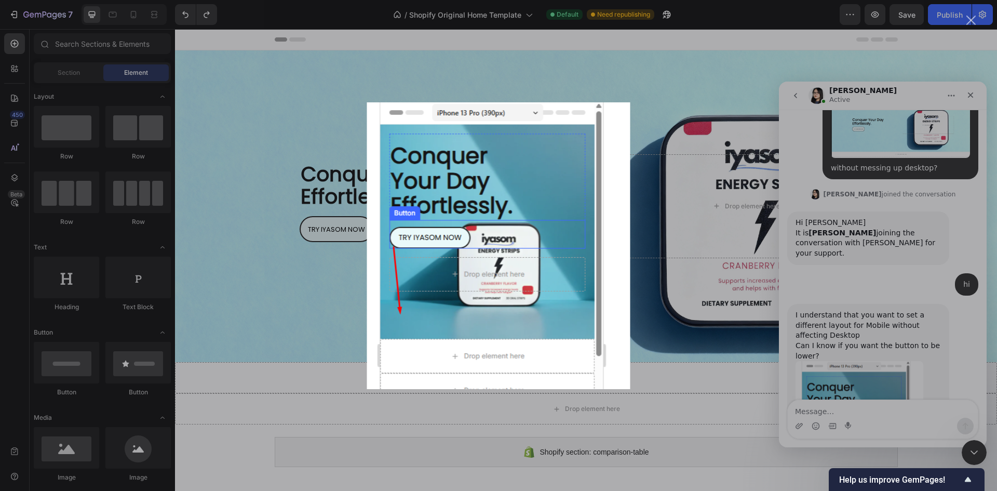
scroll to position [0, 0]
click at [836, 317] on div "Intercom messenger" at bounding box center [498, 245] width 997 height 491
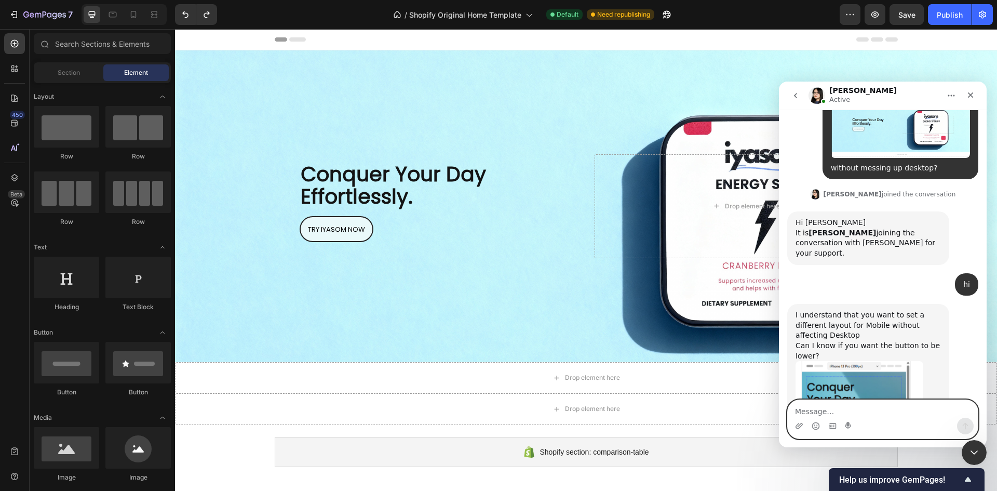
click at [899, 408] on textarea "Message…" at bounding box center [883, 409] width 190 height 18
type textarea "i"
type textarea "but is the image causing the problem?"
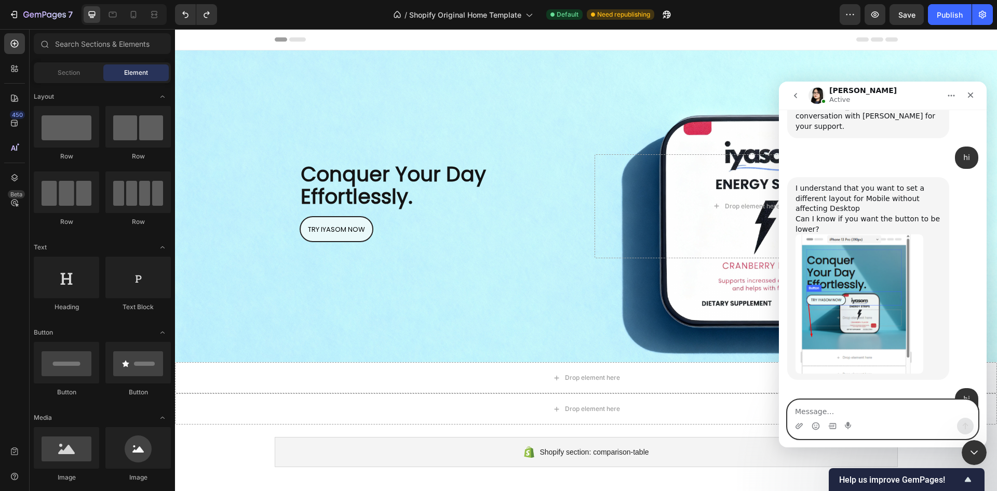
scroll to position [2943, 0]
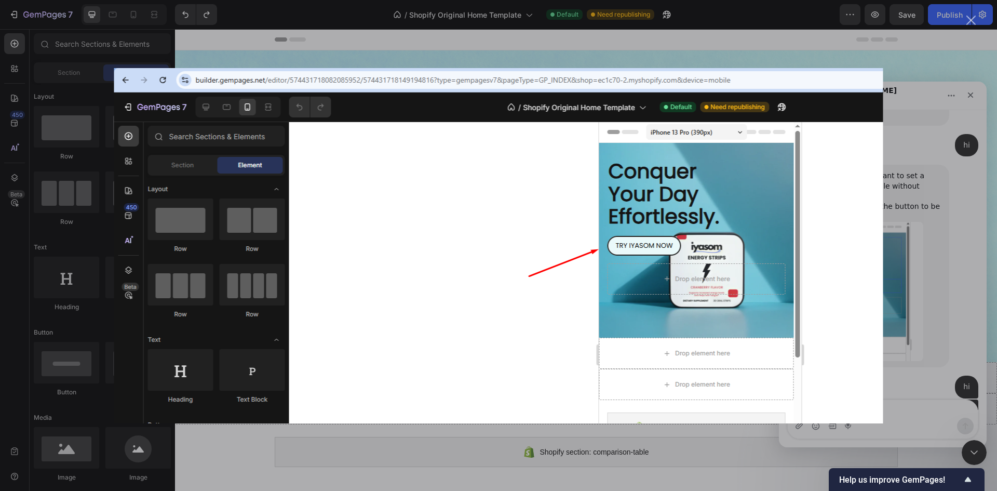
scroll to position [0, 0]
click at [908, 413] on div "Intercom messenger" at bounding box center [498, 245] width 997 height 491
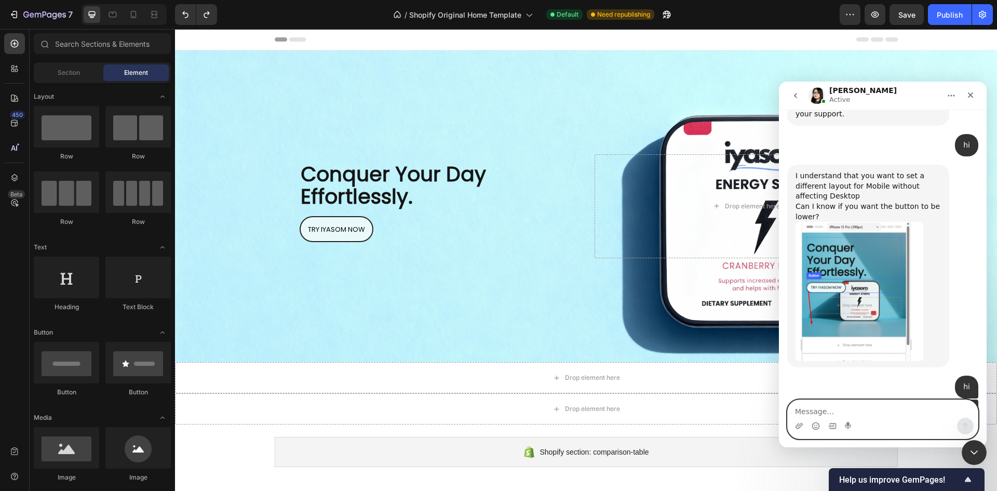
click at [919, 410] on textarea "Message…" at bounding box center [883, 409] width 190 height 18
type textarea "you see how its going over the image"
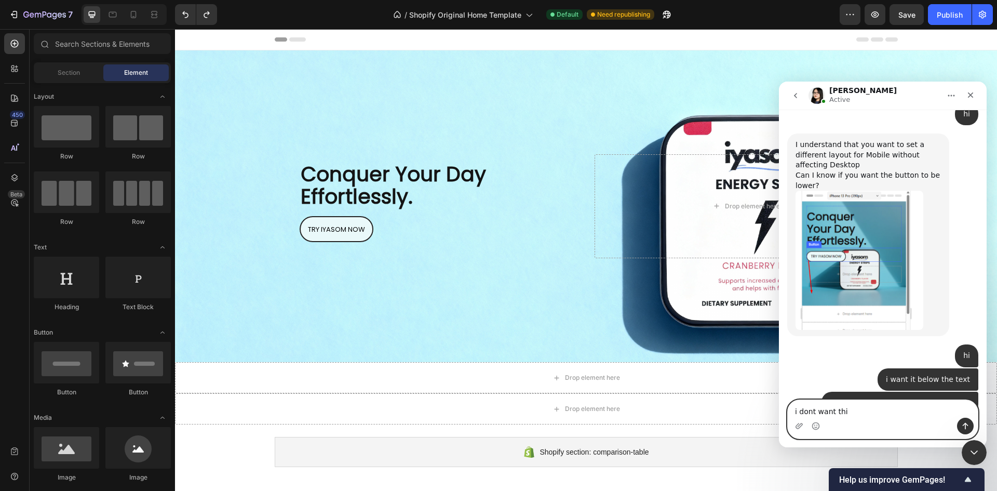
type textarea "i dont want this"
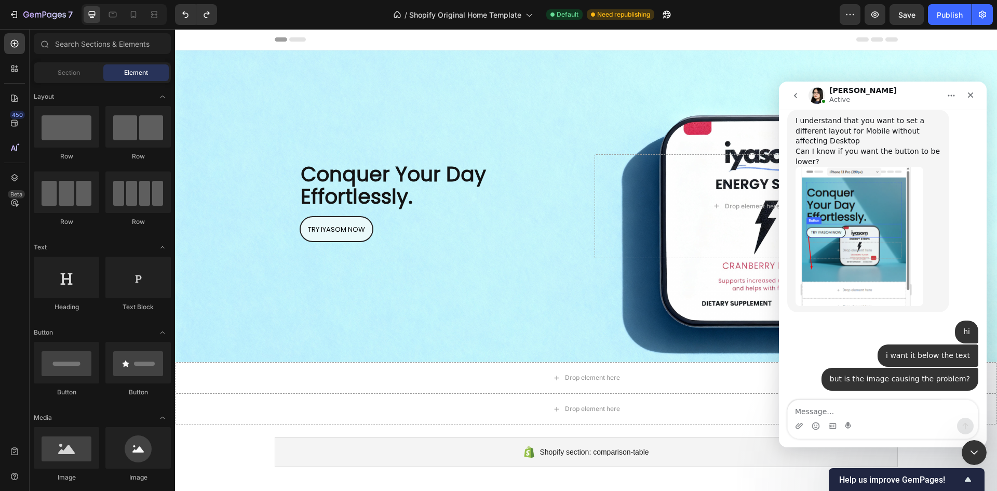
click at [882, 436] on img "Pauline says…" at bounding box center [865, 468] width 139 height 64
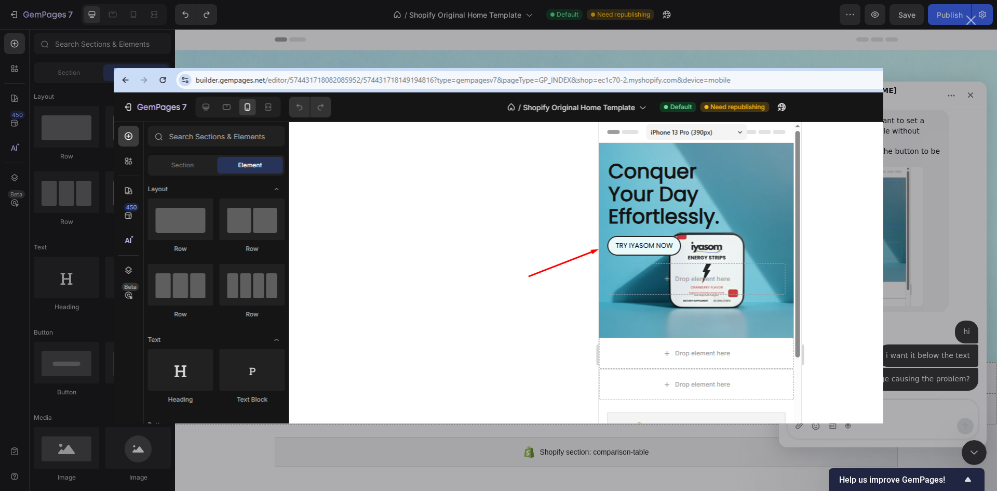
scroll to position [0, 0]
click at [937, 374] on div "Intercom messenger" at bounding box center [498, 245] width 997 height 491
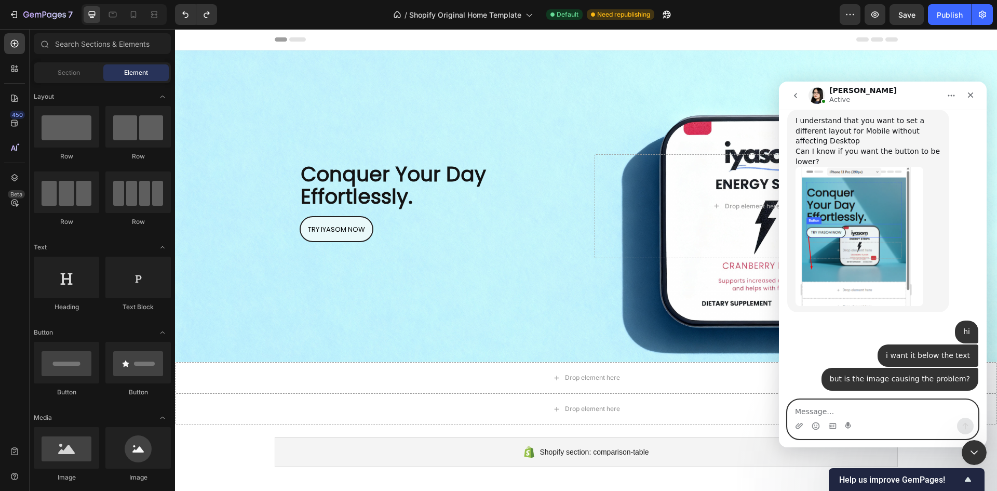
click at [905, 413] on textarea "Message…" at bounding box center [883, 409] width 190 height 18
type textarea "over the producty"
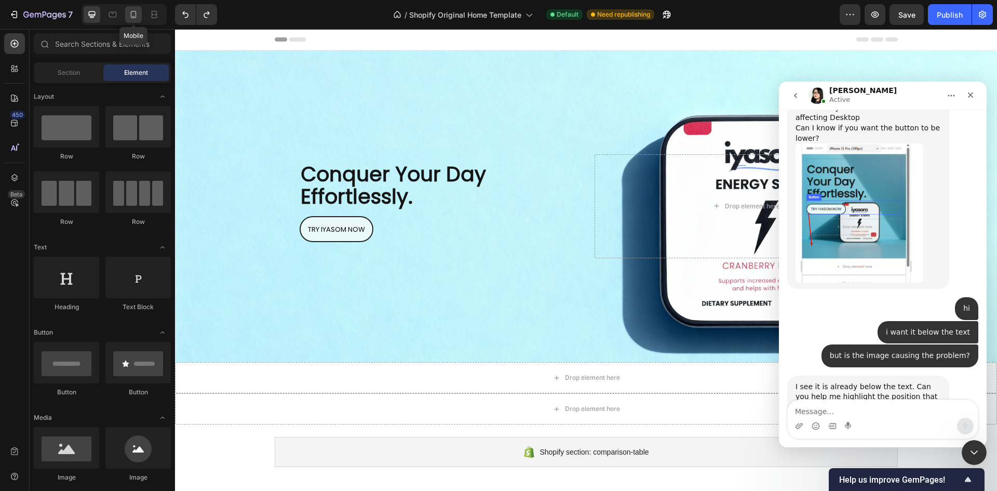
click at [133, 13] on icon at bounding box center [133, 14] width 10 height 10
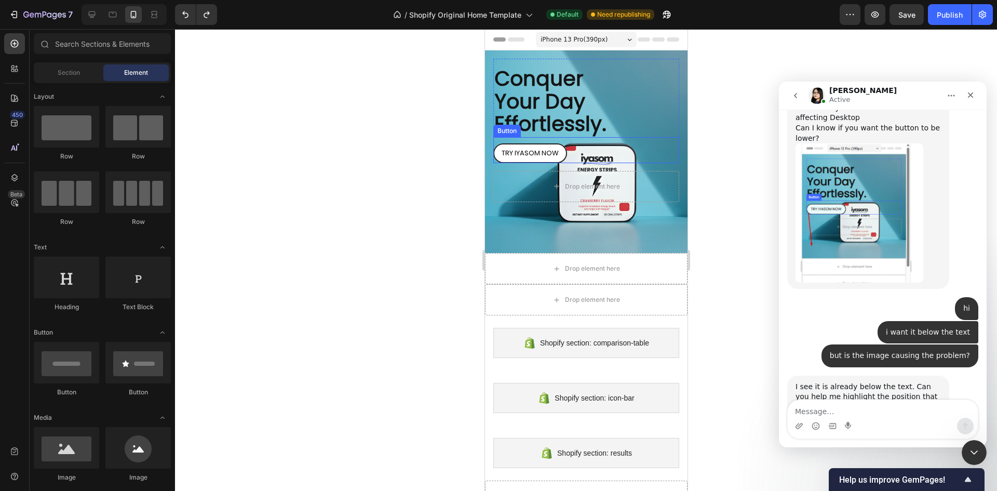
click at [557, 147] on link "TRY IYASOM NOW" at bounding box center [530, 153] width 74 height 20
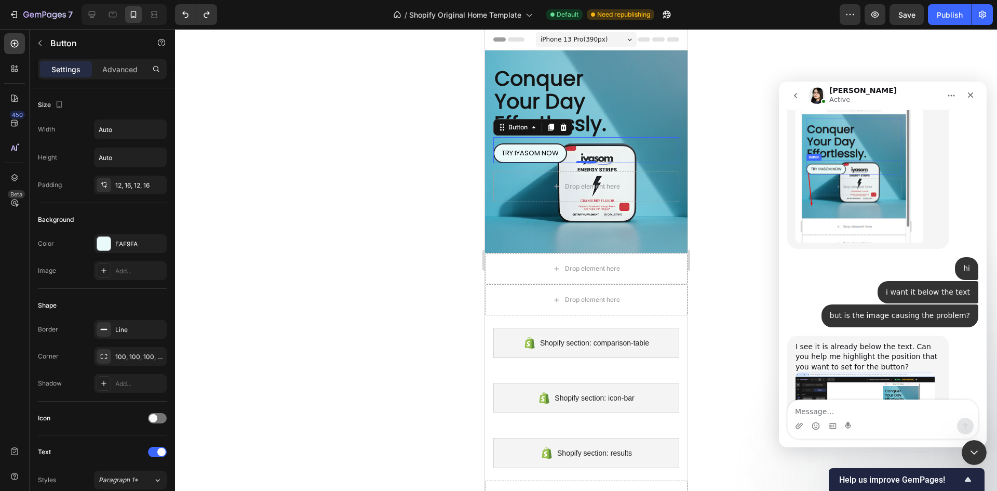
scroll to position [3175, 0]
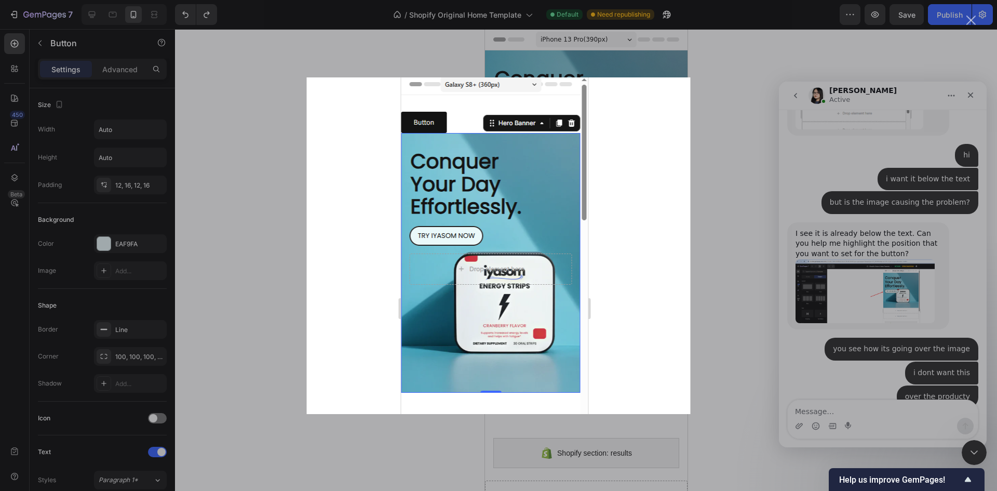
scroll to position [0, 0]
click at [894, 322] on div "Intercom messenger" at bounding box center [498, 245] width 997 height 491
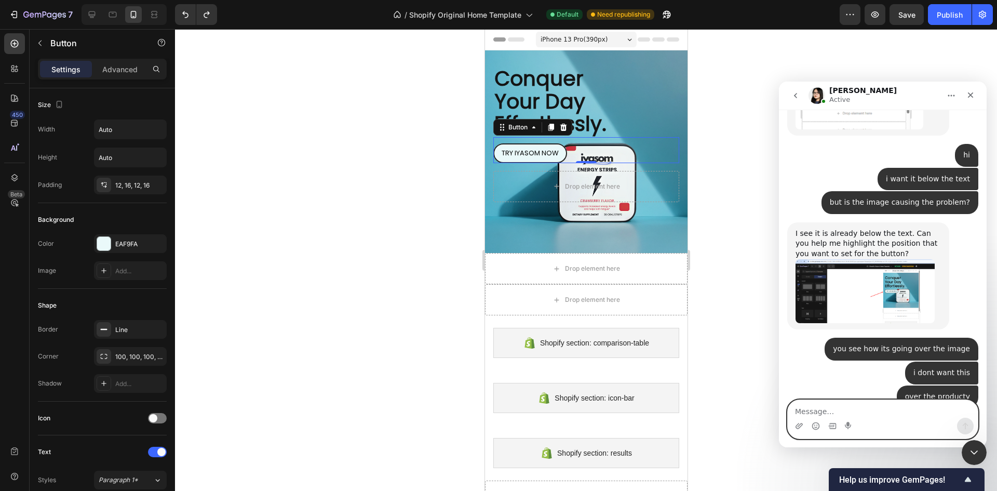
click at [872, 416] on textarea "Message…" at bounding box center [883, 409] width 190 height 18
type textarea "yes perfect"
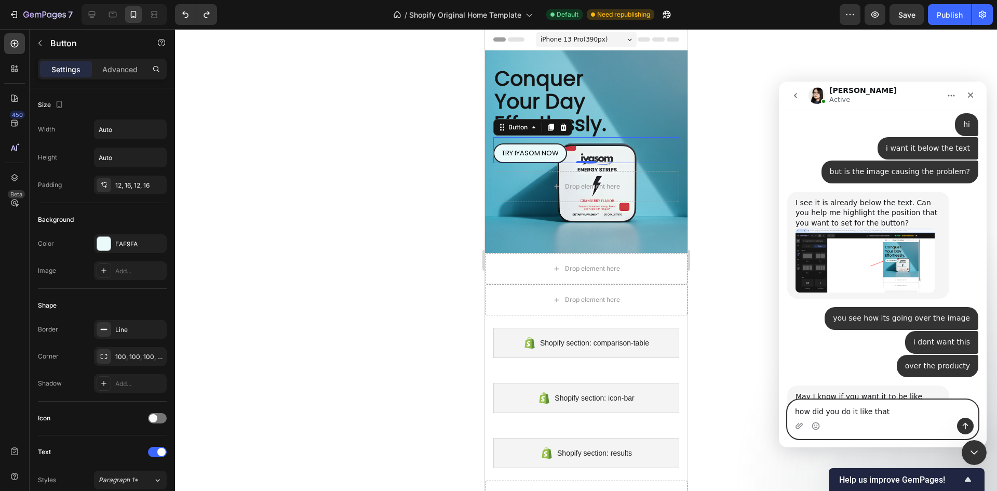
type textarea "how did you do it like that?"
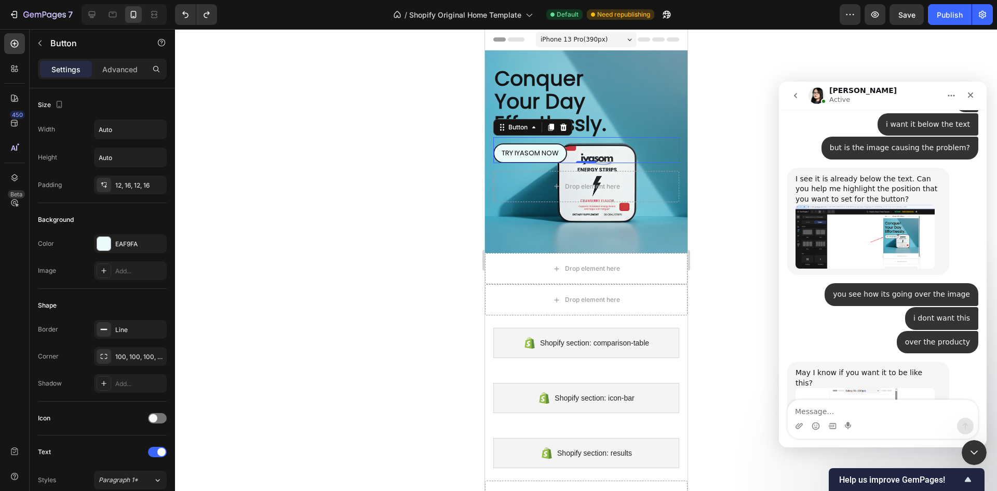
click at [890, 388] on img "Pauline says…" at bounding box center [865, 449] width 139 height 122
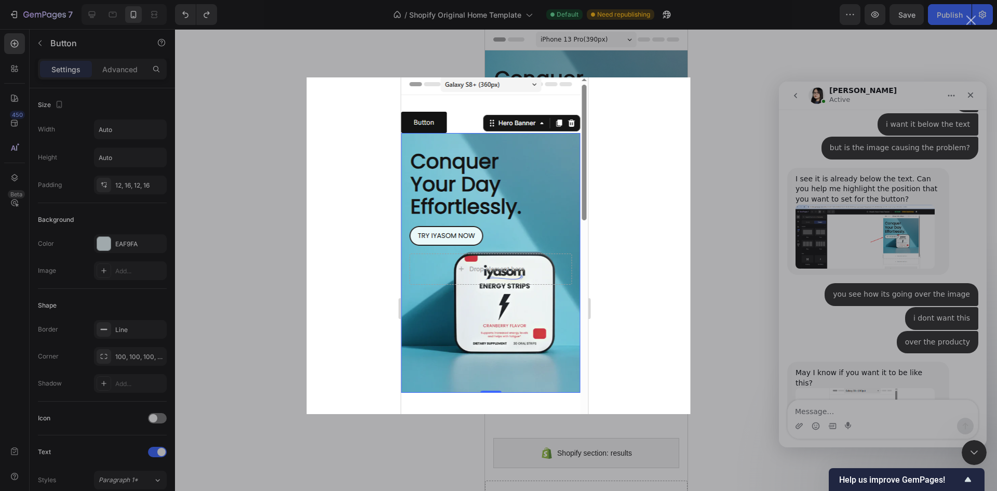
scroll to position [0, 0]
click at [755, 192] on div "Intercom messenger" at bounding box center [498, 245] width 997 height 491
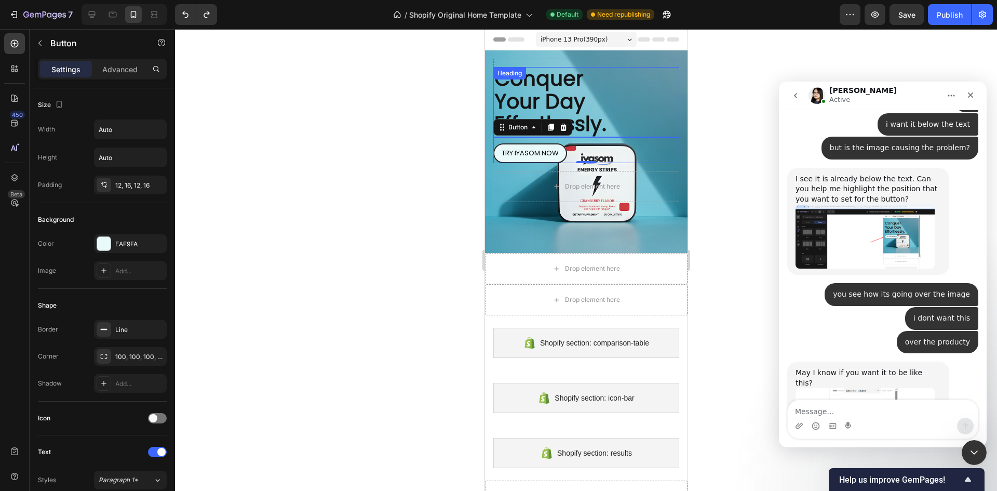
click at [524, 88] on span "Conquer Your Day Effortlessly." at bounding box center [550, 101] width 112 height 74
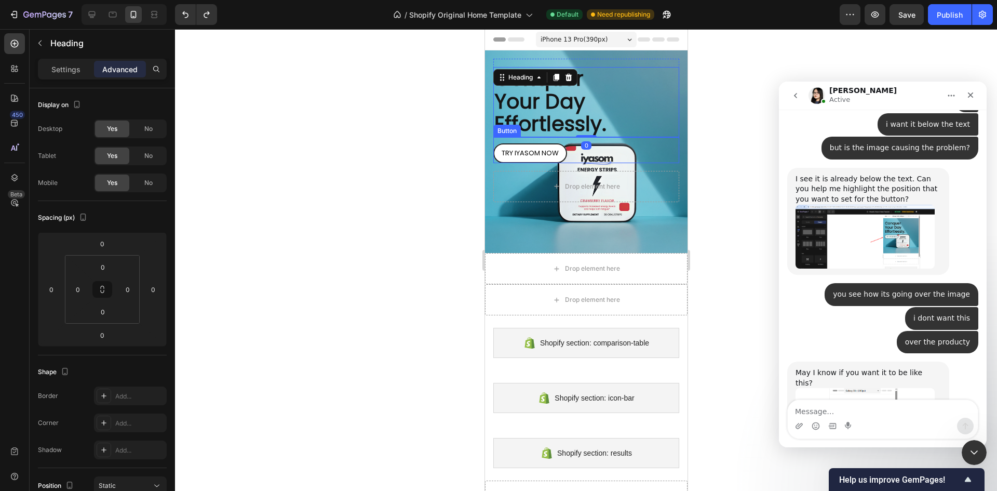
click at [559, 147] on link "TRY IYASOM NOW" at bounding box center [530, 153] width 74 height 20
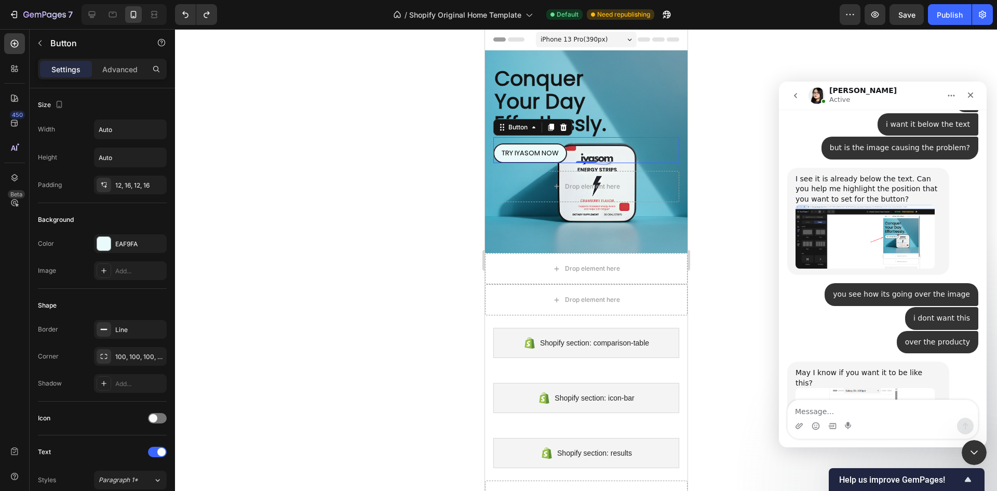
click at [840, 388] on img "Pauline says…" at bounding box center [865, 449] width 139 height 122
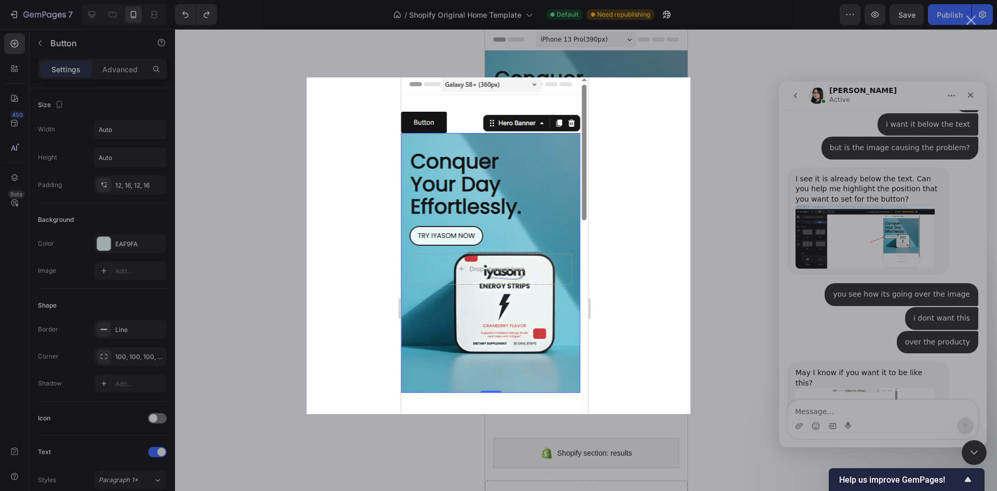
click at [849, 241] on div "Intercom messenger" at bounding box center [498, 245] width 997 height 491
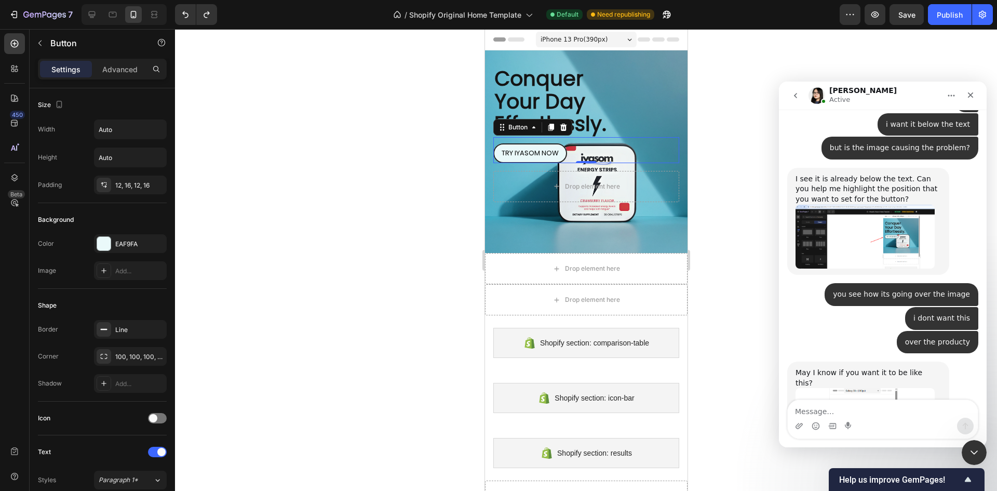
click at [600, 39] on div "iPhone 13 Pro ( 390 px)" at bounding box center [585, 40] width 101 height 16
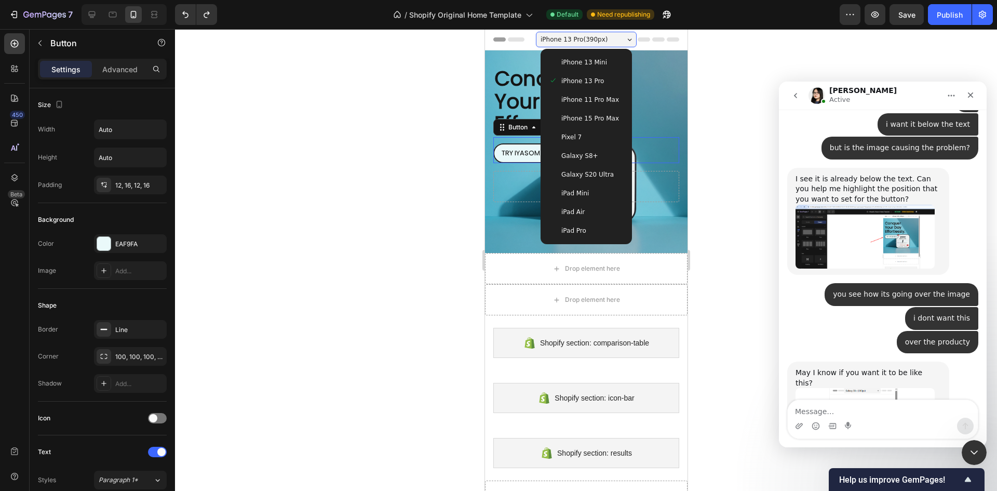
click at [600, 157] on div "Galaxy S8+" at bounding box center [585, 156] width 75 height 10
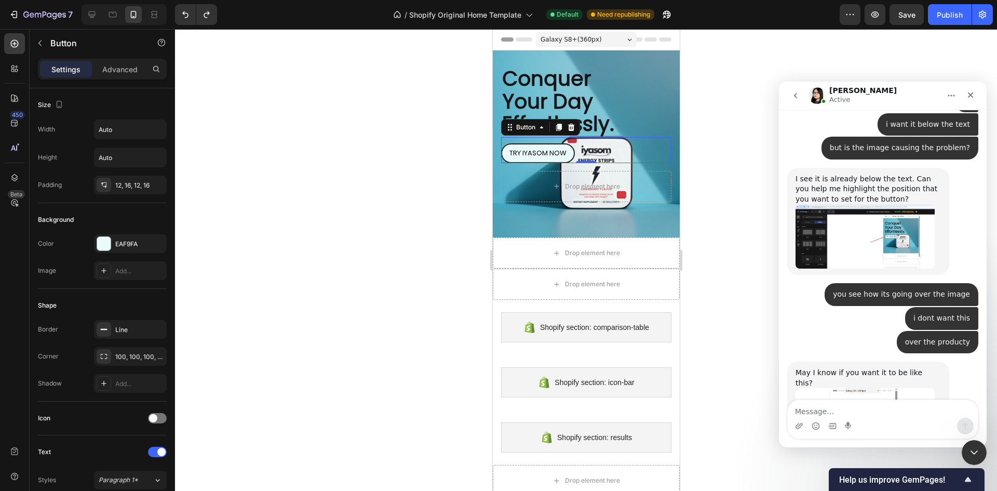
click at [610, 38] on div "Galaxy S8+ ( 360 px)" at bounding box center [585, 40] width 101 height 16
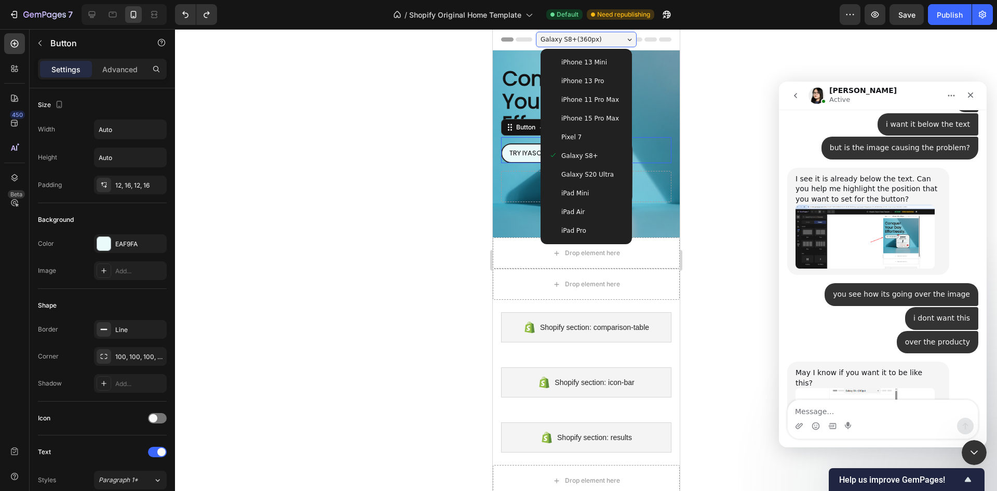
click at [604, 82] on div "iPhone 13 Pro" at bounding box center [585, 81] width 75 height 10
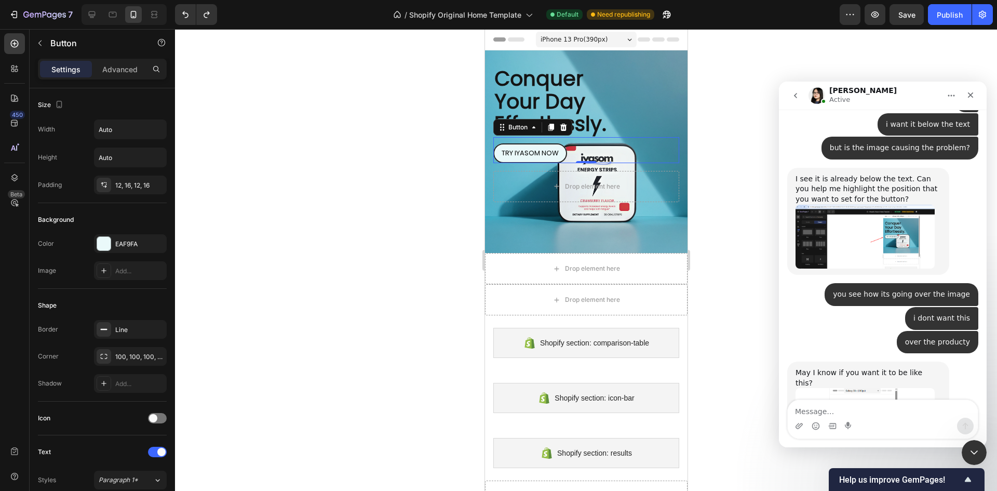
click at [838, 388] on img "Pauline says…" at bounding box center [865, 449] width 139 height 122
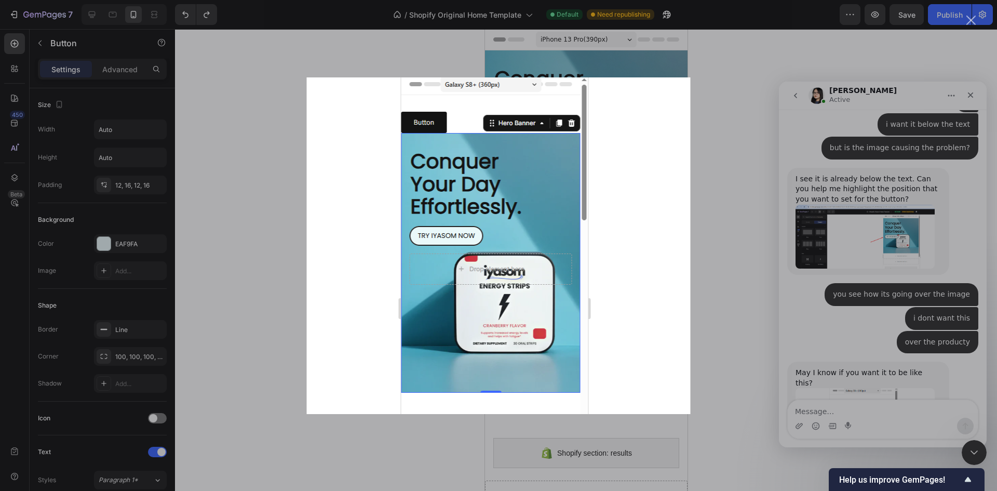
click at [868, 243] on div "Intercom messenger" at bounding box center [498, 245] width 997 height 491
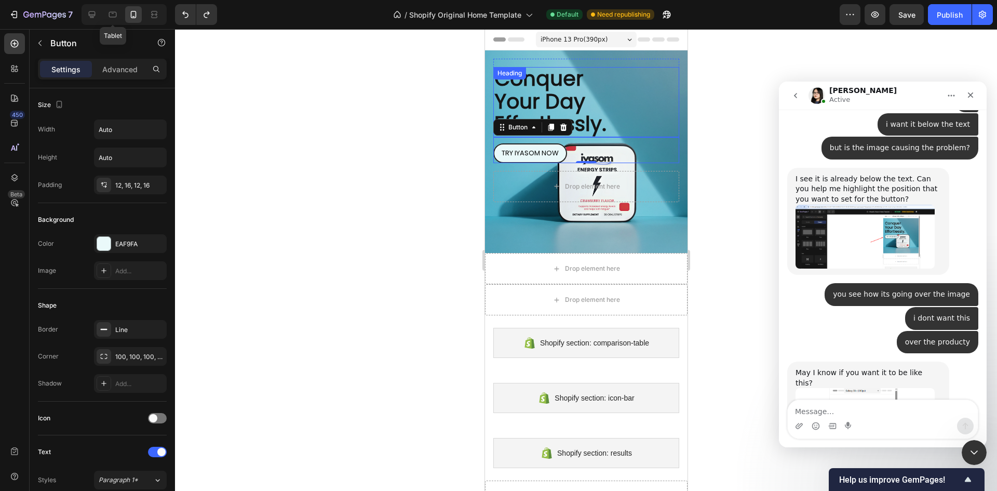
scroll to position [3269, 0]
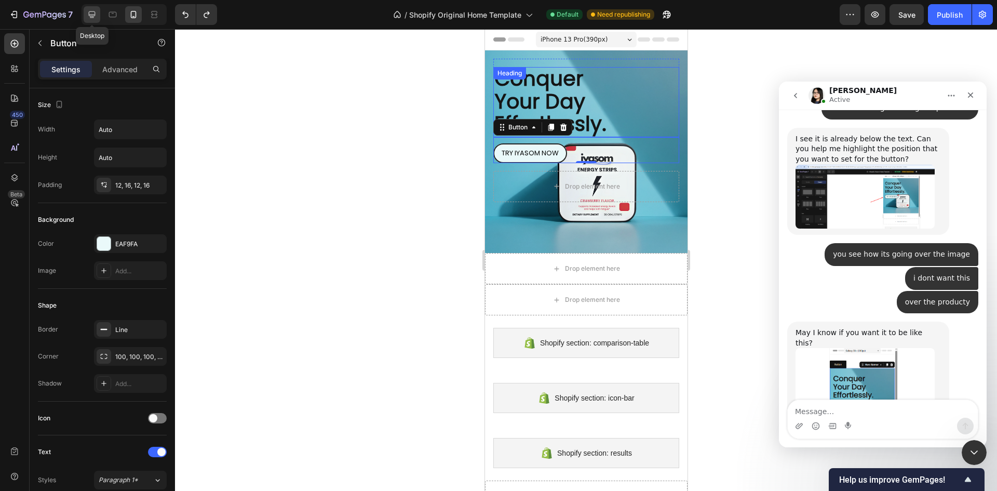
click at [95, 12] on icon at bounding box center [92, 14] width 7 height 7
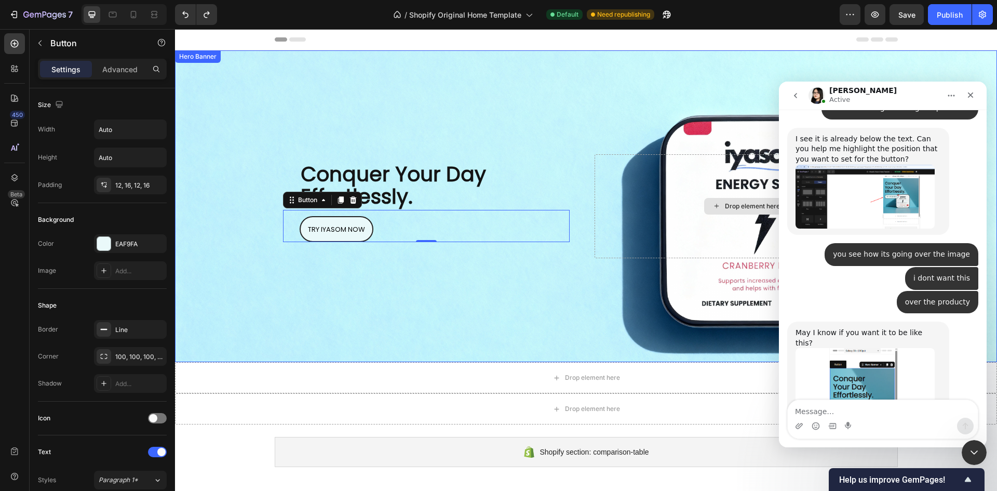
scroll to position [3345, 0]
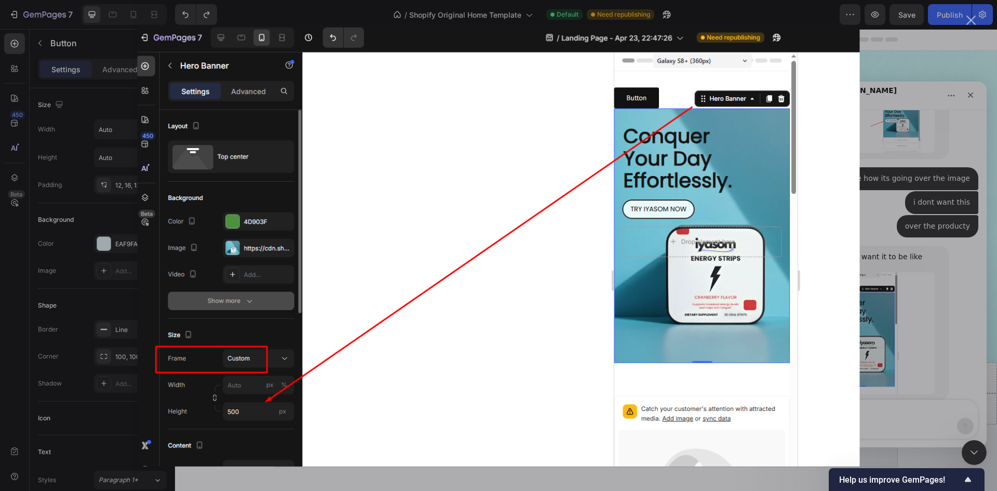
click at [894, 141] on div "Intercom messenger" at bounding box center [498, 245] width 997 height 491
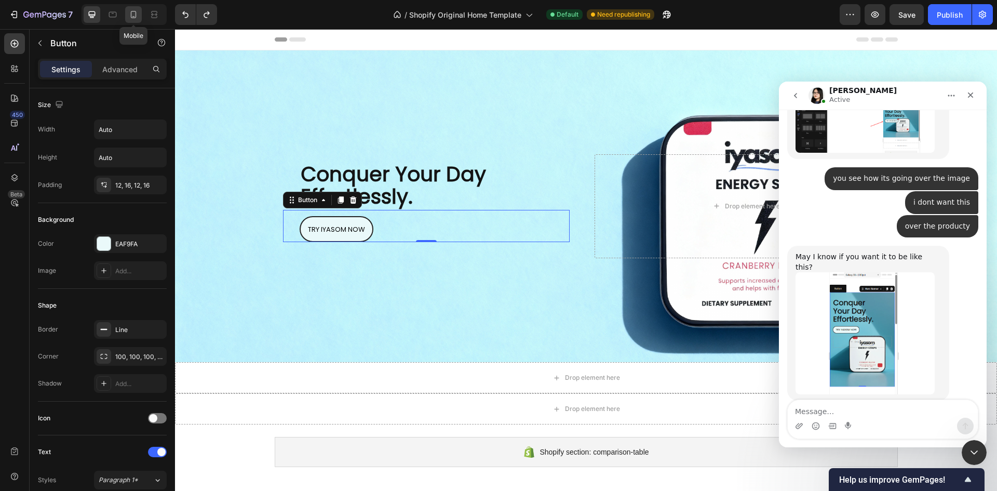
click at [137, 14] on icon at bounding box center [133, 14] width 10 height 10
type input "10"
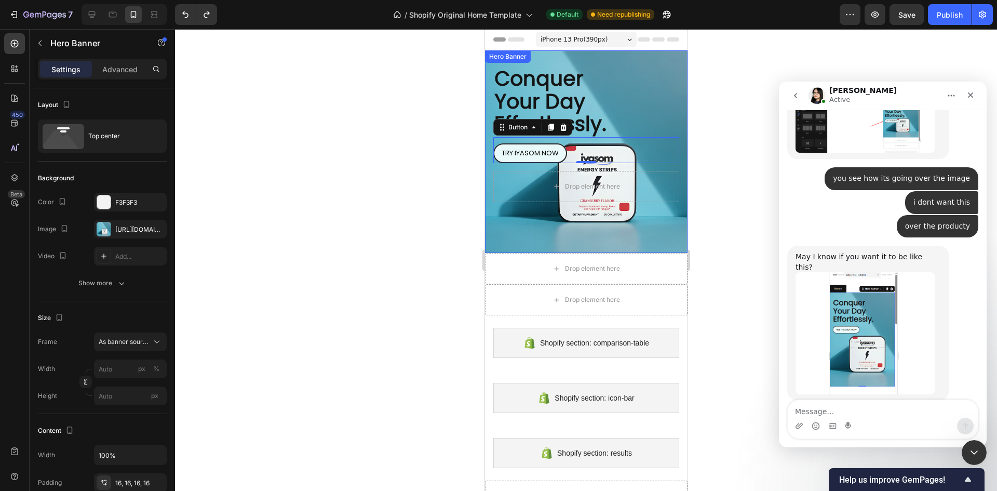
click at [675, 65] on div "⁠⁠⁠⁠⁠⁠⁠ Conquer Your Day Effortlessly. Heading TRY IYASOM NOW Button 0 Row Drop…" at bounding box center [586, 130] width 203 height 160
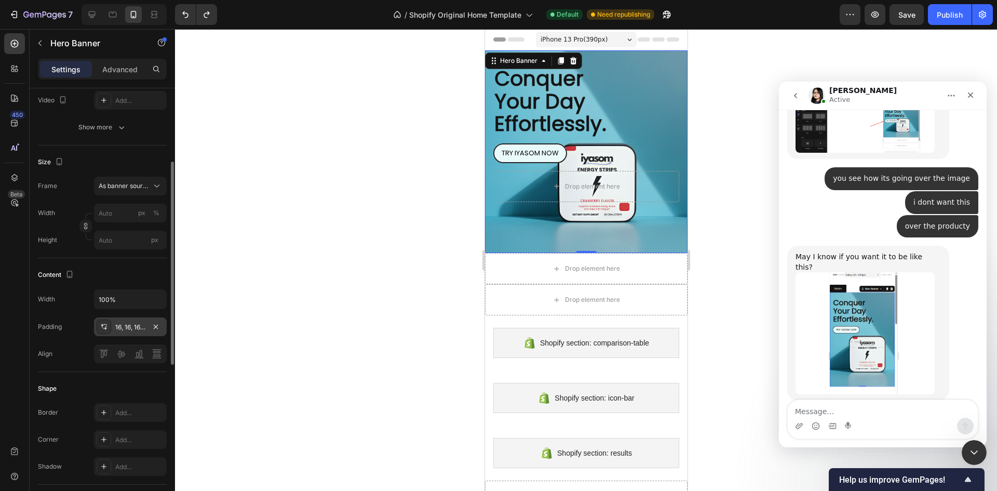
scroll to position [104, 0]
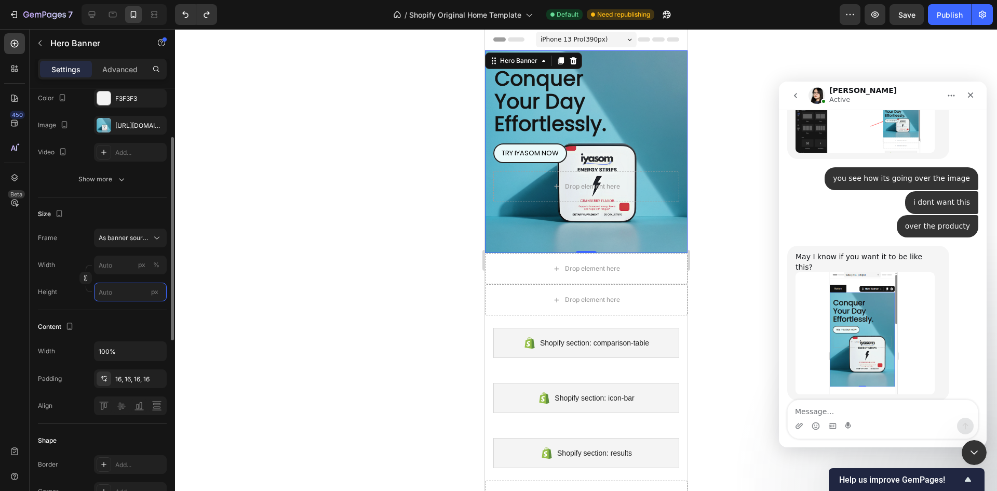
click at [115, 285] on input "px" at bounding box center [130, 291] width 73 height 19
click at [764, 376] on div at bounding box center [586, 260] width 822 height 462
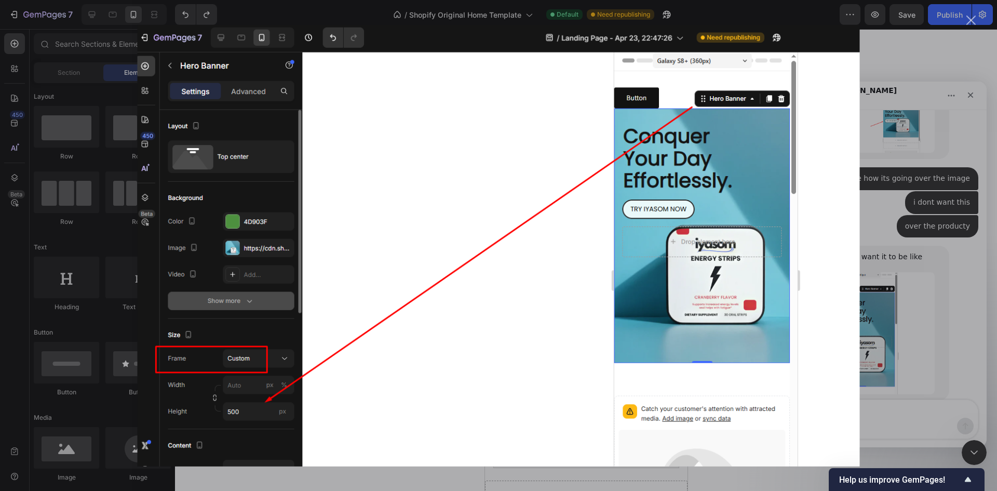
click at [893, 370] on div "Intercom messenger" at bounding box center [498, 245] width 997 height 491
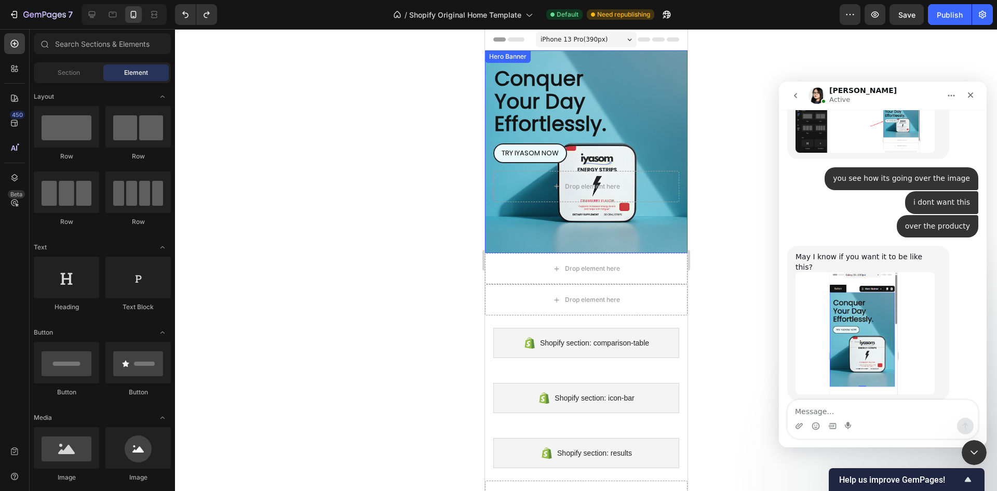
click at [674, 64] on div "⁠⁠⁠⁠⁠⁠⁠ Conquer Your Day Effortlessly. Heading TRY IYASOM NOW Button Row Drop e…" at bounding box center [586, 130] width 203 height 160
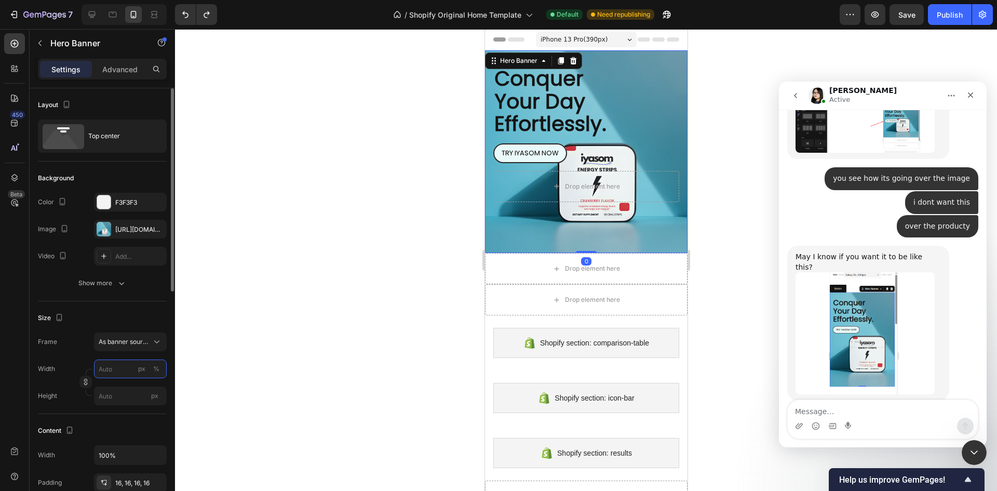
click at [115, 362] on input "px %" at bounding box center [130, 368] width 73 height 19
click at [83, 353] on div "Frame As banner source Width px % Height px" at bounding box center [102, 368] width 129 height 73
click at [128, 395] on input "px" at bounding box center [130, 395] width 73 height 19
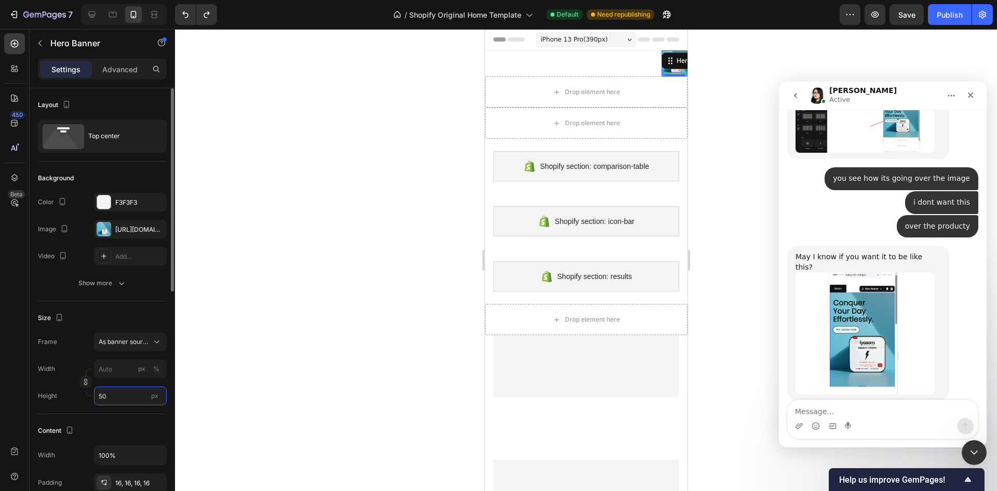
type input "500"
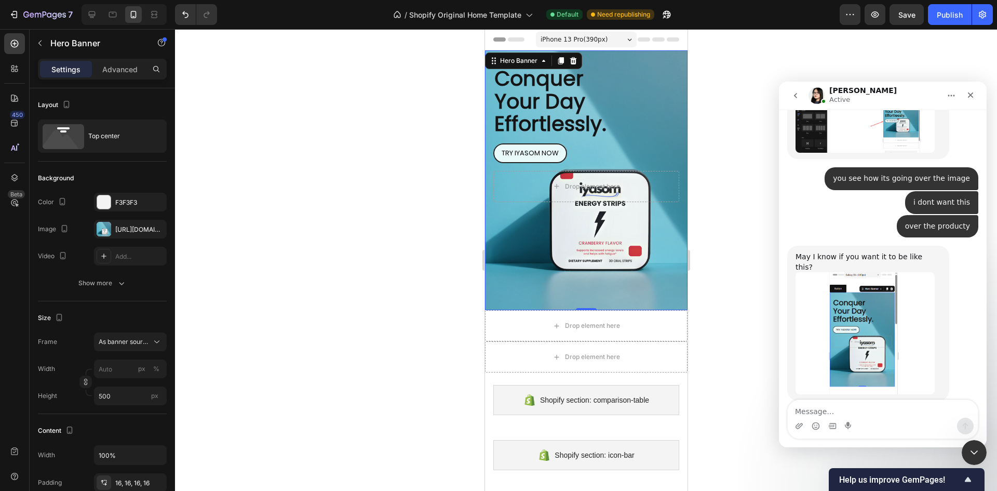
click at [406, 218] on div at bounding box center [586, 260] width 822 height 462
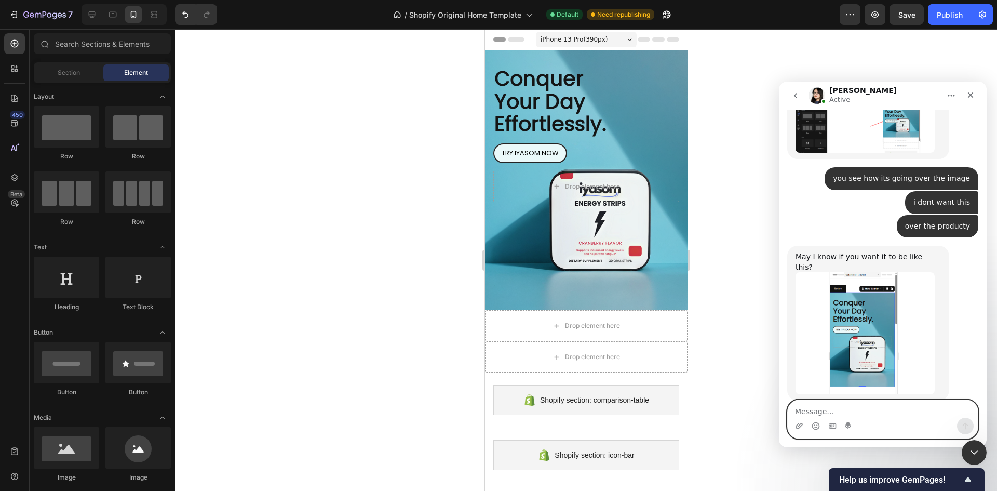
click at [867, 414] on textarea "Message…" at bounding box center [883, 409] width 190 height 18
type textarea "okay got it thanks"
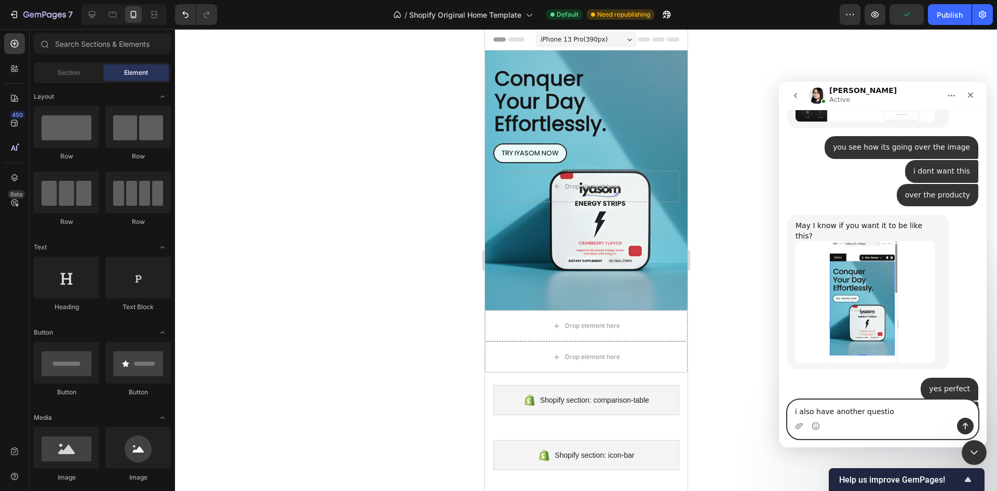
type textarea "i also have another question"
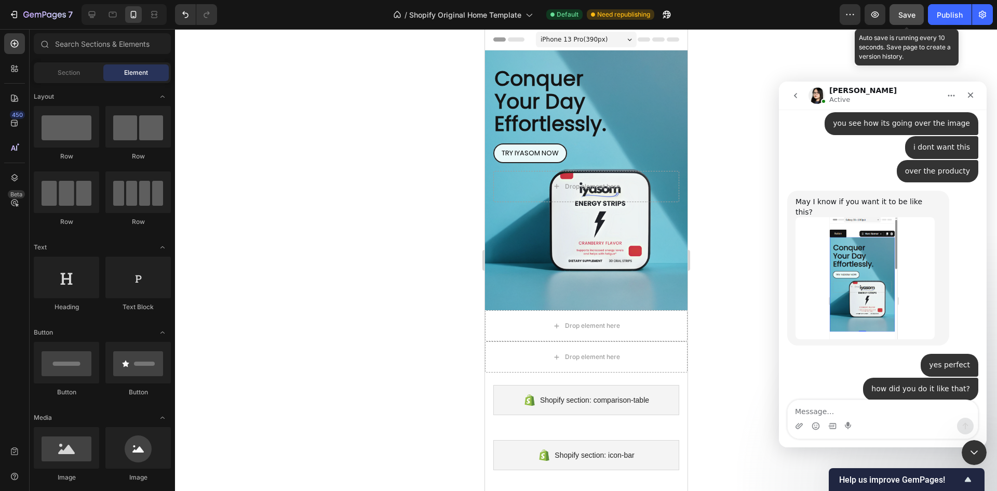
click at [899, 8] on button "Save" at bounding box center [907, 14] width 34 height 21
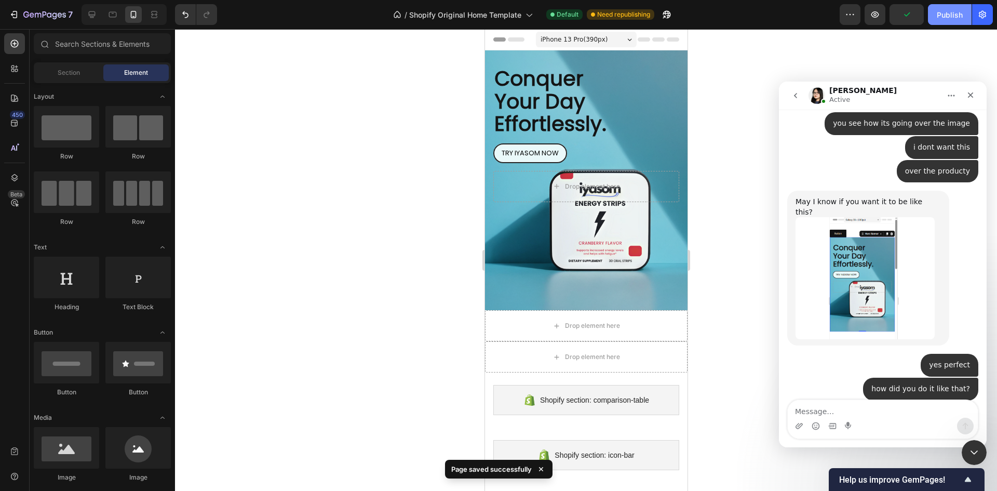
click at [954, 15] on div "Publish" at bounding box center [950, 14] width 26 height 11
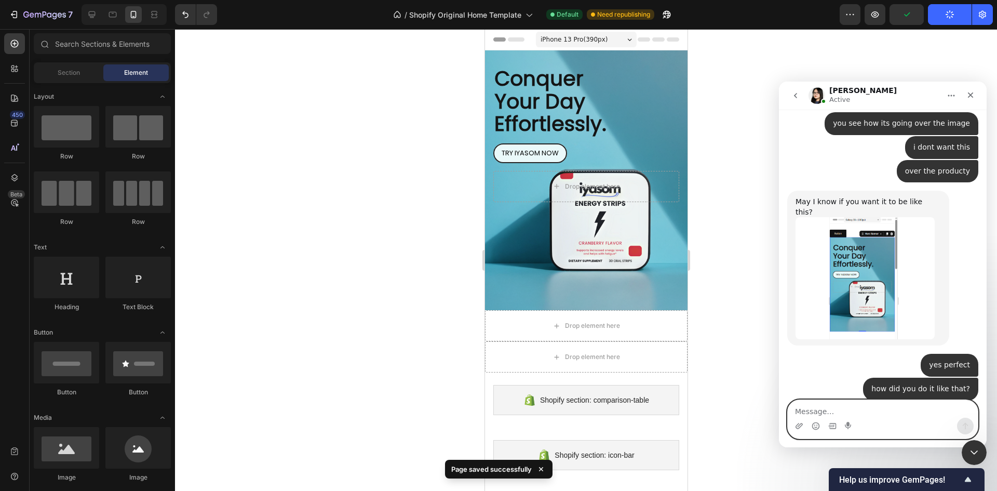
click at [883, 400] on textarea "Message…" at bounding box center [883, 409] width 190 height 18
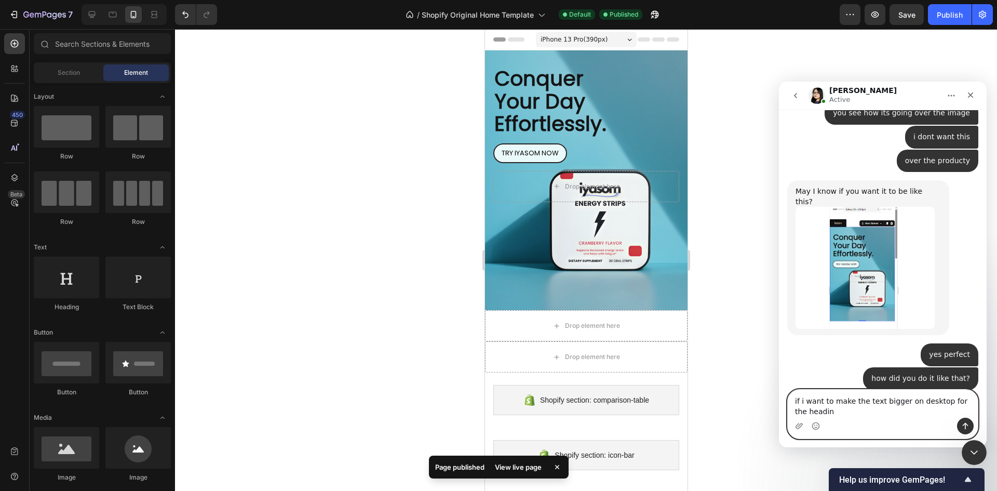
type textarea "if i want to make the text bigger on desktop for the heading"
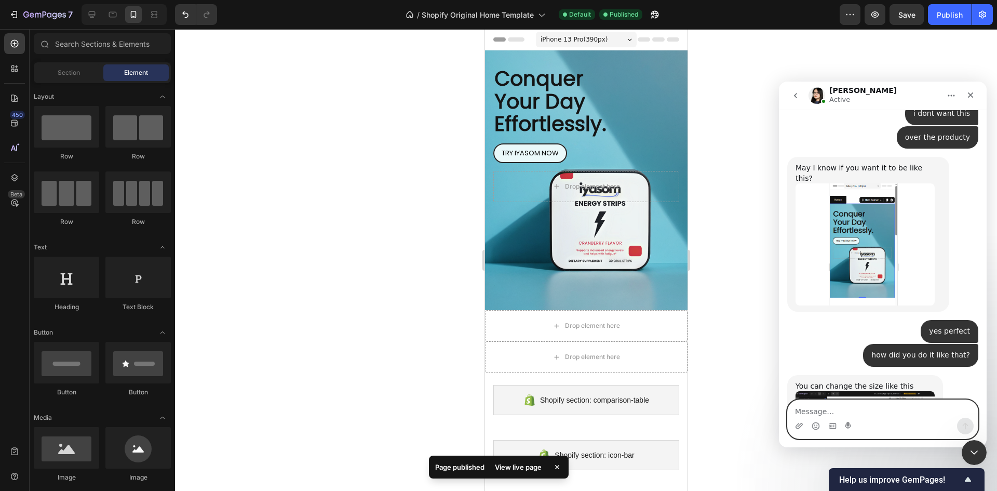
type textarea "i"
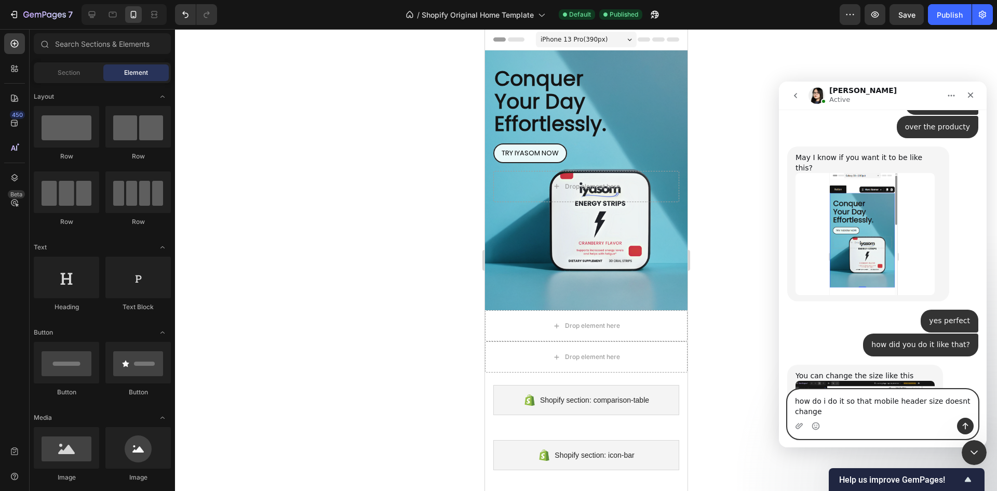
type textarea "how do i do it so that mobile header size doesnt change?"
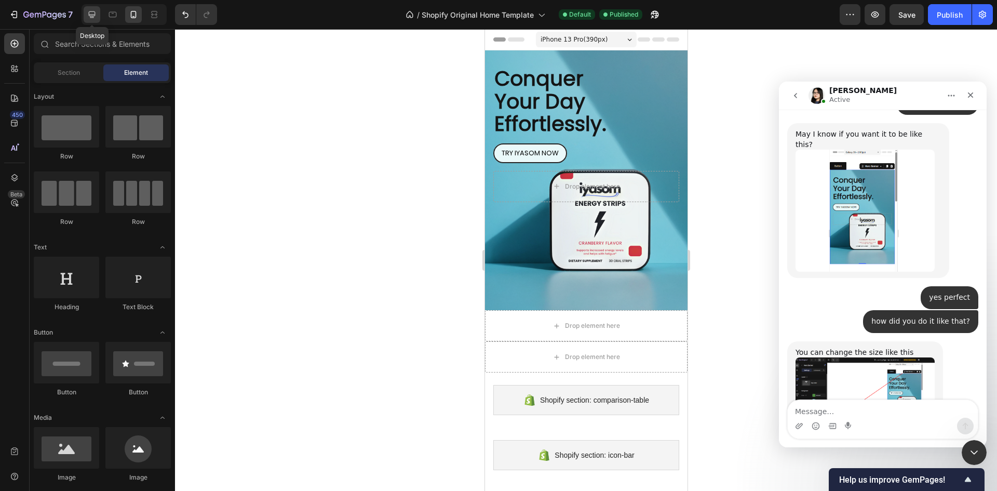
click at [89, 14] on icon at bounding box center [92, 14] width 10 height 10
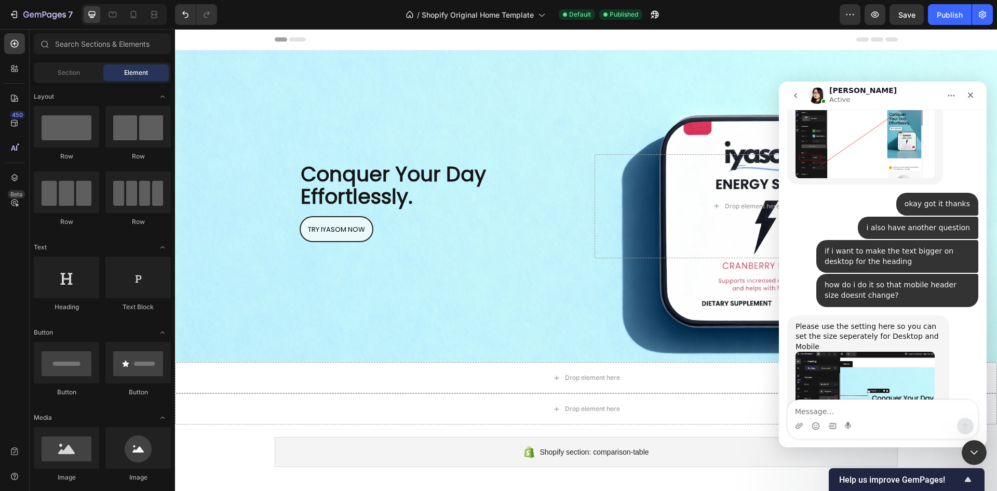
scroll to position [3628, 0]
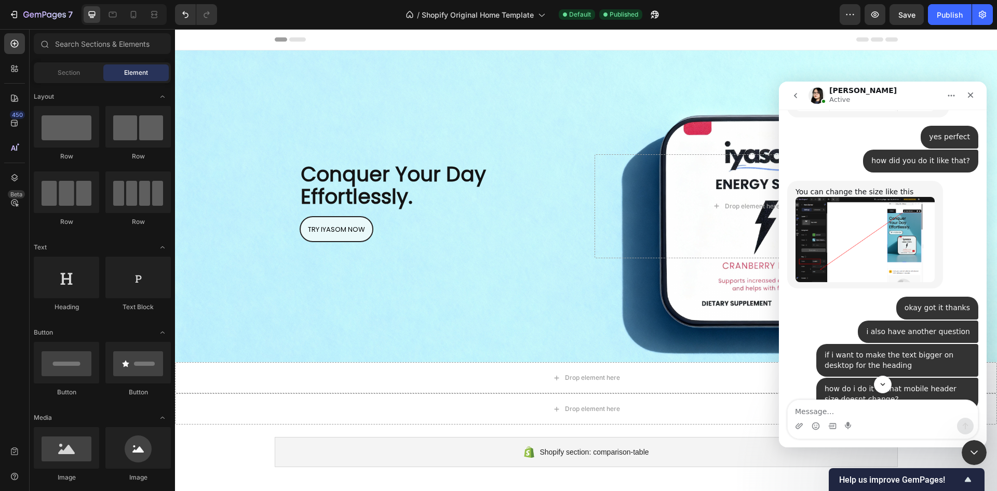
click at [873, 455] on img "Pauline says…" at bounding box center [865, 498] width 139 height 87
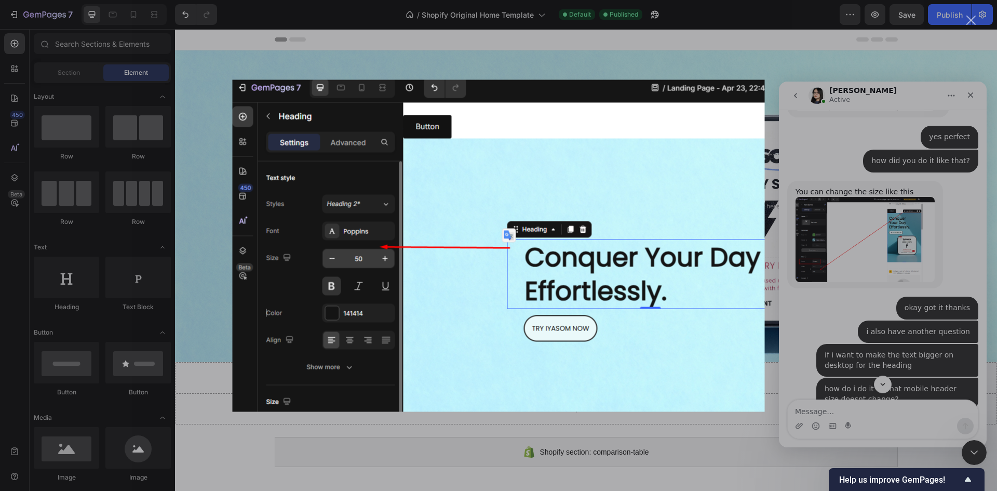
click at [924, 299] on div "Intercom messenger" at bounding box center [498, 245] width 997 height 491
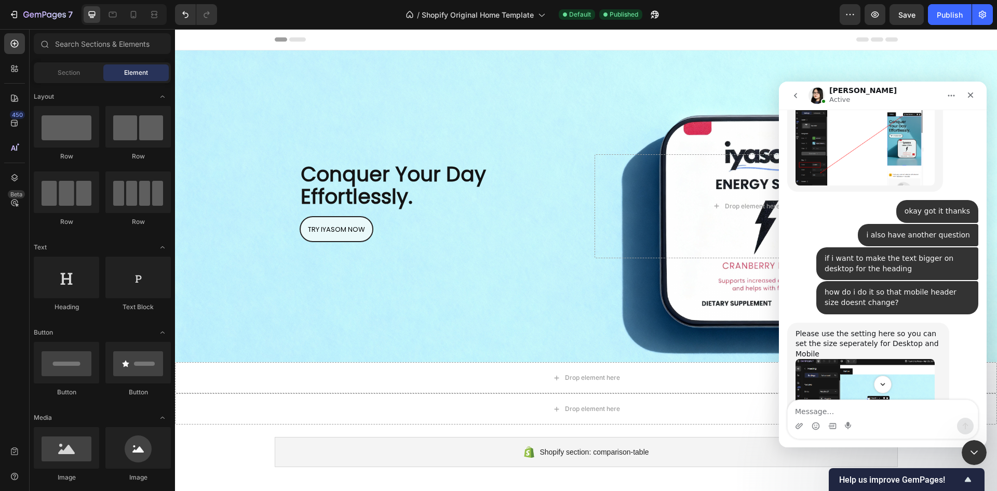
scroll to position [3732, 0]
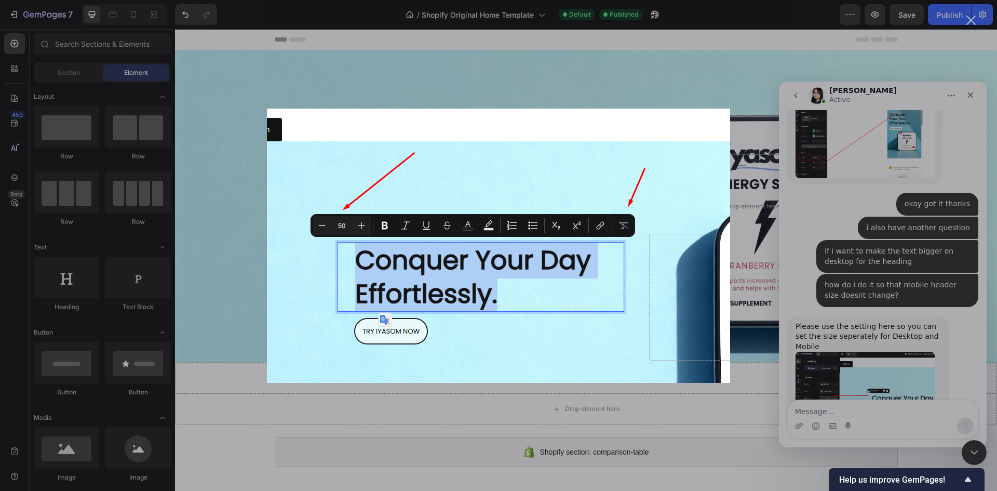
click at [887, 214] on div "Intercom messenger" at bounding box center [498, 245] width 997 height 491
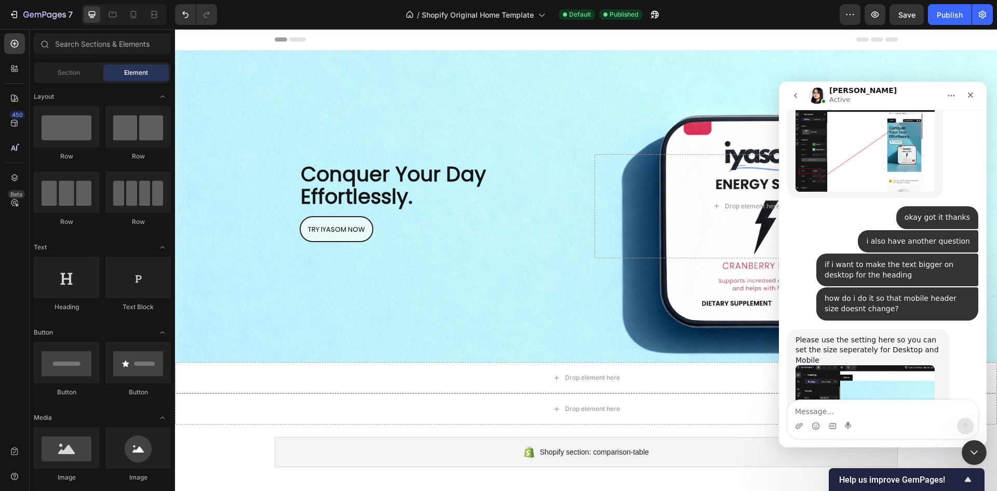
scroll to position [3732, 0]
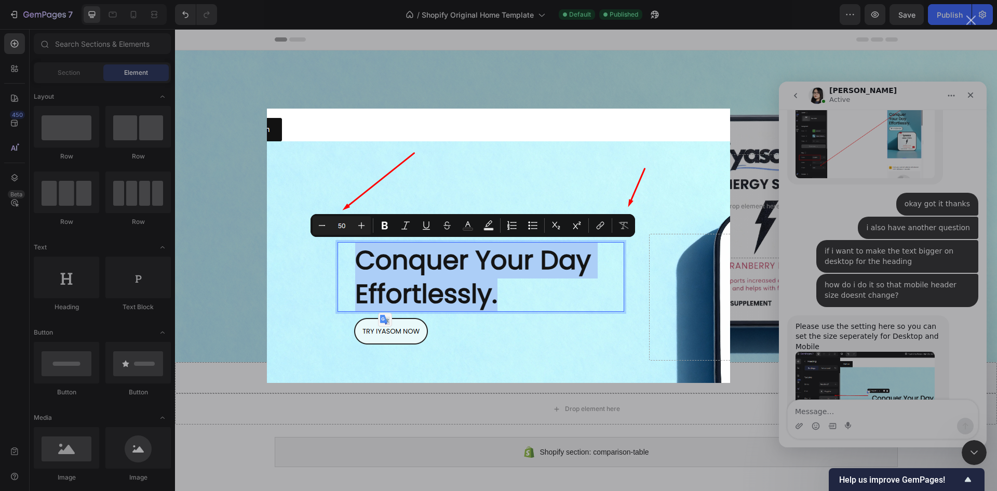
click at [893, 283] on div "Intercom messenger" at bounding box center [498, 245] width 997 height 491
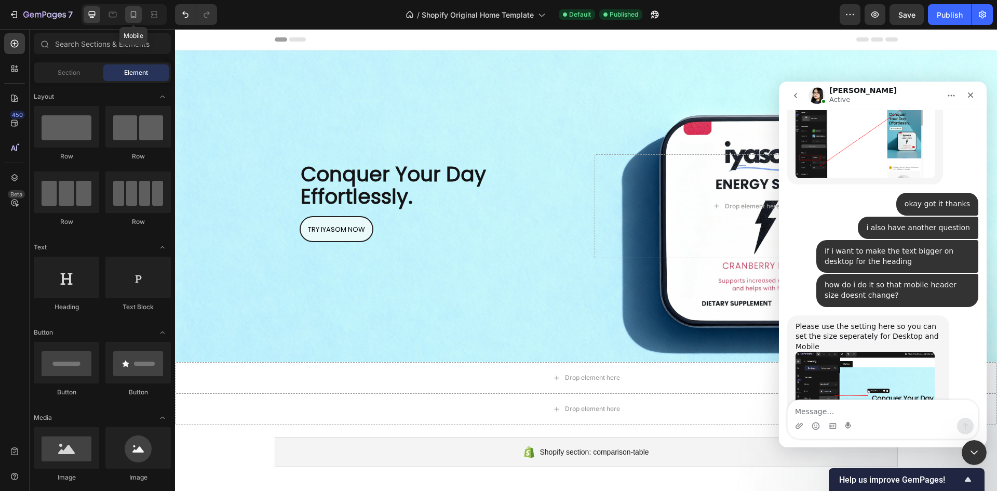
click at [137, 11] on icon at bounding box center [133, 14] width 10 height 10
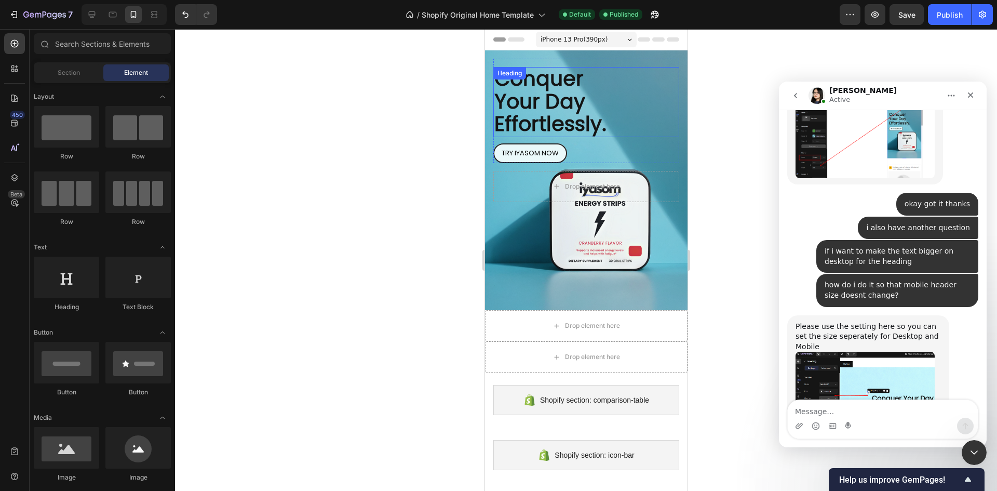
click at [521, 117] on span "Conquer Your Day Effortlessly." at bounding box center [550, 101] width 112 height 74
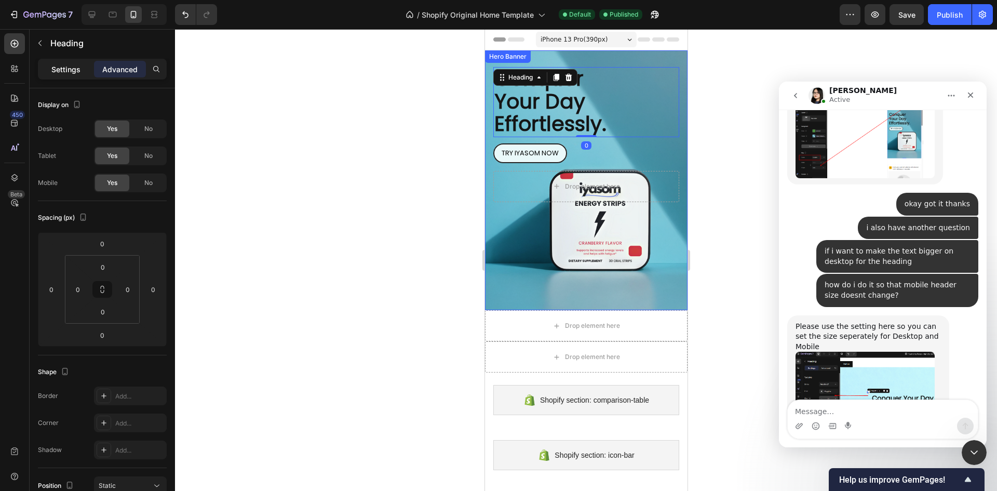
click at [62, 67] on p "Settings" at bounding box center [65, 69] width 29 height 11
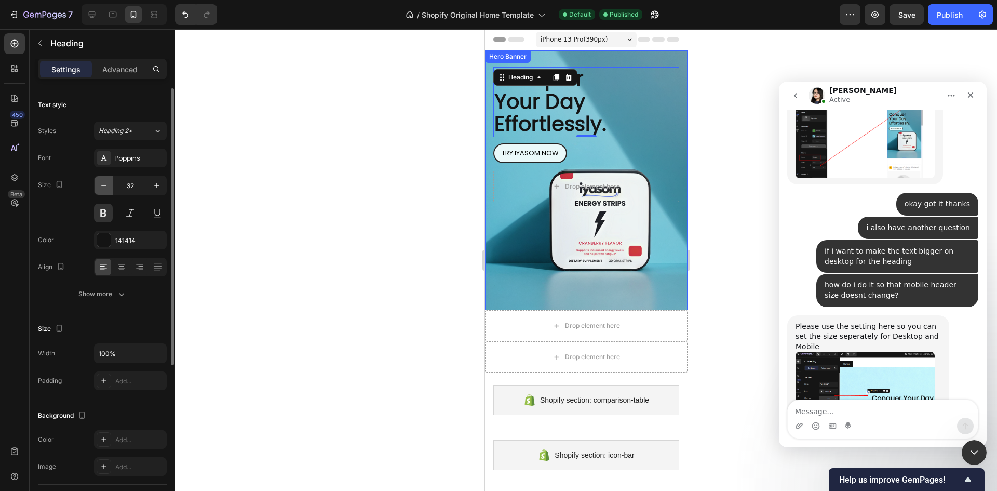
click at [104, 188] on icon "button" at bounding box center [104, 185] width 10 height 10
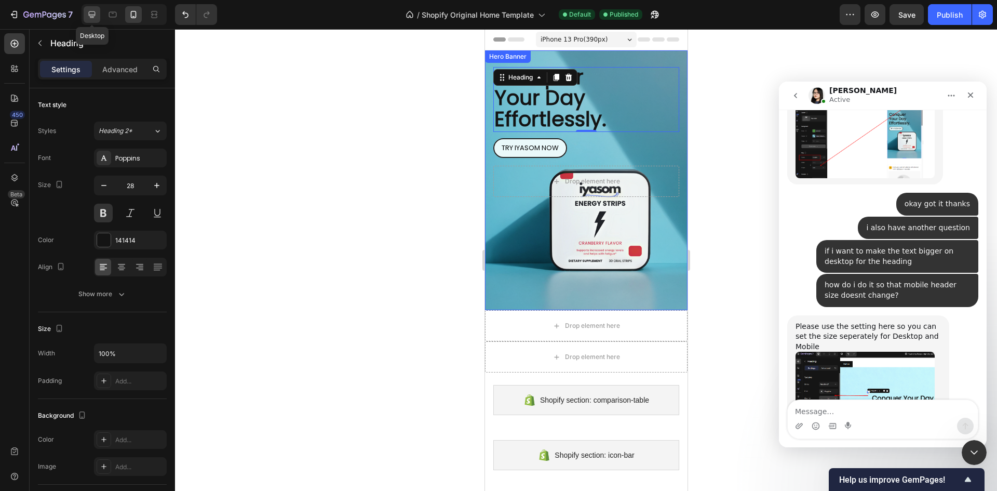
click at [88, 19] on icon at bounding box center [92, 14] width 10 height 10
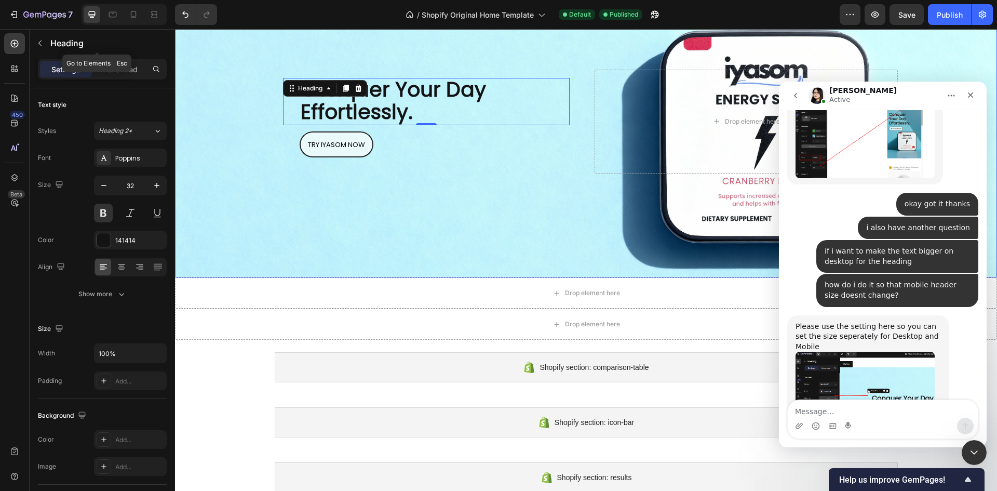
scroll to position [97, 0]
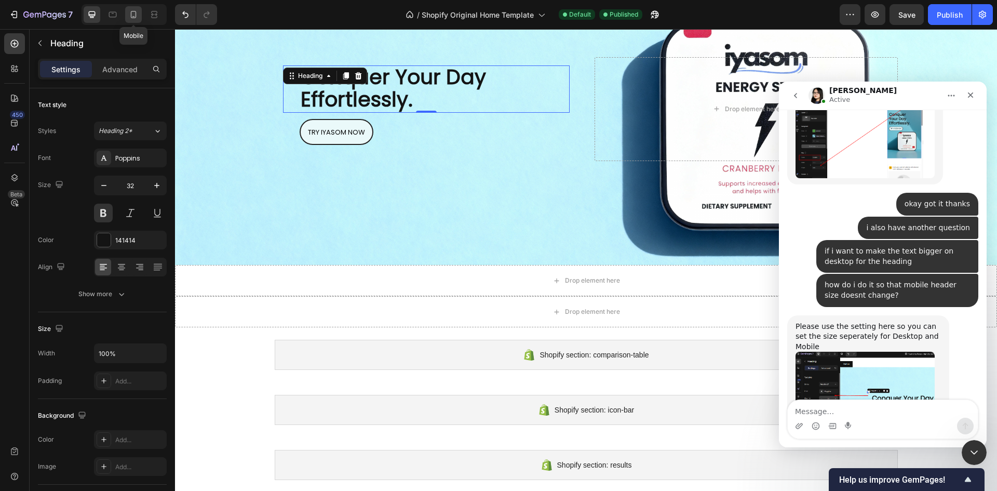
click at [137, 15] on icon at bounding box center [133, 14] width 10 height 10
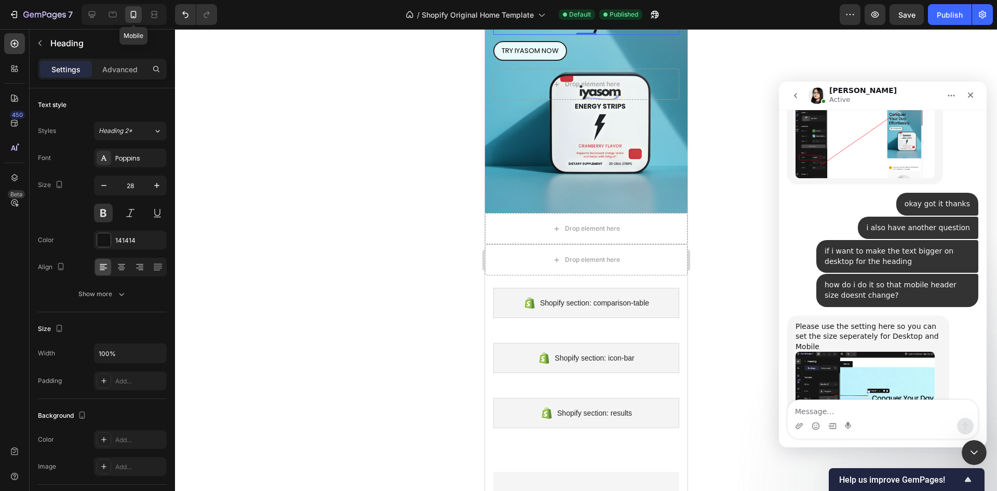
scroll to position [2, 0]
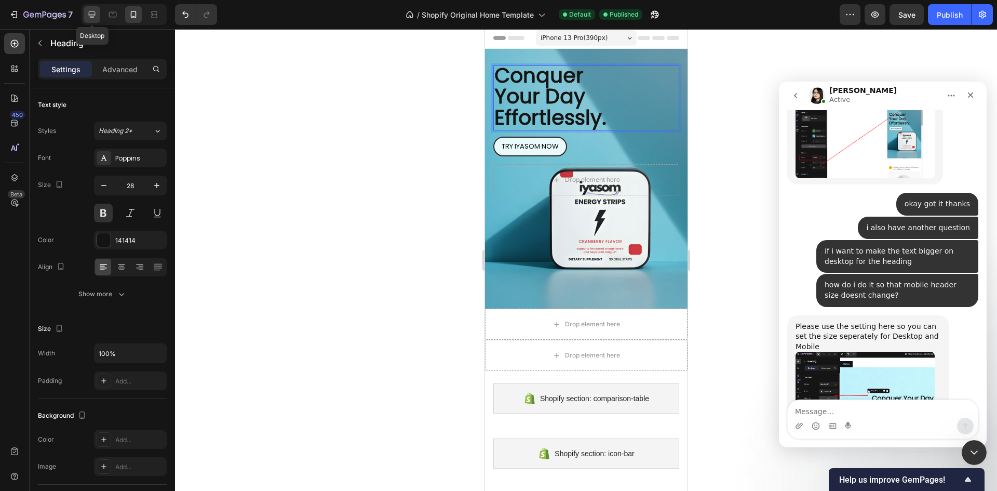
click at [98, 18] on div at bounding box center [92, 14] width 17 height 17
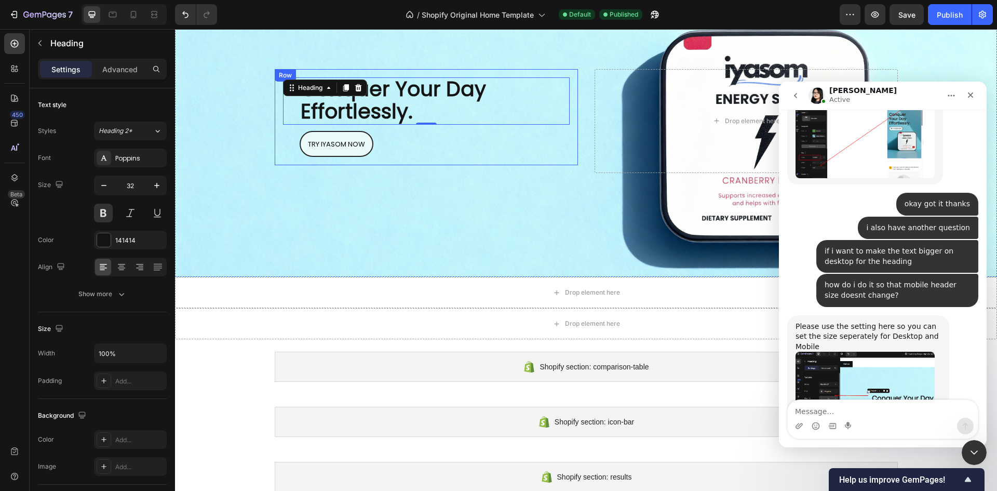
scroll to position [97, 0]
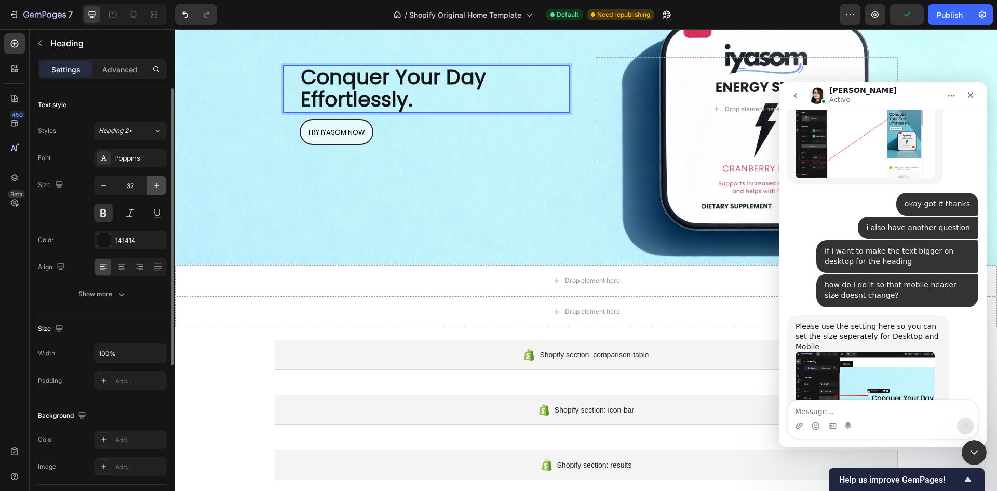
click at [160, 185] on icon "button" at bounding box center [157, 185] width 10 height 10
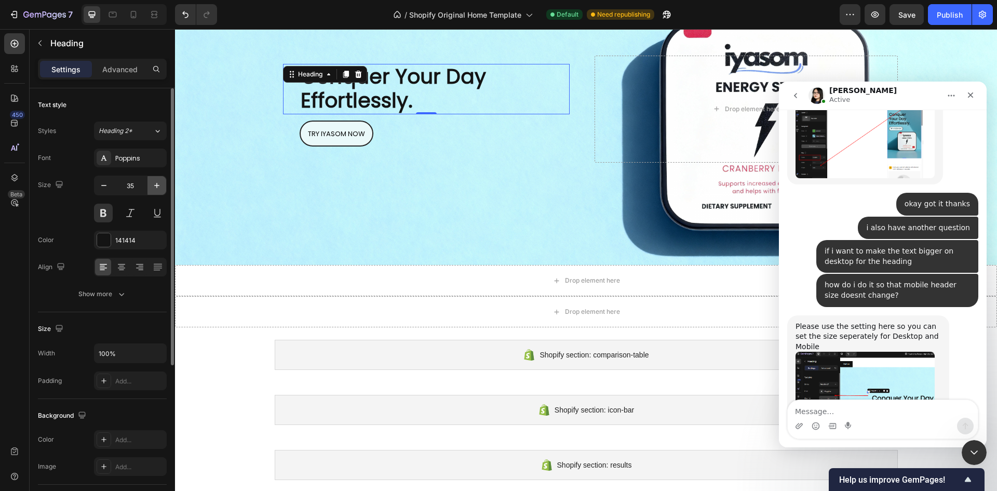
click at [160, 185] on icon "button" at bounding box center [157, 185] width 10 height 10
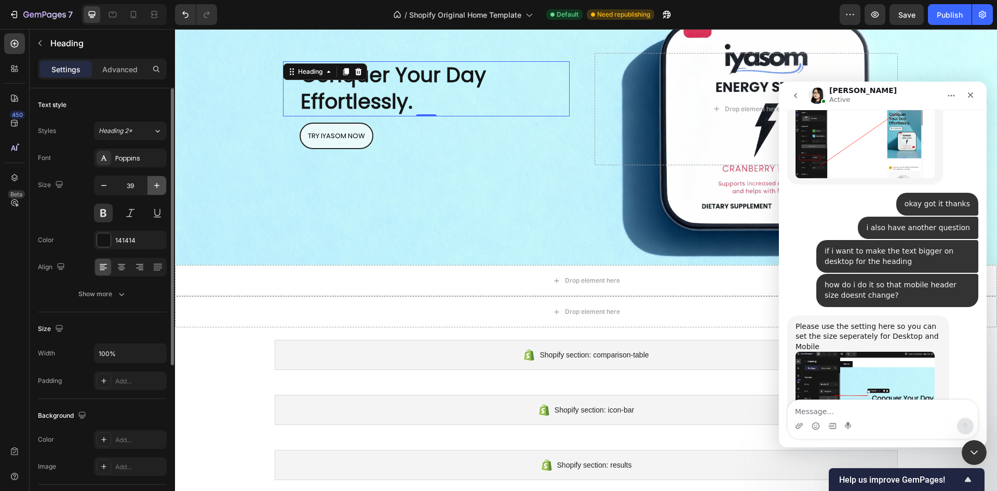
click at [160, 185] on icon "button" at bounding box center [157, 185] width 10 height 10
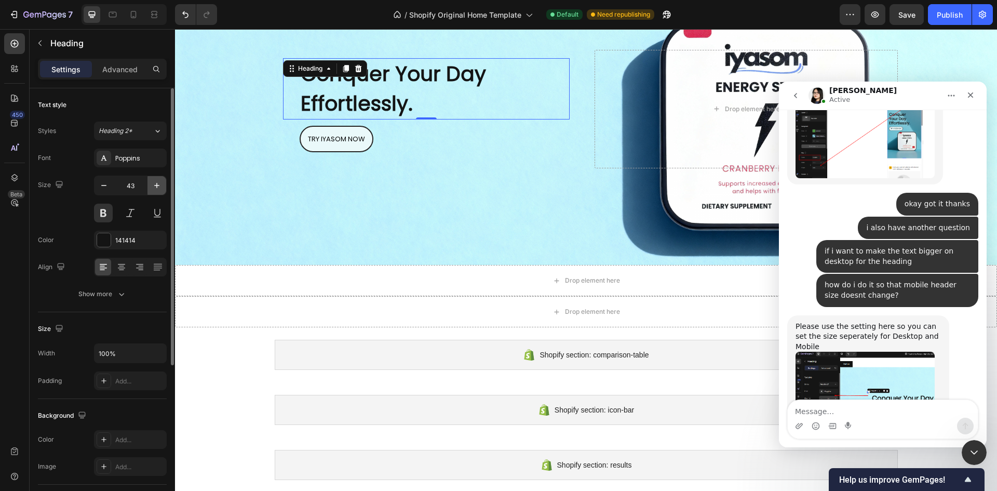
click at [160, 185] on icon "button" at bounding box center [157, 185] width 10 height 10
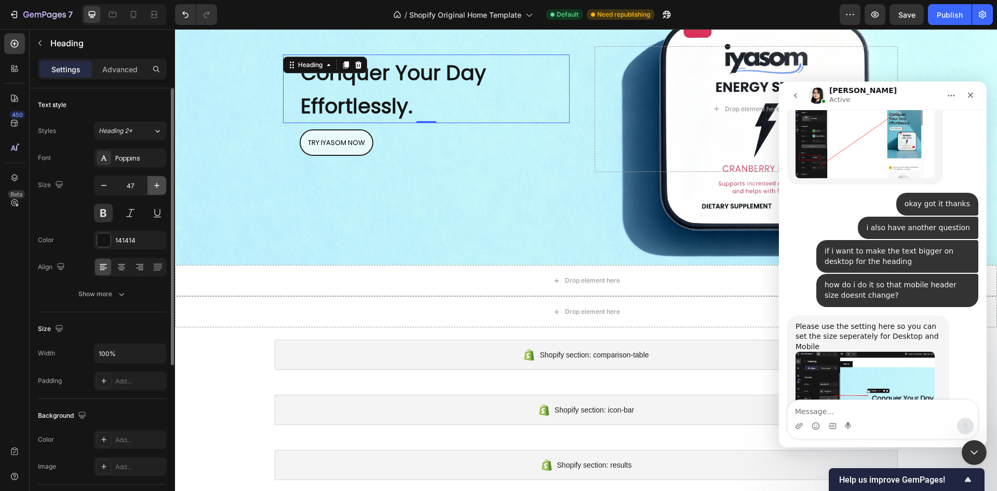
click at [160, 185] on icon "button" at bounding box center [157, 185] width 10 height 10
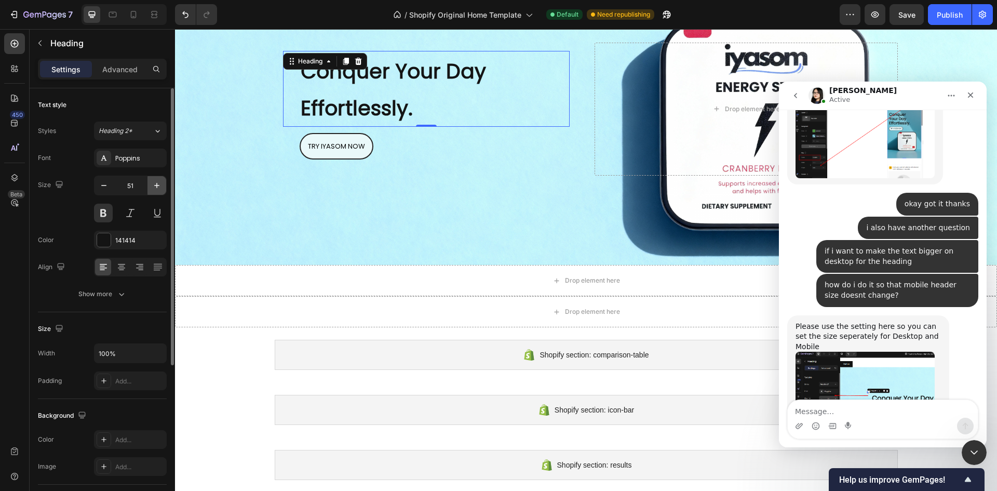
click at [160, 185] on icon "button" at bounding box center [157, 185] width 10 height 10
type input "54"
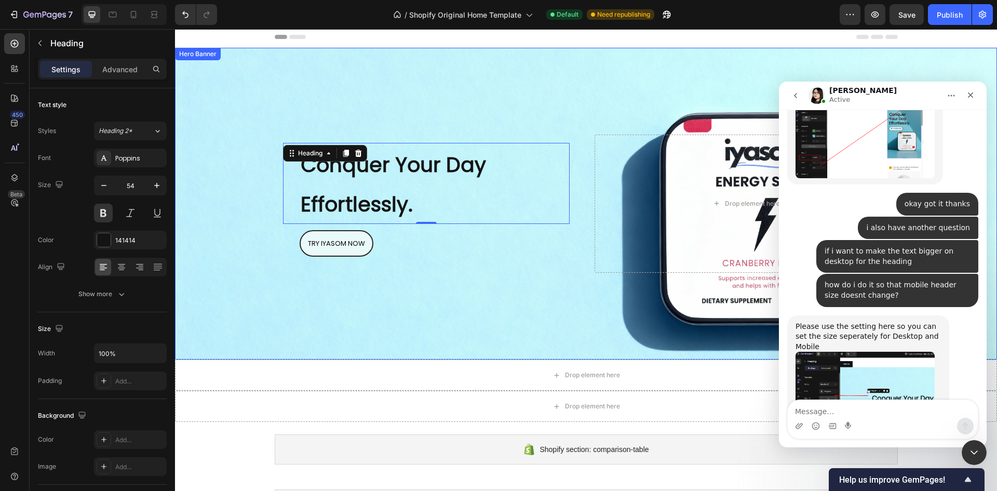
scroll to position [0, 0]
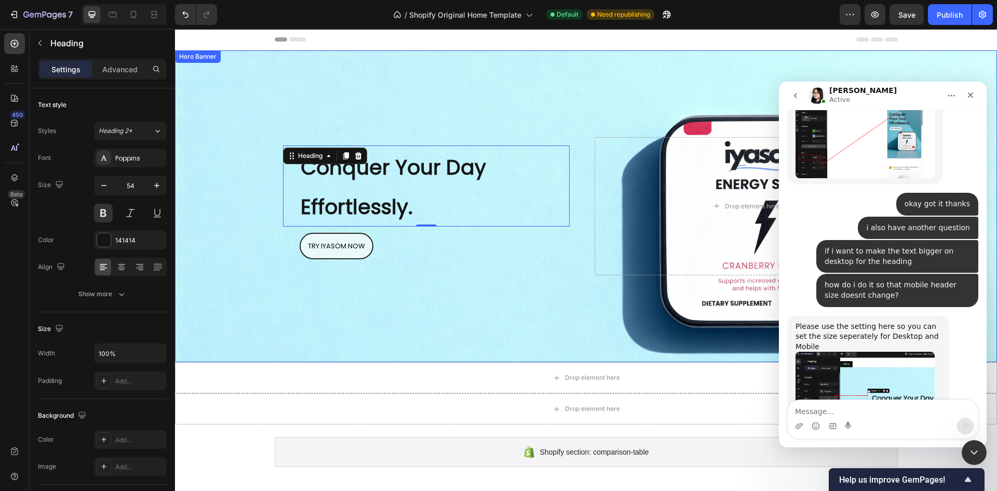
click at [451, 104] on div "Background Image" at bounding box center [586, 206] width 822 height 312
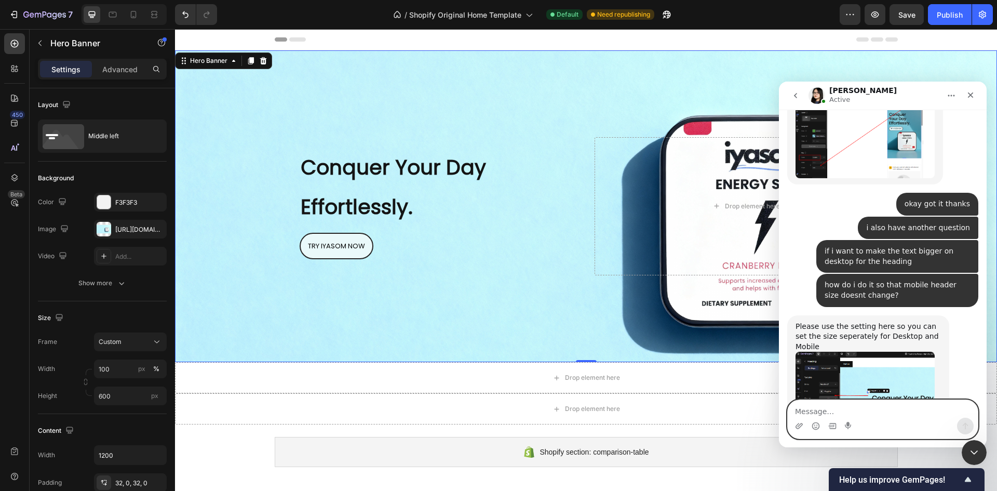
click at [830, 411] on textarea "Message…" at bounding box center [883, 409] width 190 height 18
type textarea "v"
drag, startPoint x: 808, startPoint y: 410, endPoint x: 745, endPoint y: 395, distance: 64.6
click at [779, 395] on html "Pauline Active We're on GMT + 7 timezone and may get back to you shortly! Norma…" at bounding box center [883, 265] width 208 height 366
click at [886, 412] on textarea "doesn't it add a gap to the s" at bounding box center [883, 409] width 190 height 18
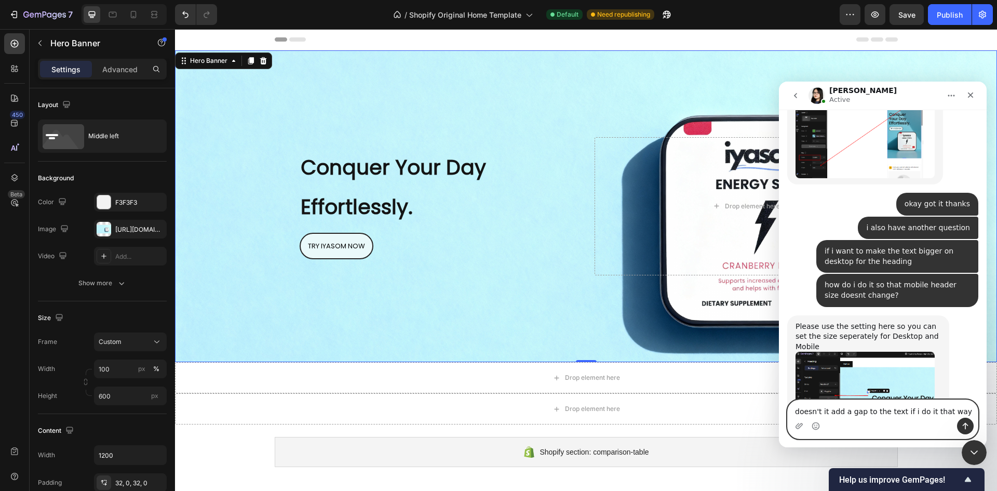
type textarea "doesn't it add a gap to the text if i do it that way?"
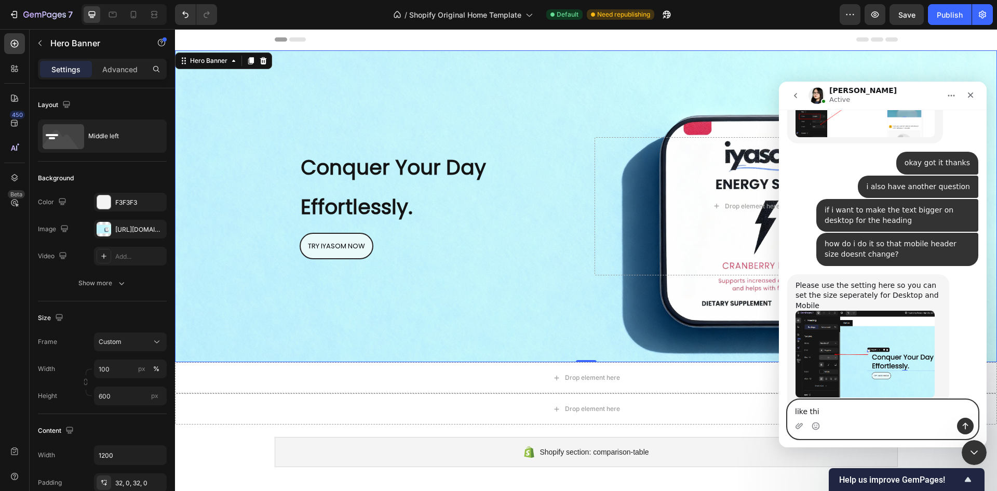
type textarea "like this"
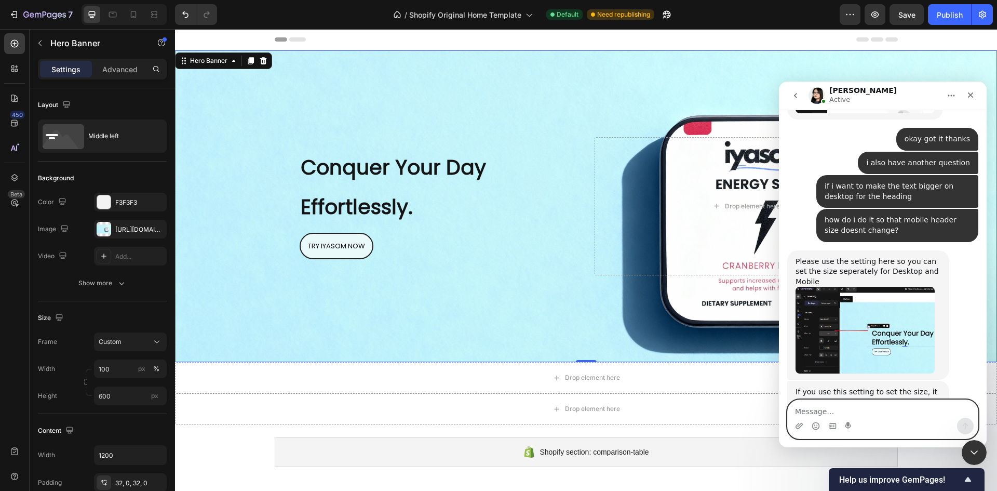
click at [845, 408] on textarea "Message…" at bounding box center [883, 409] width 190 height 18
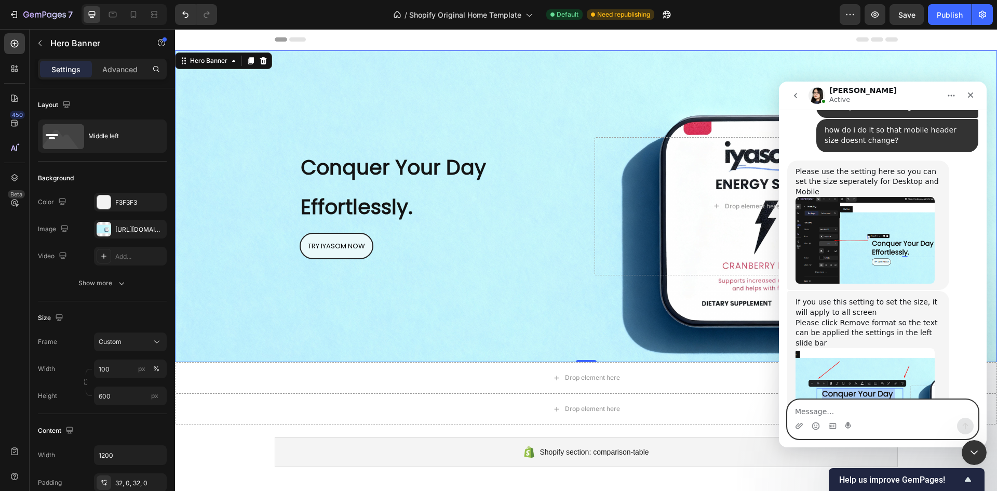
scroll to position [3893, 0]
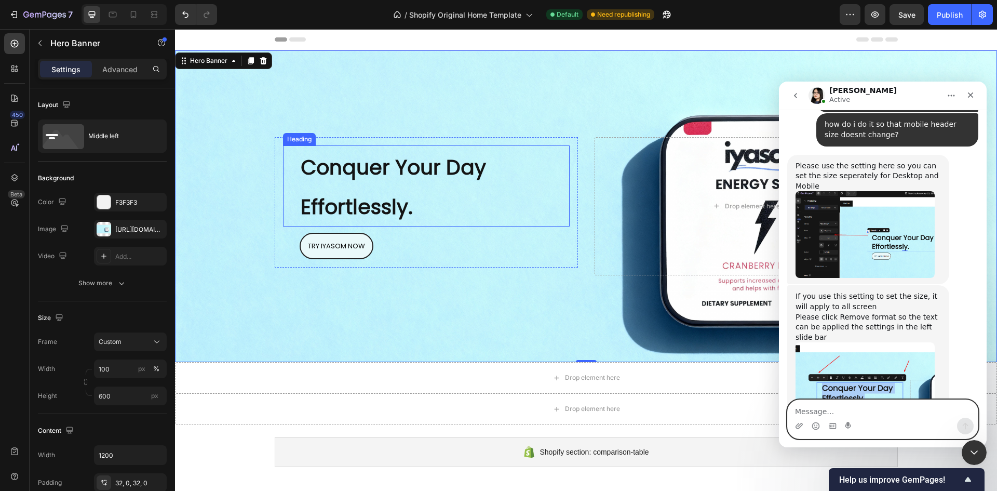
click at [379, 186] on p "⁠⁠⁠⁠⁠⁠⁠ Conquer Your Day Effortlessly." at bounding box center [435, 185] width 268 height 79
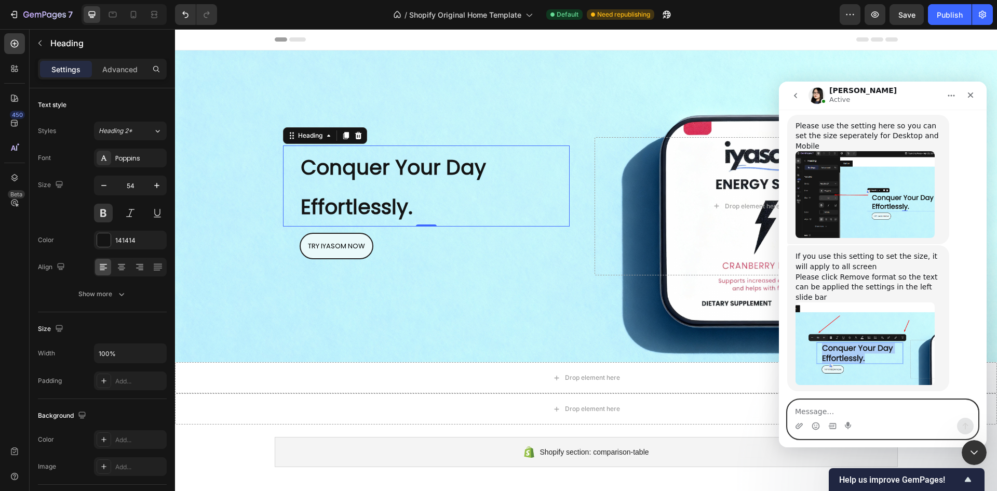
scroll to position [4007, 0]
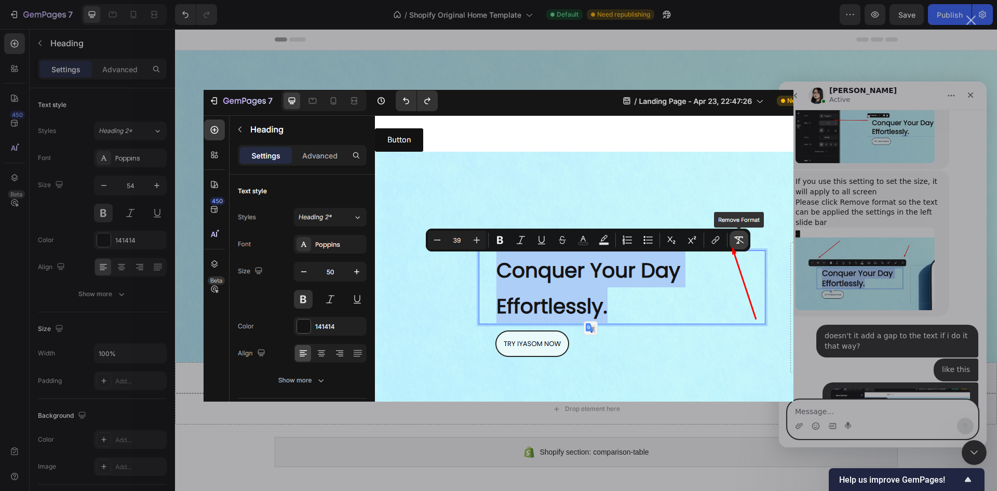
click at [859, 323] on div "Intercom messenger" at bounding box center [498, 245] width 997 height 491
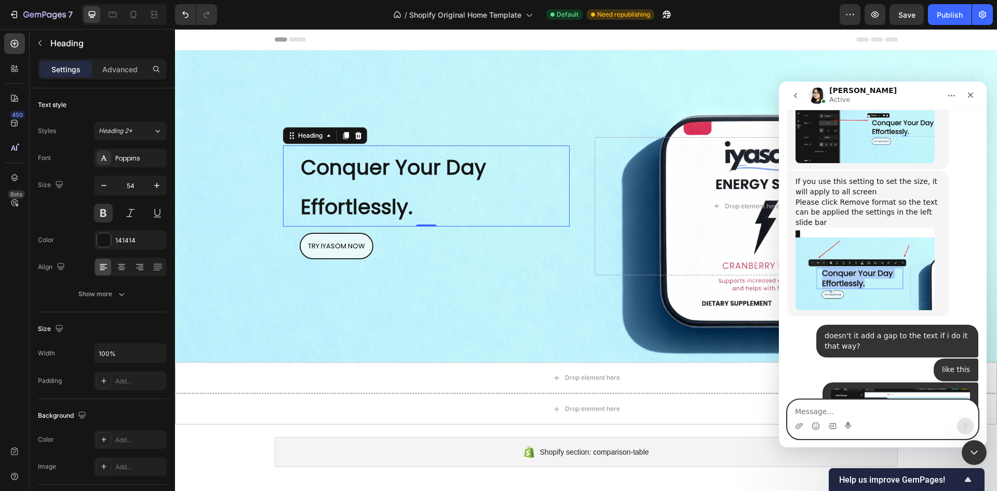
click at [478, 173] on span "Conquer Your Day Effortlessly." at bounding box center [393, 187] width 185 height 68
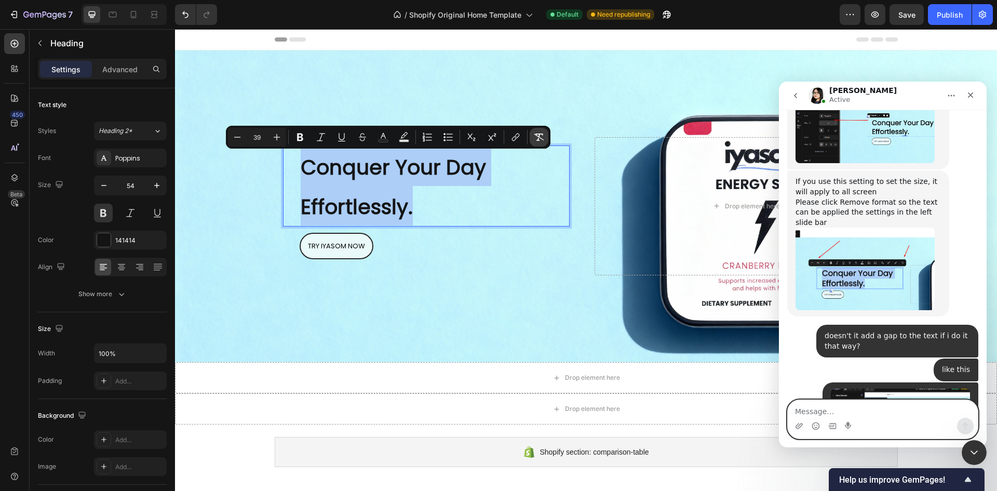
click at [543, 141] on icon "Editor contextual toolbar" at bounding box center [539, 137] width 10 height 10
type input "54"
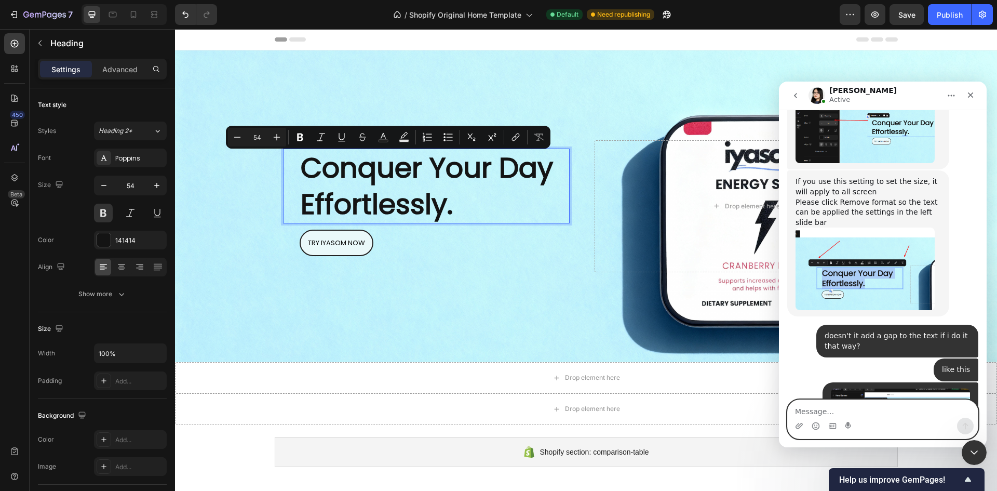
click at [858, 407] on textarea "Message…" at bounding box center [883, 409] width 190 height 18
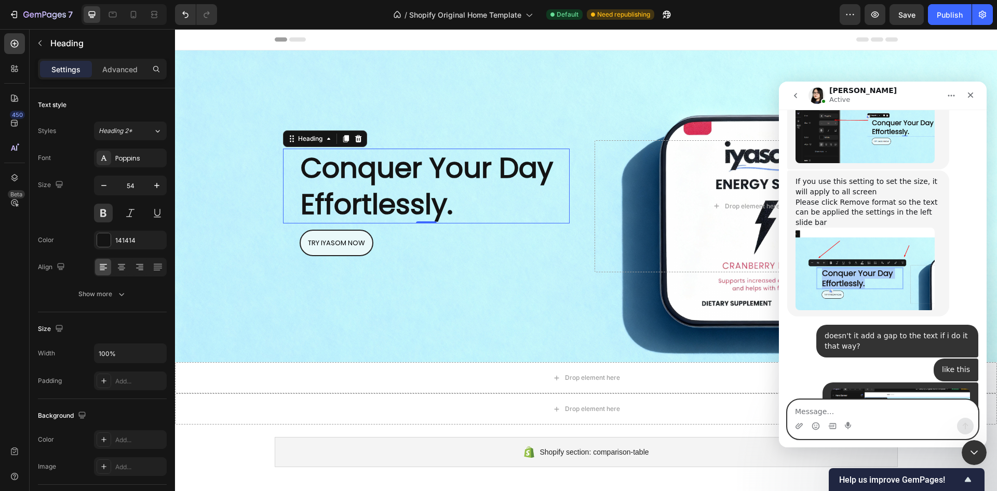
type textarea "q"
type textarea "ah okay thank you"
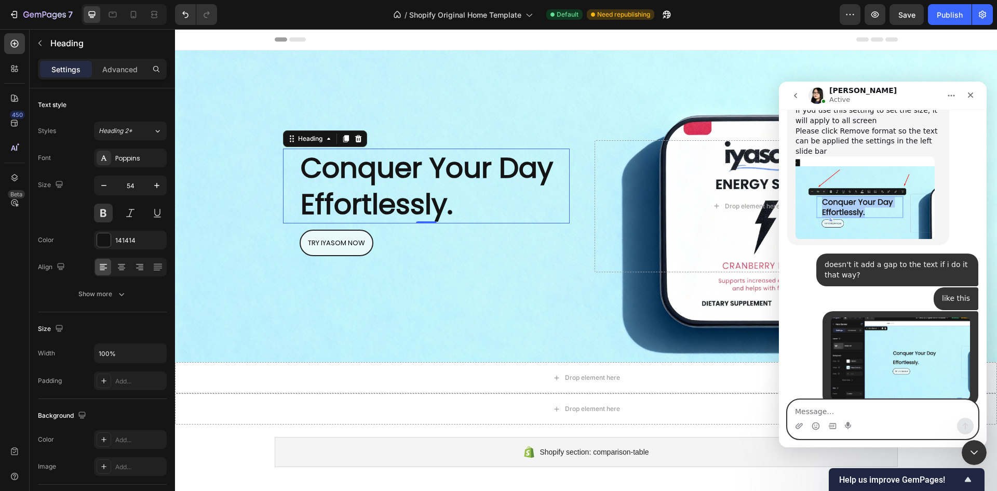
scroll to position [4080, 0]
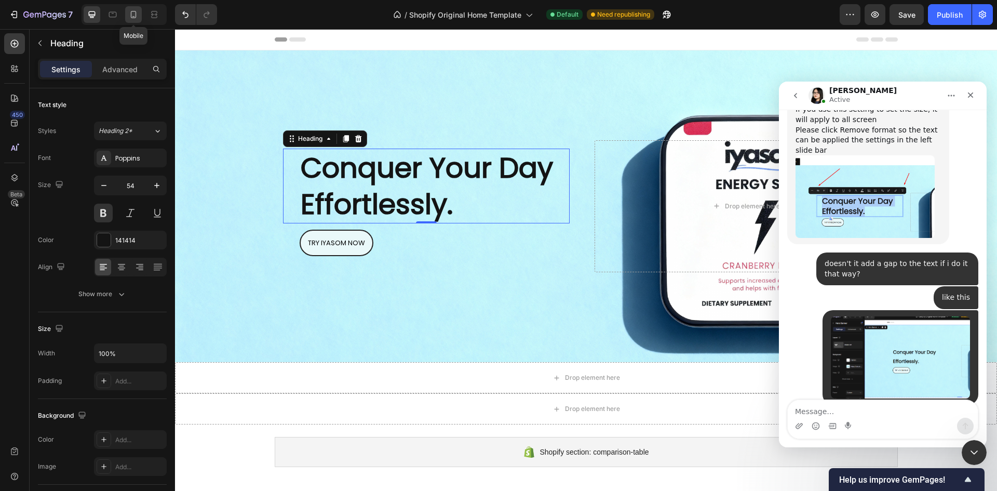
click at [130, 15] on icon at bounding box center [133, 14] width 10 height 10
type input "28"
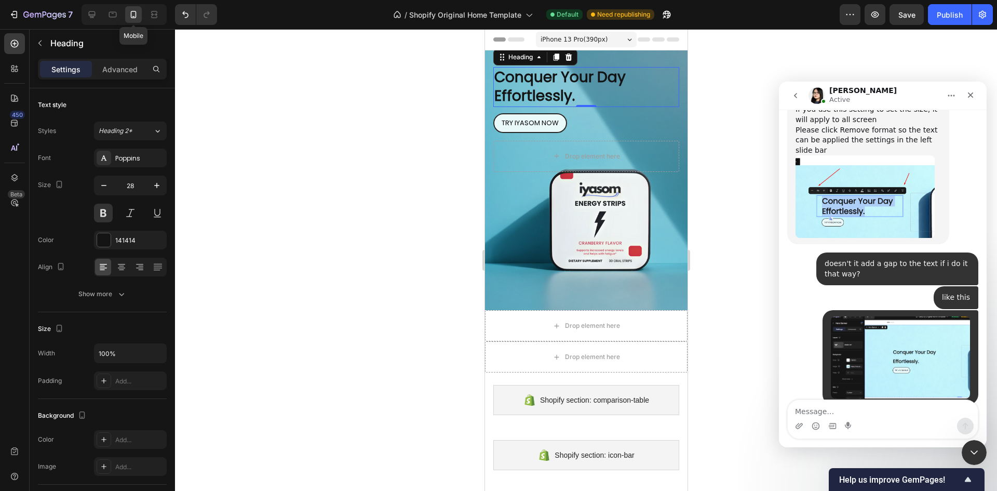
scroll to position [2, 0]
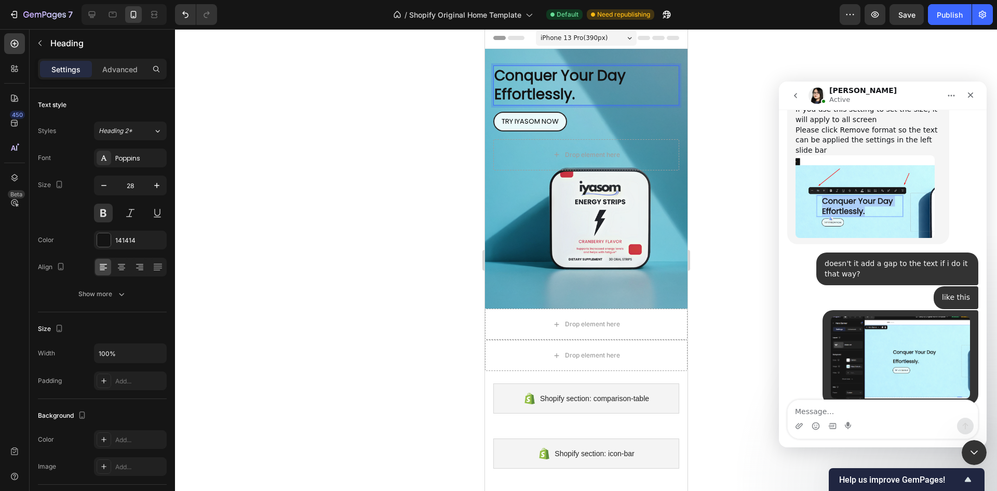
click at [584, 93] on p "Conquer Your Day Effortlessly." at bounding box center [586, 85] width 184 height 38
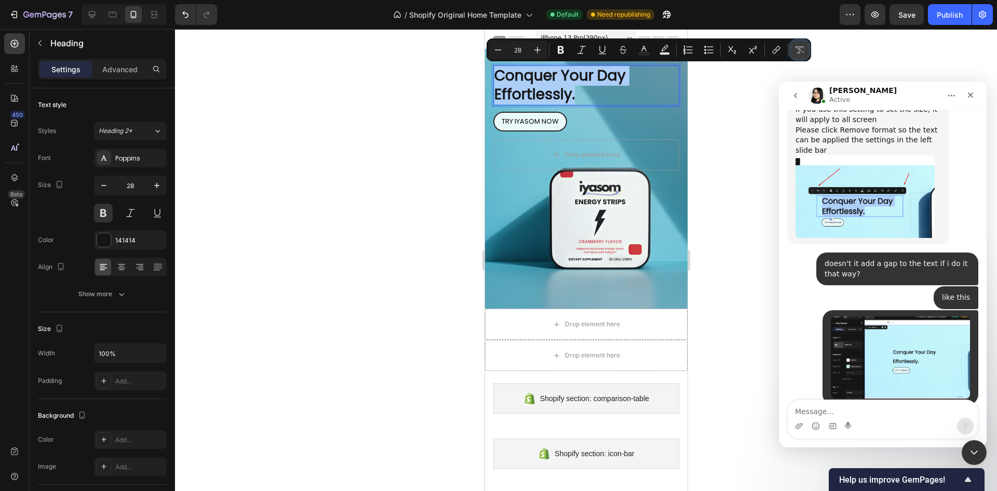
click at [804, 52] on icon "Editor contextual toolbar" at bounding box center [800, 50] width 10 height 10
click at [601, 117] on div "TRY IYASOM NOW Button" at bounding box center [586, 118] width 186 height 26
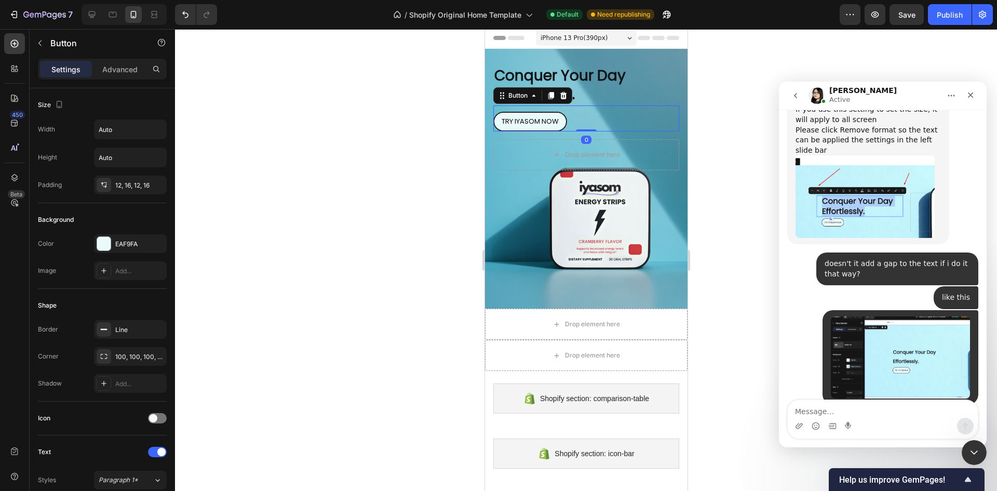
click at [346, 131] on div at bounding box center [586, 260] width 822 height 462
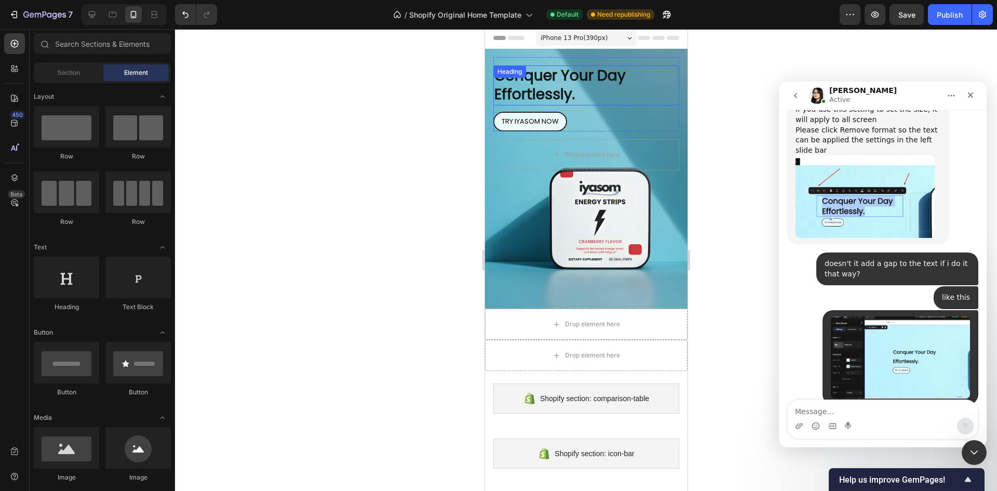
click at [580, 85] on p "Conquer Your Day Effortlessly." at bounding box center [586, 85] width 184 height 38
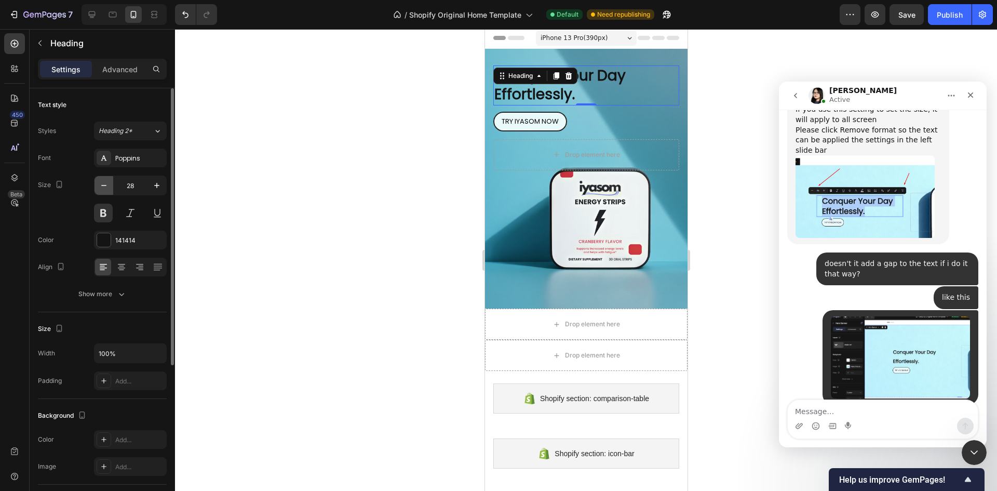
click at [107, 187] on icon "button" at bounding box center [104, 185] width 10 height 10
type input "25"
click at [367, 166] on div at bounding box center [586, 260] width 822 height 462
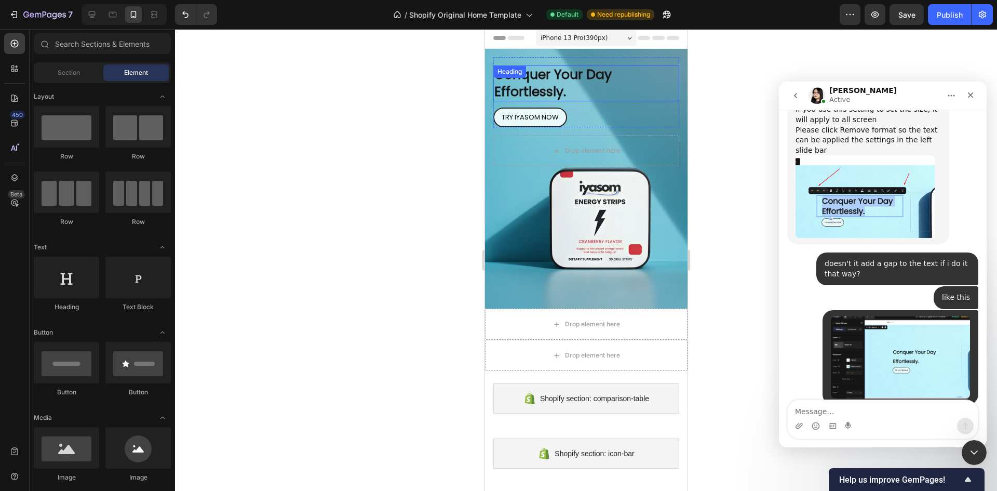
click at [588, 73] on p "Conquer Your Day Effortlessly." at bounding box center [586, 83] width 184 height 34
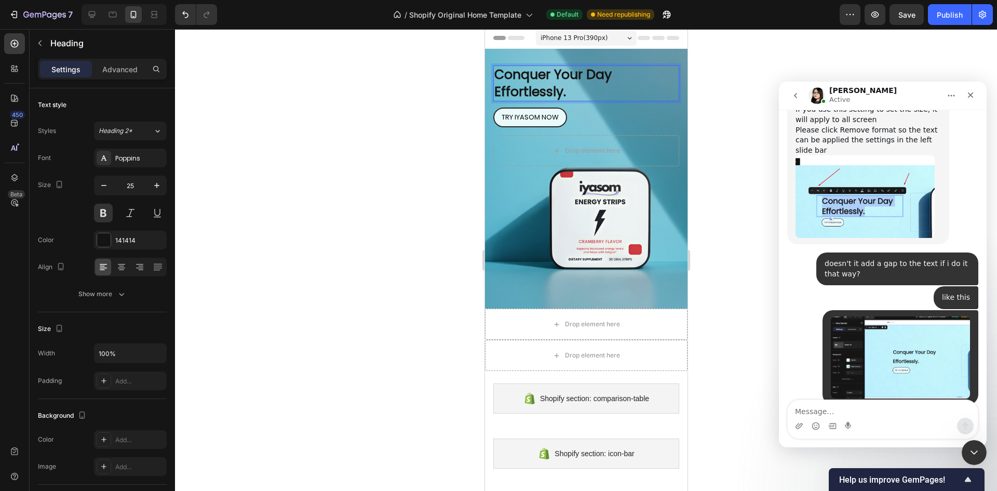
click at [586, 73] on p "Conquer Your Day Effortlessly." at bounding box center [586, 83] width 184 height 34
click at [403, 122] on div at bounding box center [586, 260] width 822 height 462
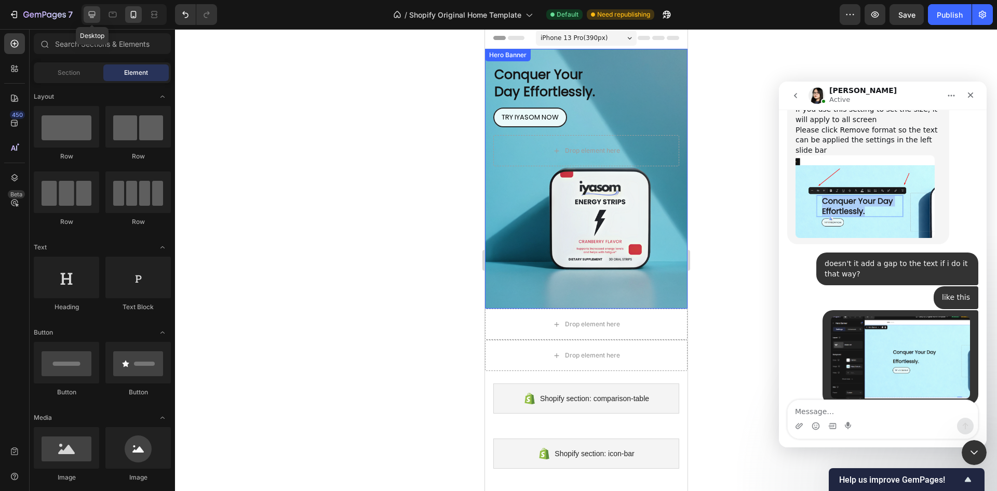
click at [98, 15] on div at bounding box center [92, 14] width 17 height 17
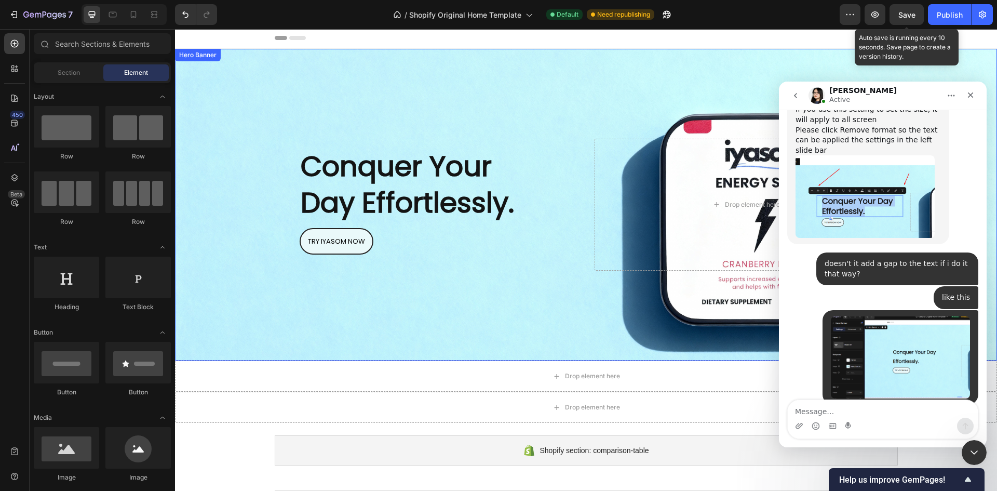
click at [904, 13] on span "Save" at bounding box center [906, 14] width 17 height 9
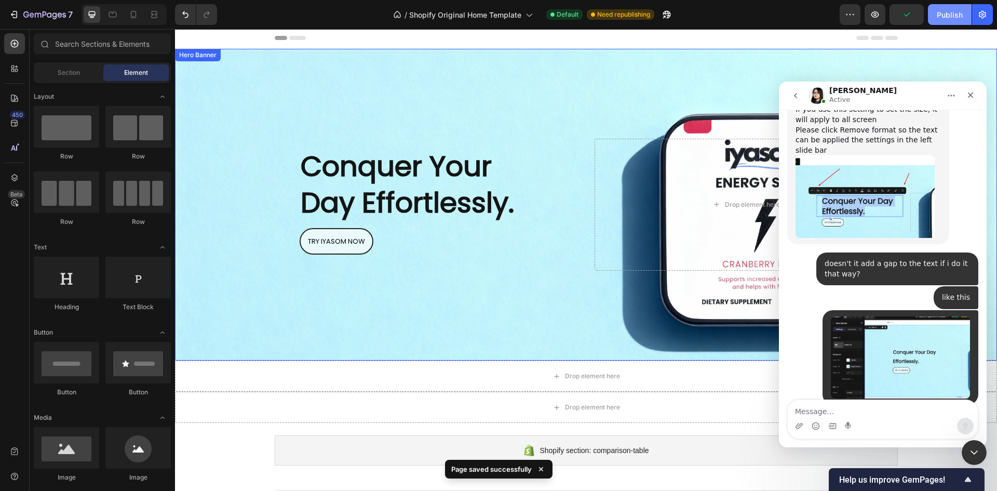
click at [939, 11] on div "Publish" at bounding box center [950, 14] width 26 height 11
click at [134, 18] on icon at bounding box center [134, 14] width 6 height 7
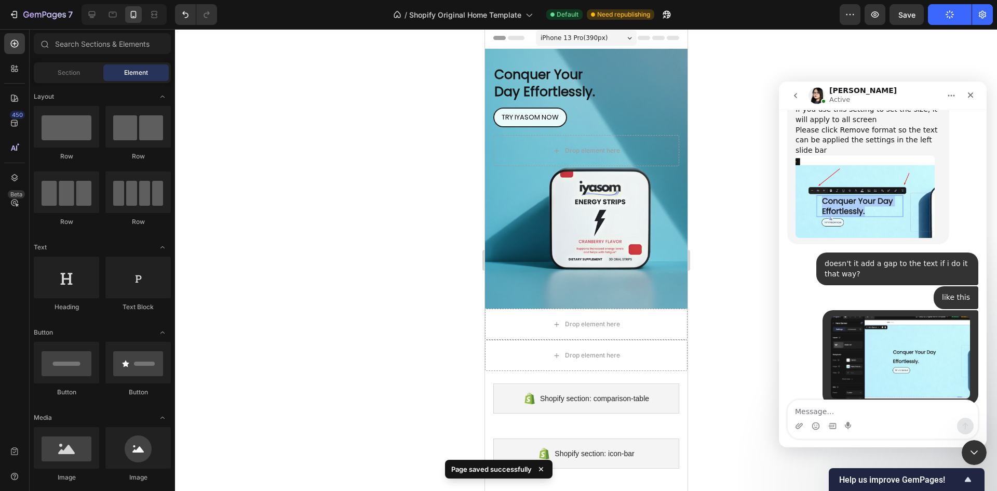
click at [392, 154] on div at bounding box center [586, 260] width 822 height 462
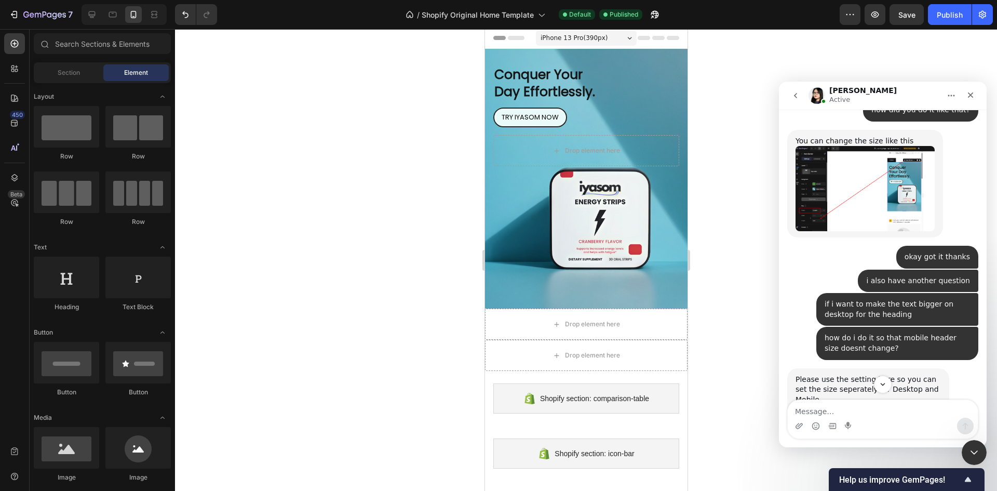
scroll to position [3664, 0]
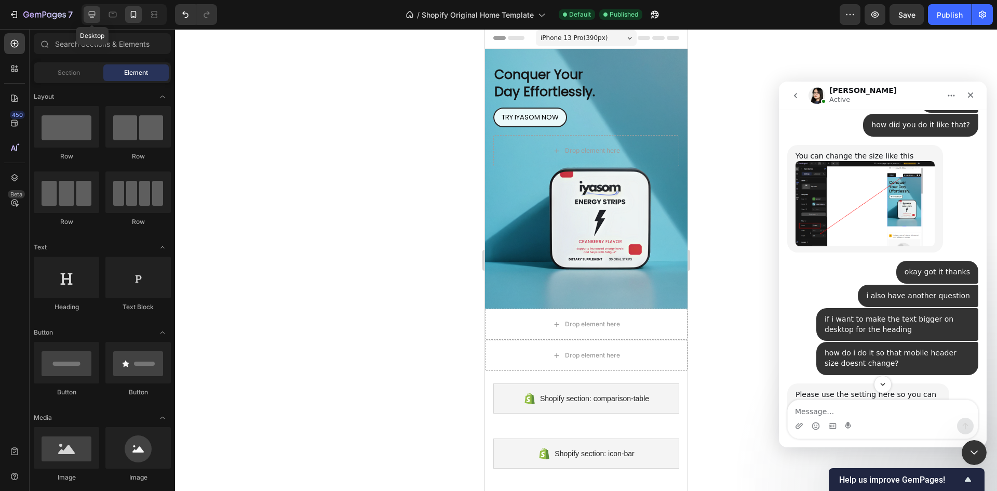
click at [97, 17] on icon at bounding box center [92, 14] width 10 height 10
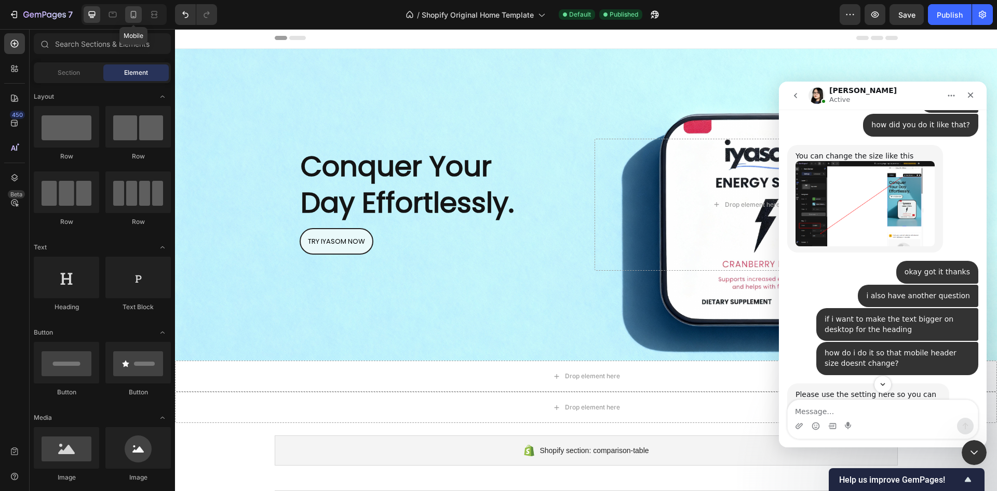
click at [139, 9] on icon at bounding box center [133, 14] width 10 height 10
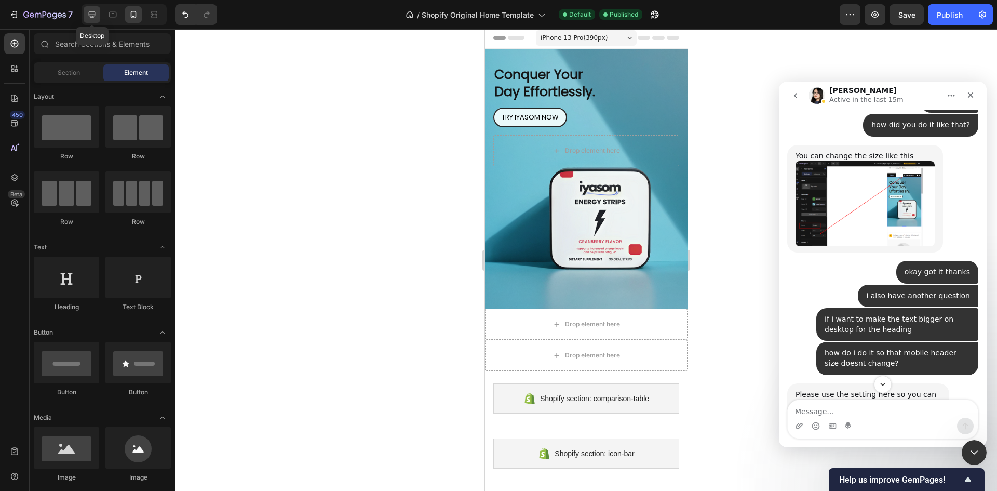
click at [92, 12] on icon at bounding box center [92, 14] width 7 height 7
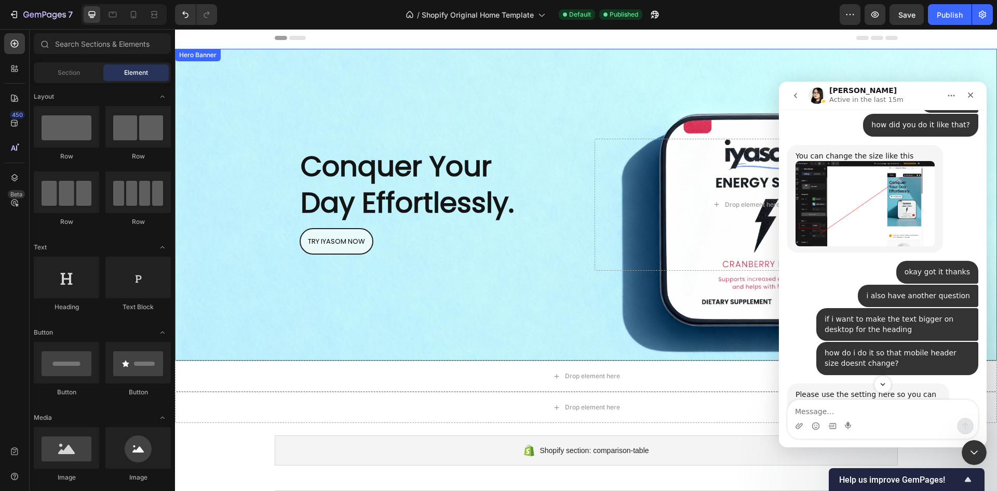
click at [224, 120] on div "Background Image" at bounding box center [586, 205] width 822 height 312
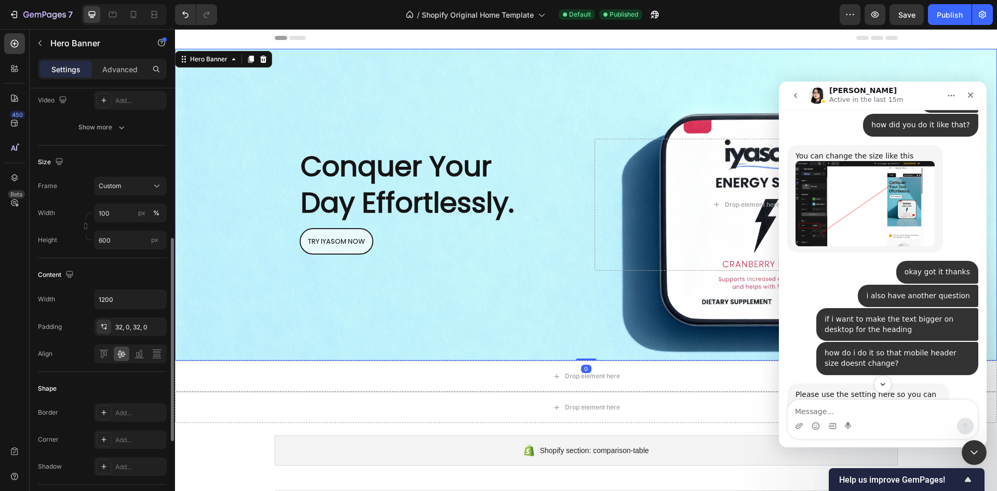
scroll to position [208, 0]
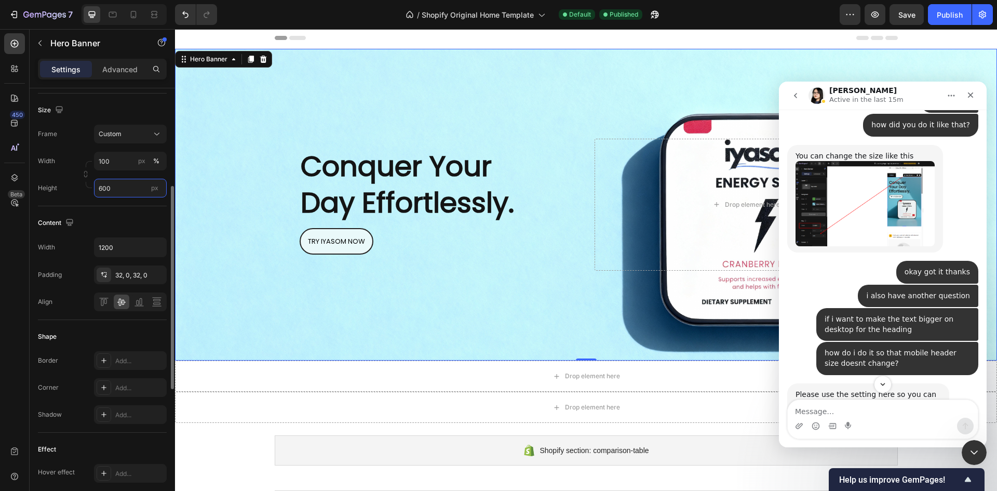
click at [119, 190] on input "600" at bounding box center [130, 188] width 73 height 19
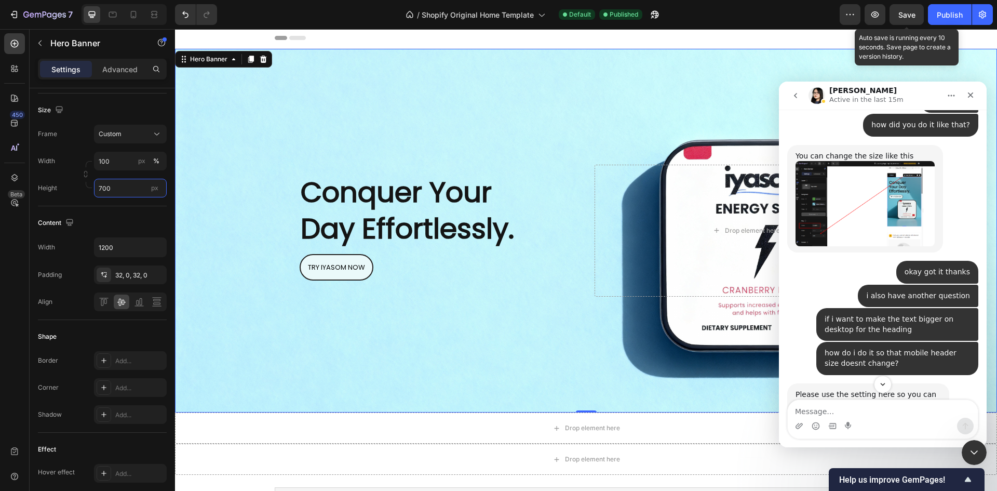
type input "700"
click at [907, 17] on span "Save" at bounding box center [906, 14] width 17 height 9
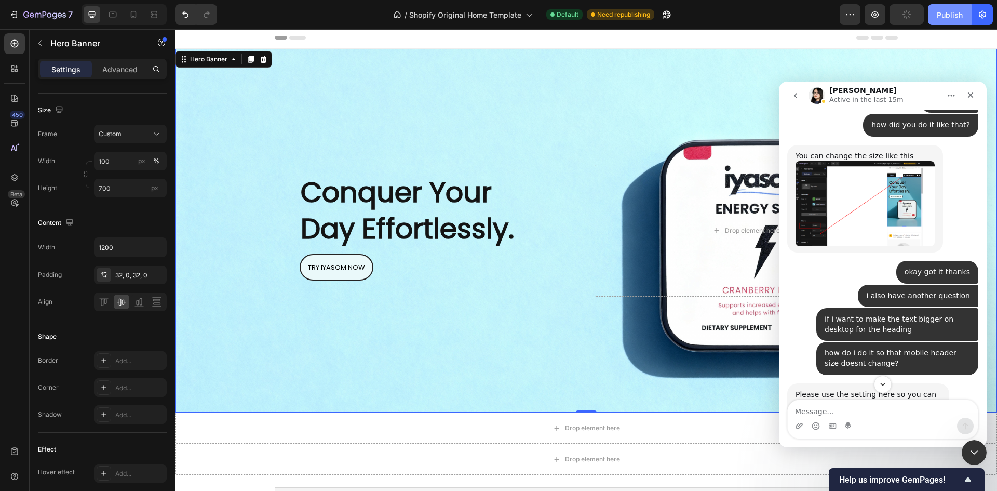
click at [944, 23] on button "Publish" at bounding box center [950, 14] width 44 height 21
click at [555, 87] on div "Background Image" at bounding box center [586, 231] width 822 height 364
click at [527, 37] on div at bounding box center [586, 38] width 623 height 21
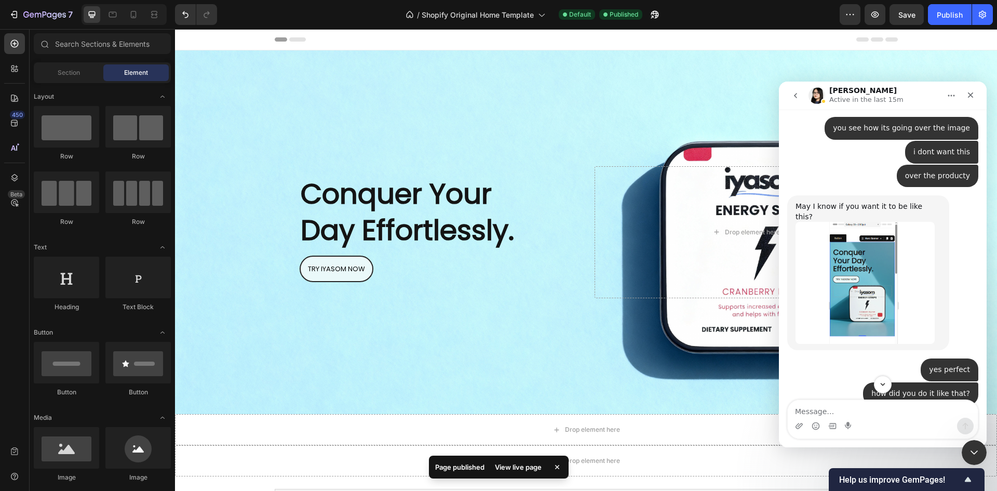
scroll to position [3353, 0]
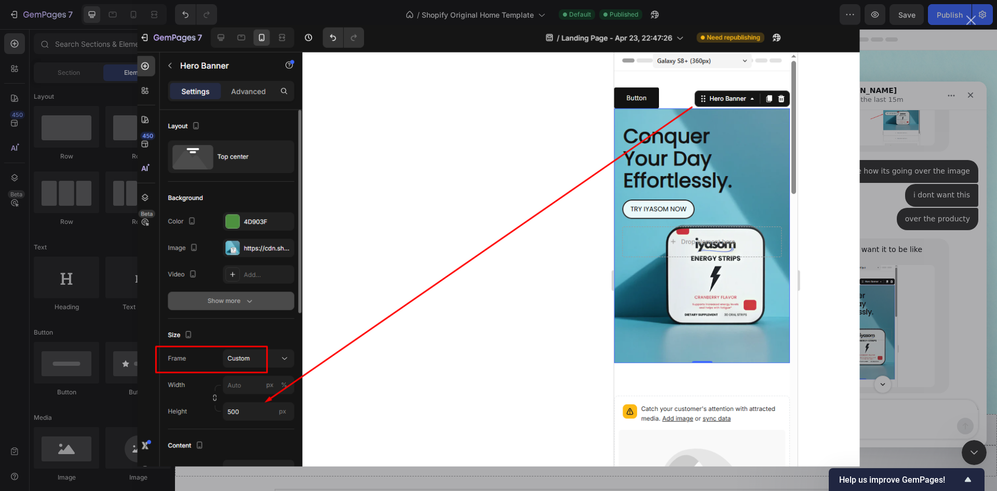
click at [912, 261] on div "Intercom messenger" at bounding box center [498, 245] width 997 height 491
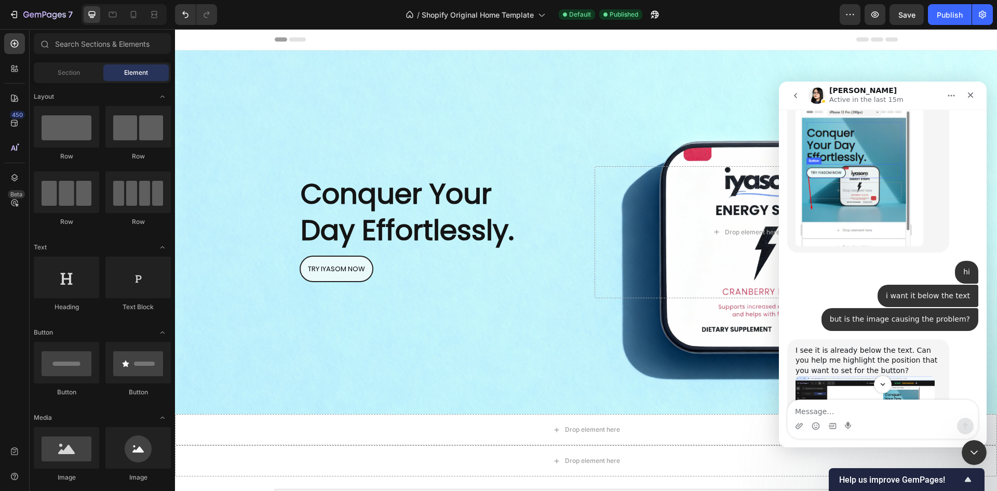
scroll to position [3041, 0]
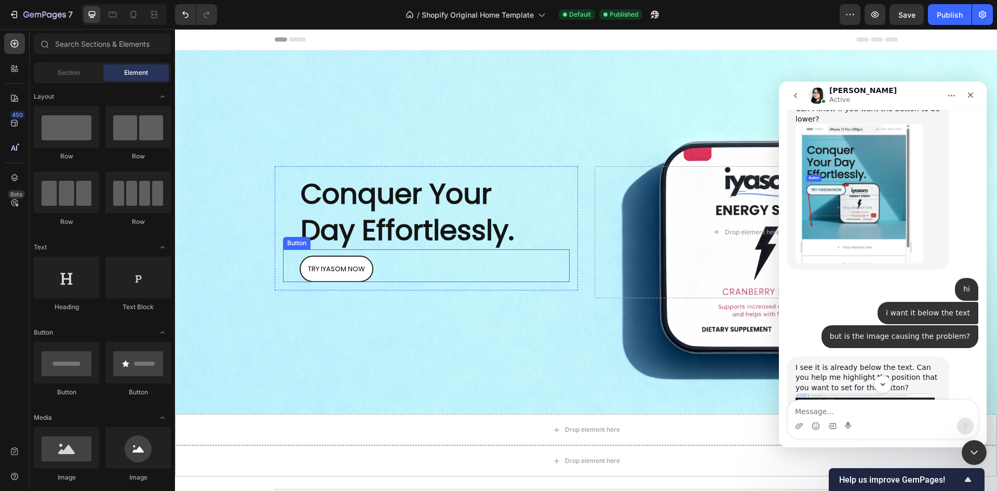
click at [357, 277] on link "TRY IYASOM NOW" at bounding box center [337, 268] width 74 height 26
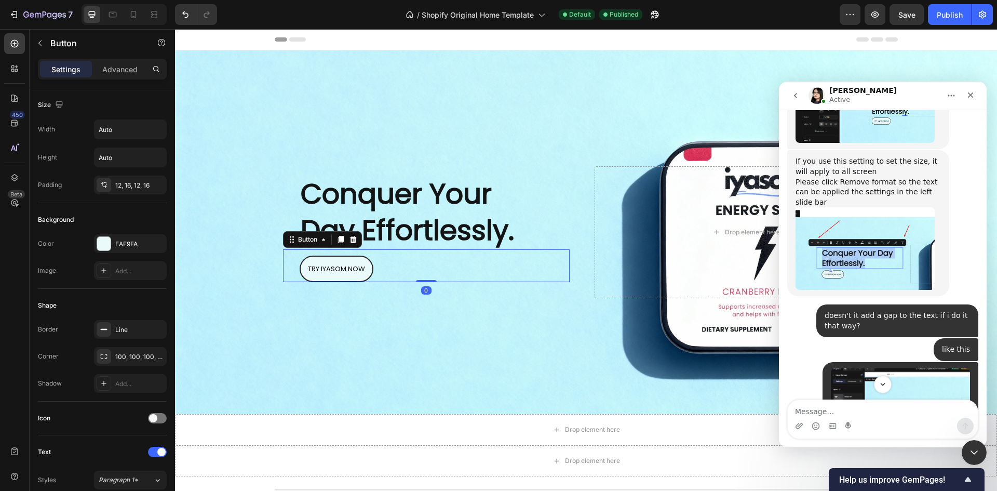
scroll to position [4080, 0]
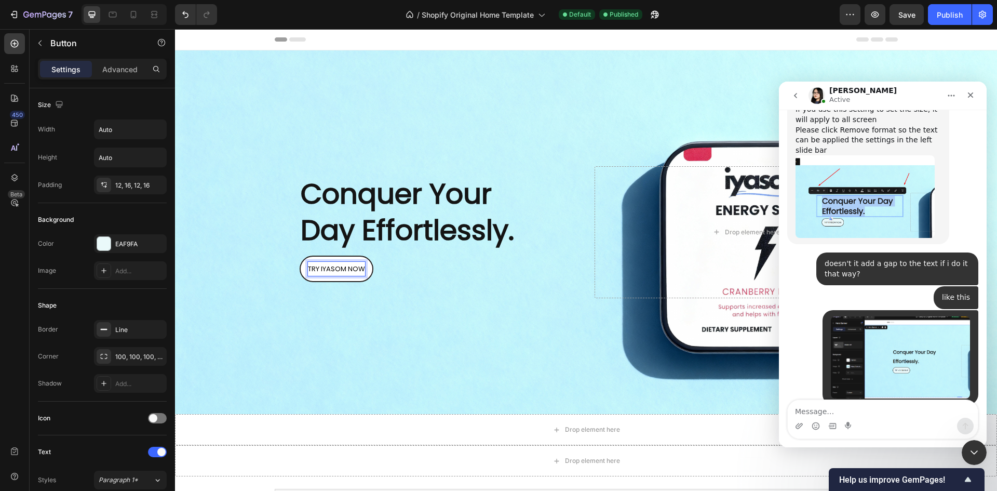
click at [367, 267] on link "TRY IYASOM NOW" at bounding box center [337, 268] width 74 height 26
click at [330, 276] on link "TRY IYASOM NOW" at bounding box center [337, 268] width 74 height 26
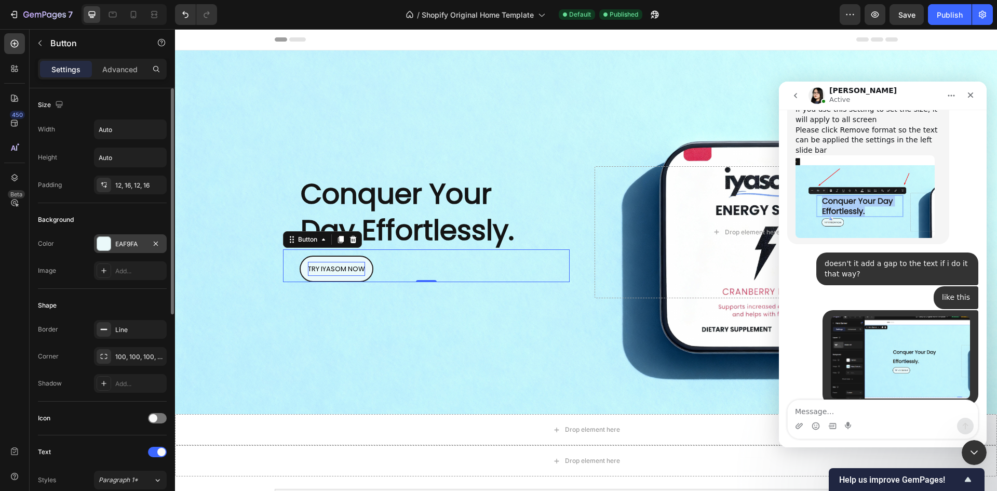
click at [104, 245] on div at bounding box center [104, 244] width 14 height 14
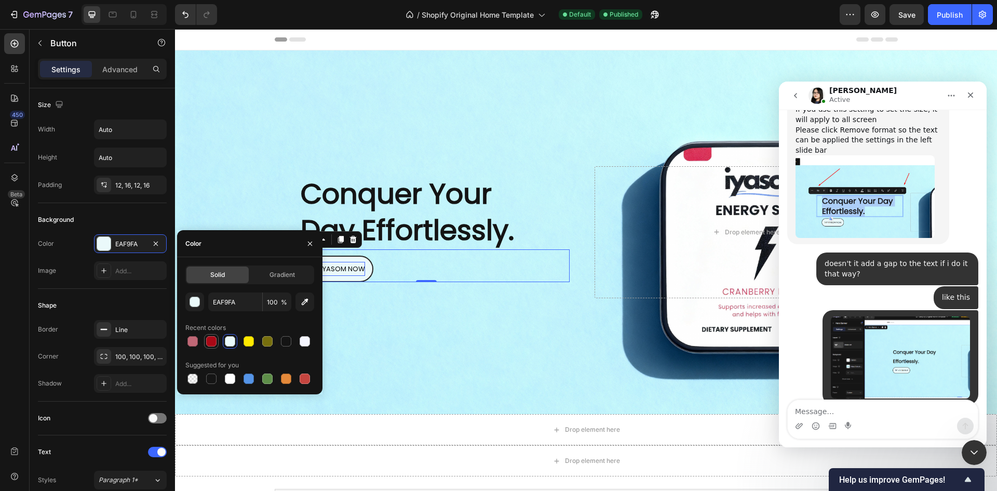
click at [210, 341] on div at bounding box center [211, 341] width 10 height 10
type input "AA0916"
click at [400, 353] on div "Background Image" at bounding box center [586, 232] width 822 height 364
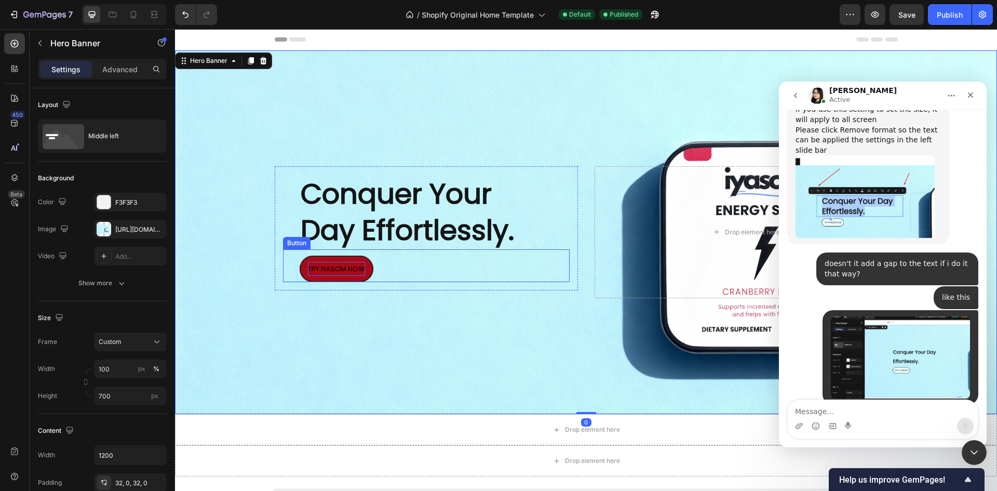
click at [342, 268] on span "TRY IYASOM NOW" at bounding box center [336, 269] width 57 height 10
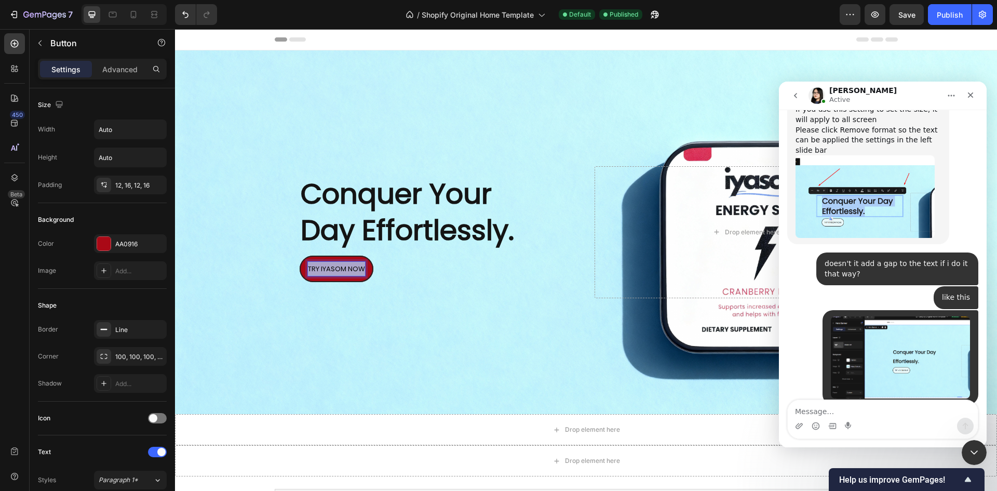
click at [342, 268] on span "TRY IYASOM NOW" at bounding box center [336, 269] width 57 height 10
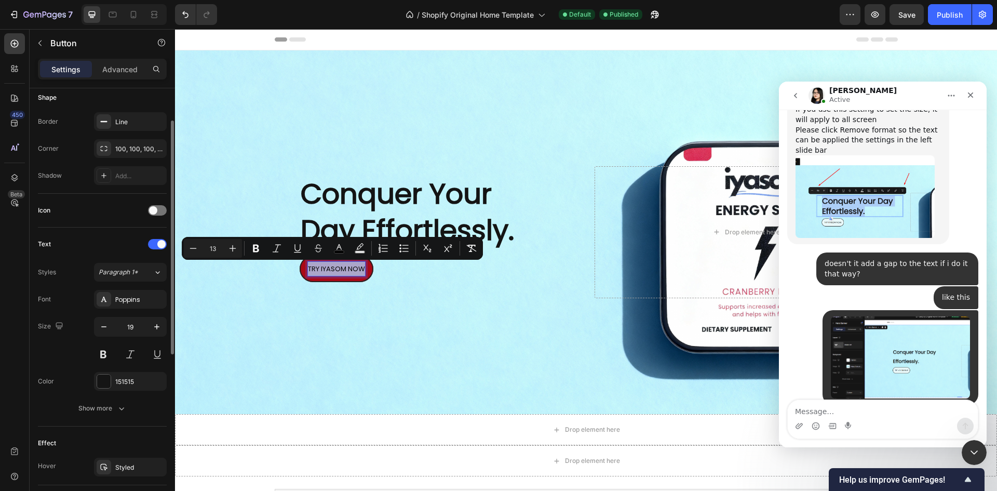
scroll to position [104, 0]
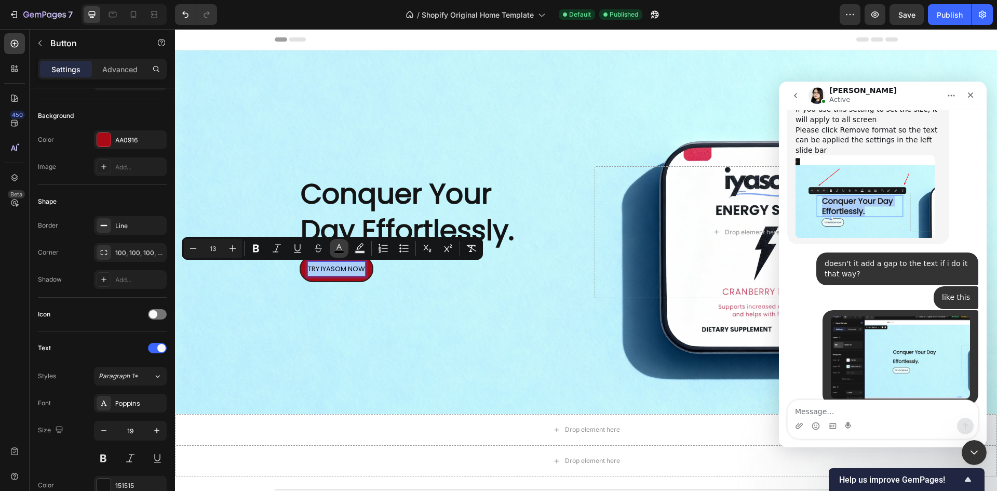
click at [338, 254] on button "color" at bounding box center [339, 248] width 19 height 19
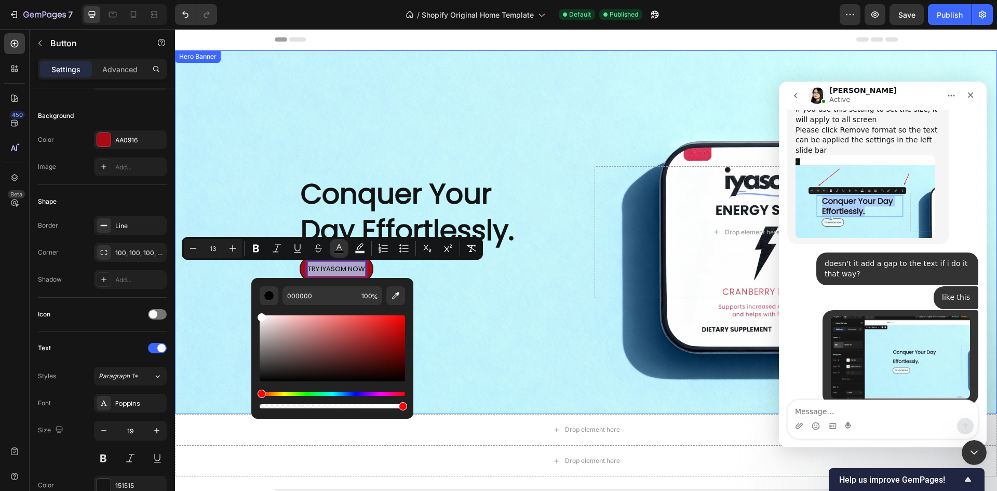
type input "FFFFFF"
drag, startPoint x: 455, startPoint y: 365, endPoint x: 234, endPoint y: 289, distance: 233.7
click at [254, 165] on div "Background Image" at bounding box center [586, 232] width 822 height 364
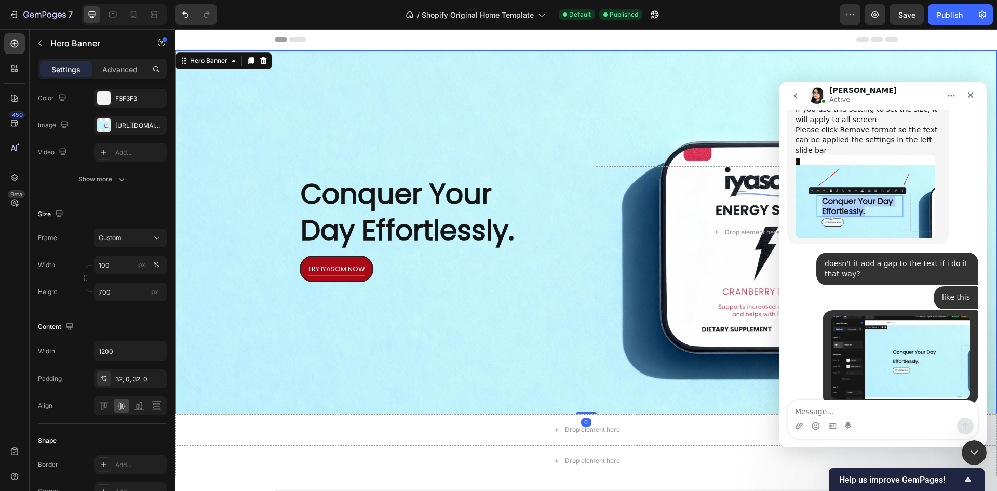
scroll to position [0, 0]
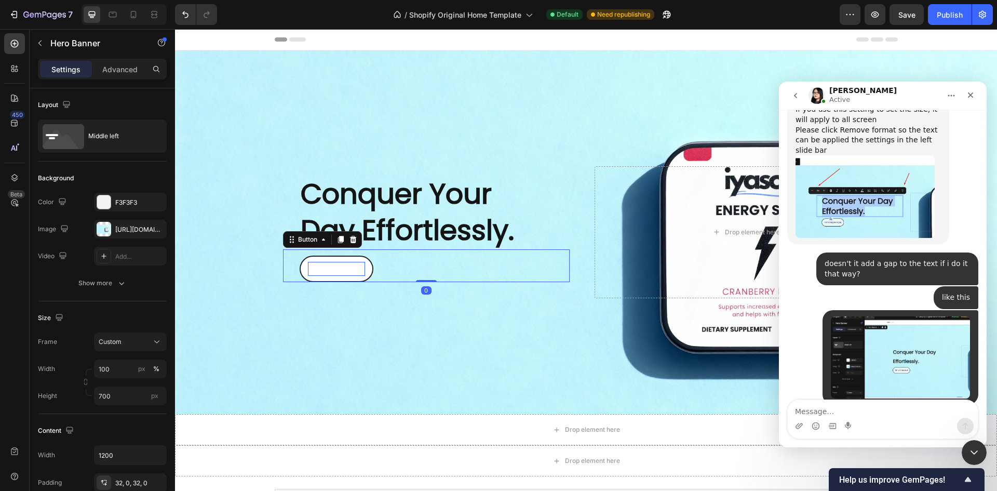
click at [356, 278] on link "TRY IYASOM NOW" at bounding box center [337, 268] width 74 height 26
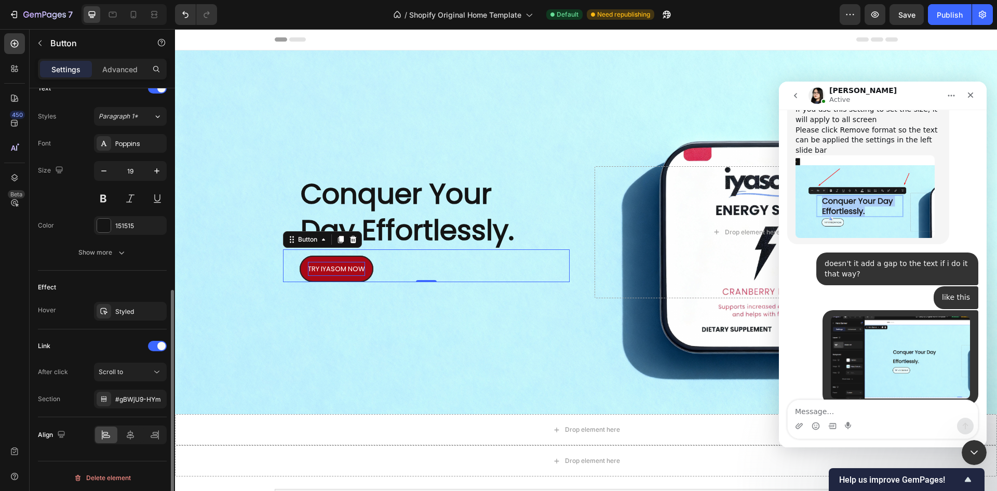
scroll to position [367, 0]
click at [124, 312] on div "Styled" at bounding box center [130, 308] width 30 height 9
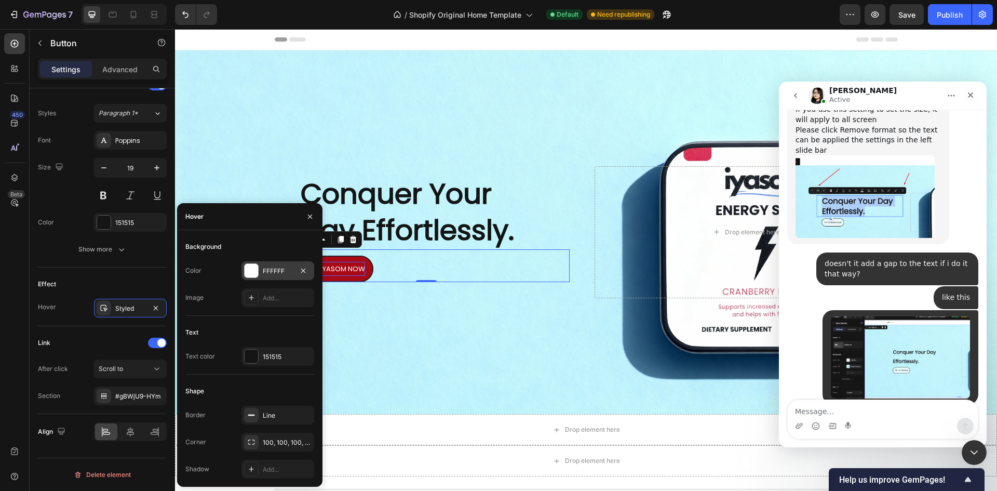
click at [255, 279] on div "FFFFFF" at bounding box center [277, 270] width 73 height 19
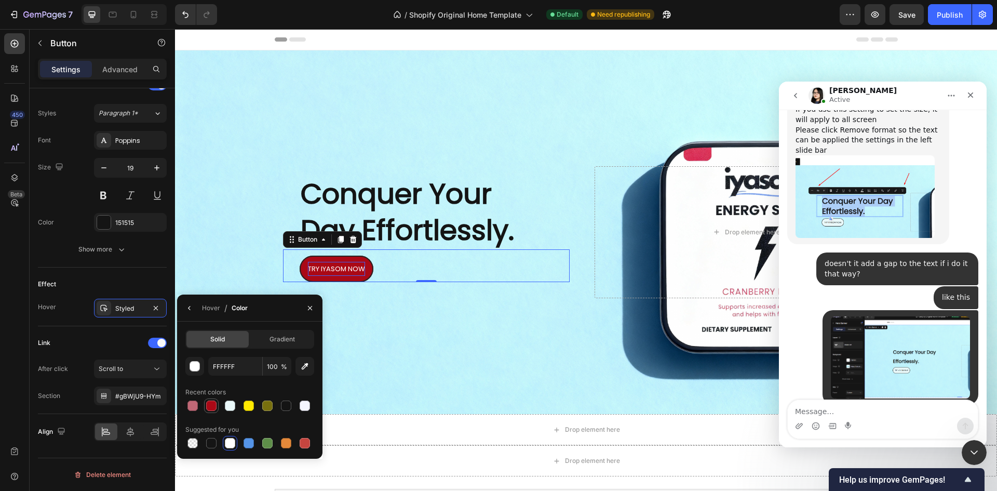
click at [213, 400] on div at bounding box center [211, 405] width 10 height 10
type input "AA0916"
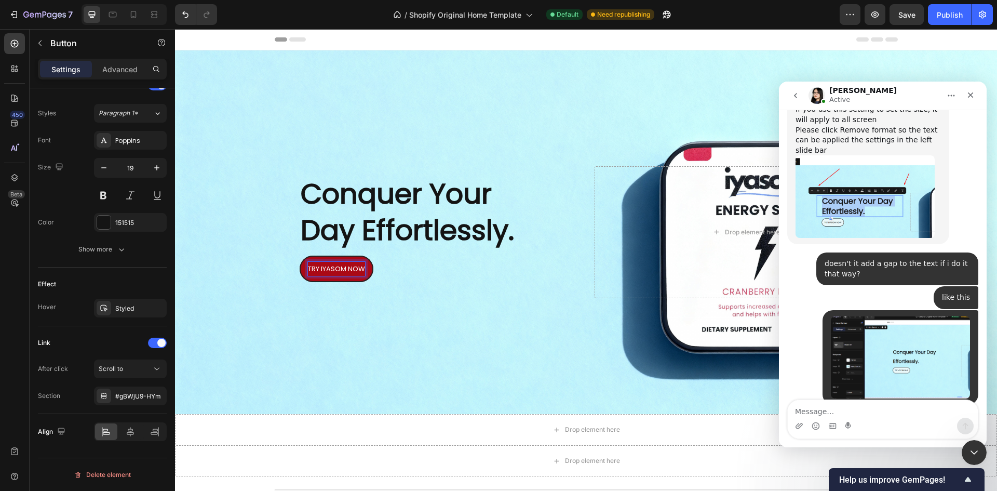
click at [382, 323] on div "Background Image" at bounding box center [586, 232] width 822 height 364
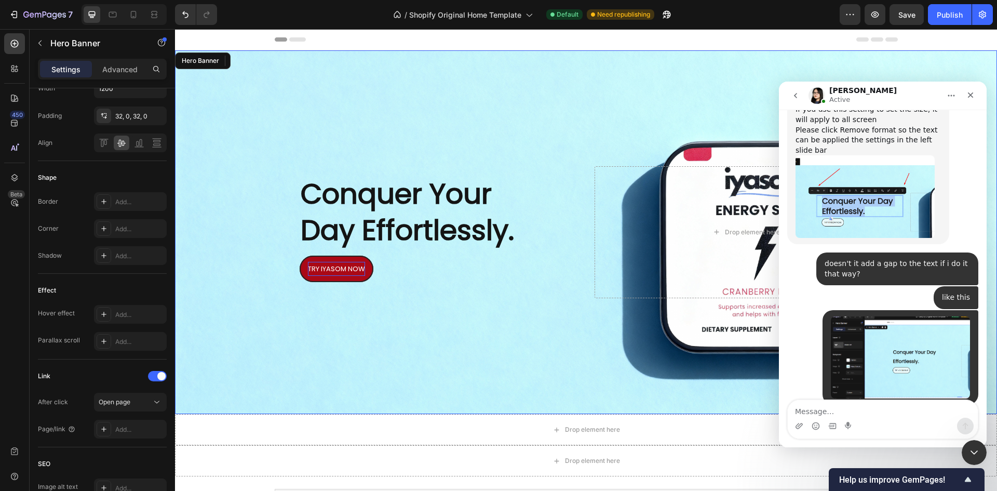
scroll to position [0, 0]
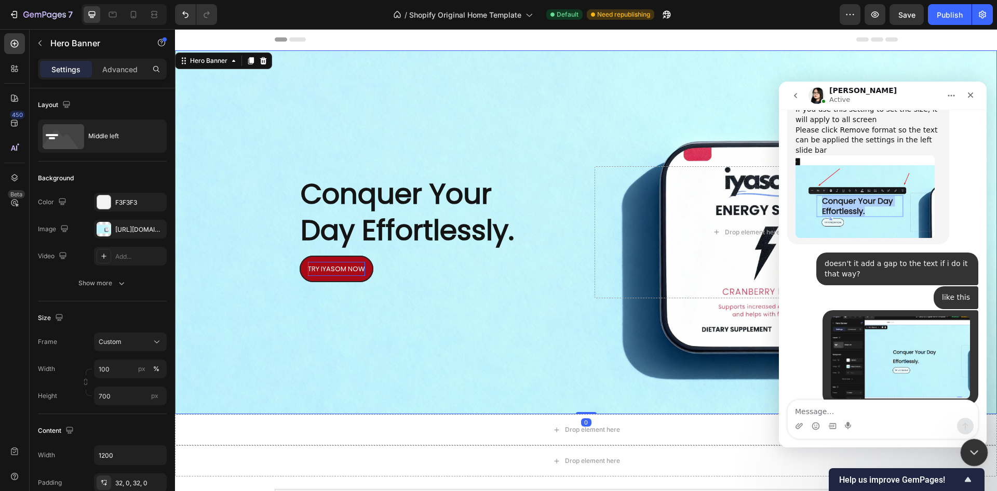
drag, startPoint x: 973, startPoint y: 454, endPoint x: 1738, endPoint y: 856, distance: 864.6
click at [973, 454] on icon "Close Intercom Messenger" at bounding box center [972, 451] width 12 height 12
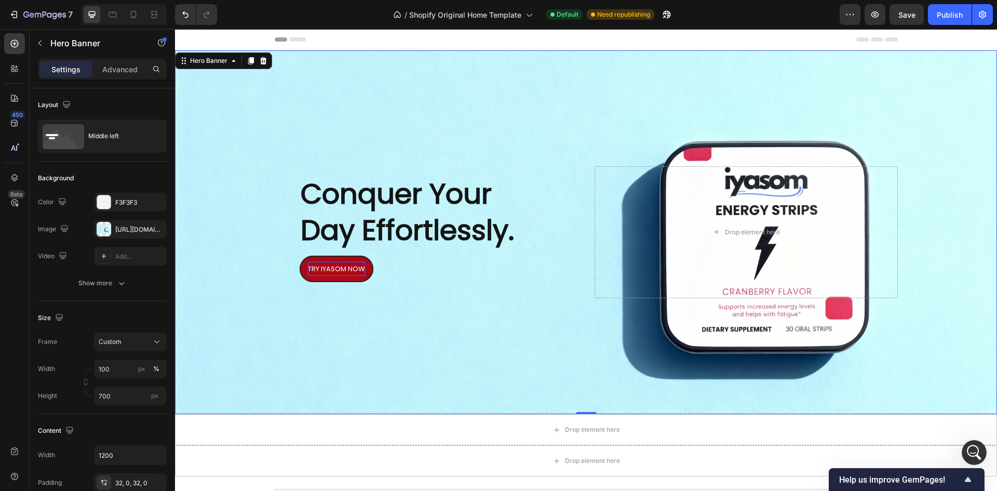
click at [469, 345] on div "Background Image" at bounding box center [586, 232] width 822 height 364
click at [449, 205] on p "Conquer Your Day Effortlessly." at bounding box center [435, 212] width 268 height 73
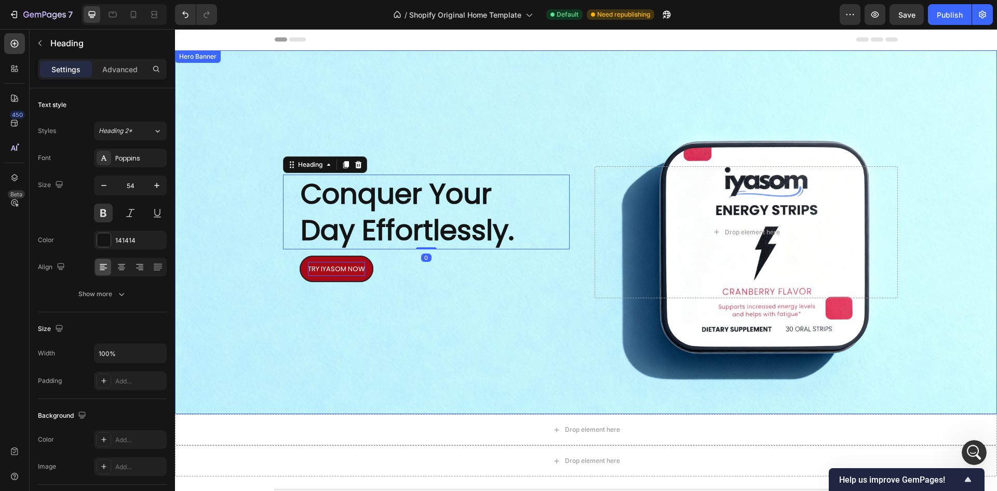
click at [466, 99] on div "Background Image" at bounding box center [586, 232] width 822 height 364
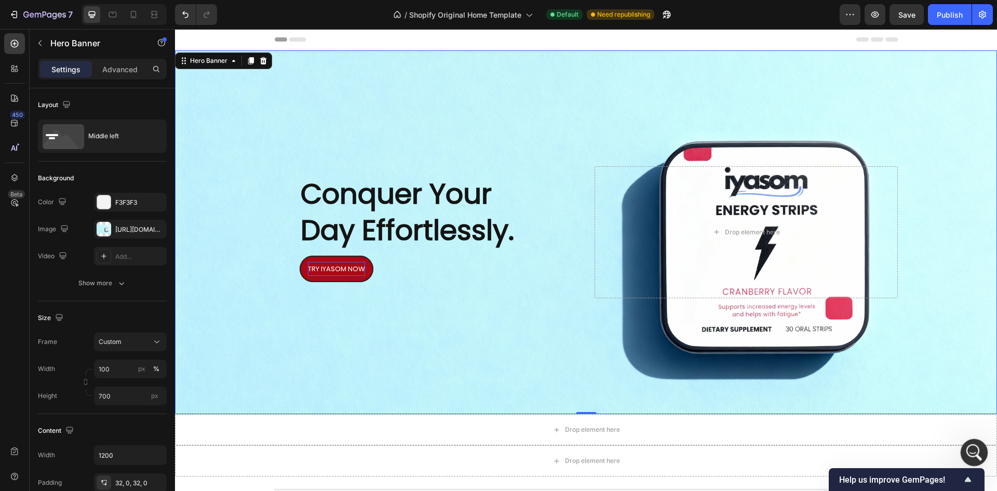
click at [978, 449] on icon "Open Intercom Messenger" at bounding box center [972, 450] width 17 height 17
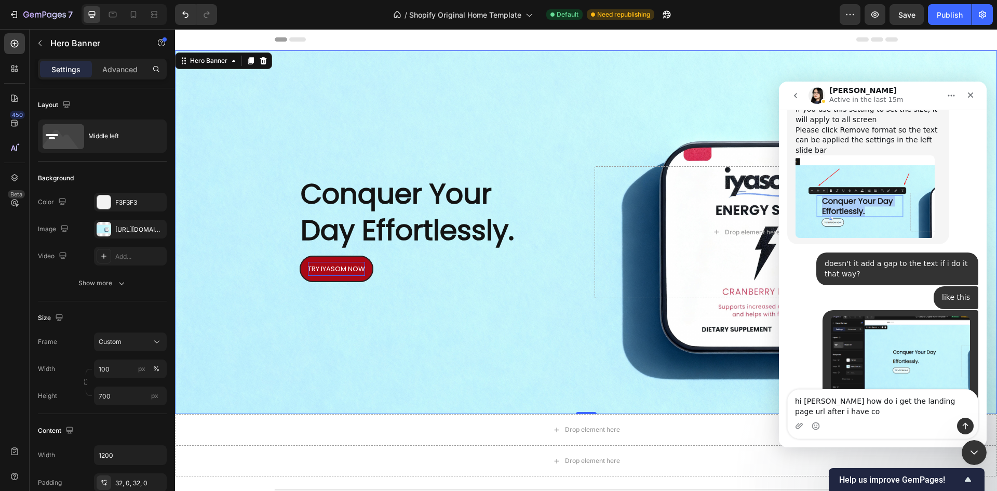
scroll to position [4090, 0]
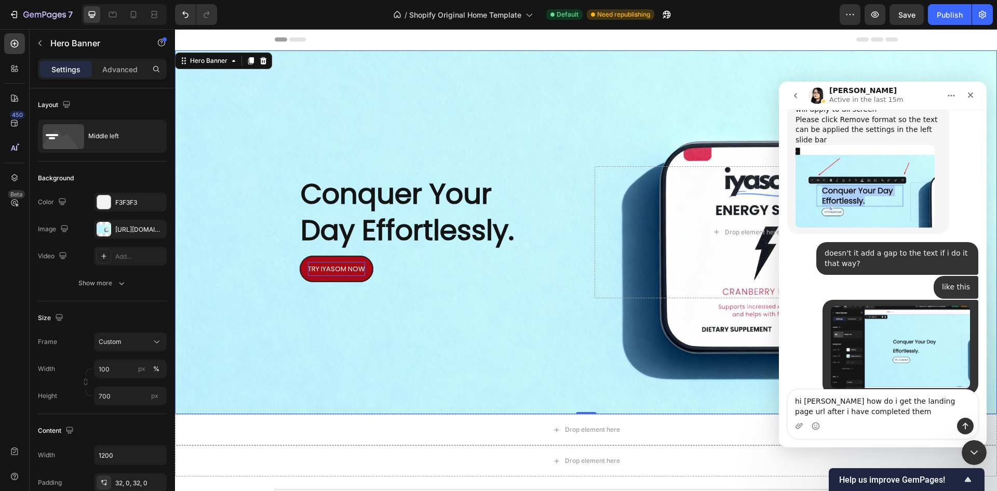
type textarea "hi pauline how do i get the landing page url after i have completed them?"
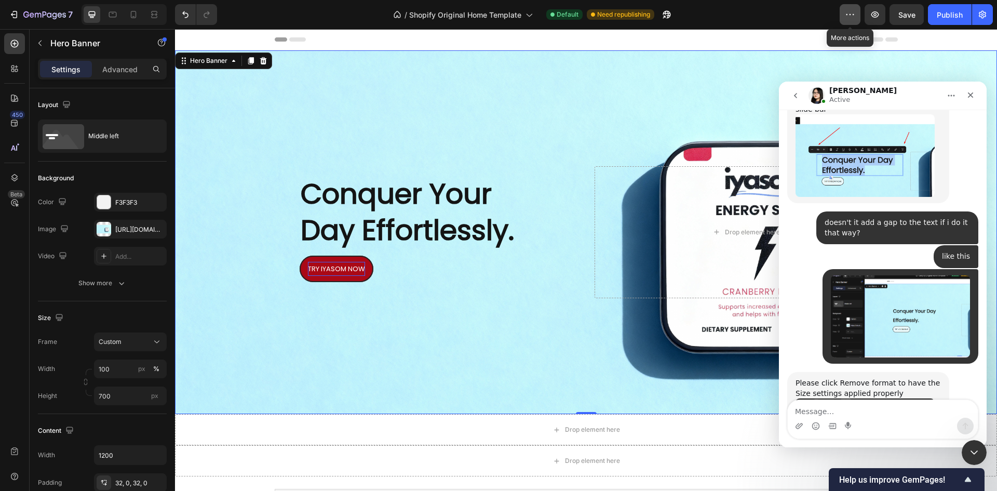
click at [844, 18] on button "button" at bounding box center [850, 14] width 21 height 21
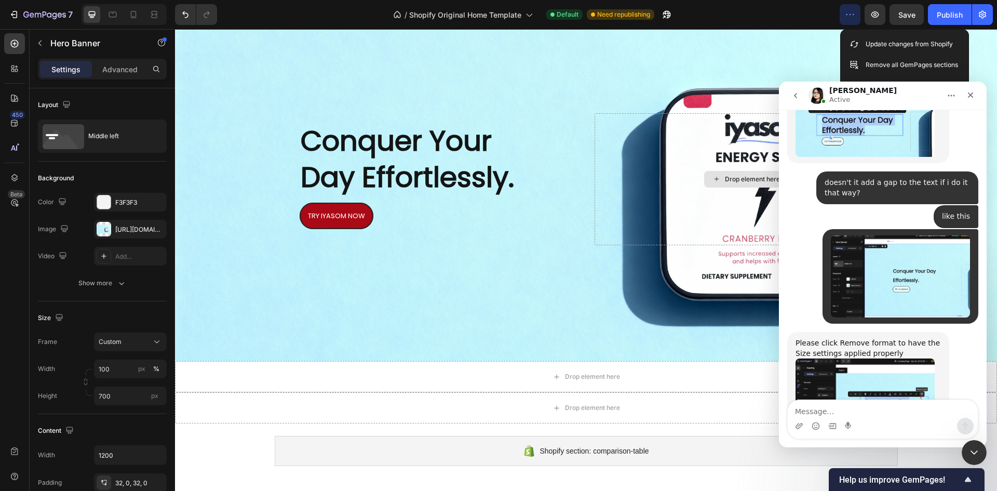
scroll to position [0, 0]
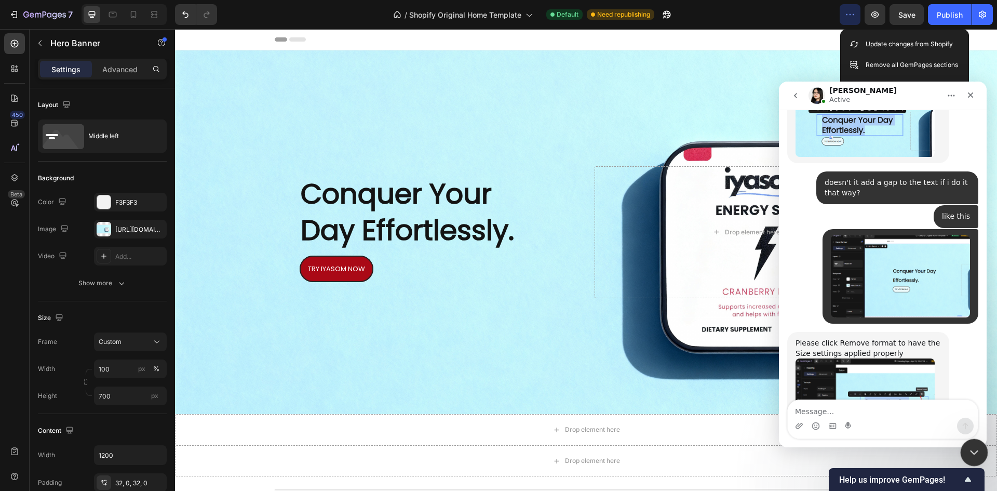
click at [977, 446] on icon "Close Intercom Messenger" at bounding box center [972, 451] width 12 height 12
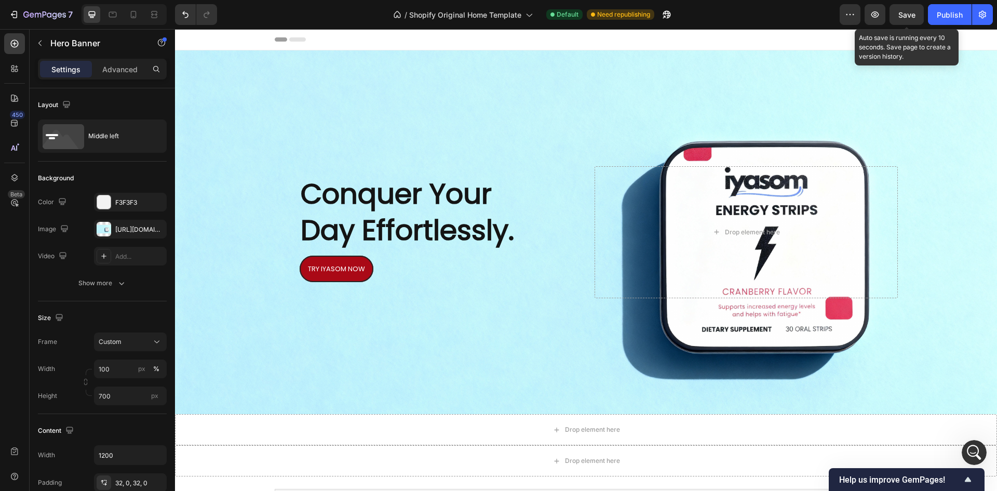
click at [915, 15] on span "Save" at bounding box center [906, 14] width 17 height 9
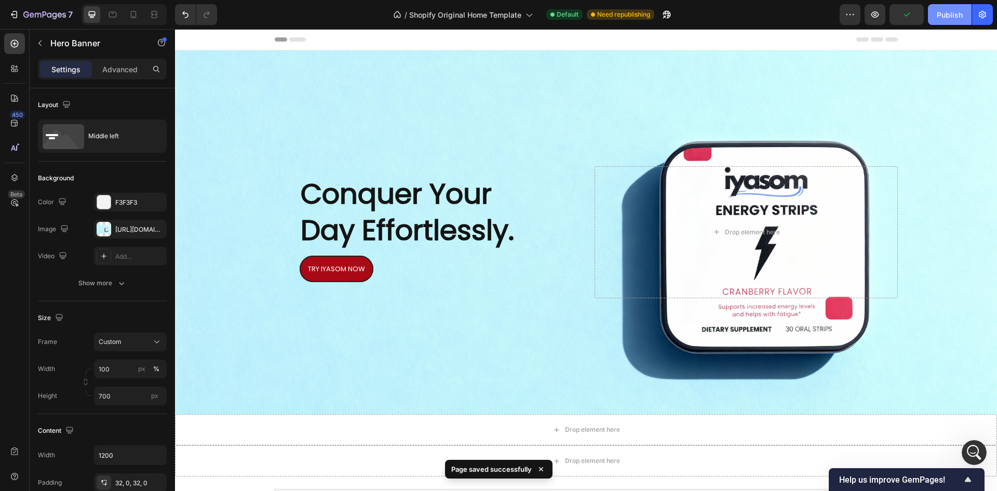
click at [945, 14] on div "Publish" at bounding box center [950, 14] width 26 height 11
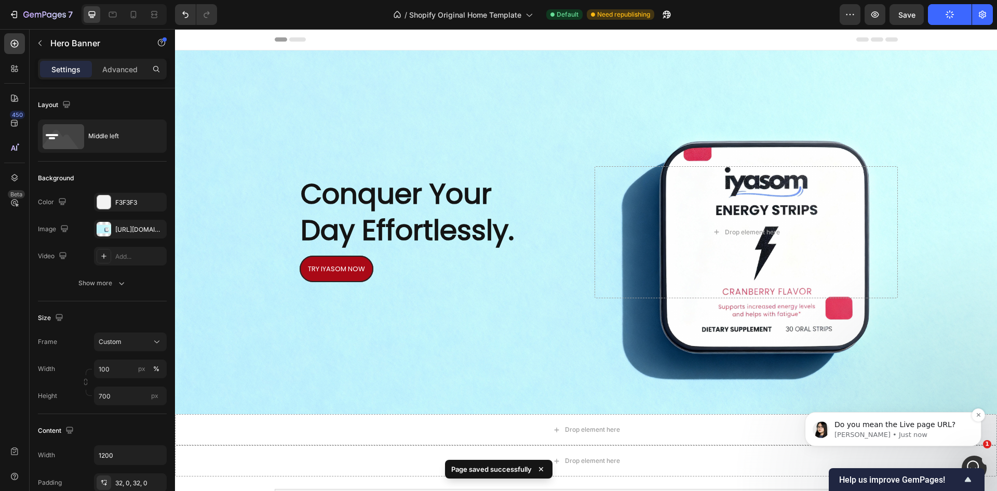
click at [875, 435] on p "Pauline • Just now" at bounding box center [902, 434] width 134 height 9
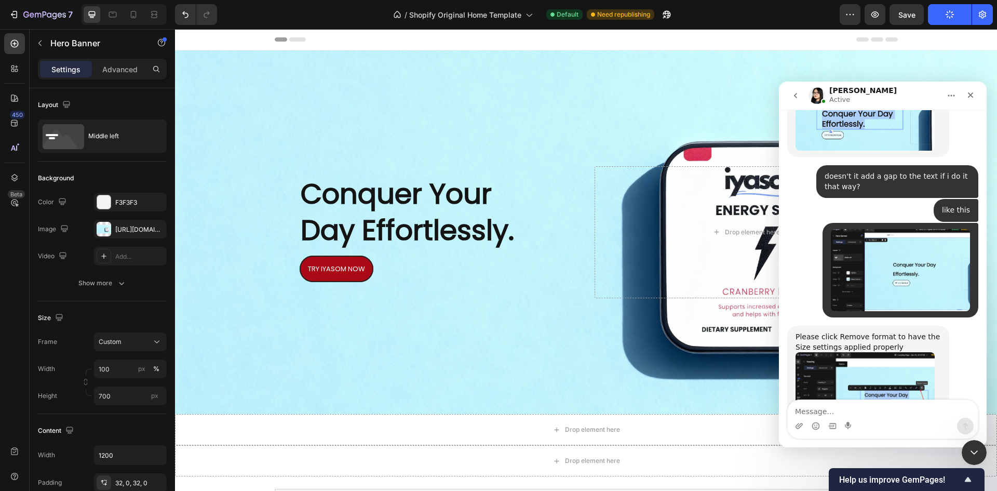
scroll to position [4169, 0]
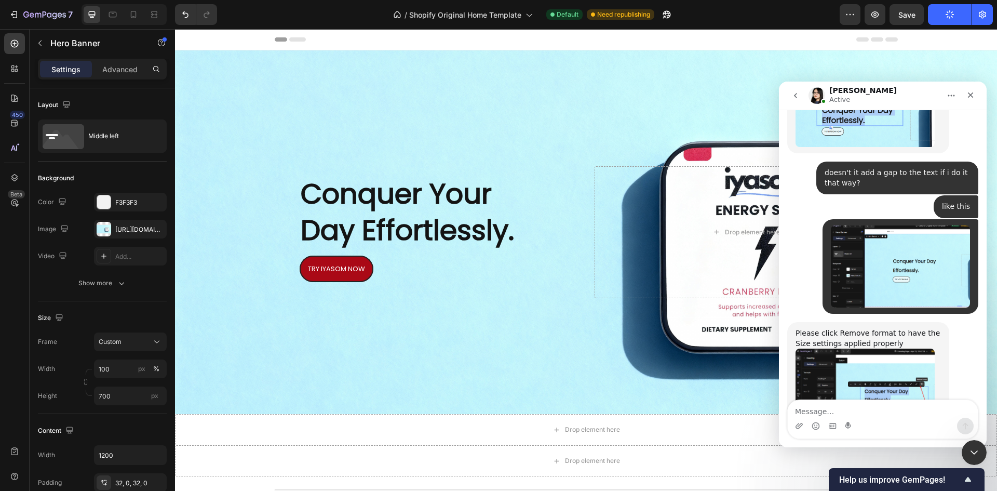
click at [871, 409] on textarea "Message…" at bounding box center [883, 409] width 190 height 18
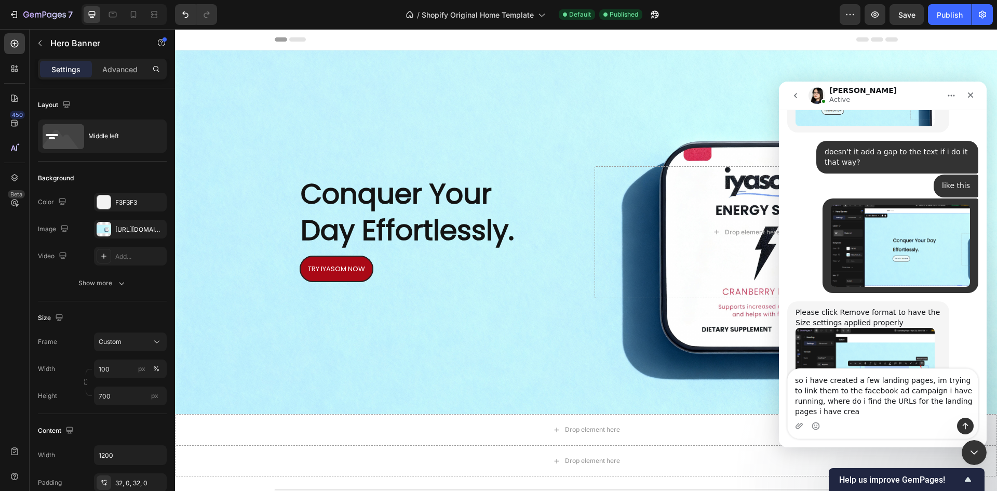
scroll to position [4200, 0]
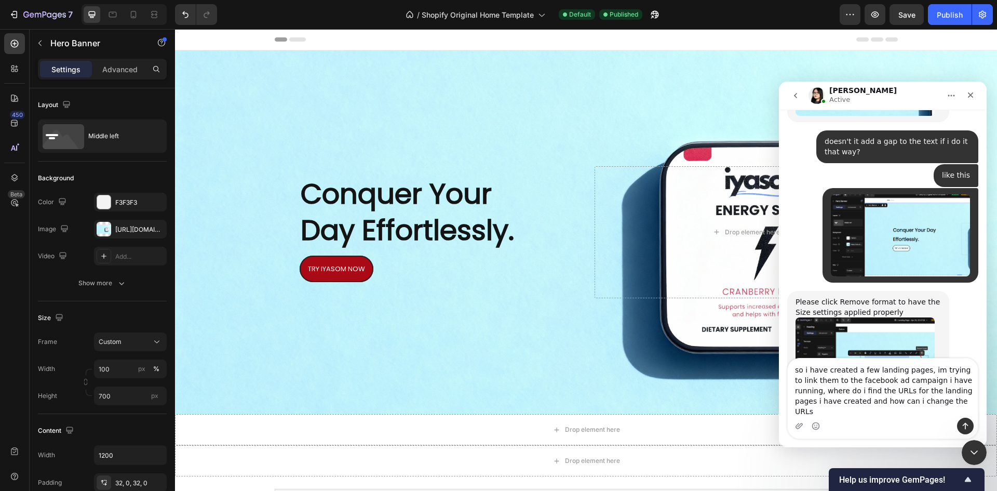
type textarea "so i have created a few landing pages, im trying to link them to the facebook a…"
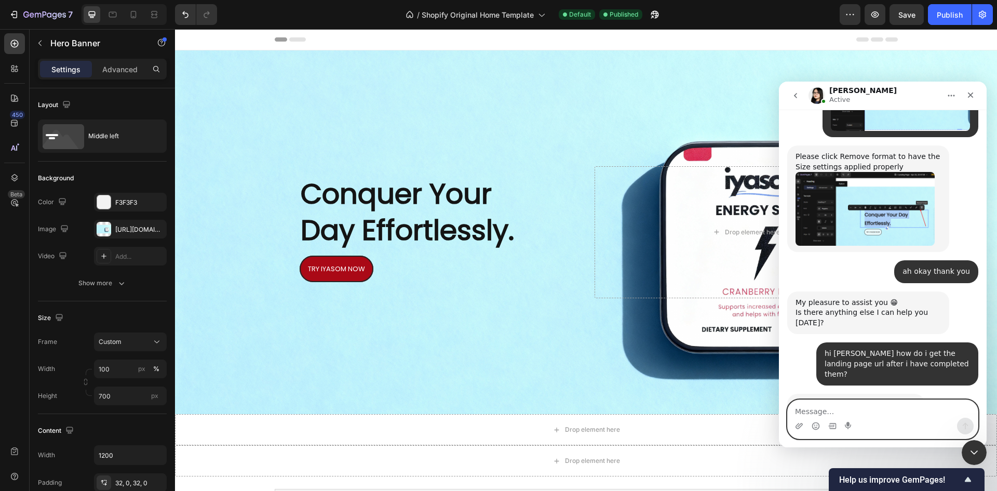
scroll to position [4402, 0]
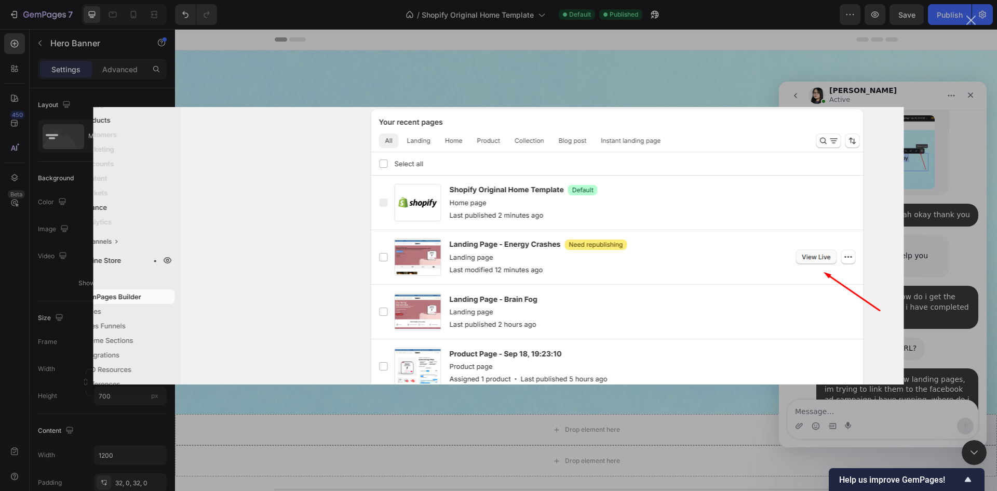
click at [948, 332] on div "Intercom messenger" at bounding box center [498, 245] width 997 height 491
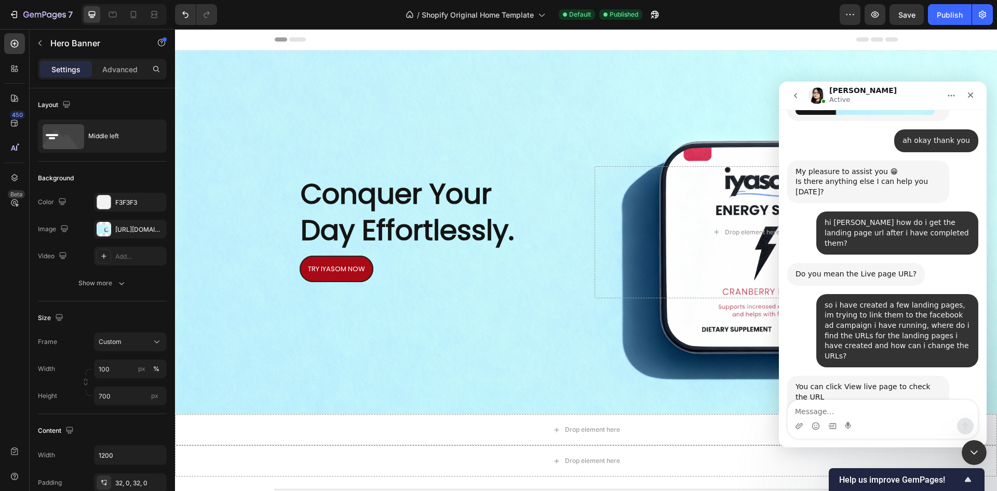
scroll to position [4485, 0]
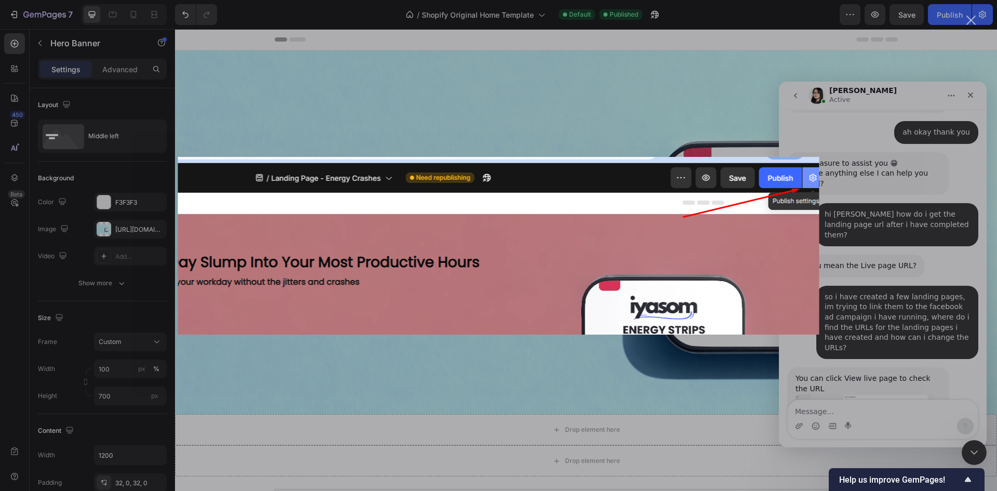
click at [940, 344] on div "Intercom messenger" at bounding box center [498, 245] width 997 height 491
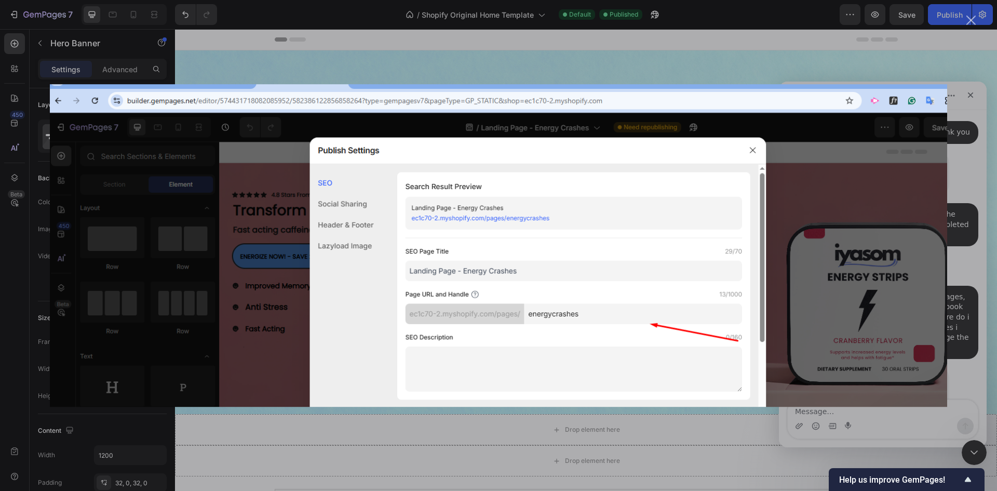
click at [934, 366] on img "Close" at bounding box center [498, 245] width 897 height 323
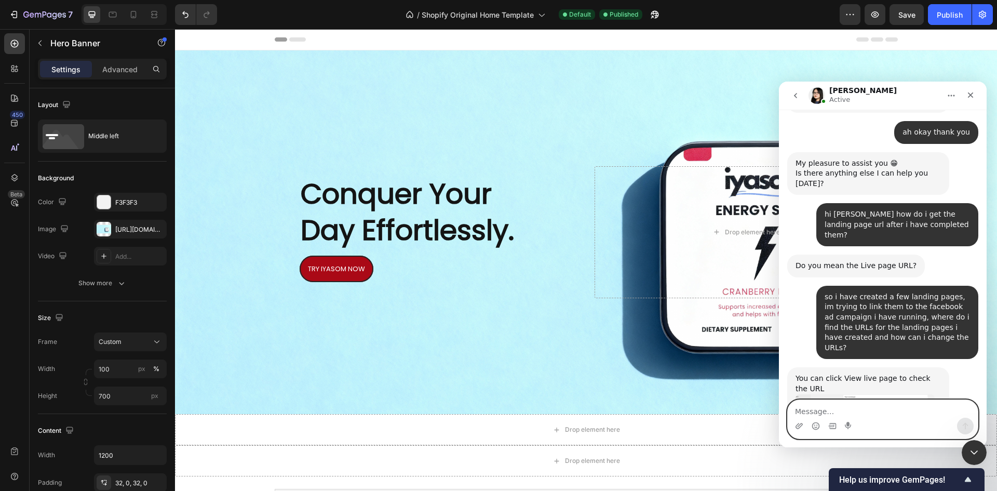
click at [871, 413] on textarea "Message…" at bounding box center [883, 409] width 190 height 18
type textarea "okay got it thanks"
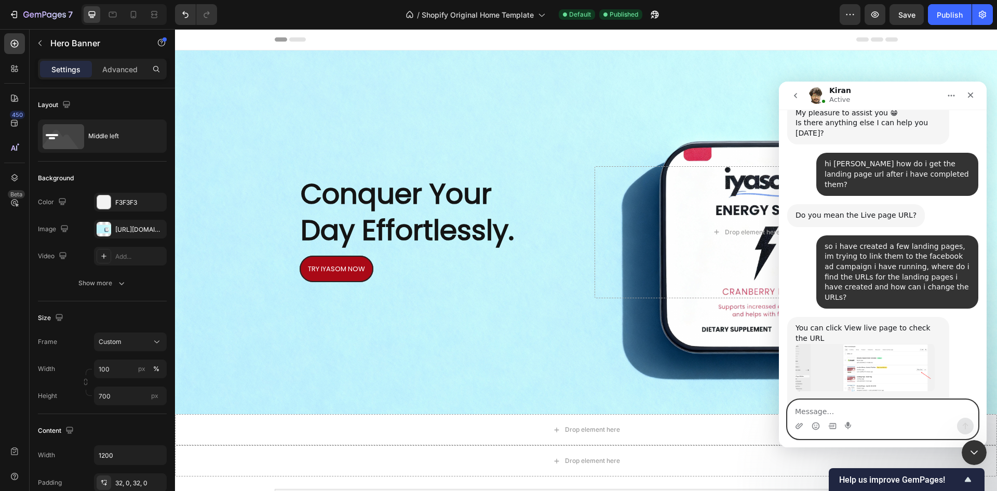
scroll to position [4635, 0]
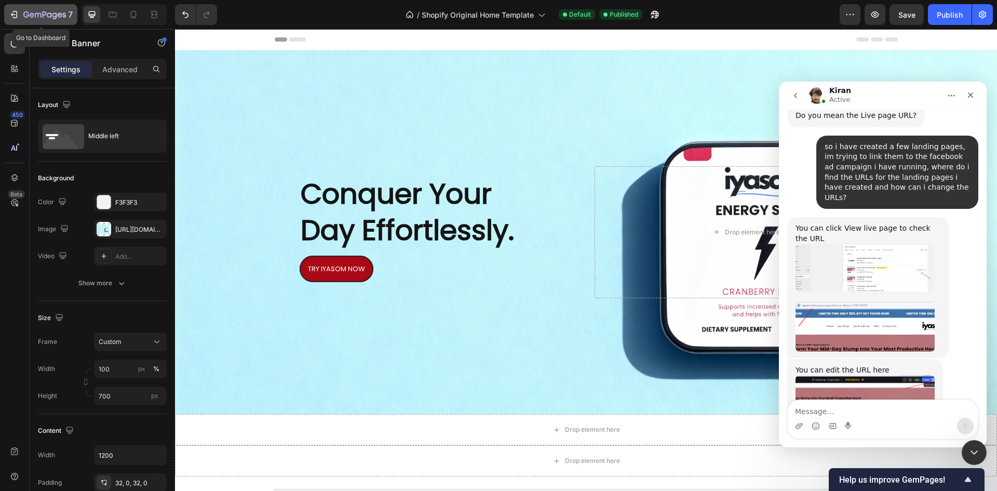
click at [11, 19] on icon "button" at bounding box center [14, 14] width 10 height 10
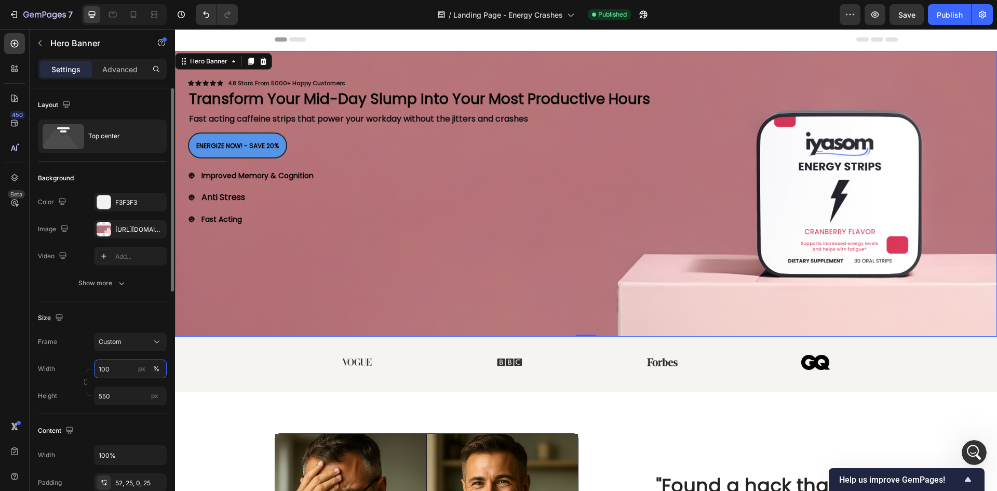
click at [106, 370] on input "100" at bounding box center [130, 368] width 73 height 19
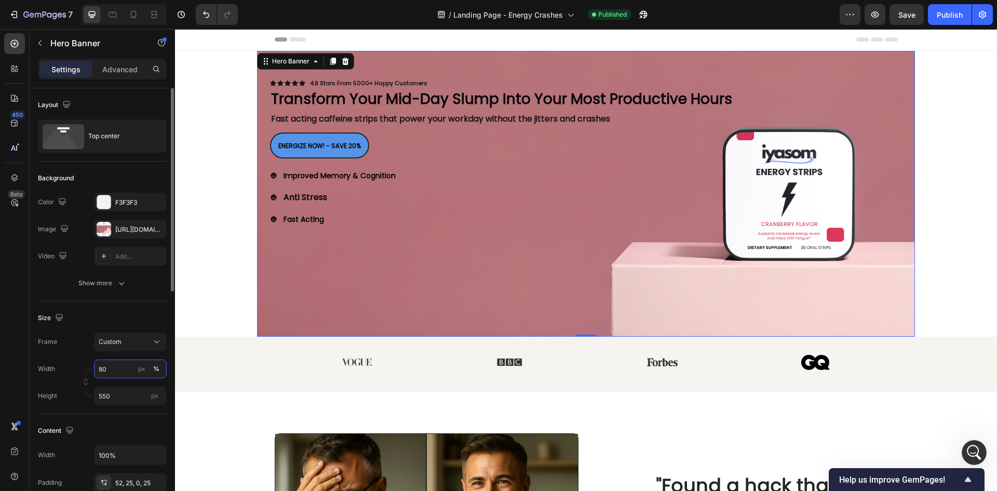
type input "8"
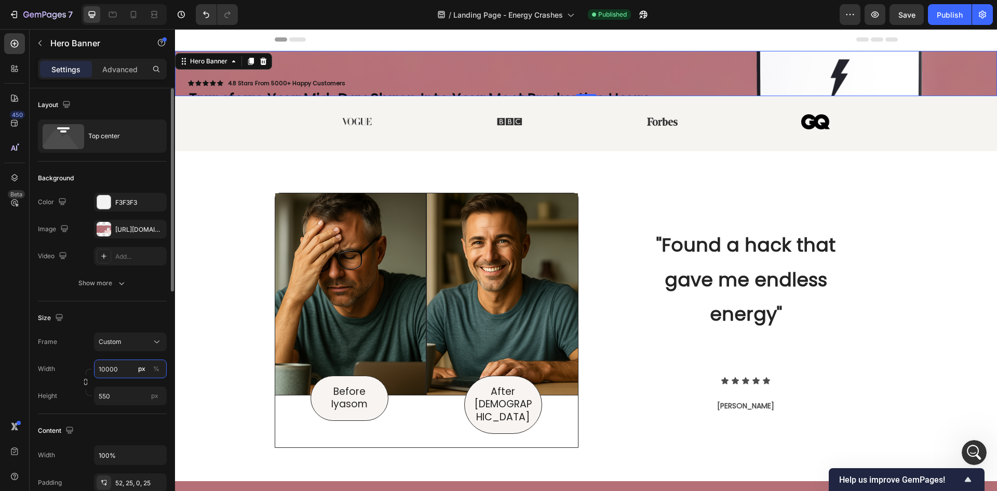
type input "100"
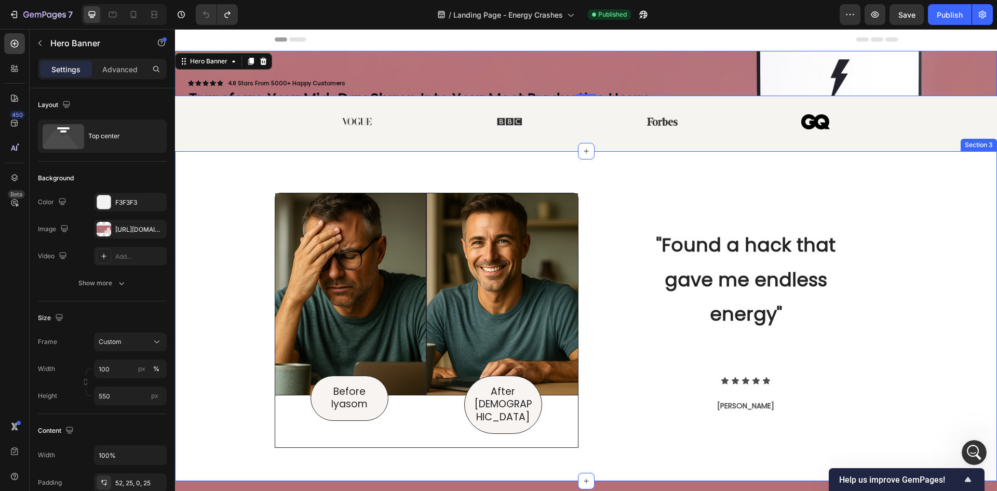
click at [233, 163] on div "Image Image Row Before Iyasom Text Block Row After Iyasom Text Block Row Row Ro…" at bounding box center [586, 315] width 822 height 329
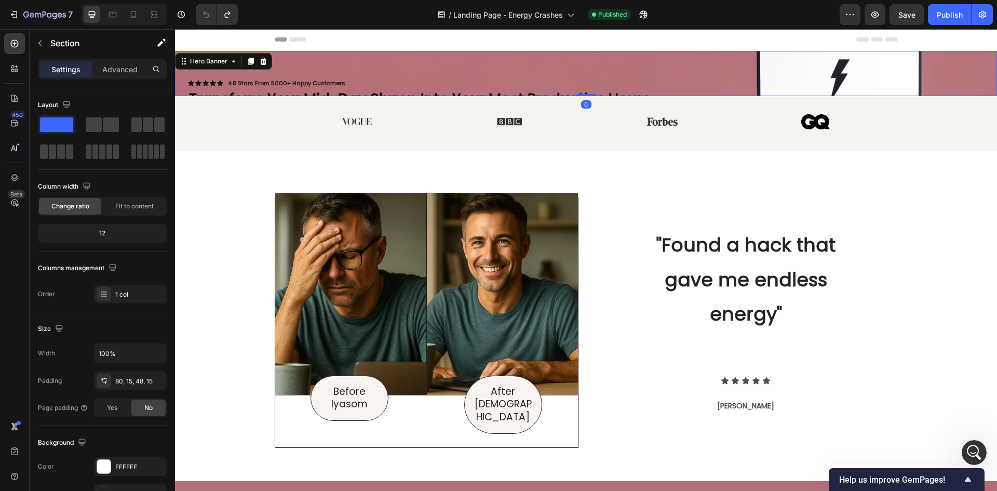
click at [608, 70] on div "Icon Icon Icon Icon Icon Icon List 4.8 Stars From 5000+ Happy Customers Text Bl…" at bounding box center [586, 144] width 822 height 187
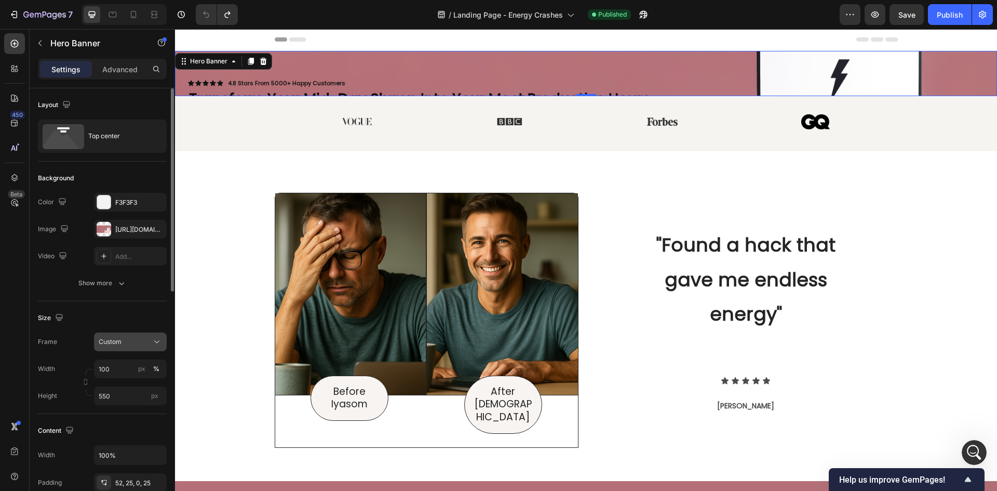
click at [152, 349] on button "Custom" at bounding box center [130, 341] width 73 height 19
click at [143, 363] on span "As banner source" at bounding box center [123, 366] width 51 height 9
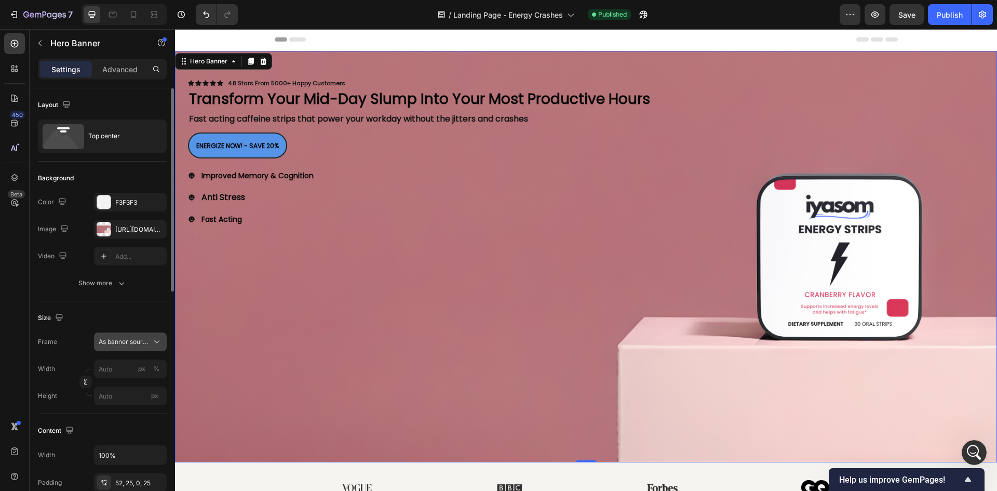
click at [155, 345] on icon at bounding box center [157, 342] width 10 height 10
click at [129, 381] on div "Custom" at bounding box center [128, 385] width 60 height 9
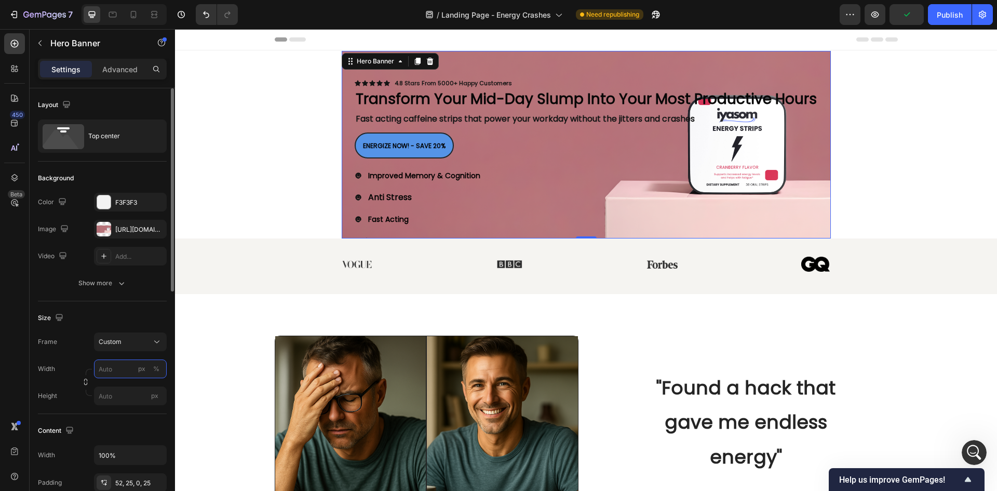
click at [125, 371] on input "px %" at bounding box center [130, 368] width 73 height 19
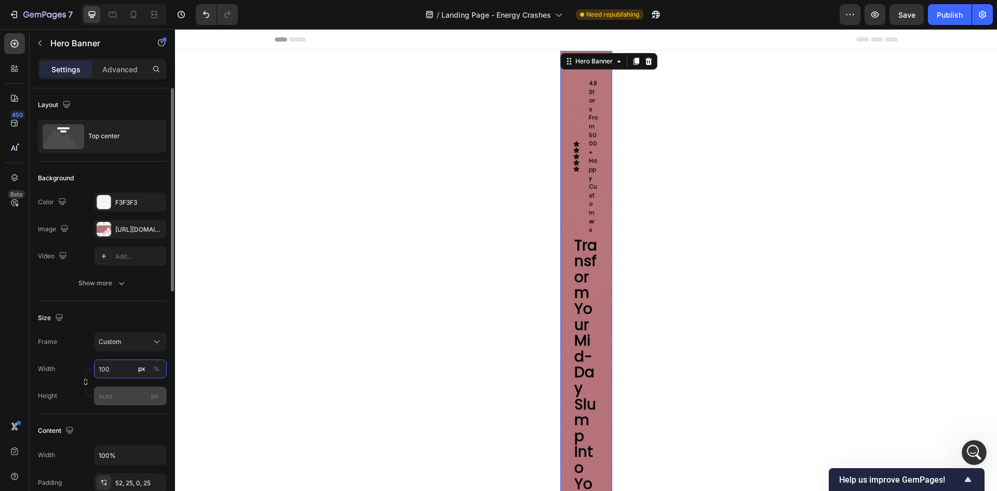
type input "100"
click at [114, 394] on input "px" at bounding box center [130, 395] width 73 height 19
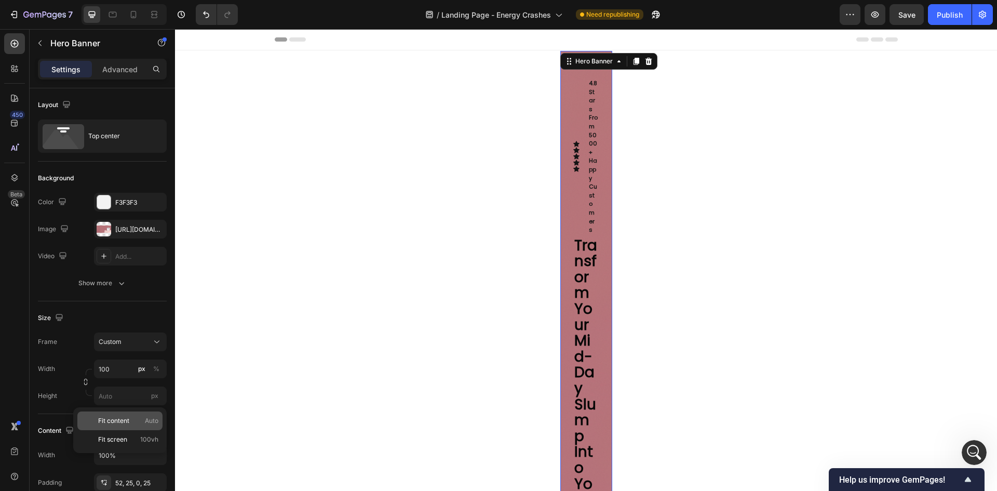
click at [140, 422] on p "Fit content Auto" at bounding box center [128, 420] width 60 height 9
type input "Auto"
click at [128, 344] on div "Custom" at bounding box center [124, 341] width 51 height 9
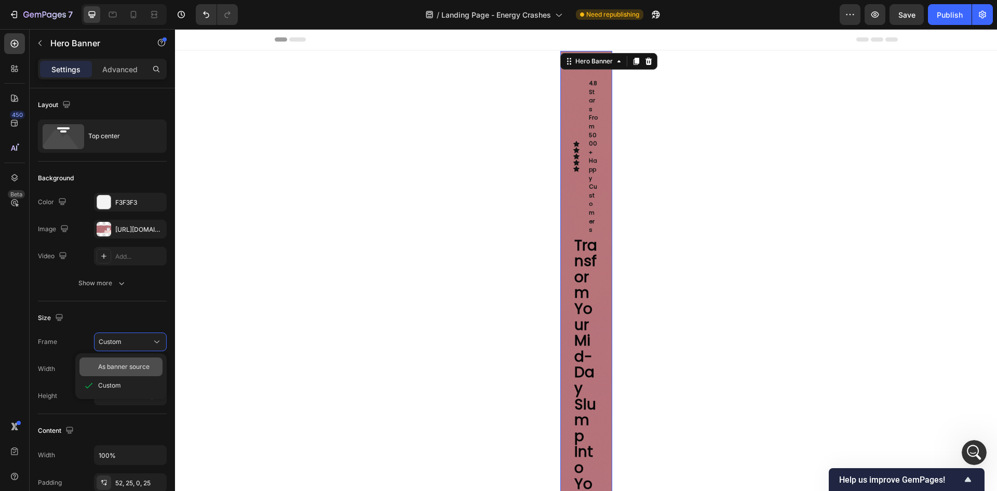
click at [143, 366] on span "As banner source" at bounding box center [123, 366] width 51 height 9
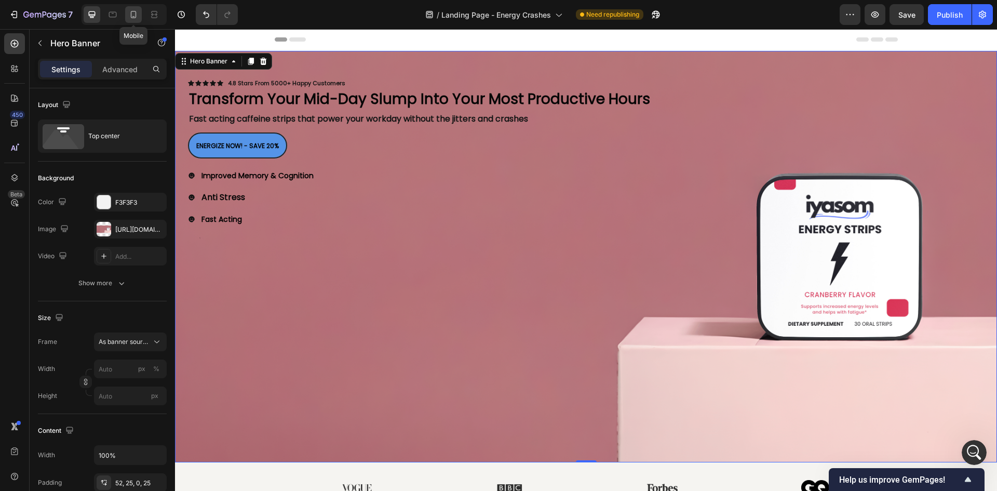
click at [137, 16] on icon at bounding box center [133, 14] width 10 height 10
type input "100"
type input "600"
type input "Auto"
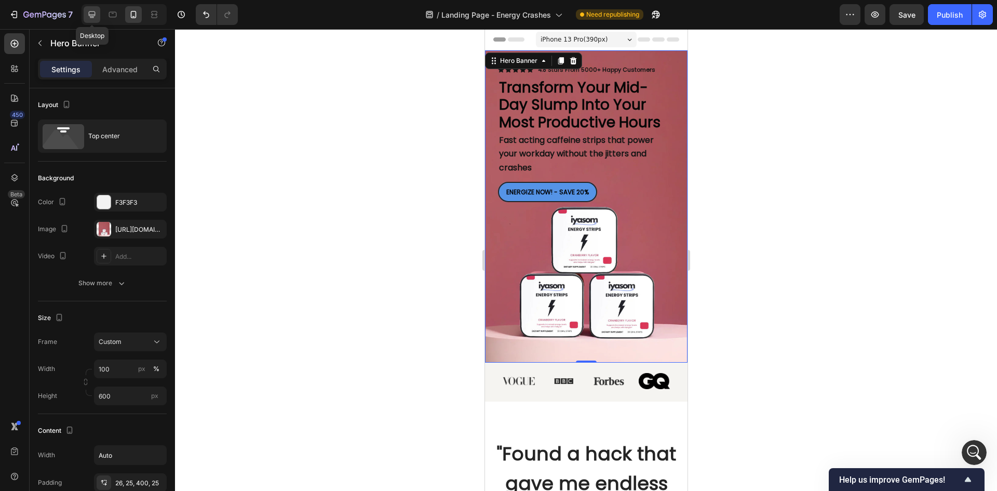
click at [96, 16] on icon at bounding box center [92, 14] width 10 height 10
type input "100%"
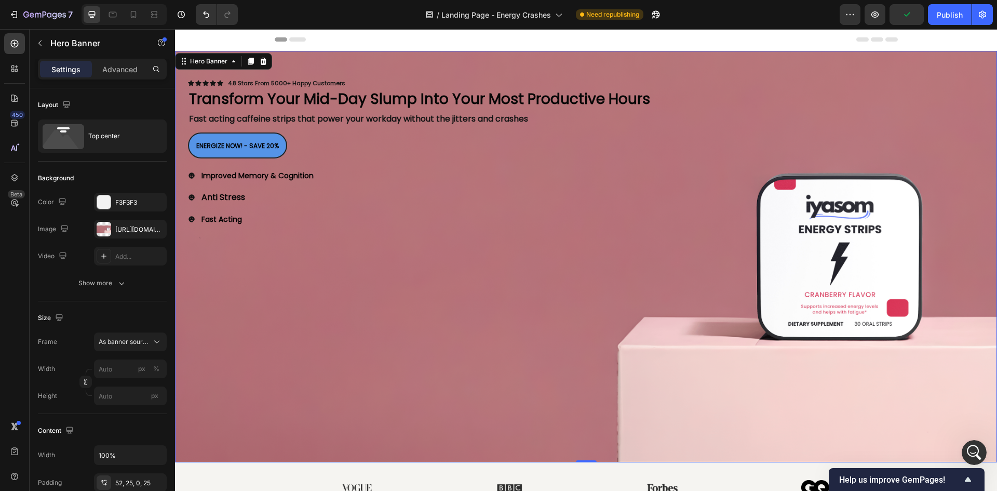
click at [397, 357] on div "Background Image" at bounding box center [586, 256] width 822 height 411
click at [206, 15] on icon "Undo/Redo" at bounding box center [206, 14] width 10 height 10
type input "100"
type input "Auto"
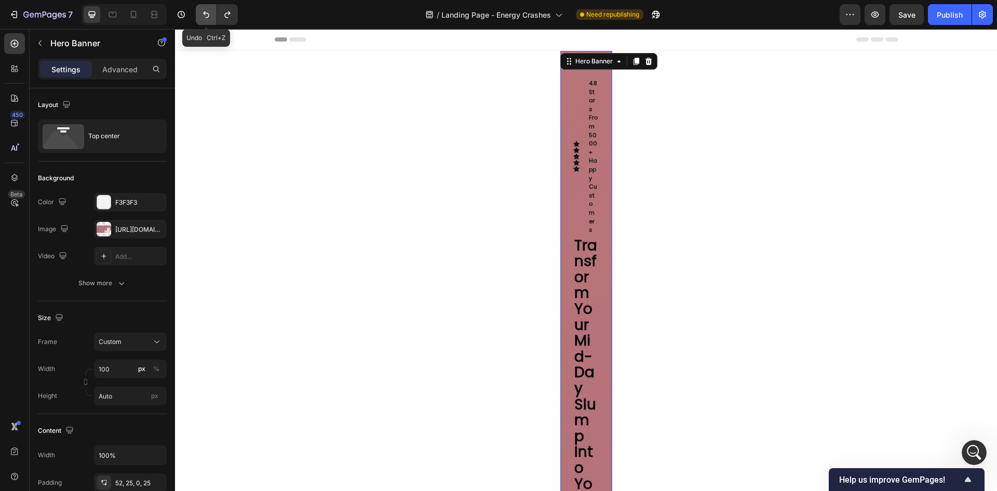
click at [206, 15] on icon "Undo/Redo" at bounding box center [206, 14] width 10 height 10
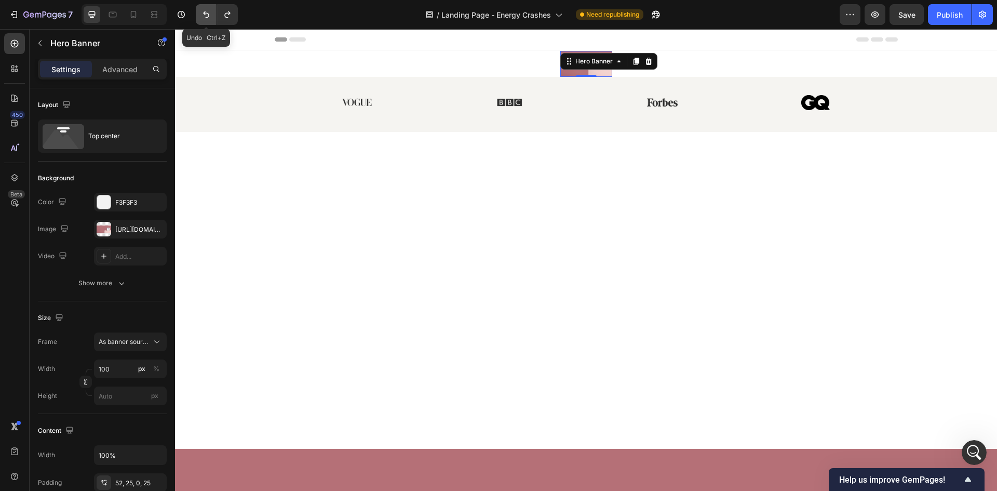
click at [206, 15] on icon "Undo/Redo" at bounding box center [206, 14] width 10 height 10
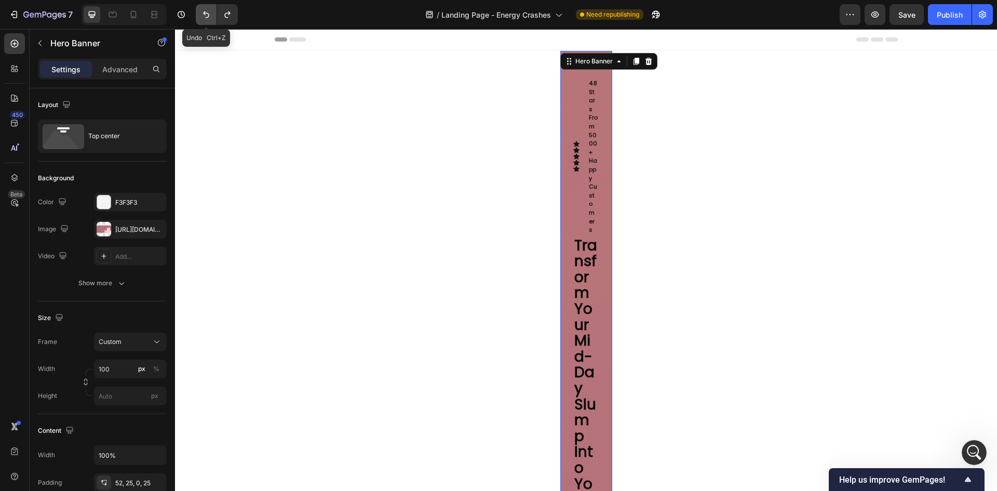
click at [206, 15] on icon "Undo/Redo" at bounding box center [206, 14] width 10 height 10
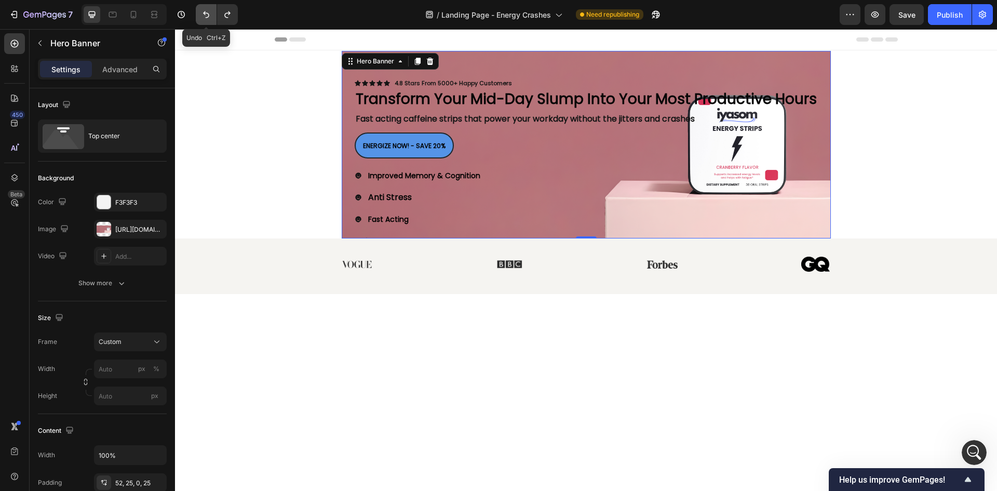
click at [206, 15] on icon "Undo/Redo" at bounding box center [206, 14] width 10 height 10
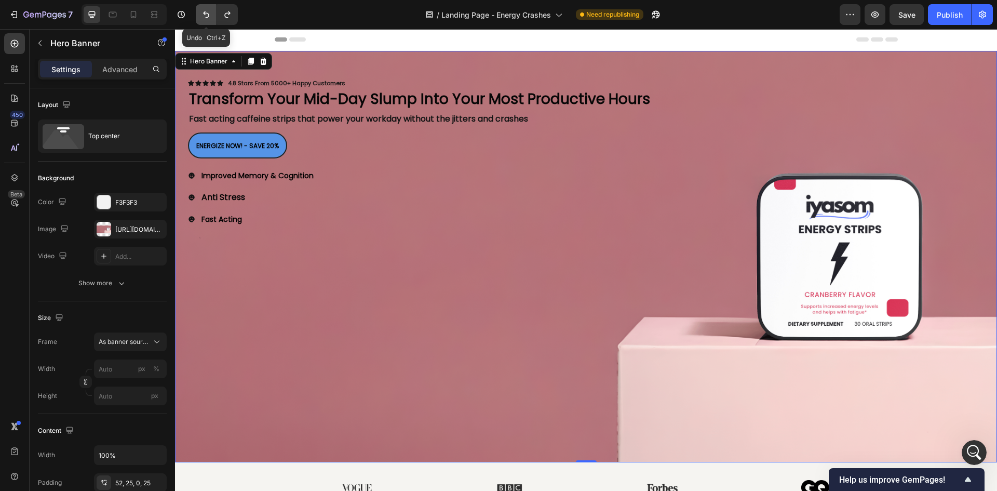
click at [206, 15] on icon "Undo/Redo" at bounding box center [206, 14] width 10 height 10
type input "100"
type input "550"
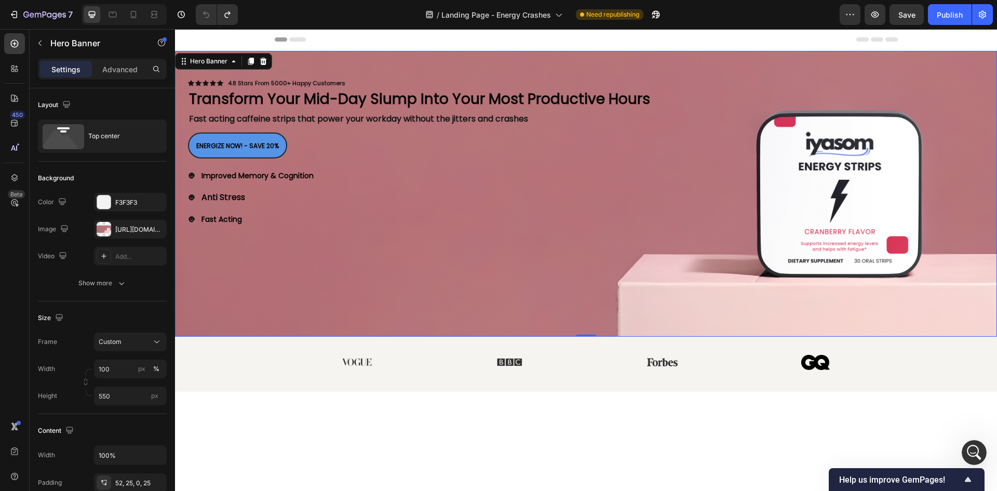
click at [348, 270] on div "Background Image" at bounding box center [586, 194] width 822 height 286
click at [906, 13] on span "Save" at bounding box center [906, 14] width 17 height 9
click at [13, 11] on icon "button" at bounding box center [14, 14] width 10 height 10
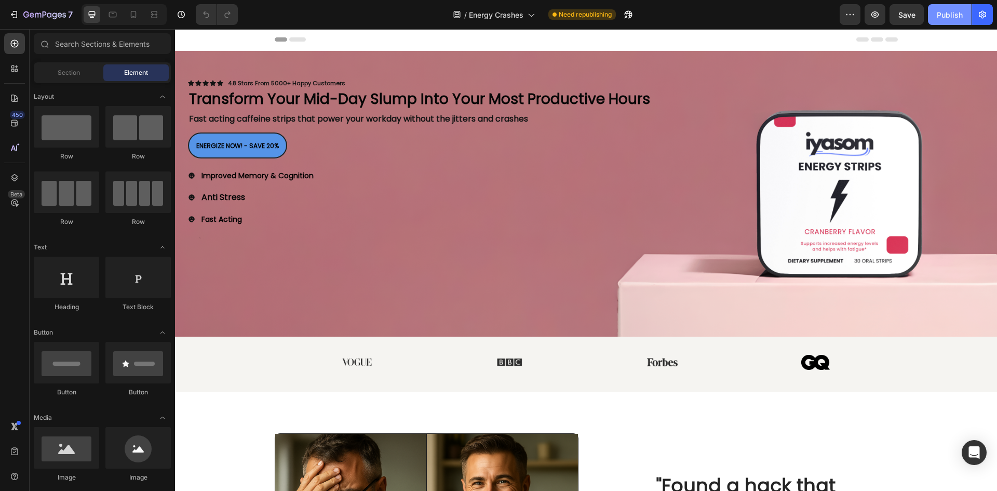
click at [952, 18] on div "Publish" at bounding box center [950, 14] width 26 height 11
click at [6, 18] on button "7" at bounding box center [40, 14] width 73 height 21
click at [936, 21] on button "Publish" at bounding box center [950, 14] width 44 height 21
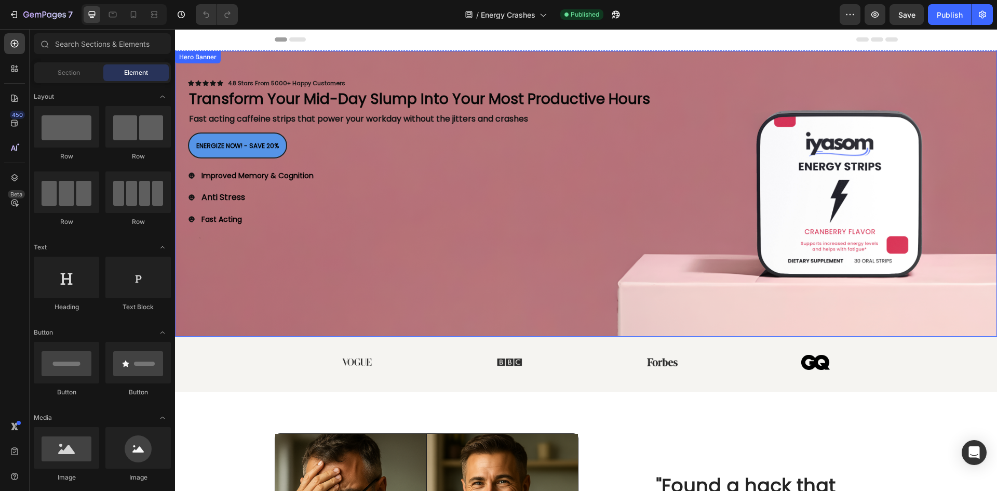
click at [444, 307] on div "Background Image" at bounding box center [586, 194] width 822 height 286
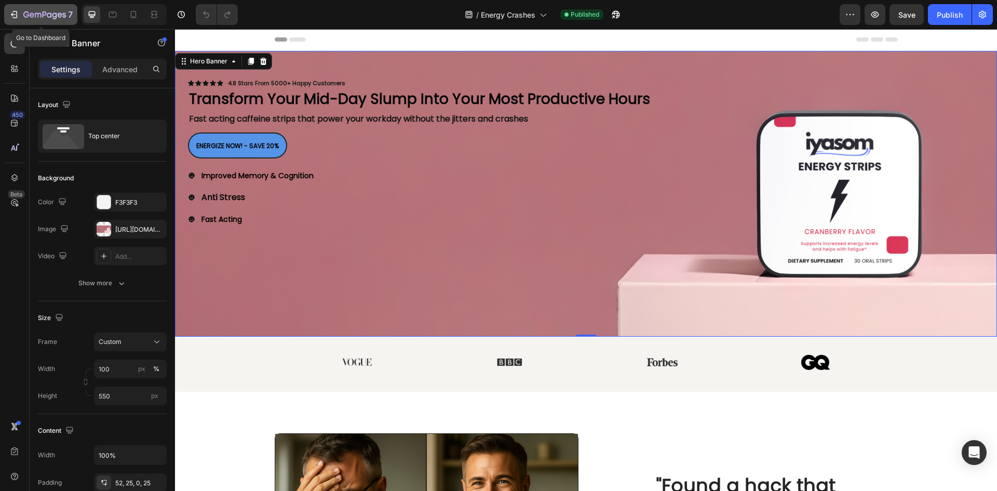
click at [13, 7] on button "7" at bounding box center [40, 14] width 73 height 21
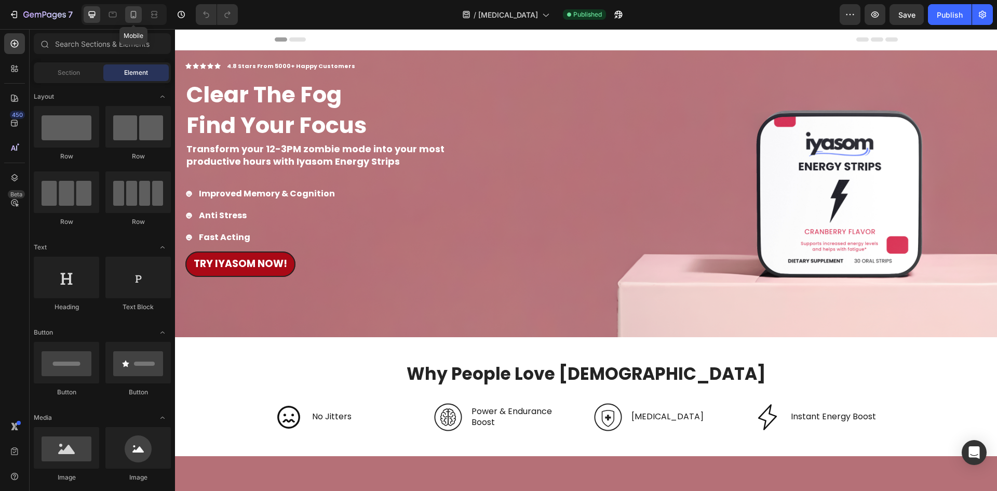
click at [130, 7] on div at bounding box center [133, 14] width 17 height 17
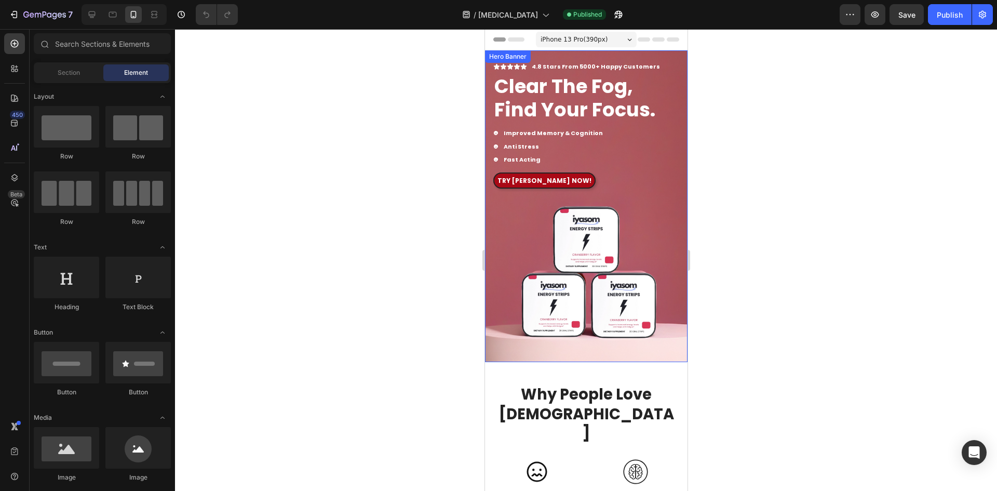
click at [664, 225] on div "Background Image" at bounding box center [586, 206] width 203 height 312
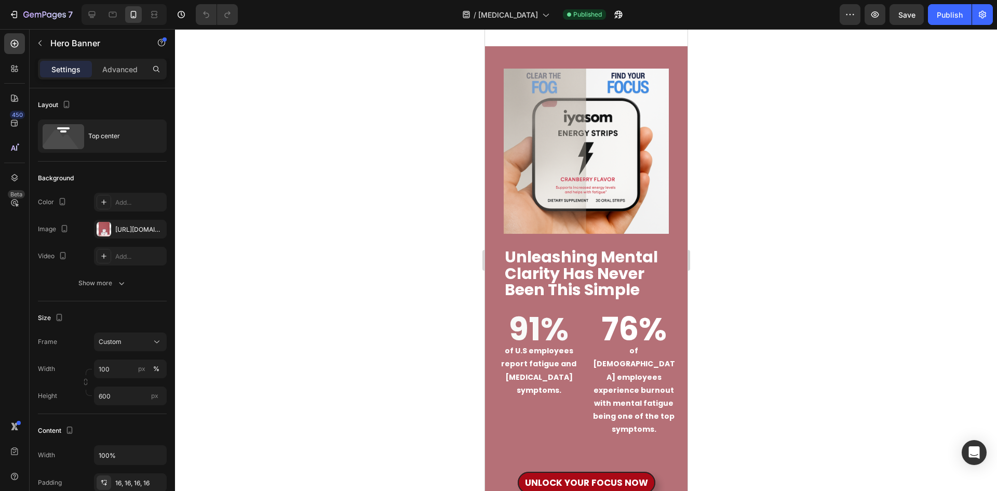
scroll to position [675, 0]
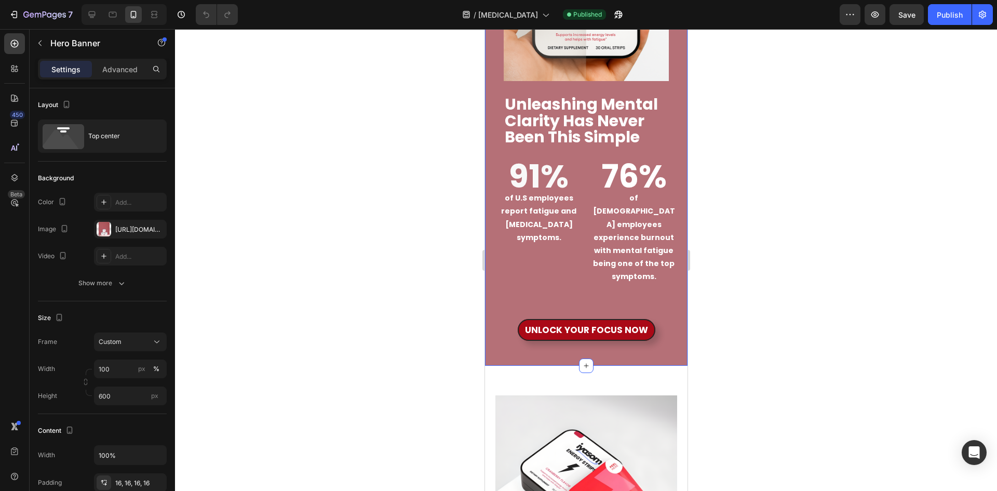
click at [567, 253] on div "Image Image Unleashing Mental Clarity Has Never Been This Simple Text Block Row…" at bounding box center [586, 140] width 182 height 450
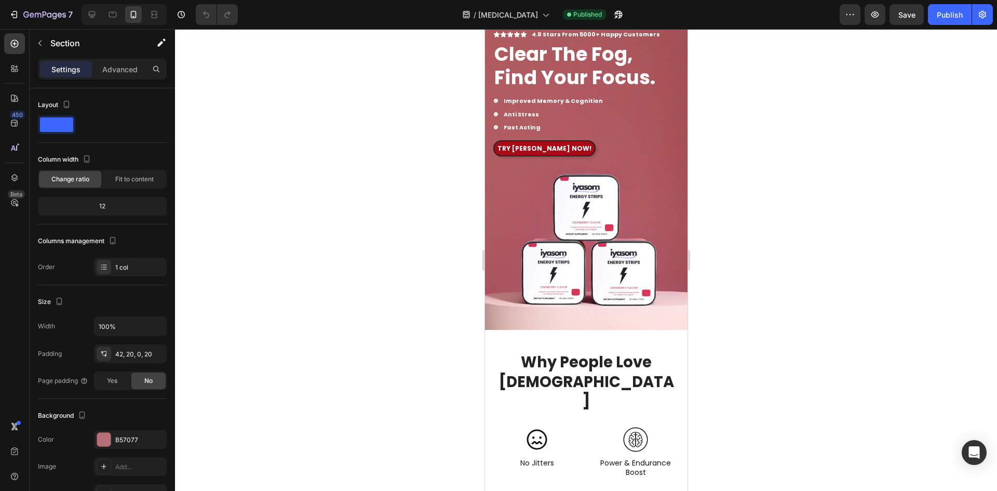
scroll to position [0, 0]
